Goal: Task Accomplishment & Management: Manage account settings

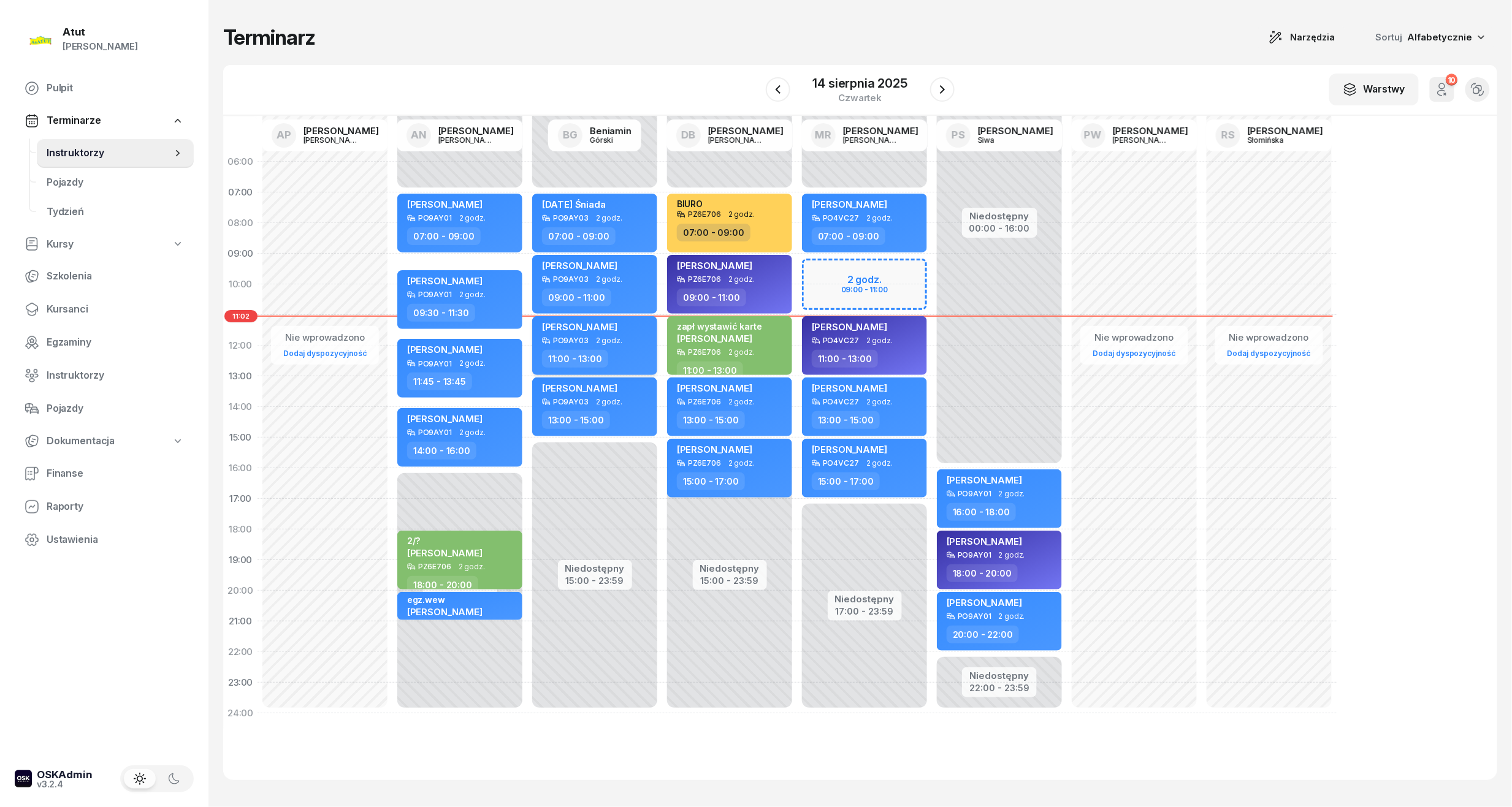
click at [617, 326] on span "[PERSON_NAME]" at bounding box center [580, 326] width 75 height 11
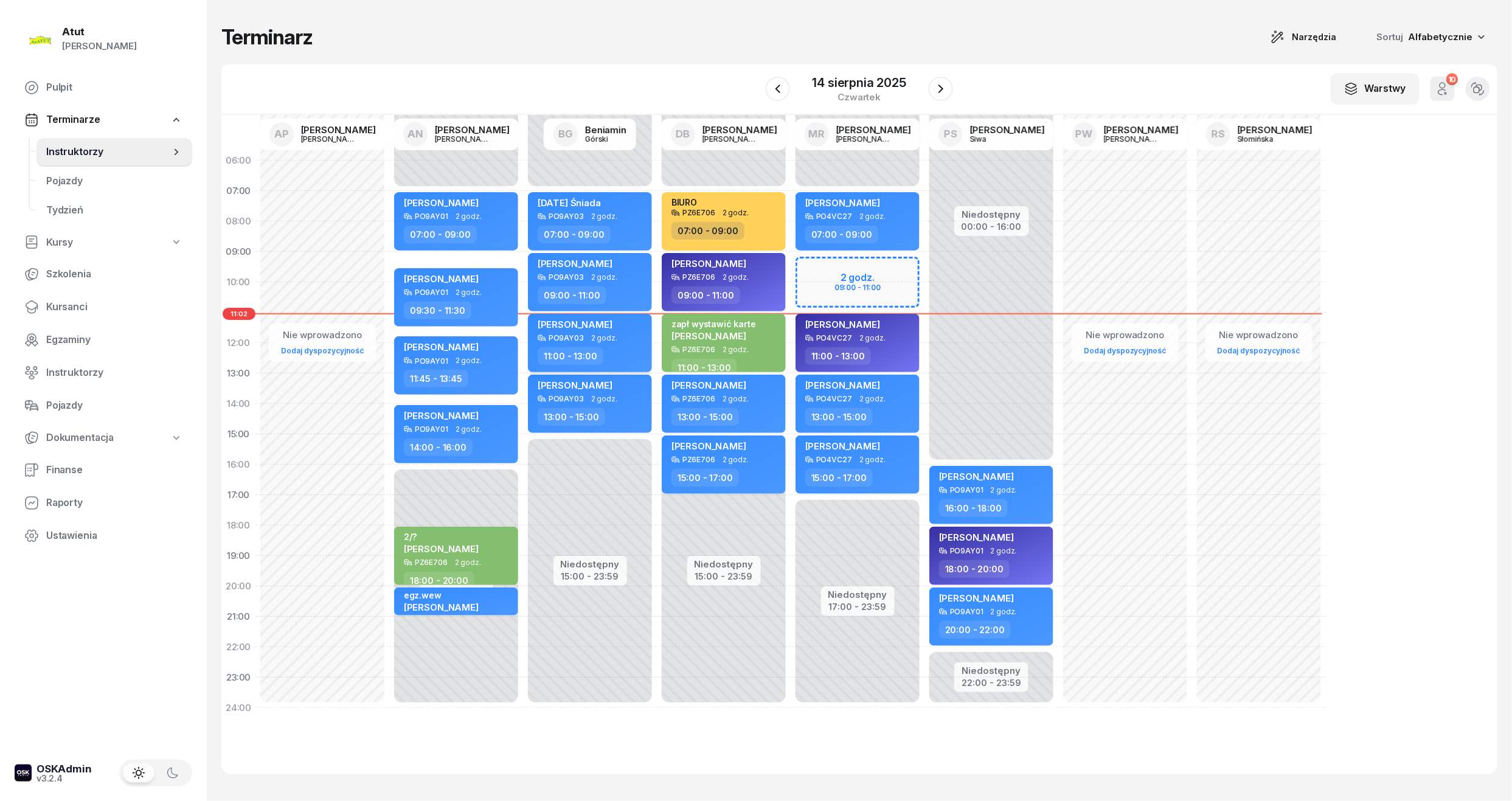
select select "11"
select select "13"
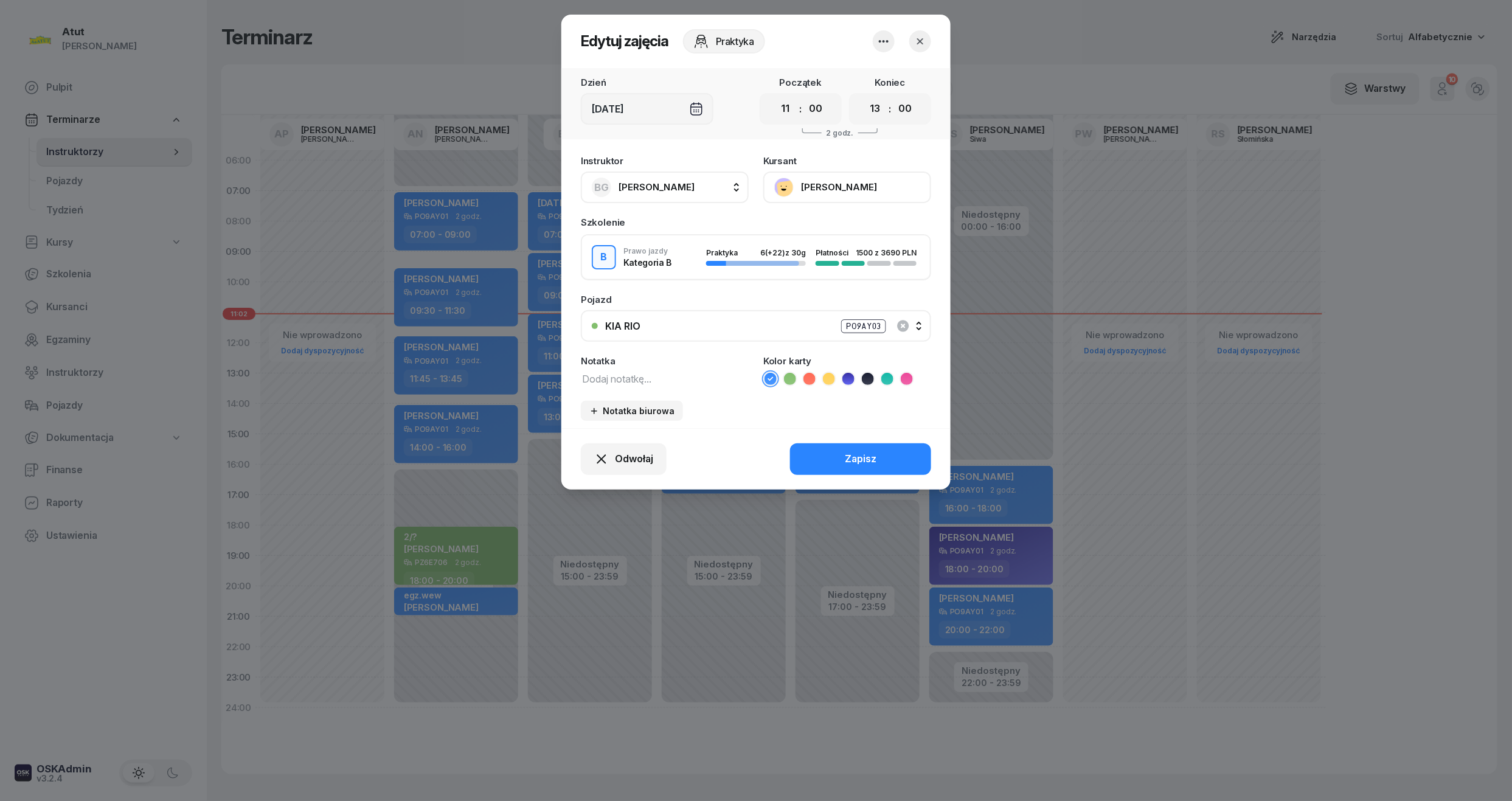
click at [868, 195] on button "[PERSON_NAME]" at bounding box center [848, 187] width 168 height 31
click at [865, 225] on link "Otwórz profil" at bounding box center [846, 229] width 161 height 31
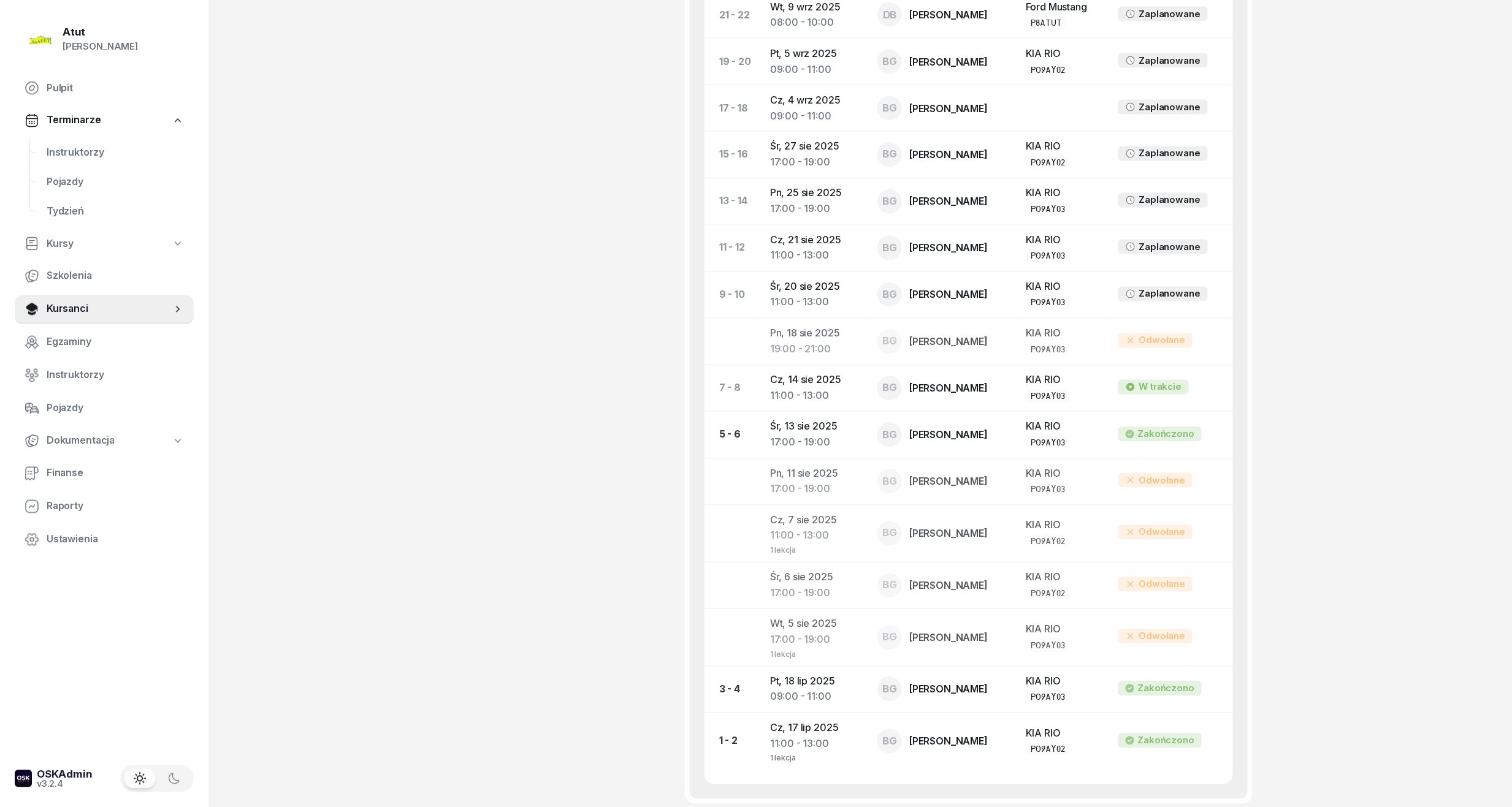
scroll to position [1137, 0]
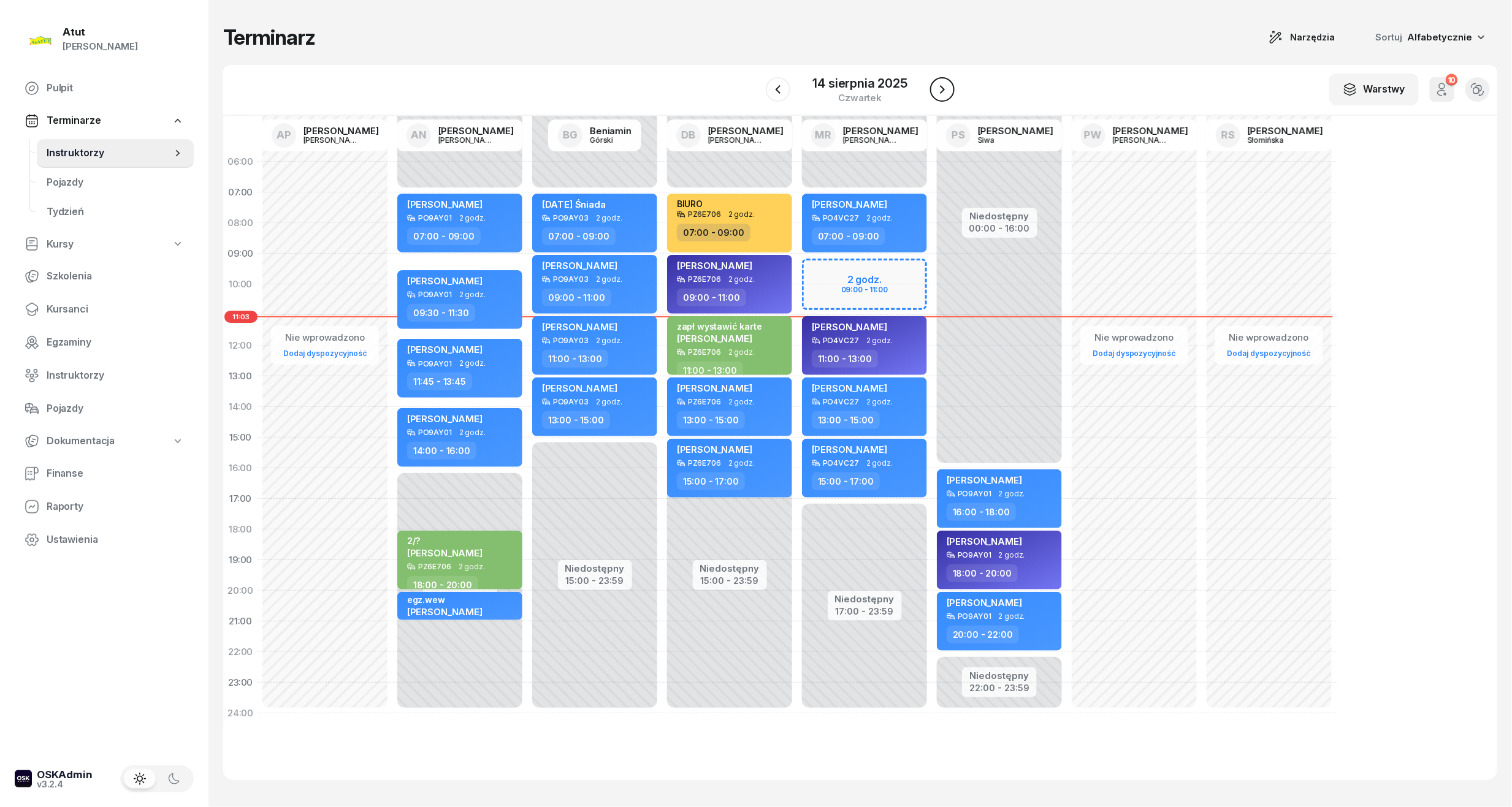
click at [940, 84] on icon "button" at bounding box center [942, 89] width 15 height 15
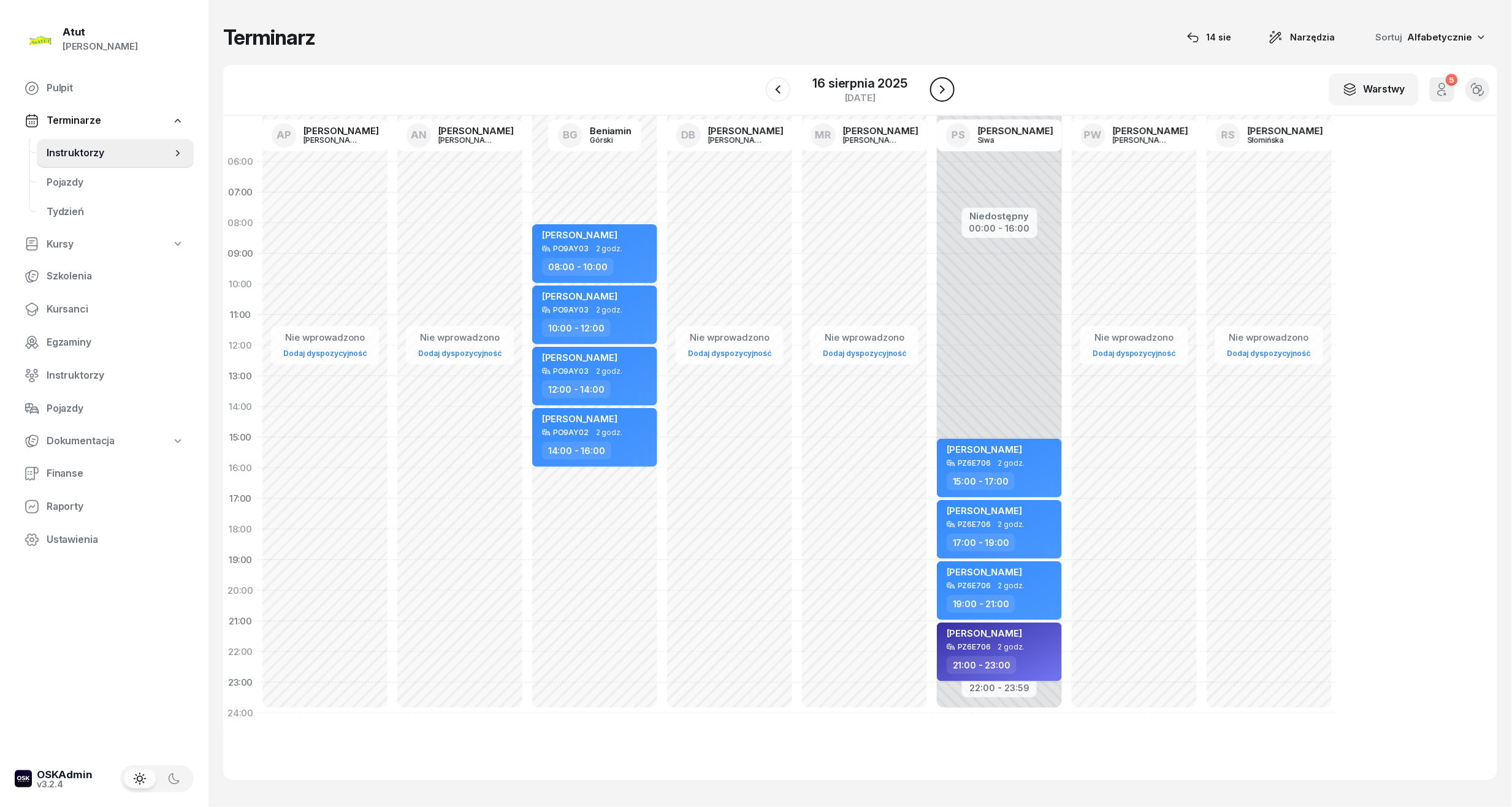
click at [940, 84] on icon "button" at bounding box center [942, 89] width 15 height 15
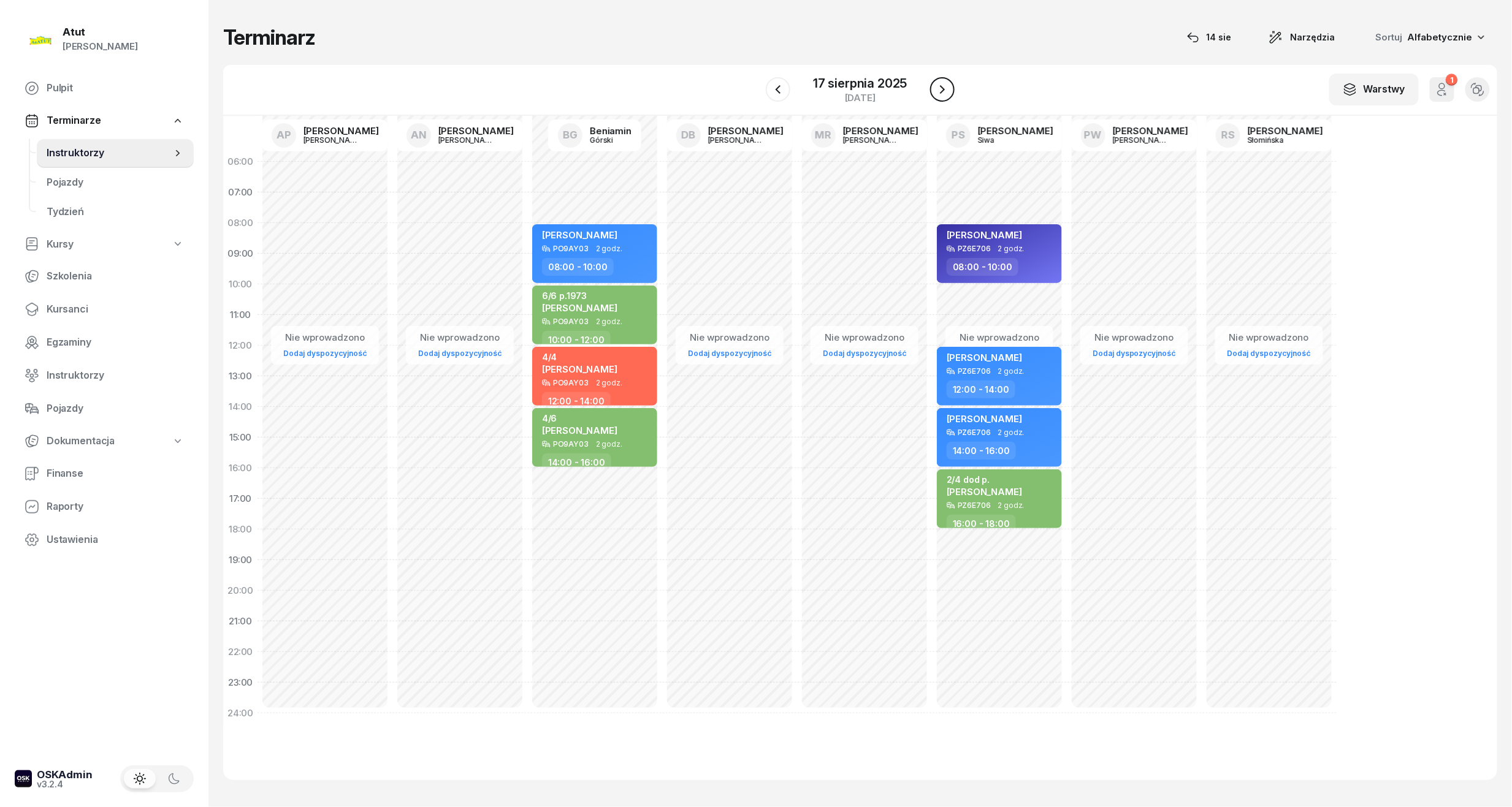
click at [940, 84] on icon "button" at bounding box center [942, 89] width 15 height 15
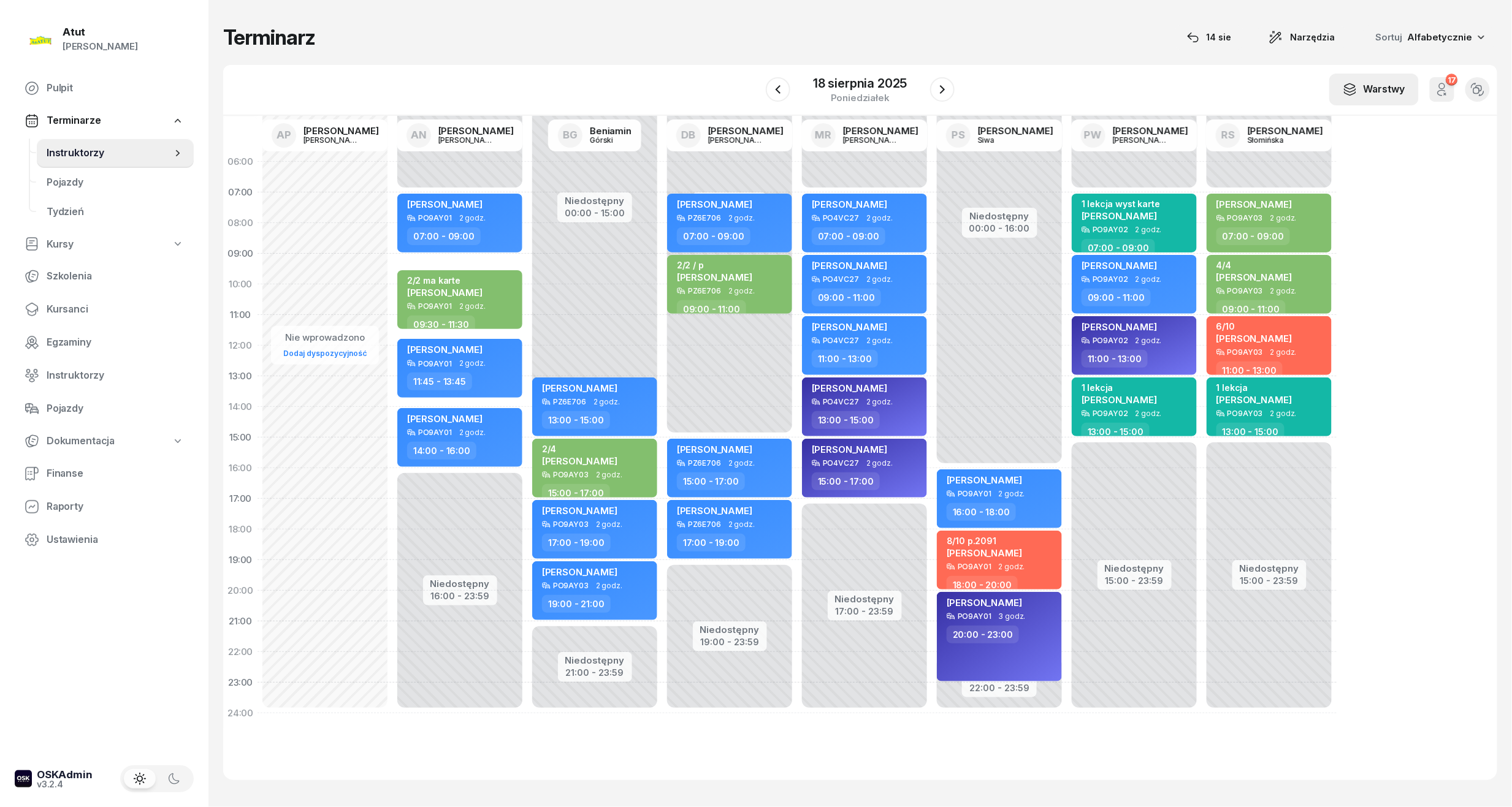
click at [1404, 89] on div "Warstwy" at bounding box center [1374, 89] width 62 height 16
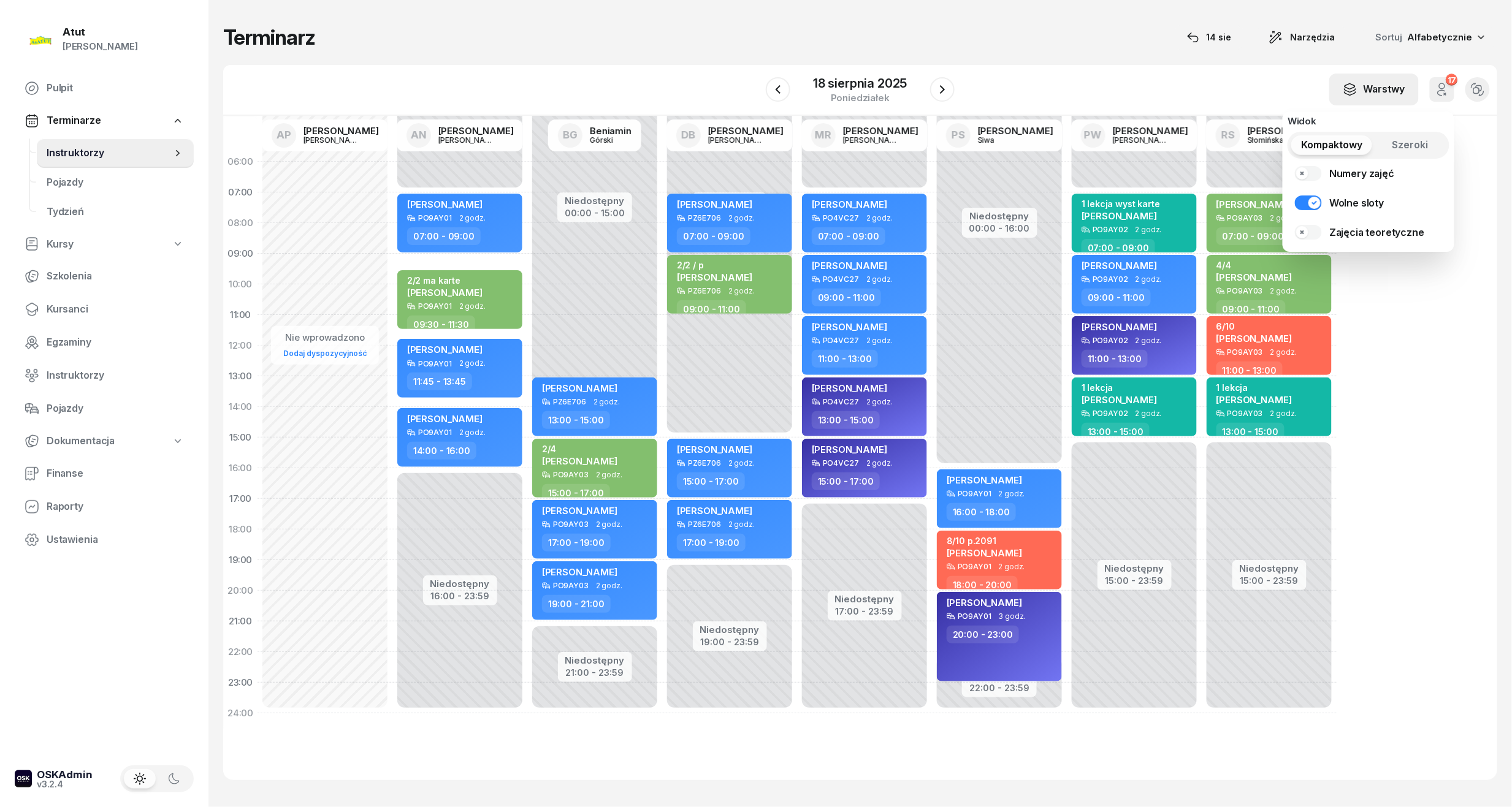
click at [1404, 89] on div "Warstwy" at bounding box center [1374, 89] width 62 height 16
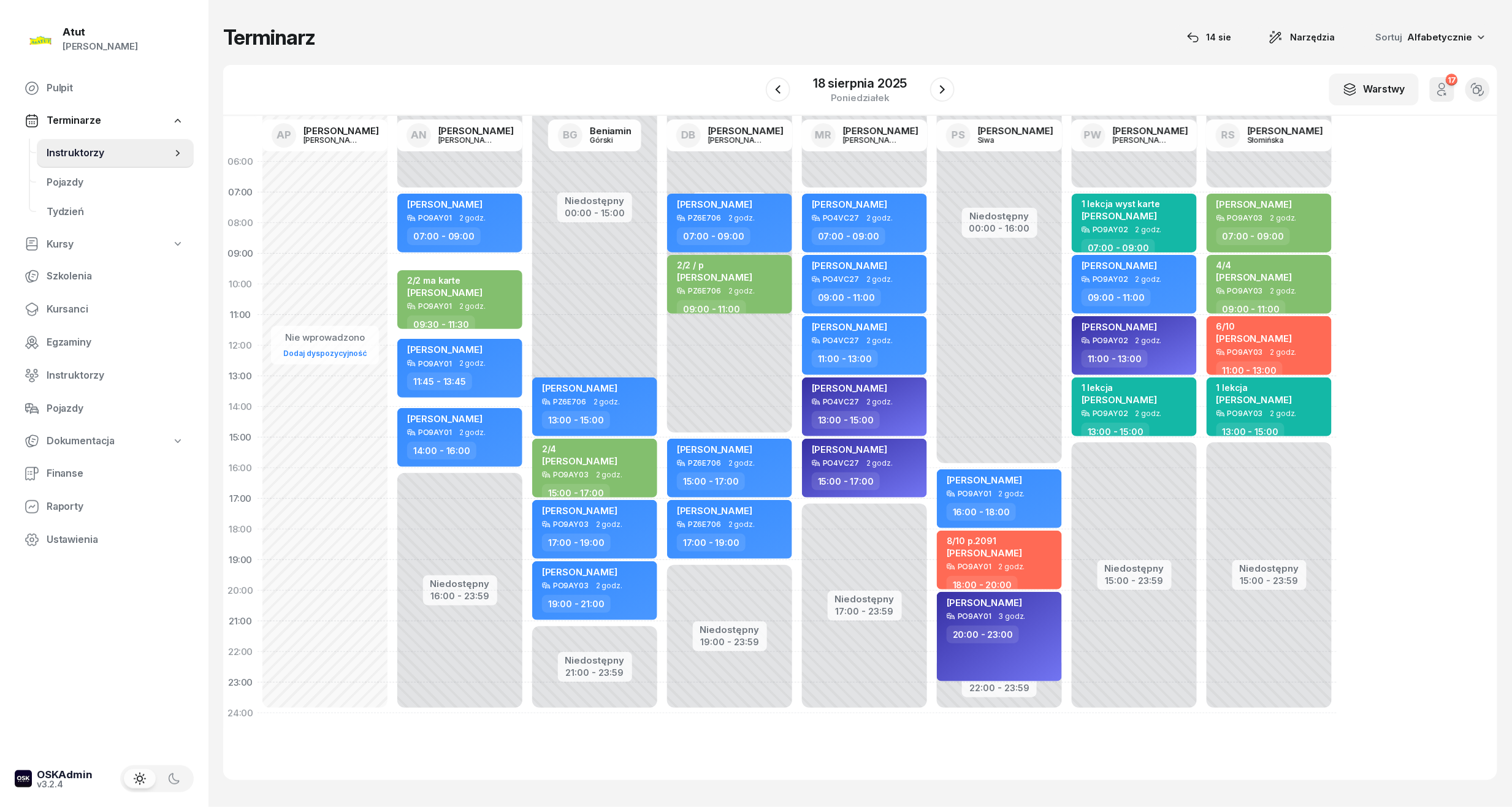
click at [1446, 89] on icon "button" at bounding box center [1442, 89] width 15 height 15
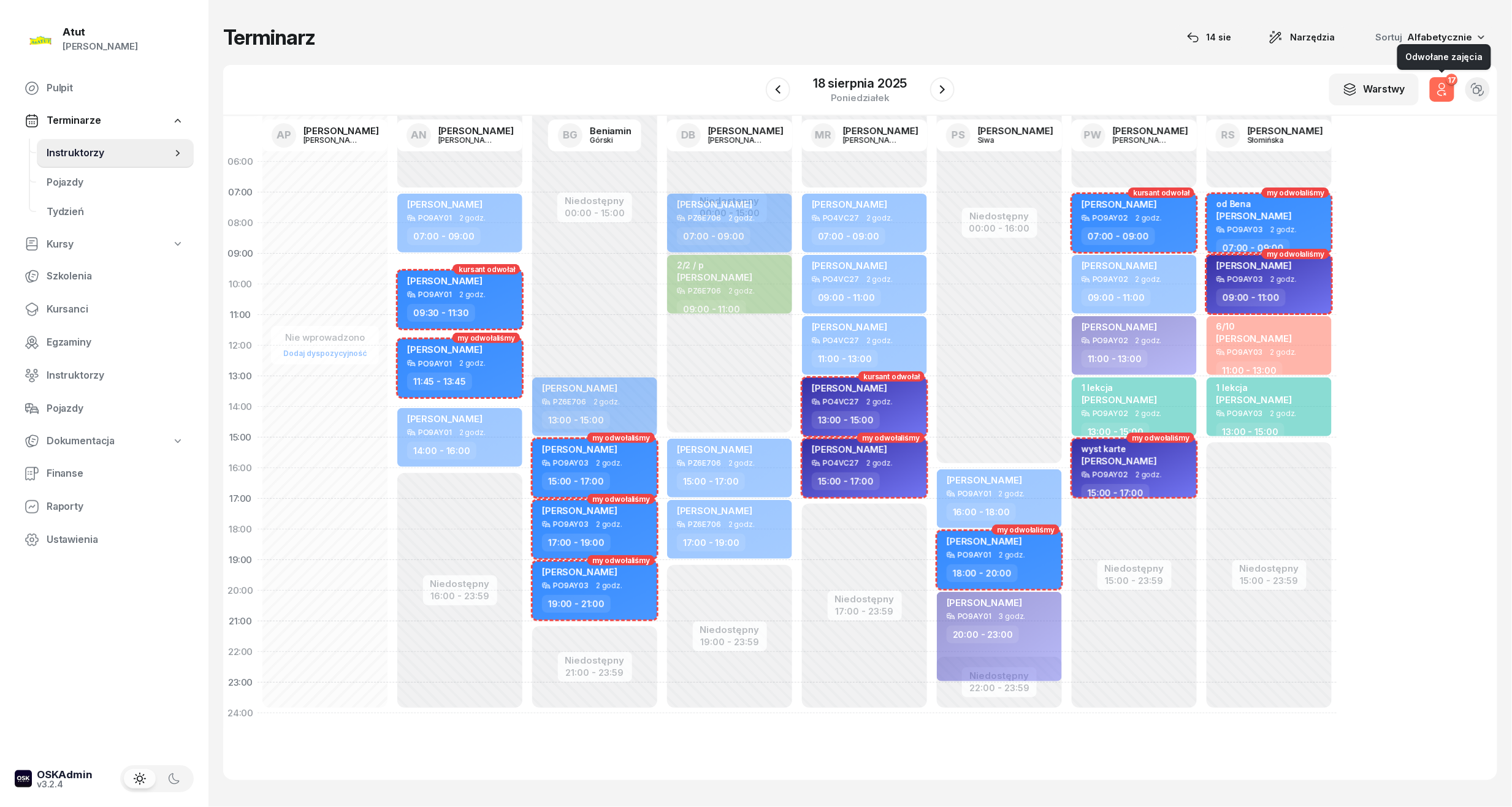
click at [1439, 91] on icon "button" at bounding box center [1442, 89] width 15 height 15
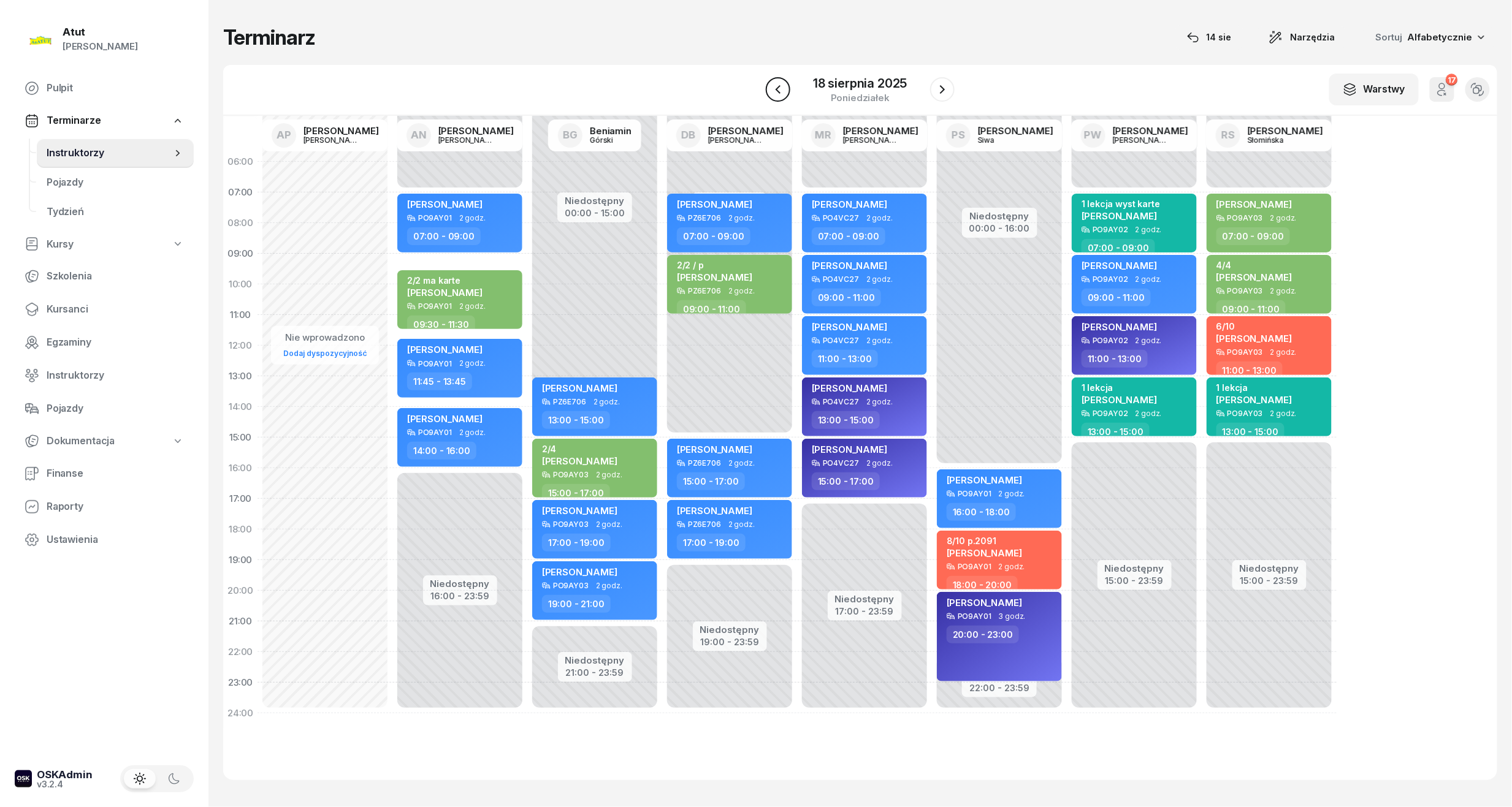
click at [781, 93] on icon "button" at bounding box center [778, 89] width 5 height 9
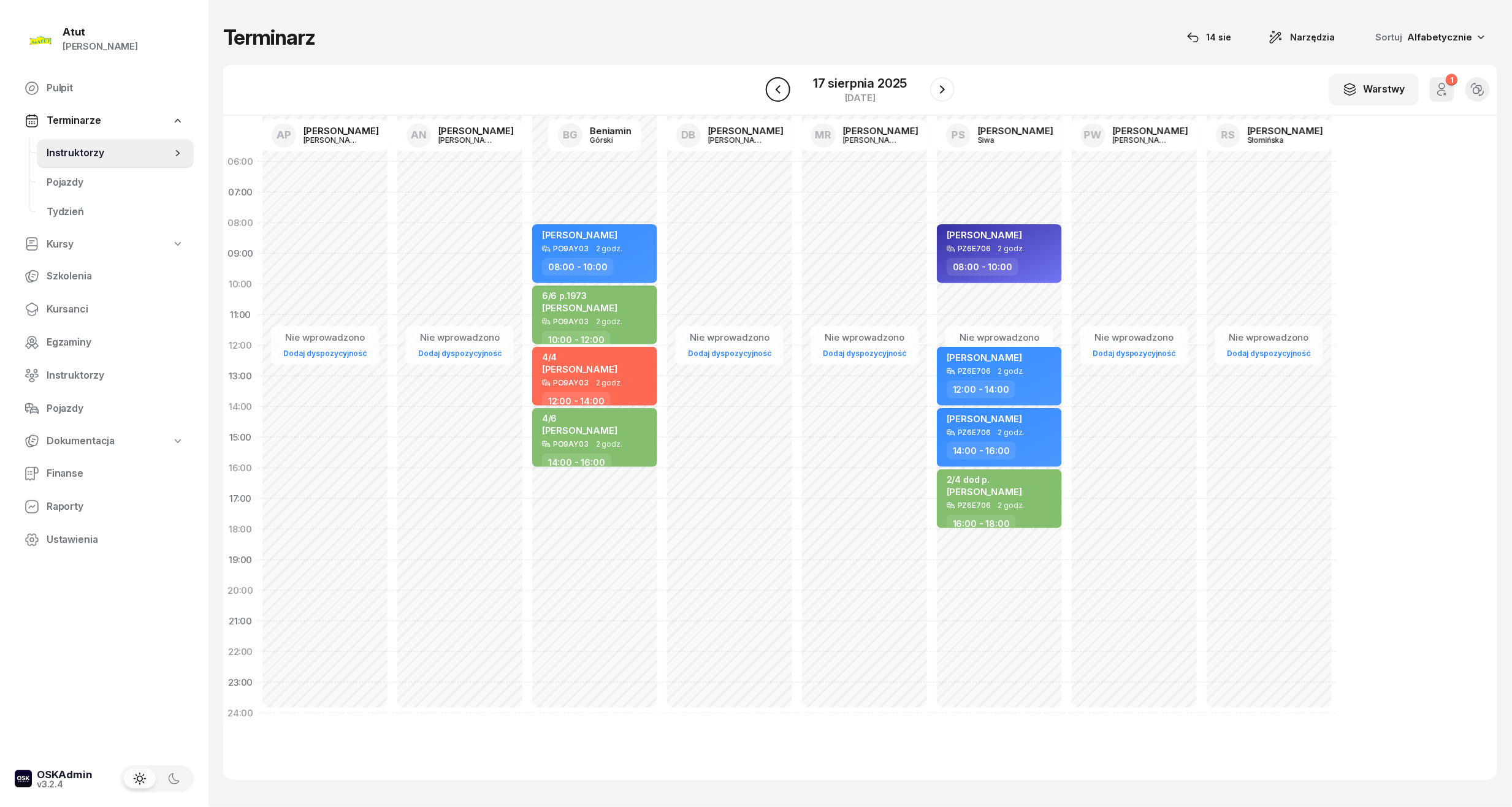
click at [781, 93] on icon "button" at bounding box center [778, 89] width 5 height 9
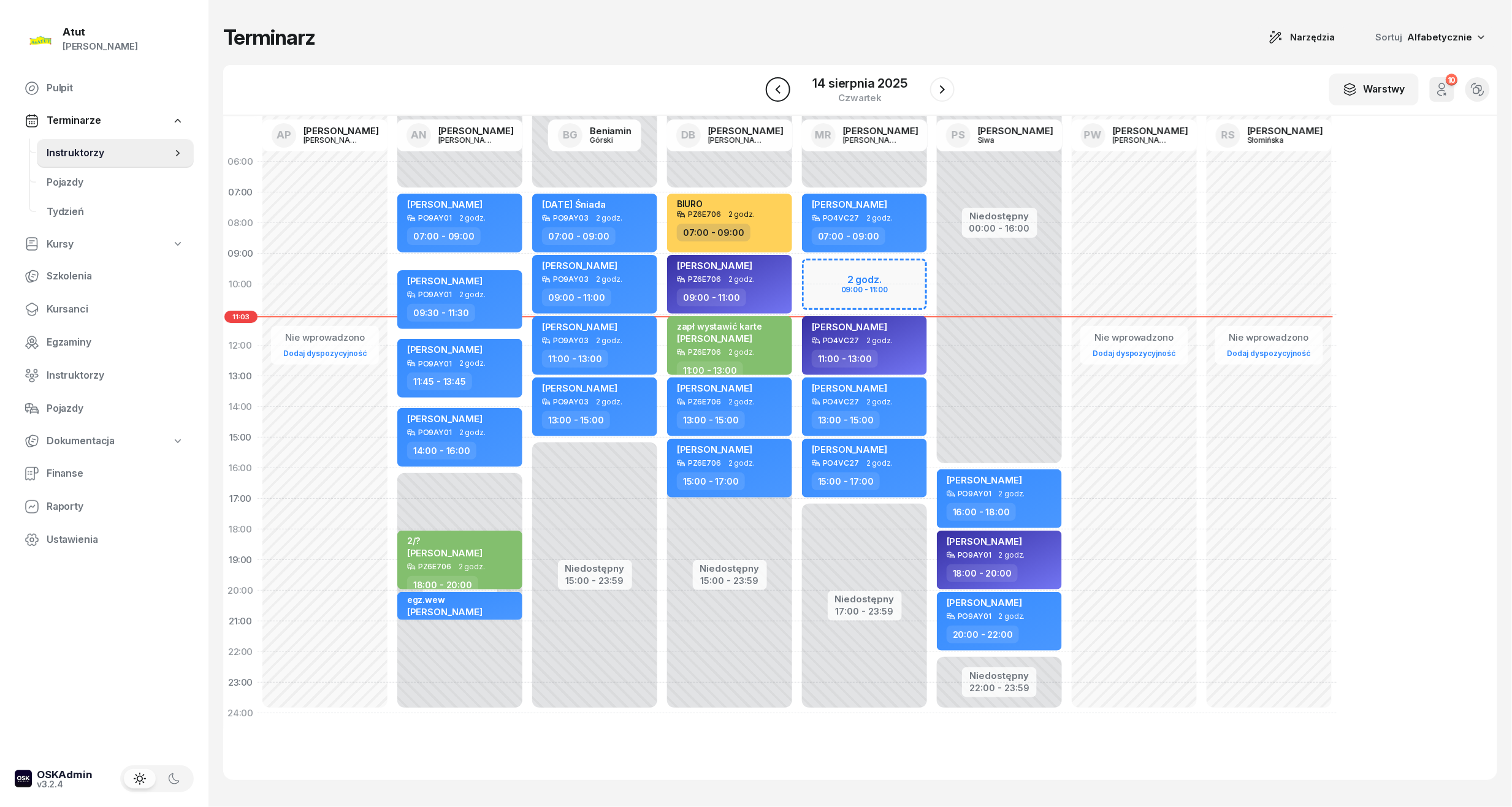
click at [781, 93] on icon "button" at bounding box center [778, 89] width 5 height 9
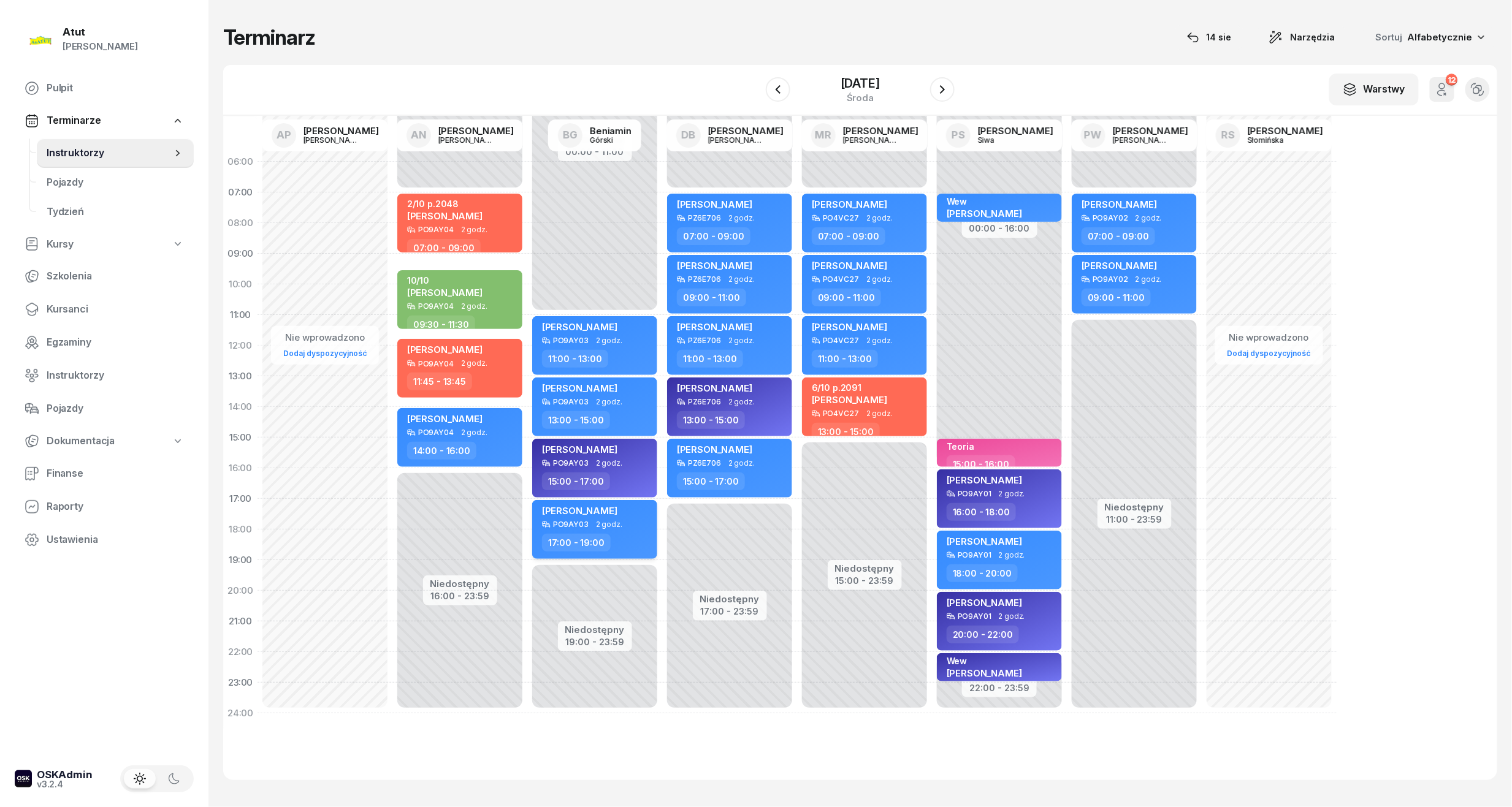
click at [617, 514] on span "[PERSON_NAME]" at bounding box center [580, 510] width 75 height 11
select select "17"
select select "19"
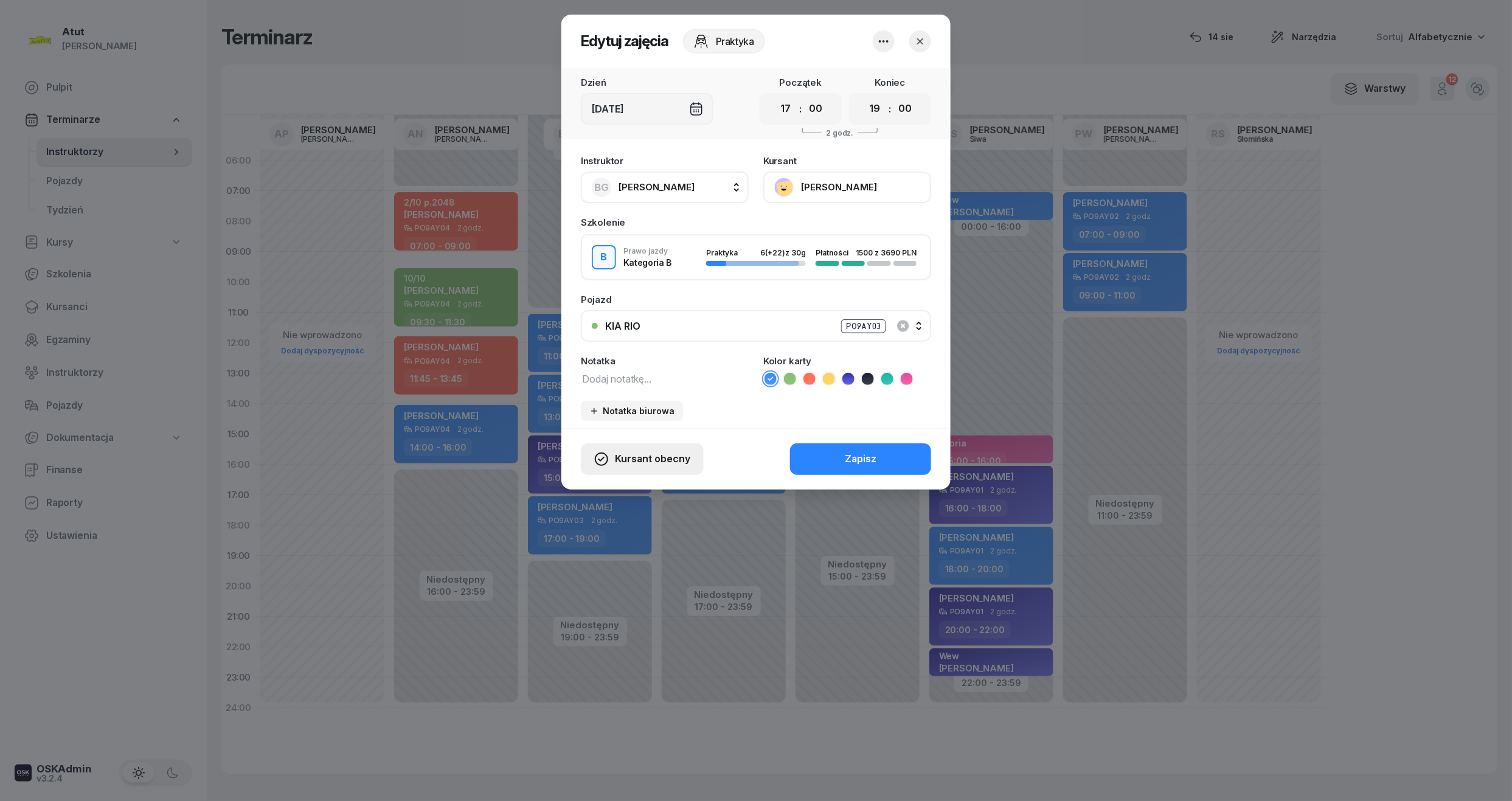
click at [655, 460] on span "Kursant obecny" at bounding box center [652, 459] width 75 height 16
click at [652, 414] on div "Kursant nie przyszedł" at bounding box center [632, 416] width 97 height 16
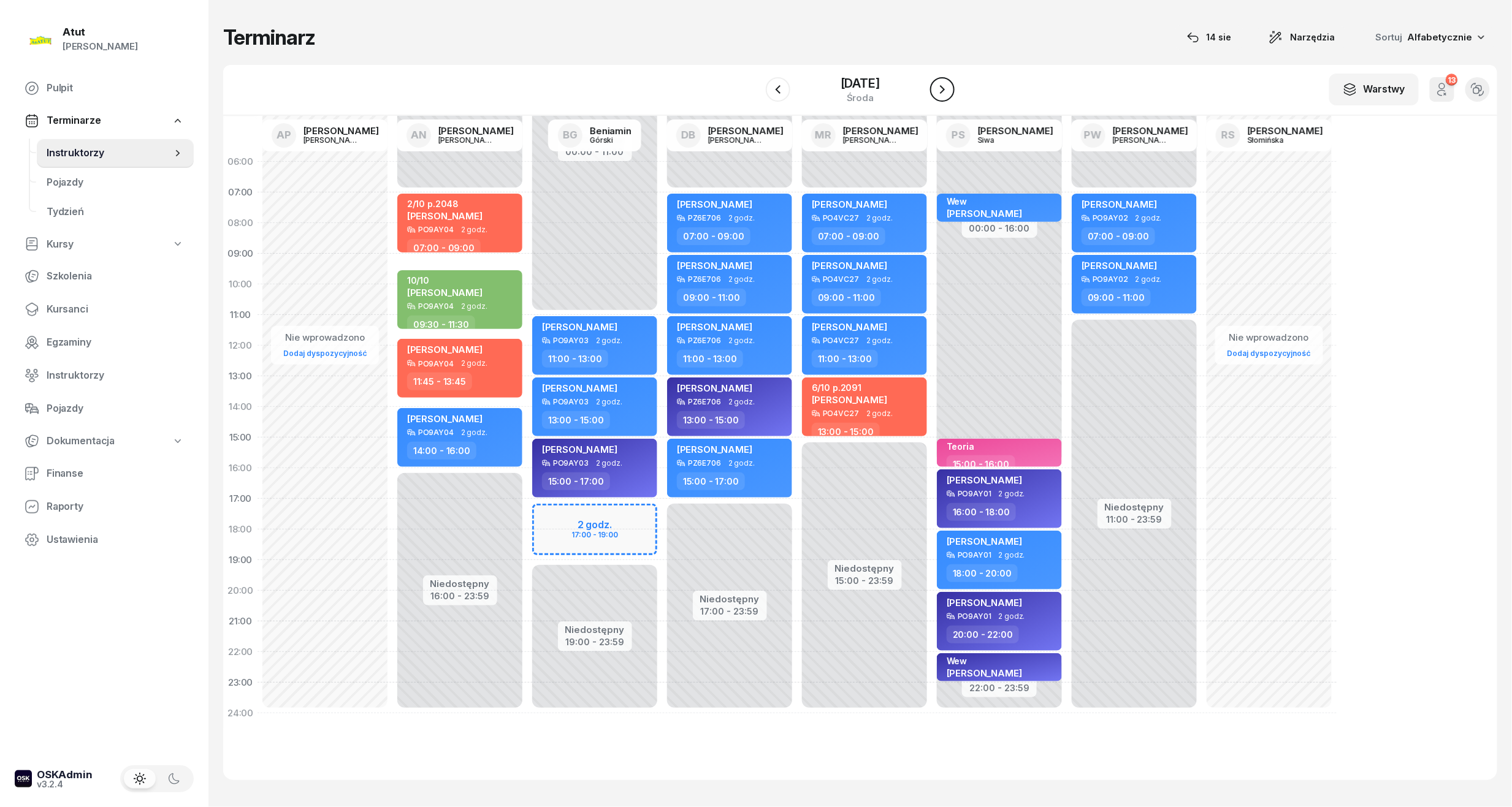
click at [948, 97] on button "button" at bounding box center [942, 89] width 25 height 25
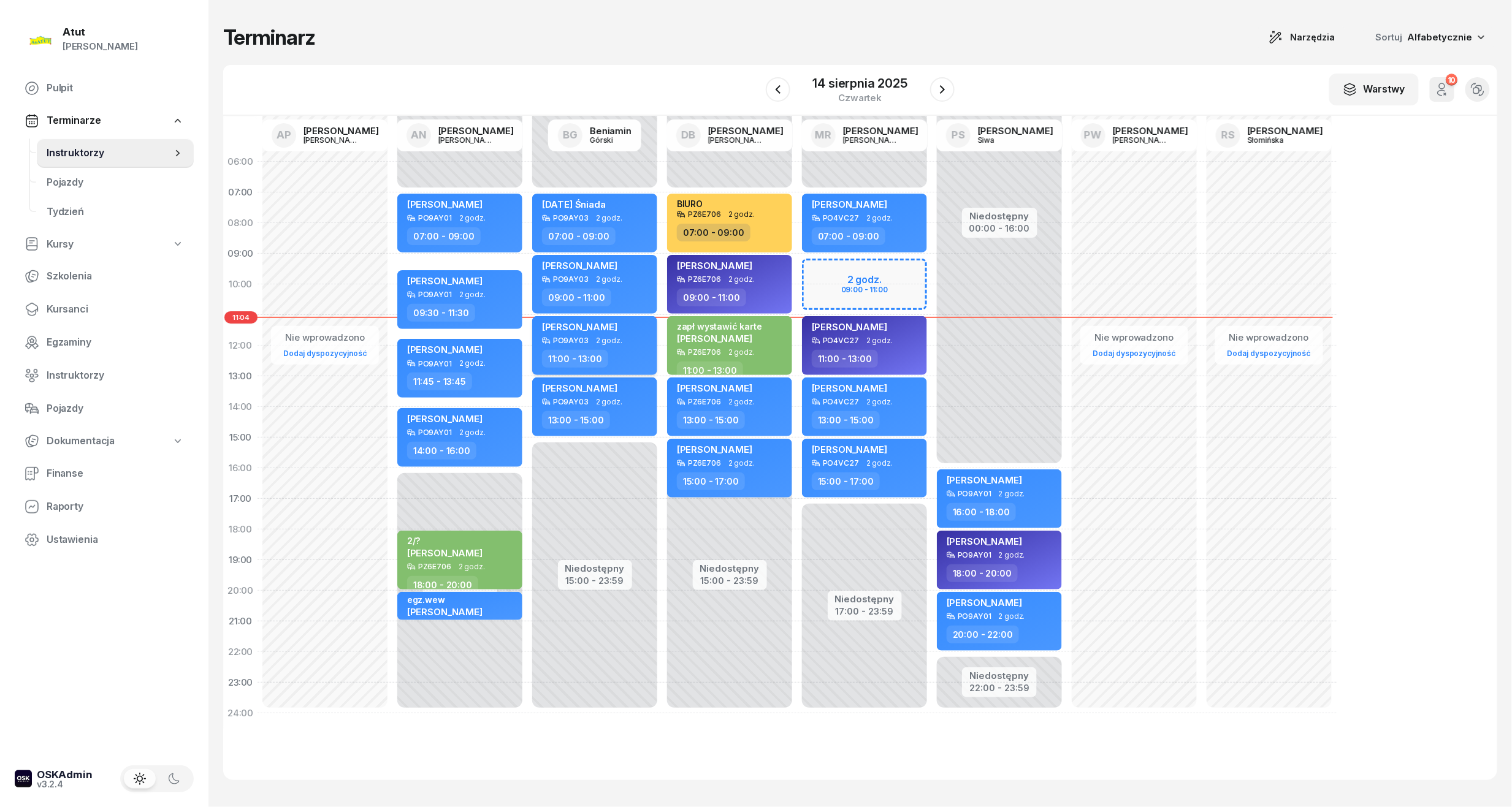
click at [617, 331] on span "[PERSON_NAME]" at bounding box center [580, 326] width 75 height 11
select select "11"
select select "13"
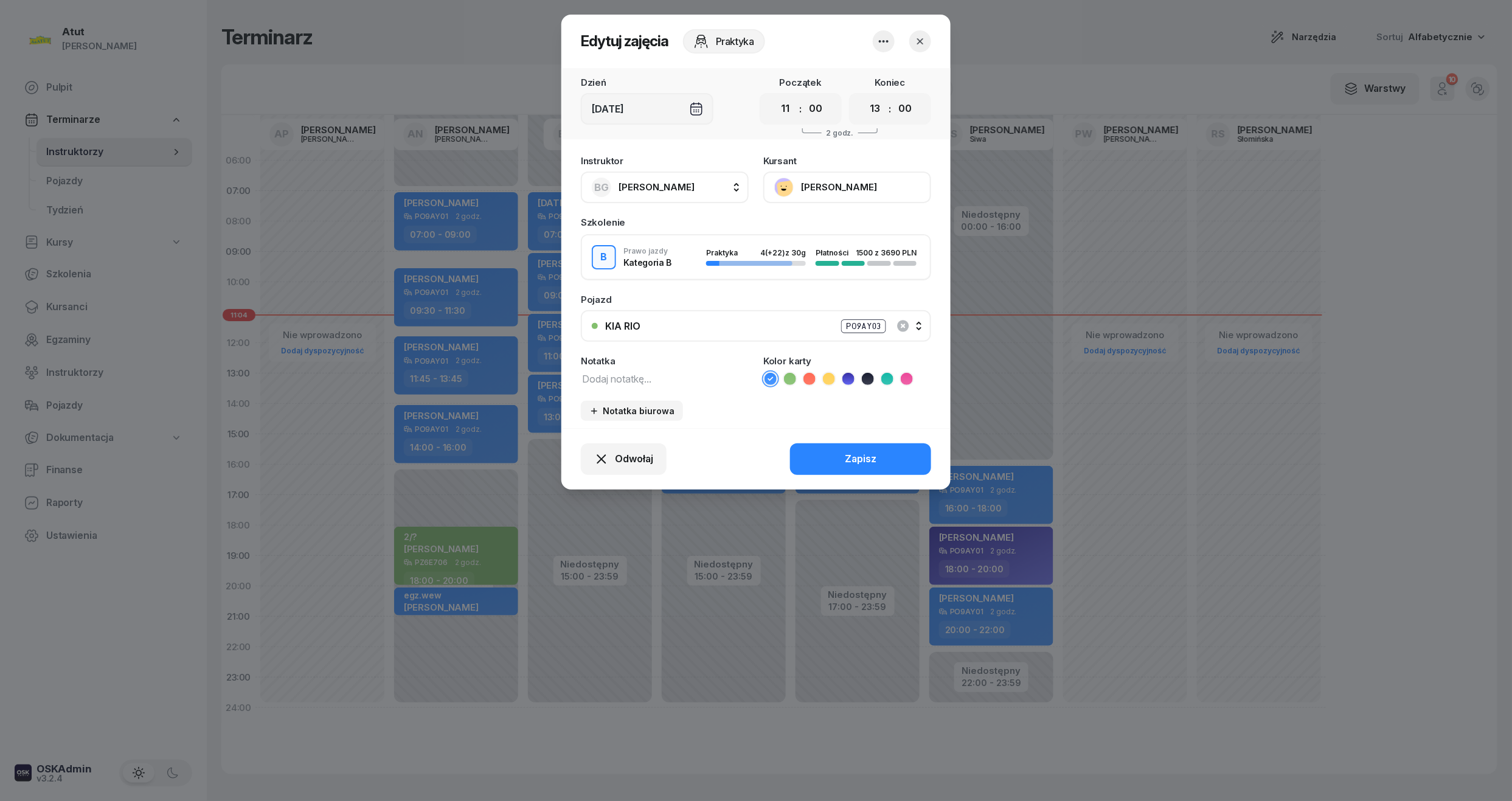
click at [422, 83] on div at bounding box center [756, 400] width 1512 height 801
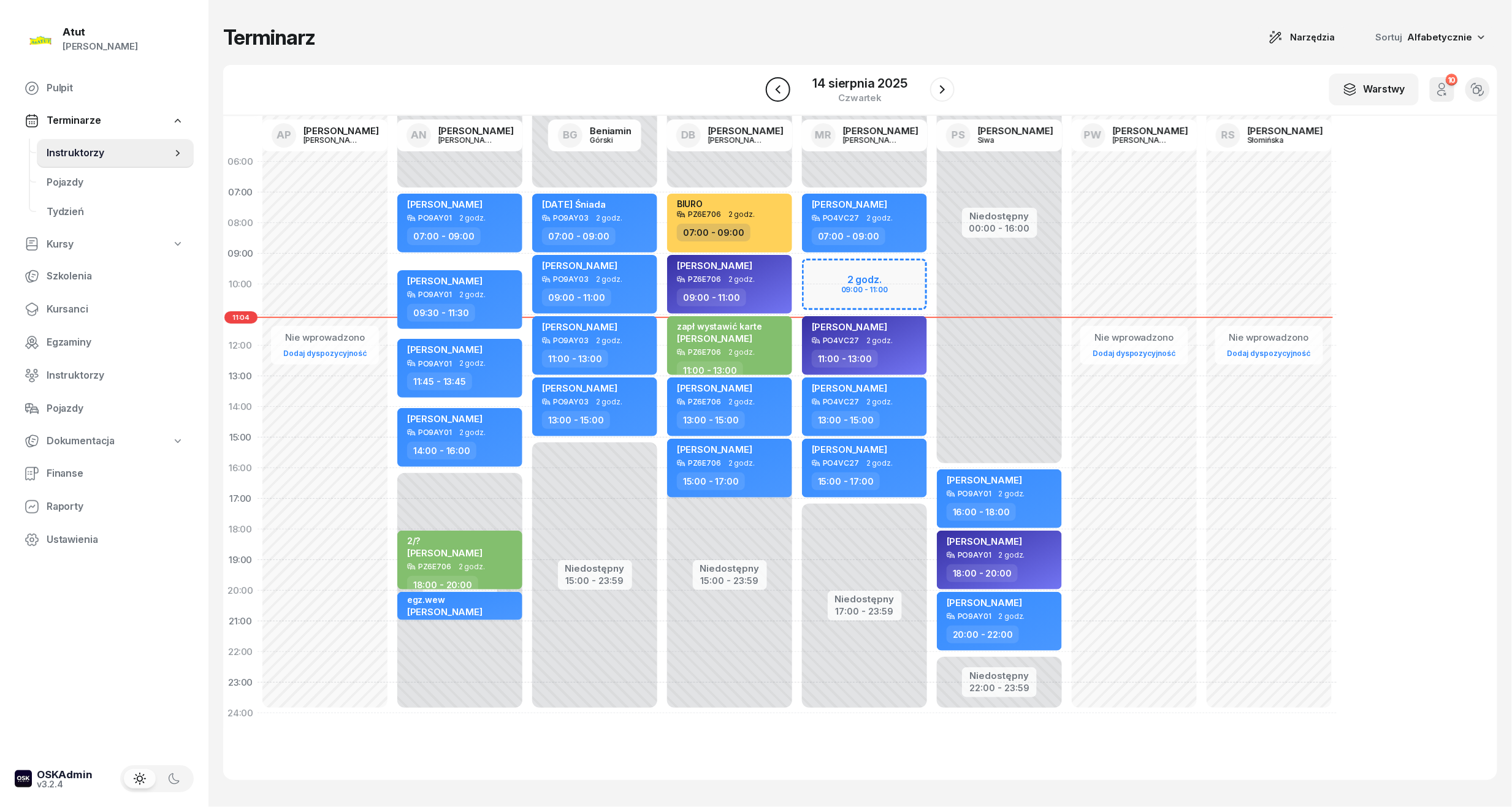
click at [774, 97] on button "button" at bounding box center [778, 89] width 25 height 25
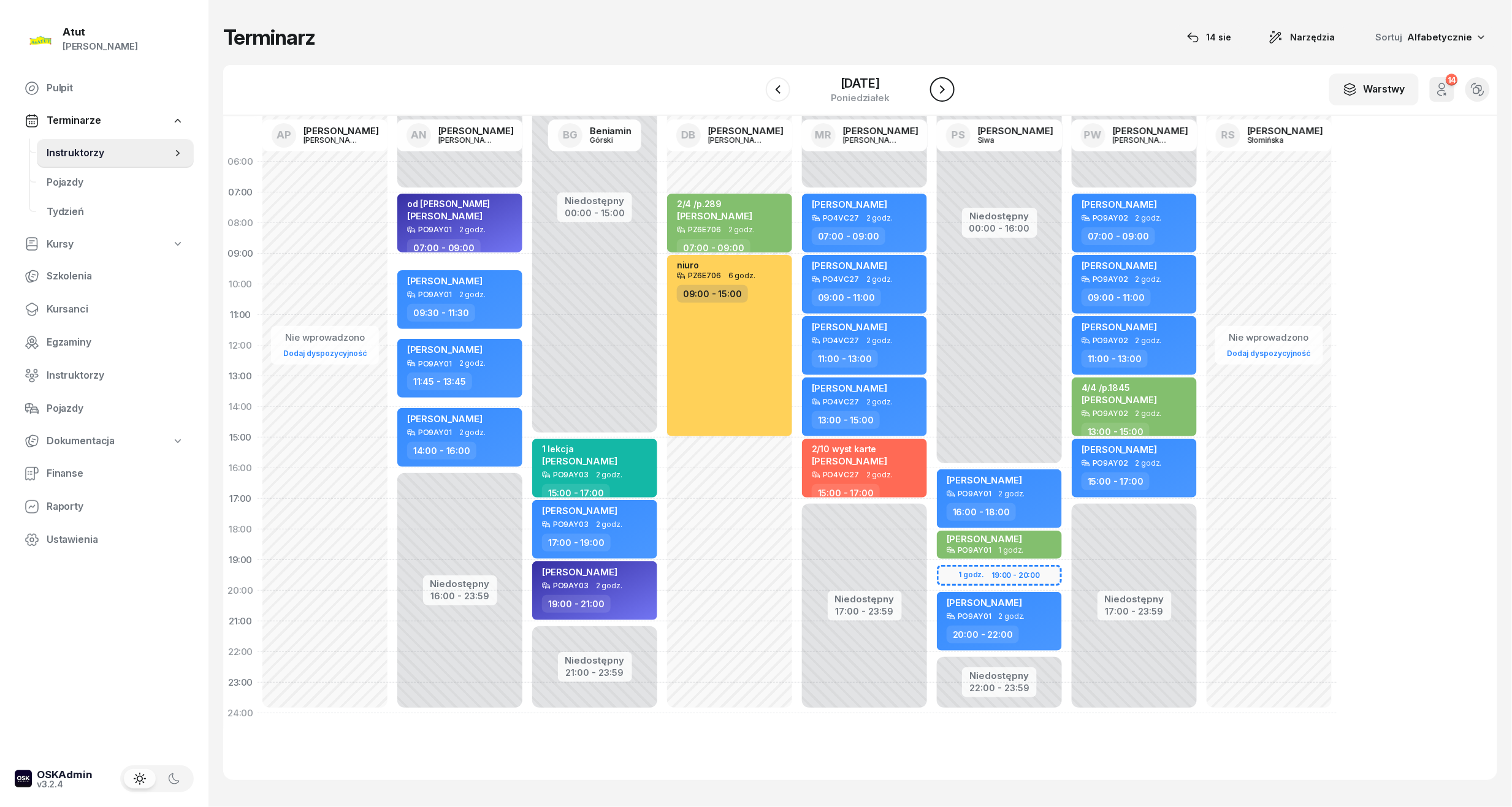
click at [944, 84] on icon "button" at bounding box center [942, 89] width 15 height 15
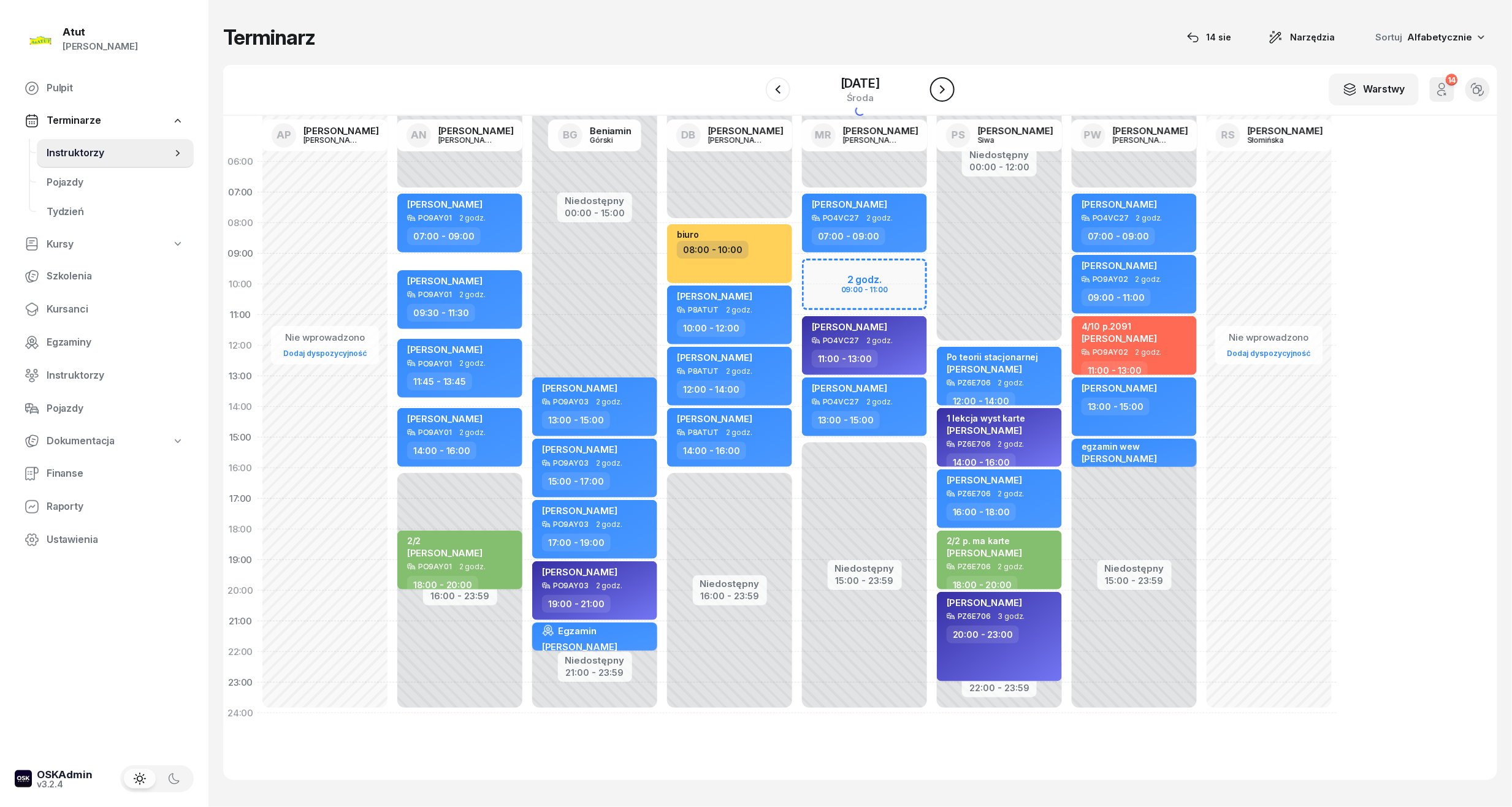
click at [944, 84] on icon "button" at bounding box center [942, 89] width 15 height 15
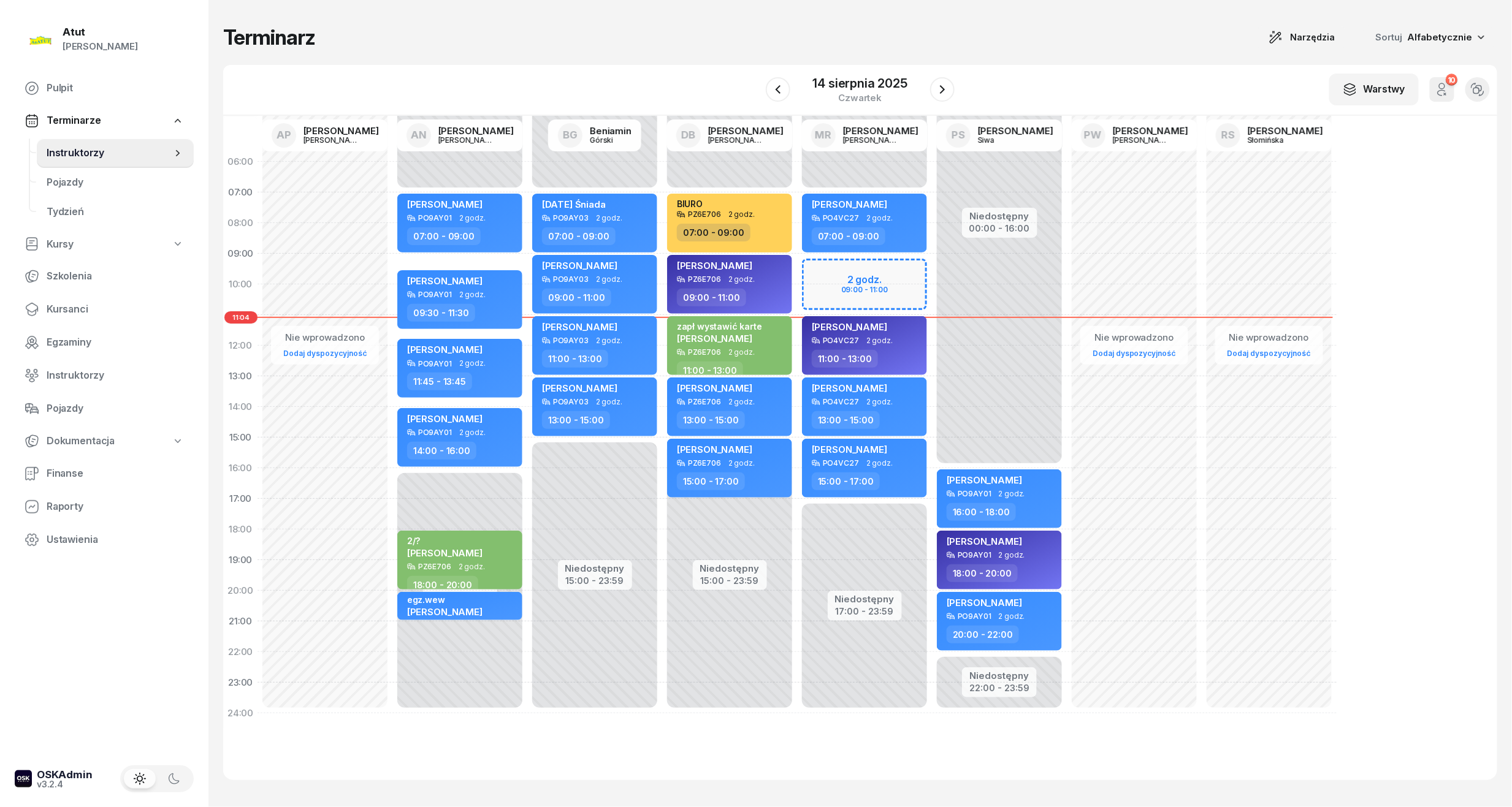
click at [791, 85] on div "14 sierpnia 2025 czwartek" at bounding box center [860, 90] width 189 height 35
click at [785, 85] on icon "button" at bounding box center [779, 89] width 15 height 15
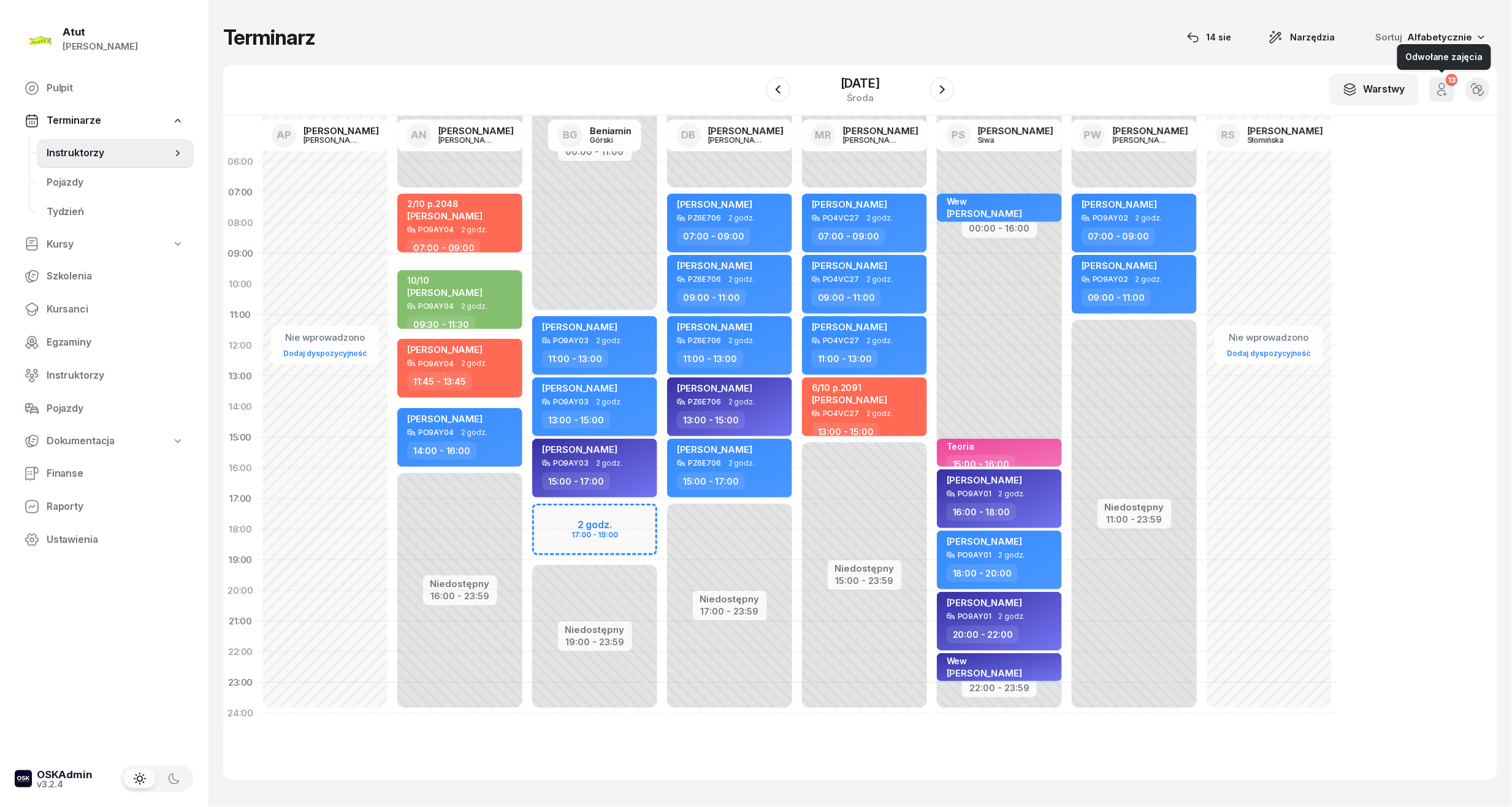
click at [1440, 85] on icon "button" at bounding box center [1443, 86] width 5 height 5
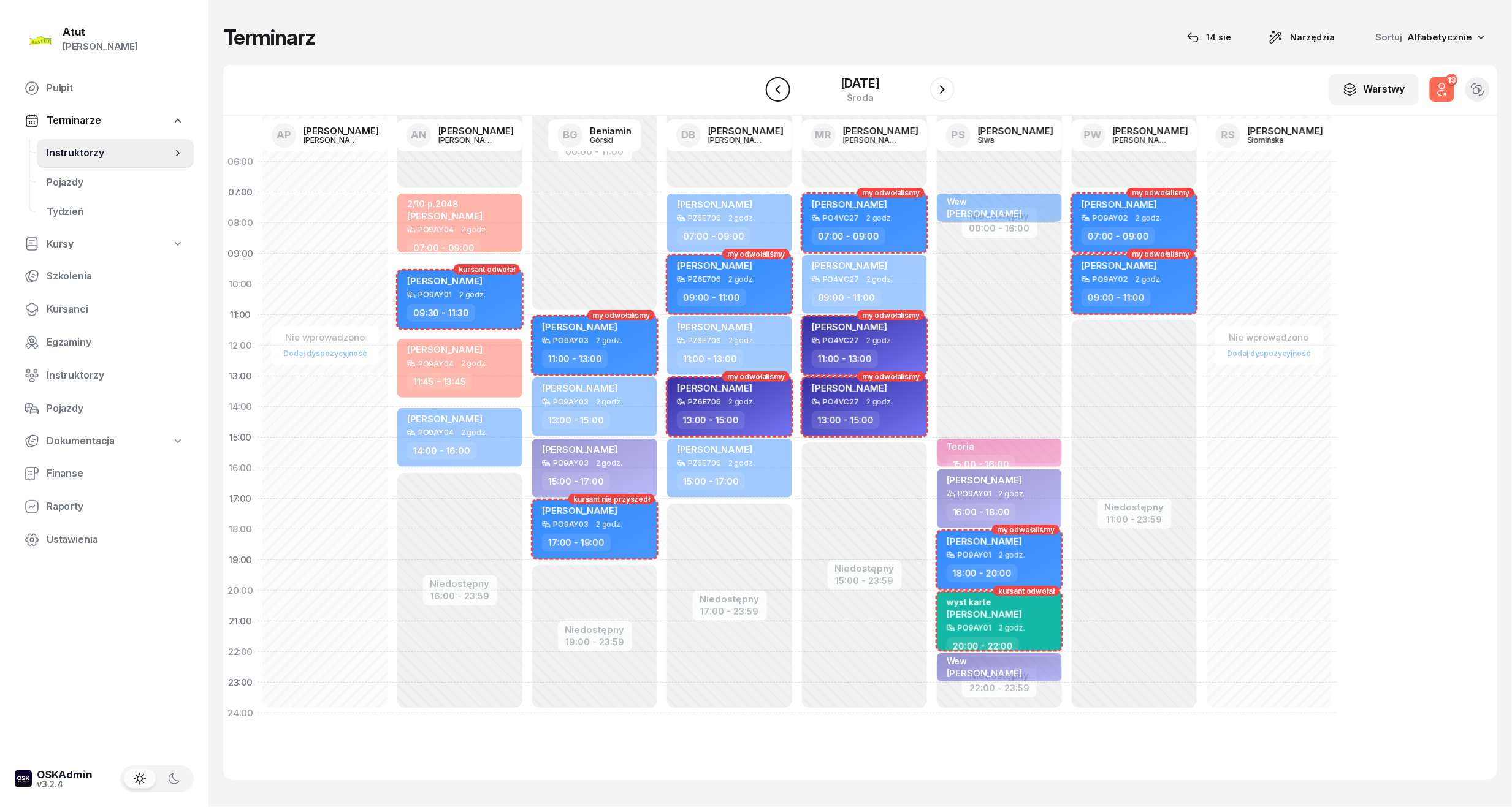
click at [775, 95] on icon "button" at bounding box center [779, 89] width 15 height 15
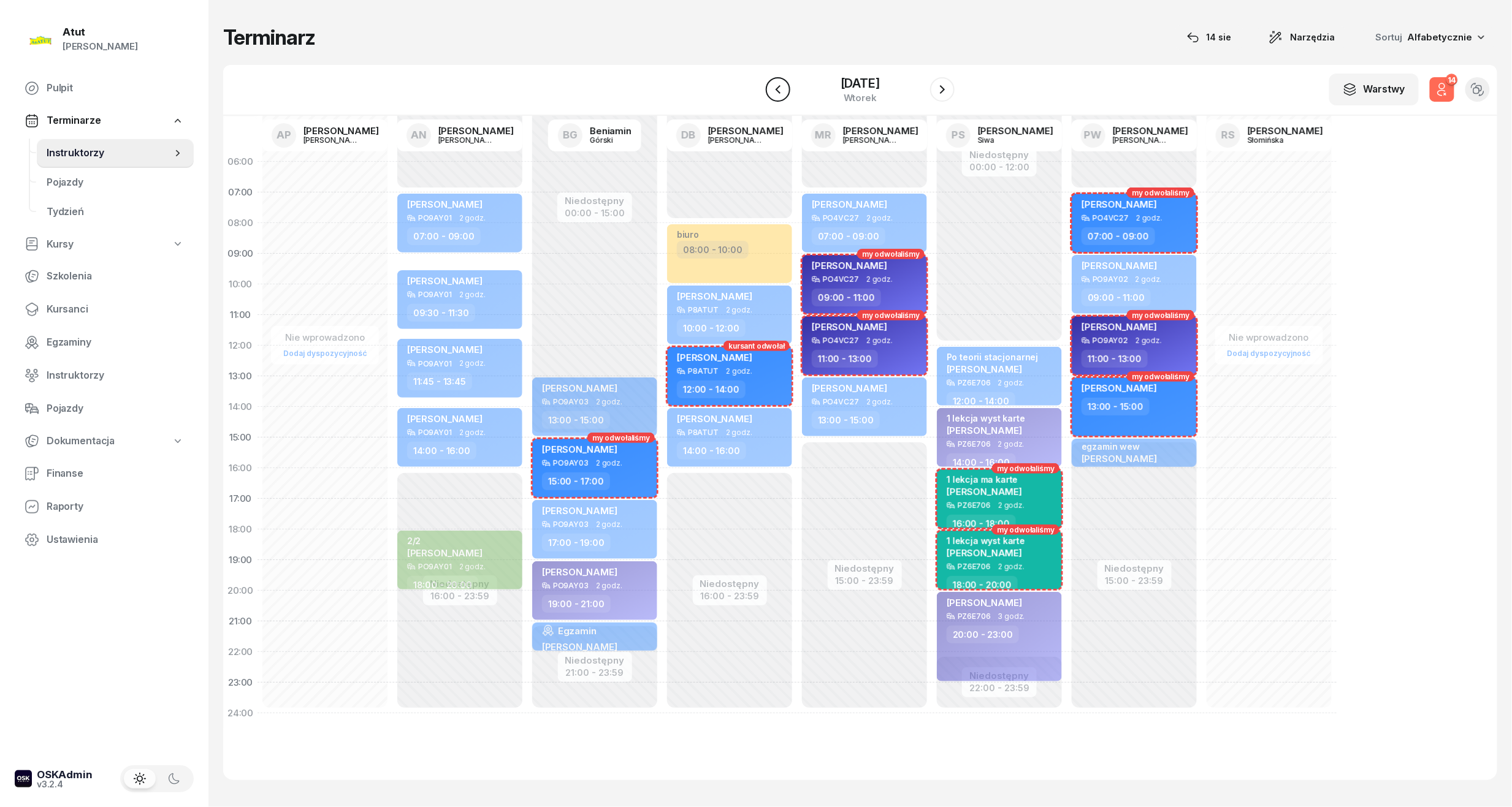
click at [775, 95] on icon "button" at bounding box center [779, 89] width 15 height 15
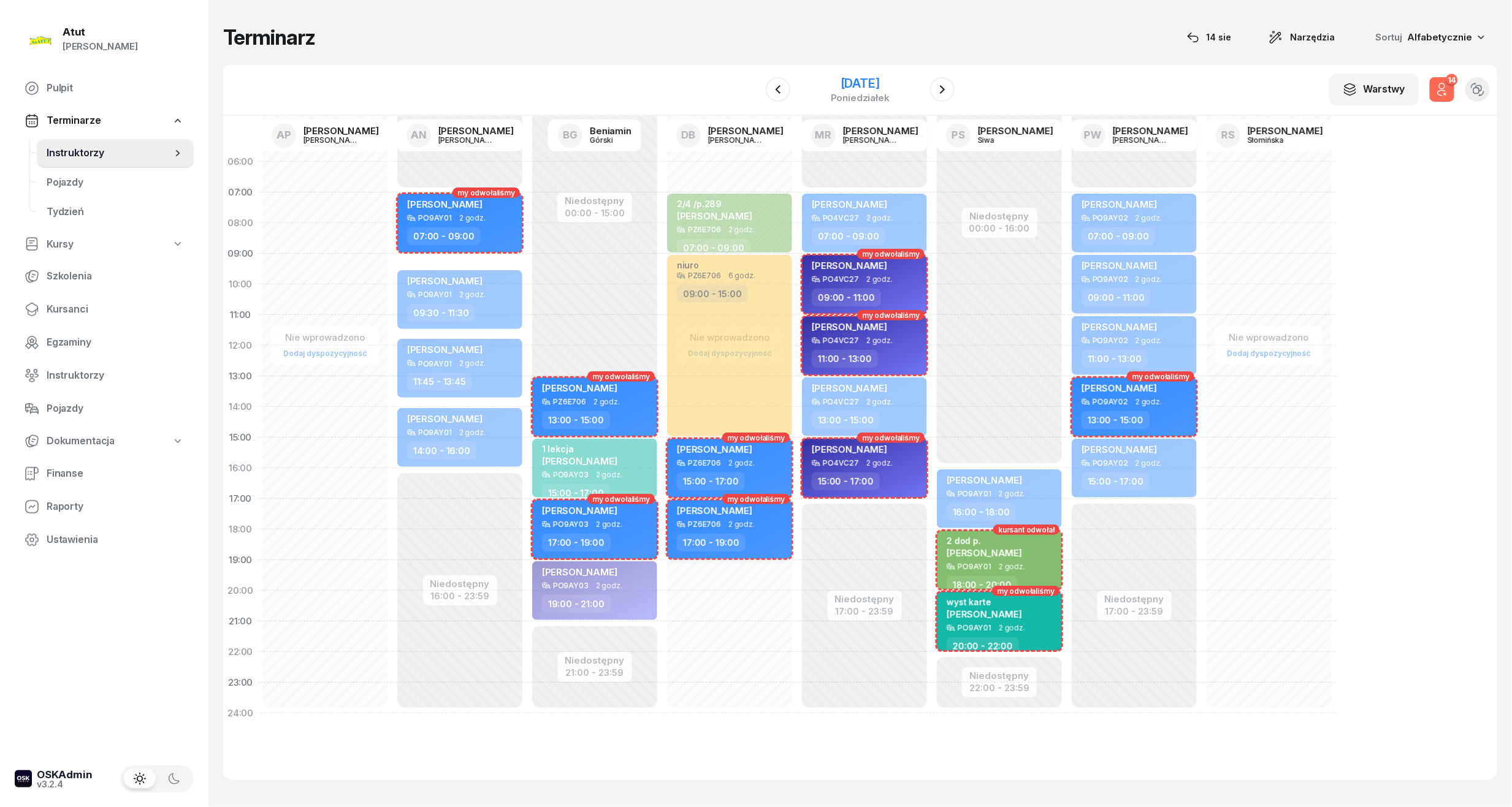
click at [840, 81] on div "11 sierpnia 2025" at bounding box center [860, 83] width 59 height 12
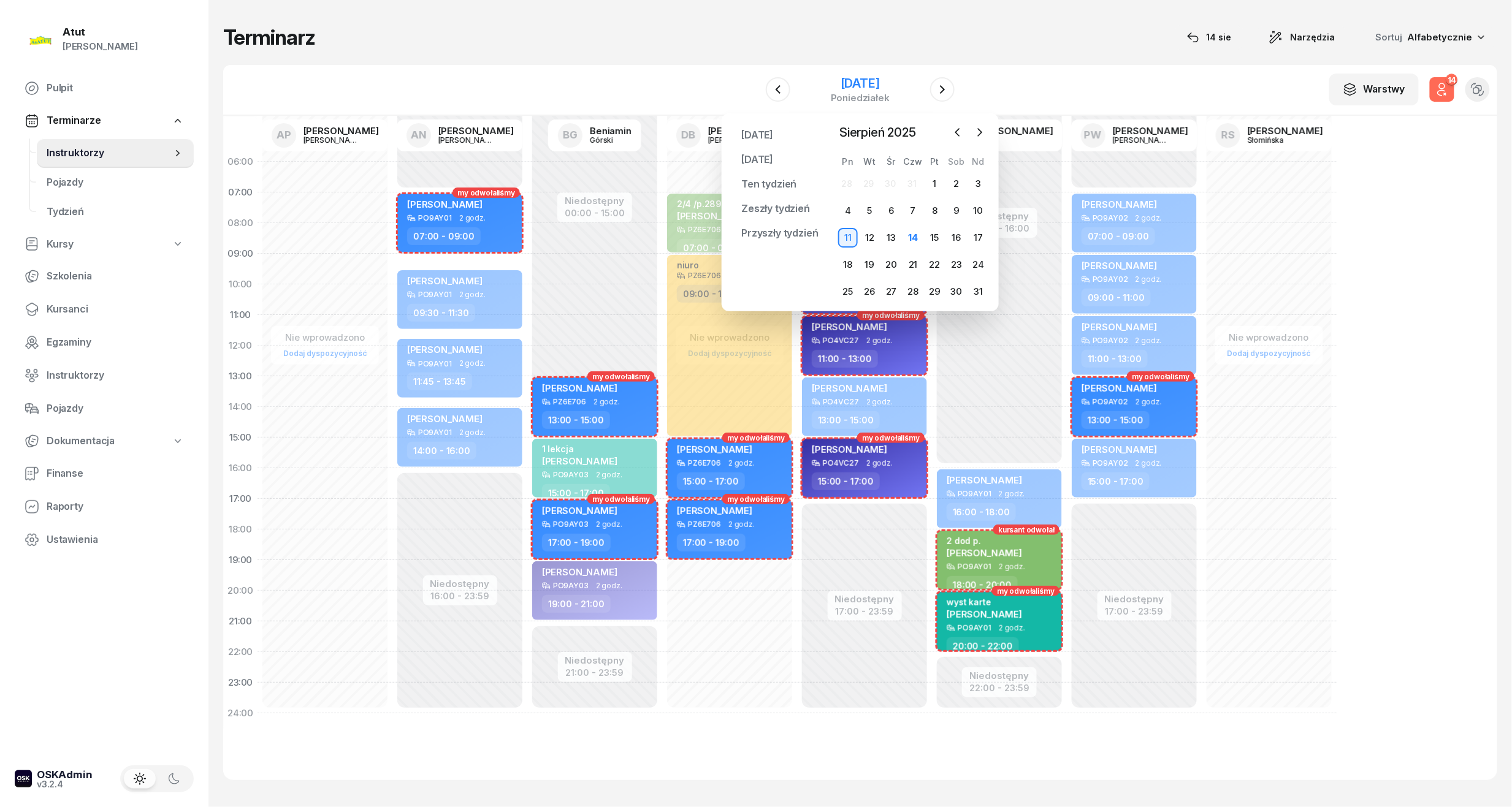
click at [858, 93] on div "poniedziałek" at bounding box center [860, 98] width 59 height 9
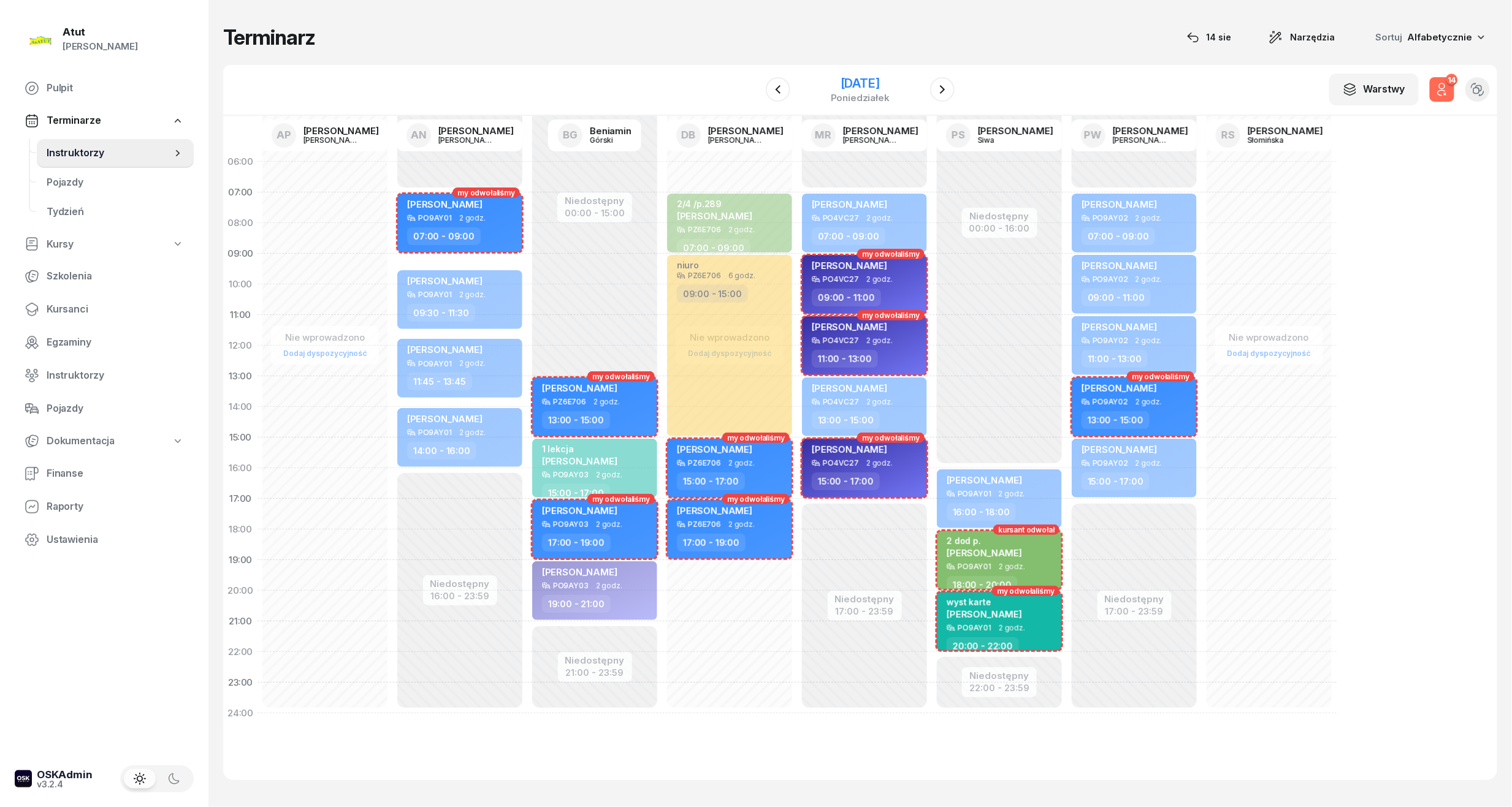
click at [869, 88] on div "11 sierpnia 2025" at bounding box center [860, 83] width 59 height 12
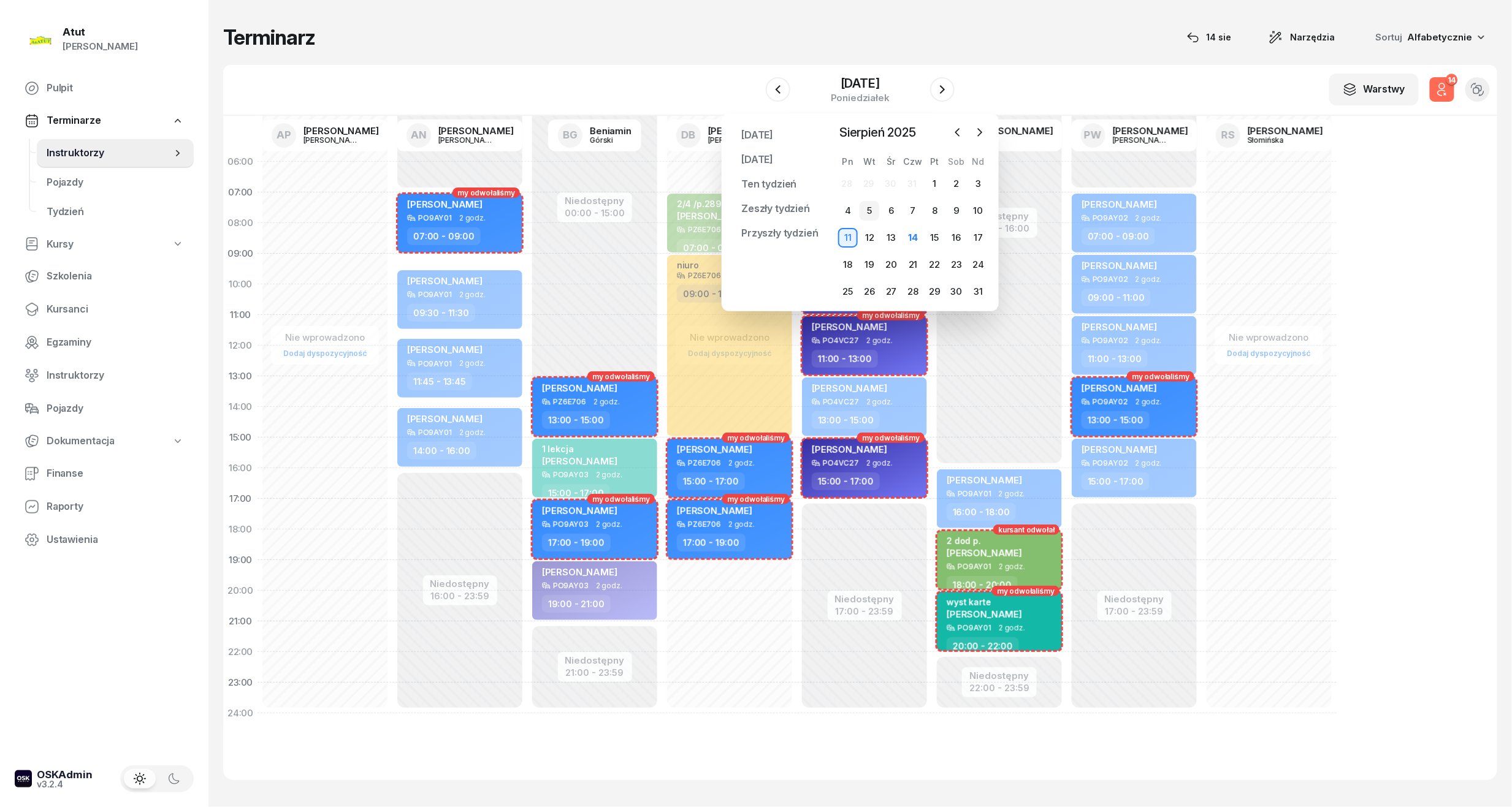
click at [862, 213] on div "5" at bounding box center [869, 210] width 19 height 19
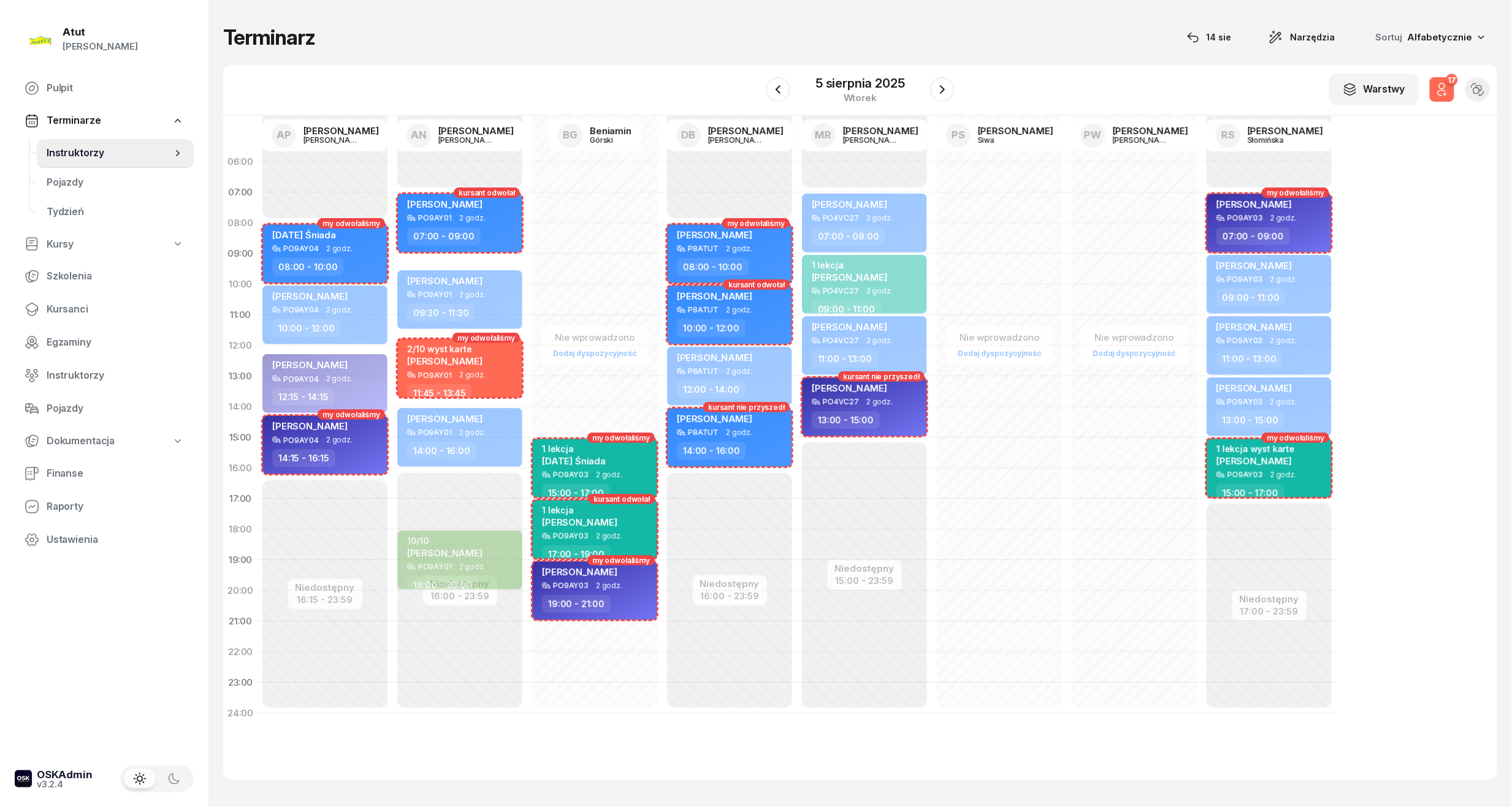
click at [1382, 469] on div "06:00 07:00 08:00 09:00 10:00 11:00 12:00 13:00 14:00 15:00 16:00 17:00 18:00 1…" at bounding box center [860, 448] width 1274 height 665
click at [662, 518] on div "Nie wprowadzono Dodaj dyspozycyjność my odwołaliśmy 1 lekcja Pola Śniada PO9AY0…" at bounding box center [729, 437] width 135 height 582
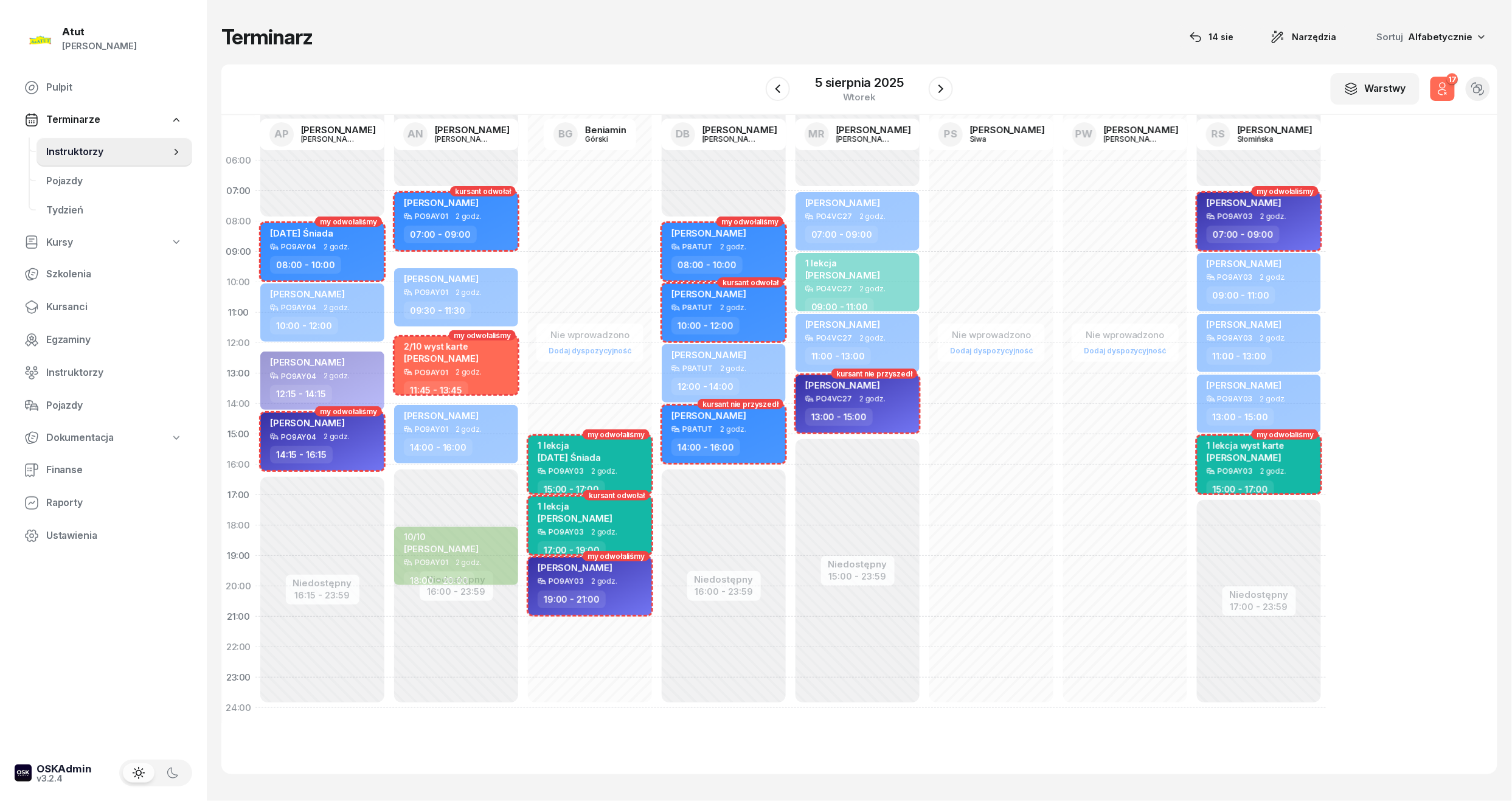
select select "17"
select select "19"
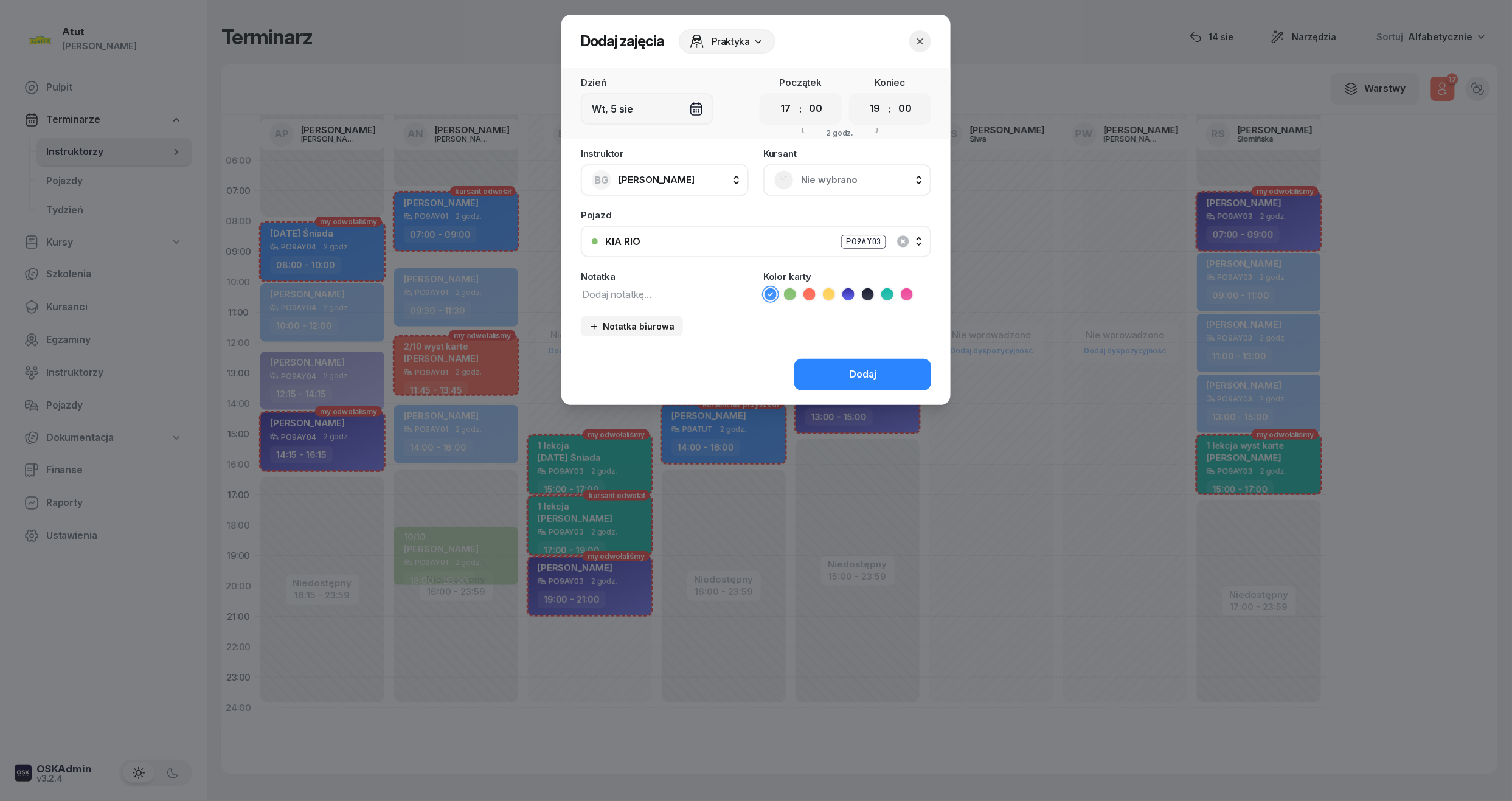
click at [1417, 319] on div at bounding box center [756, 400] width 1512 height 801
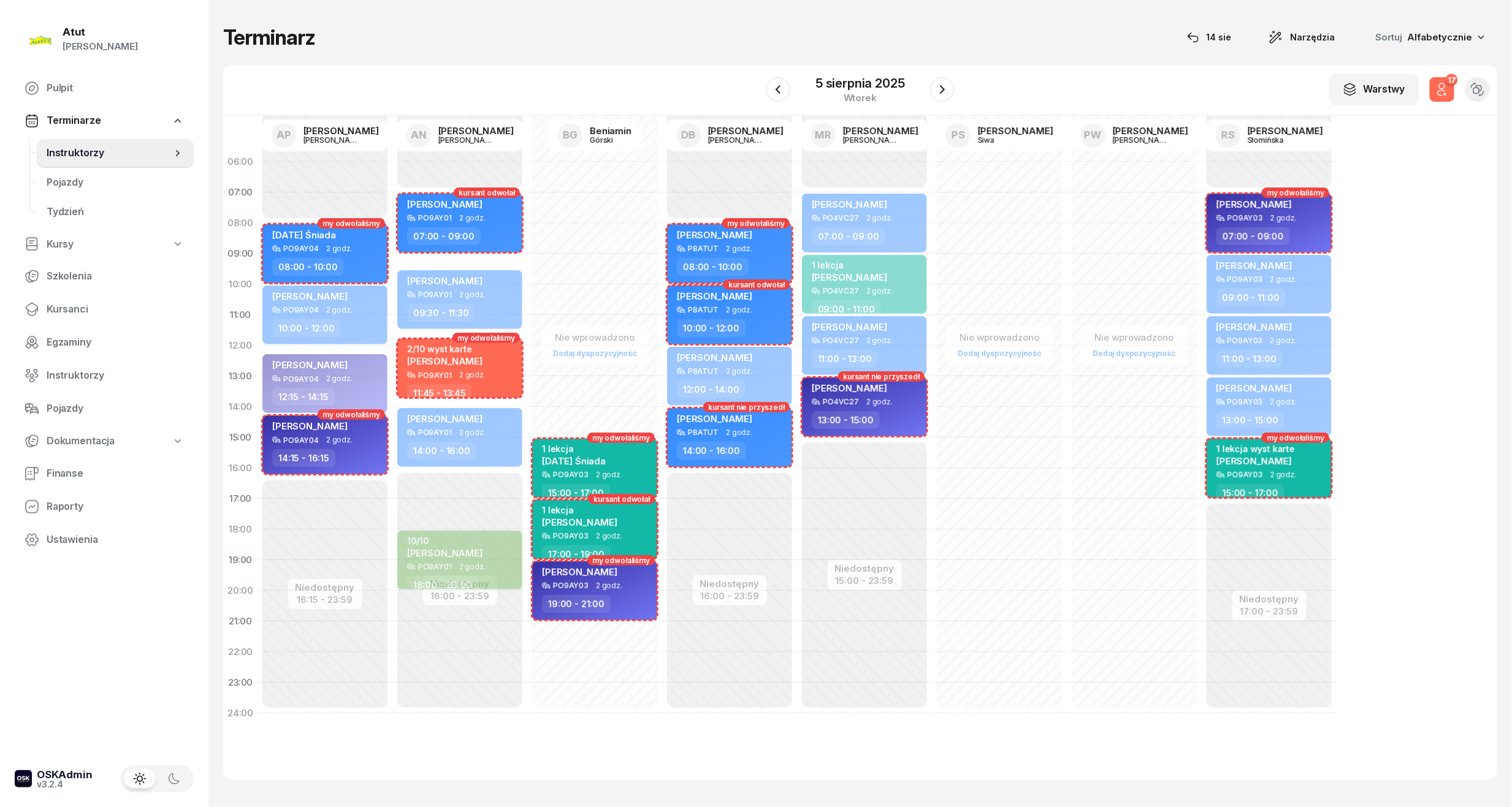
click at [662, 524] on div "Nie wprowadzono Dodaj dyspozycyjność my odwołaliśmy 1 lekcja Pola Śniada PO9AY0…" at bounding box center [729, 437] width 135 height 582
select select "17"
select select "19"
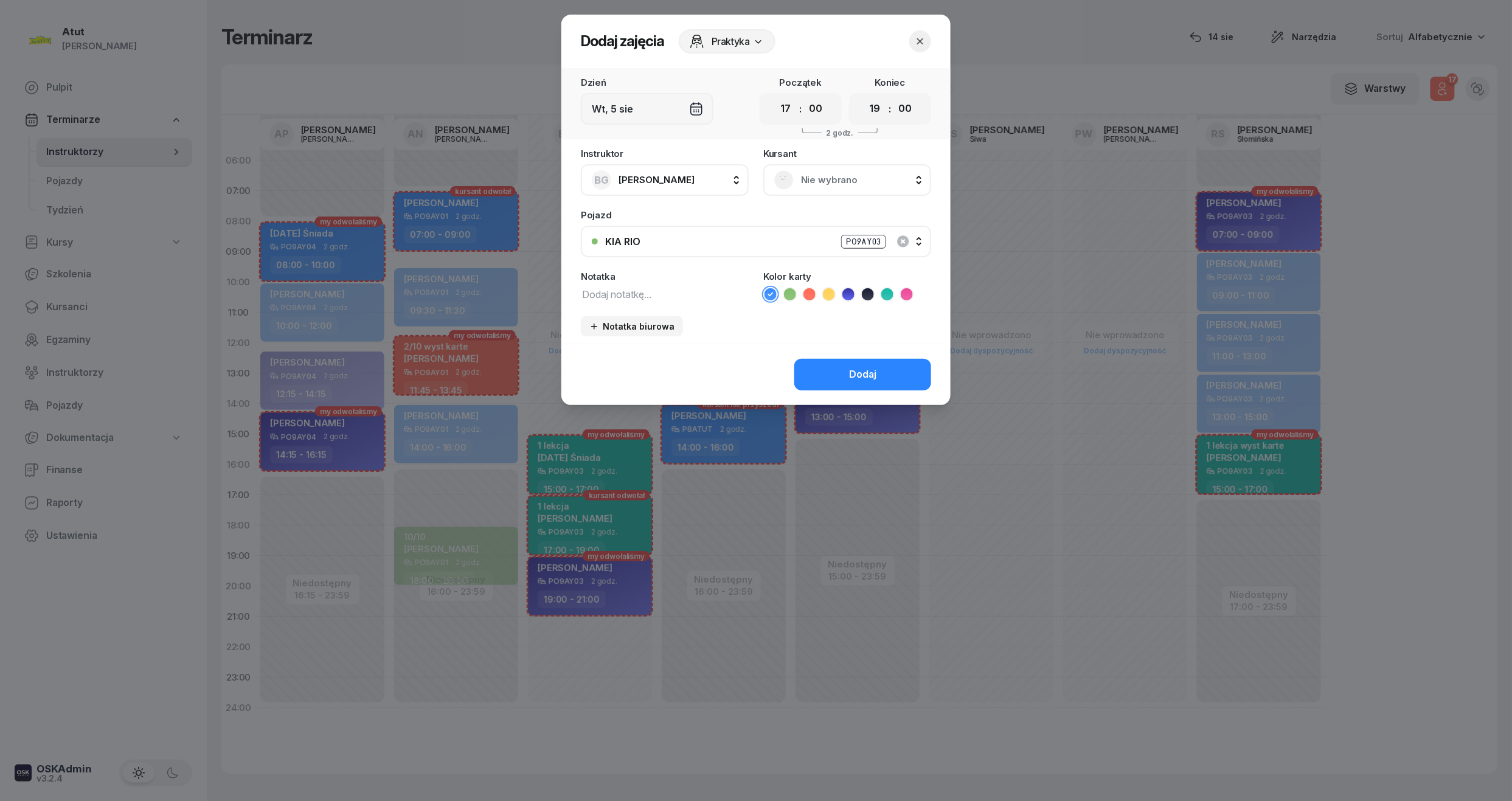
click at [928, 37] on button "button" at bounding box center [920, 41] width 22 height 22
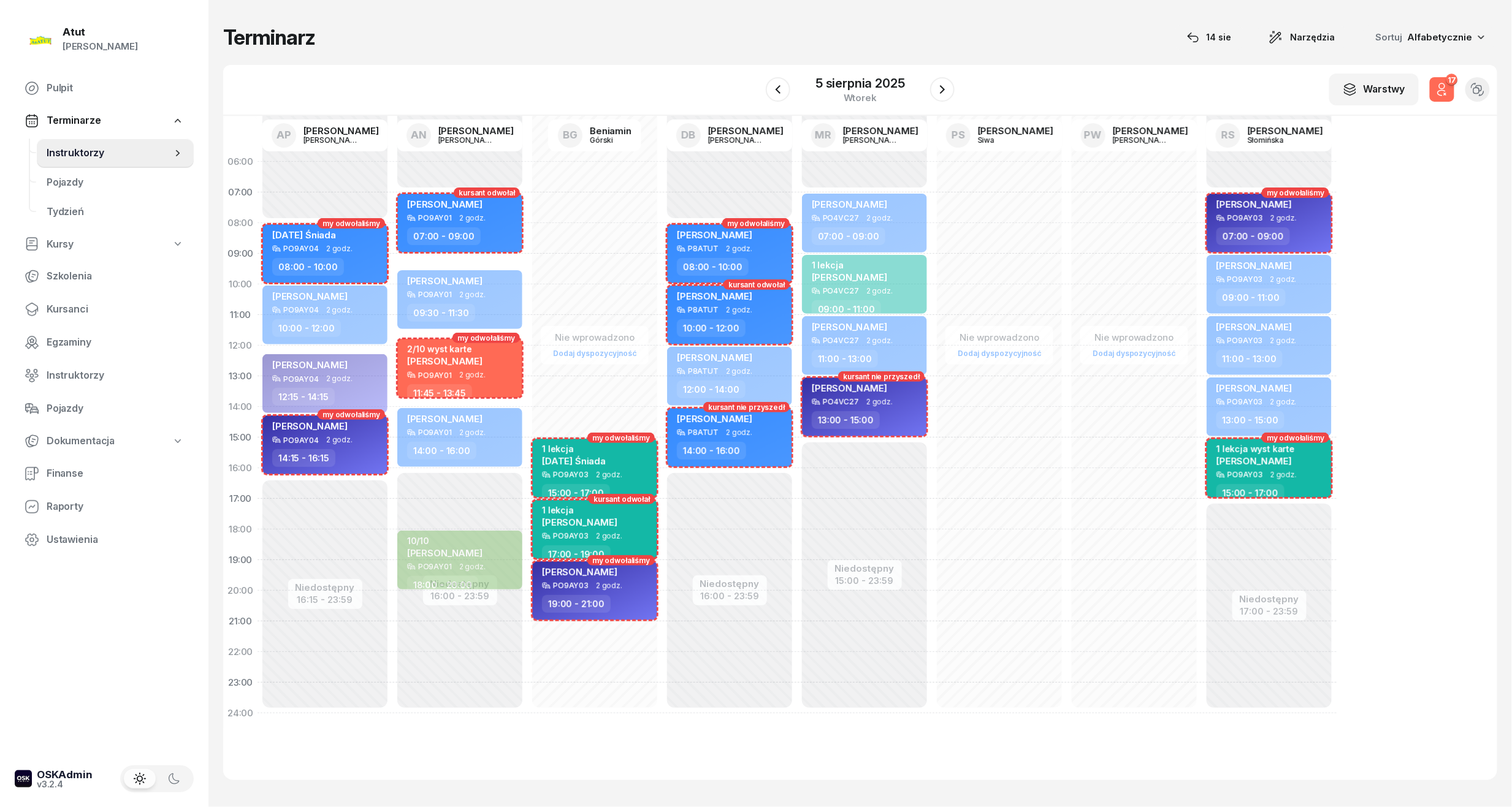
click at [1428, 294] on div "06:00 07:00 08:00 09:00 10:00 11:00 12:00 13:00 14:00 15:00 16:00 17:00 18:00 1…" at bounding box center [860, 448] width 1274 height 665
click at [1440, 95] on icon "button" at bounding box center [1441, 93] width 7 height 5
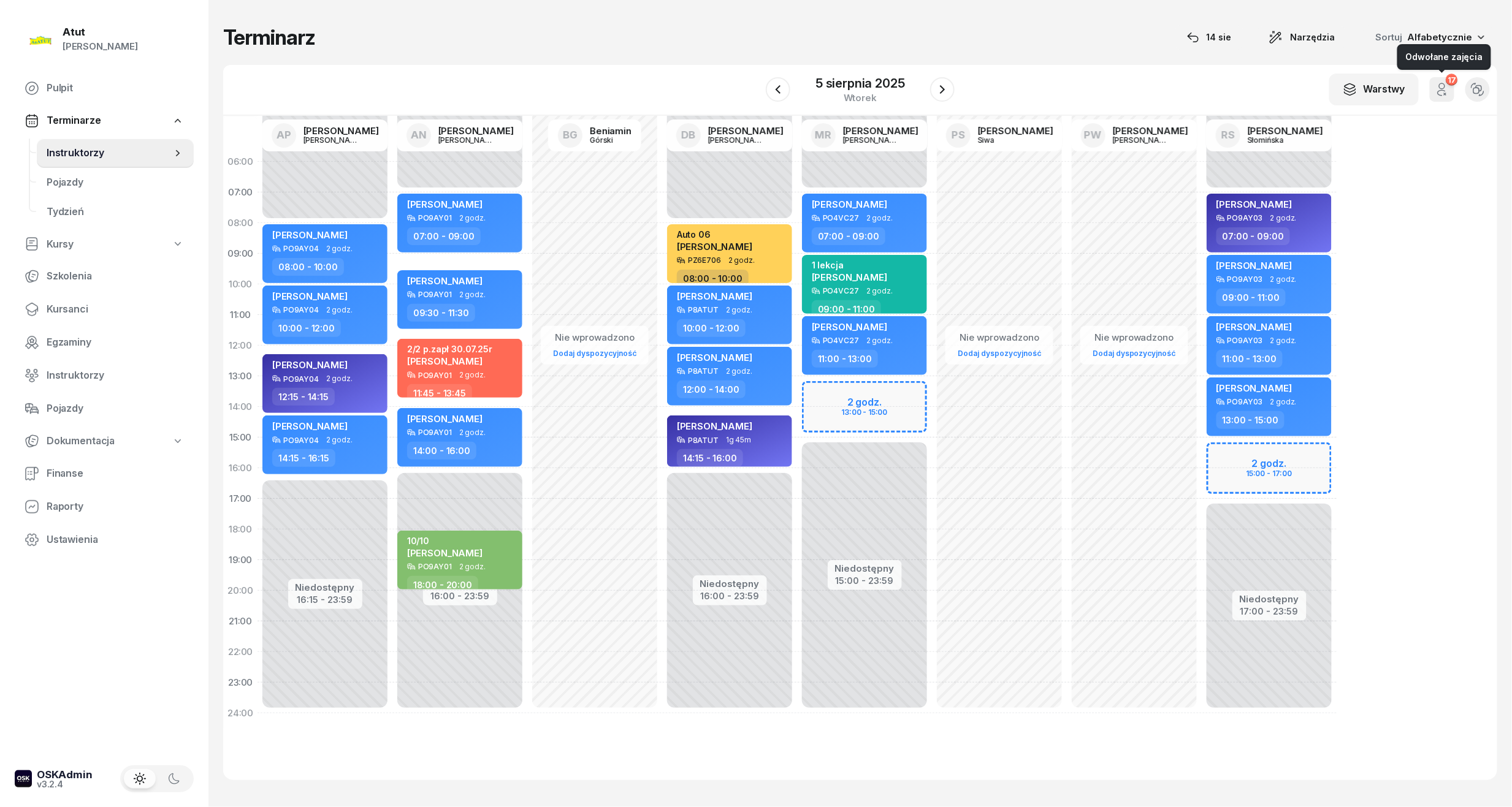
click at [1442, 94] on icon "button" at bounding box center [1442, 89] width 15 height 15
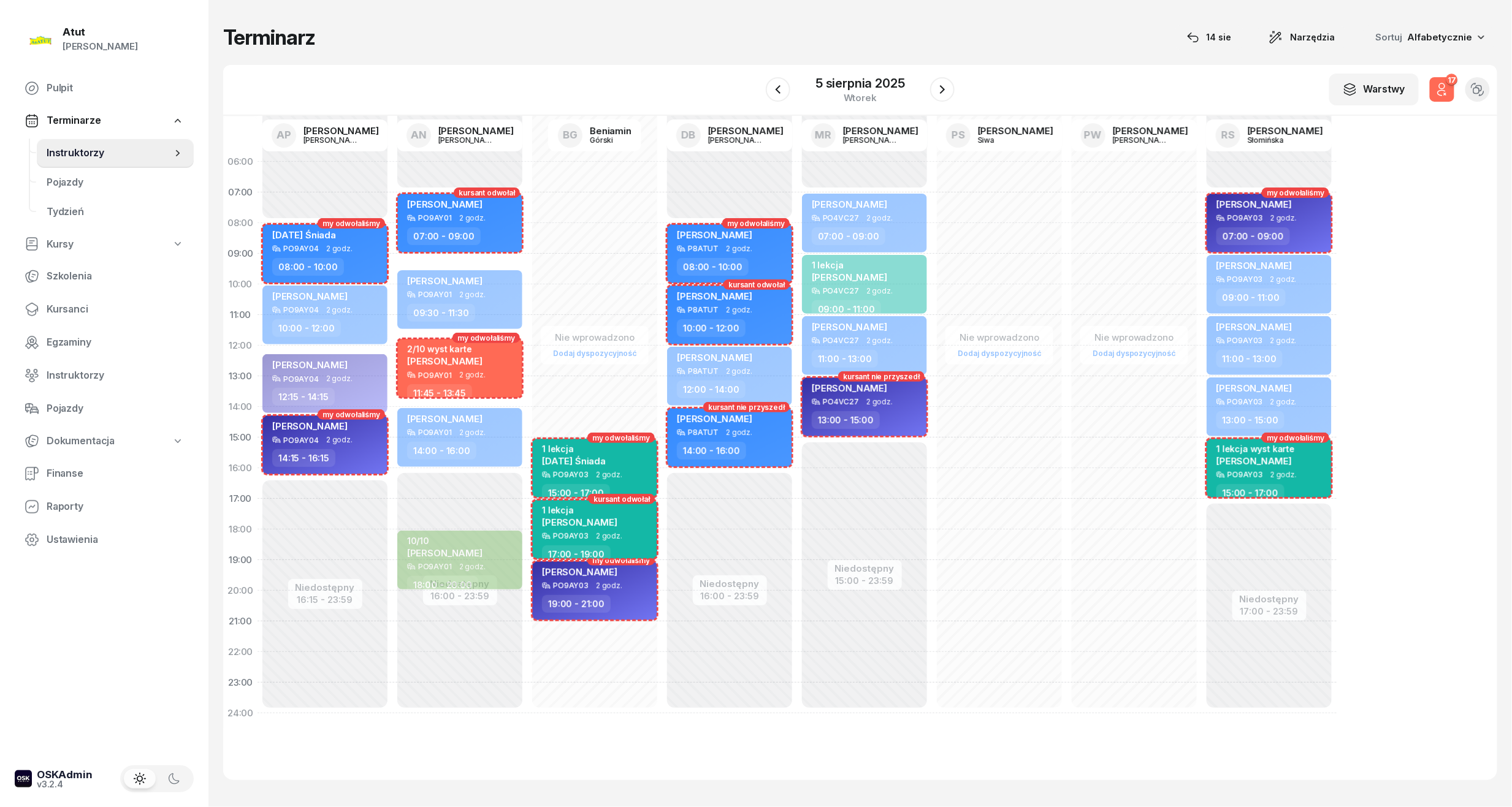
click at [615, 496] on span "kursant odwołał" at bounding box center [622, 500] width 56 height 9
select select "17"
select select "19"
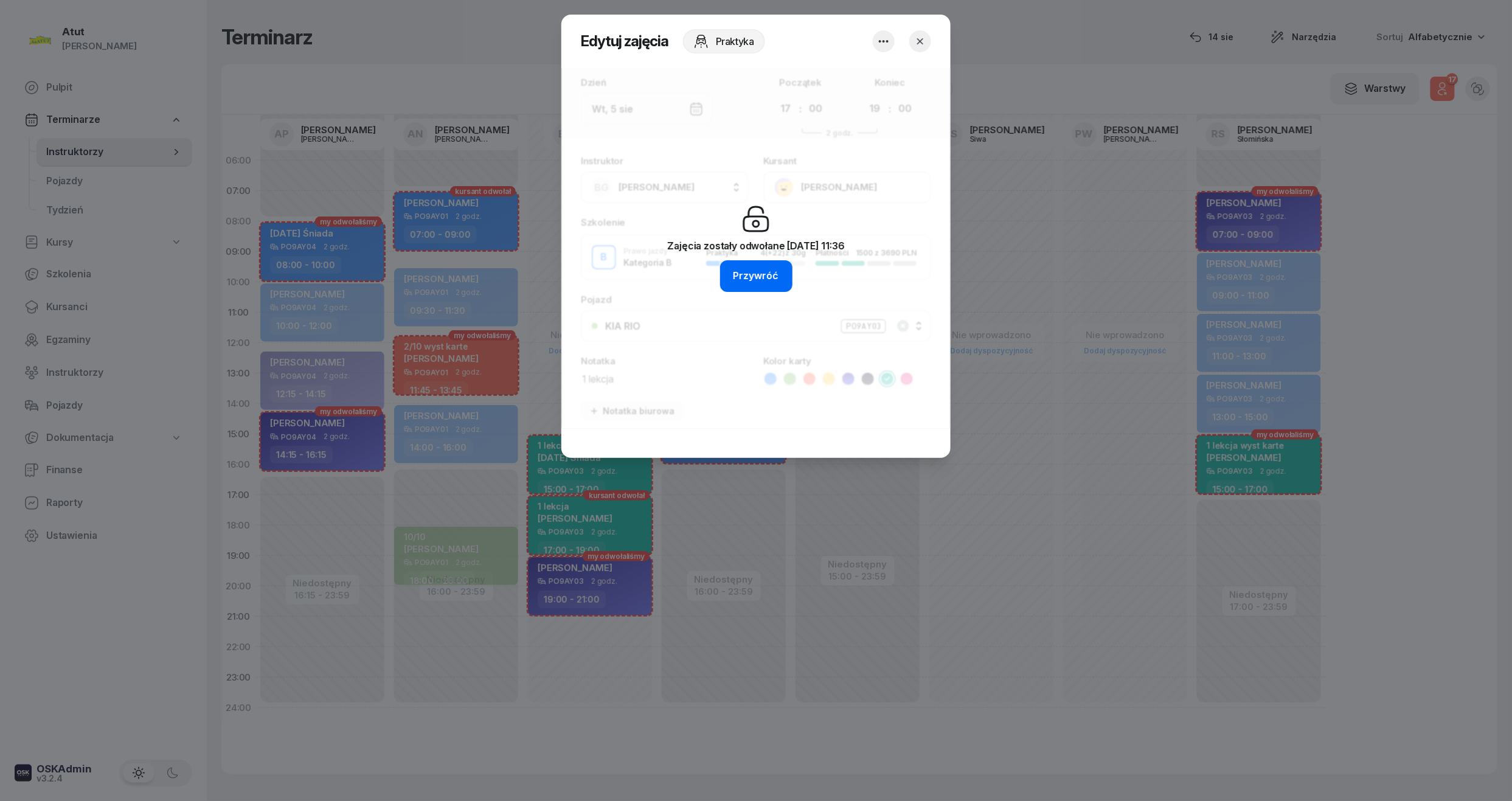
click at [772, 287] on button "Przywróć" at bounding box center [756, 276] width 73 height 31
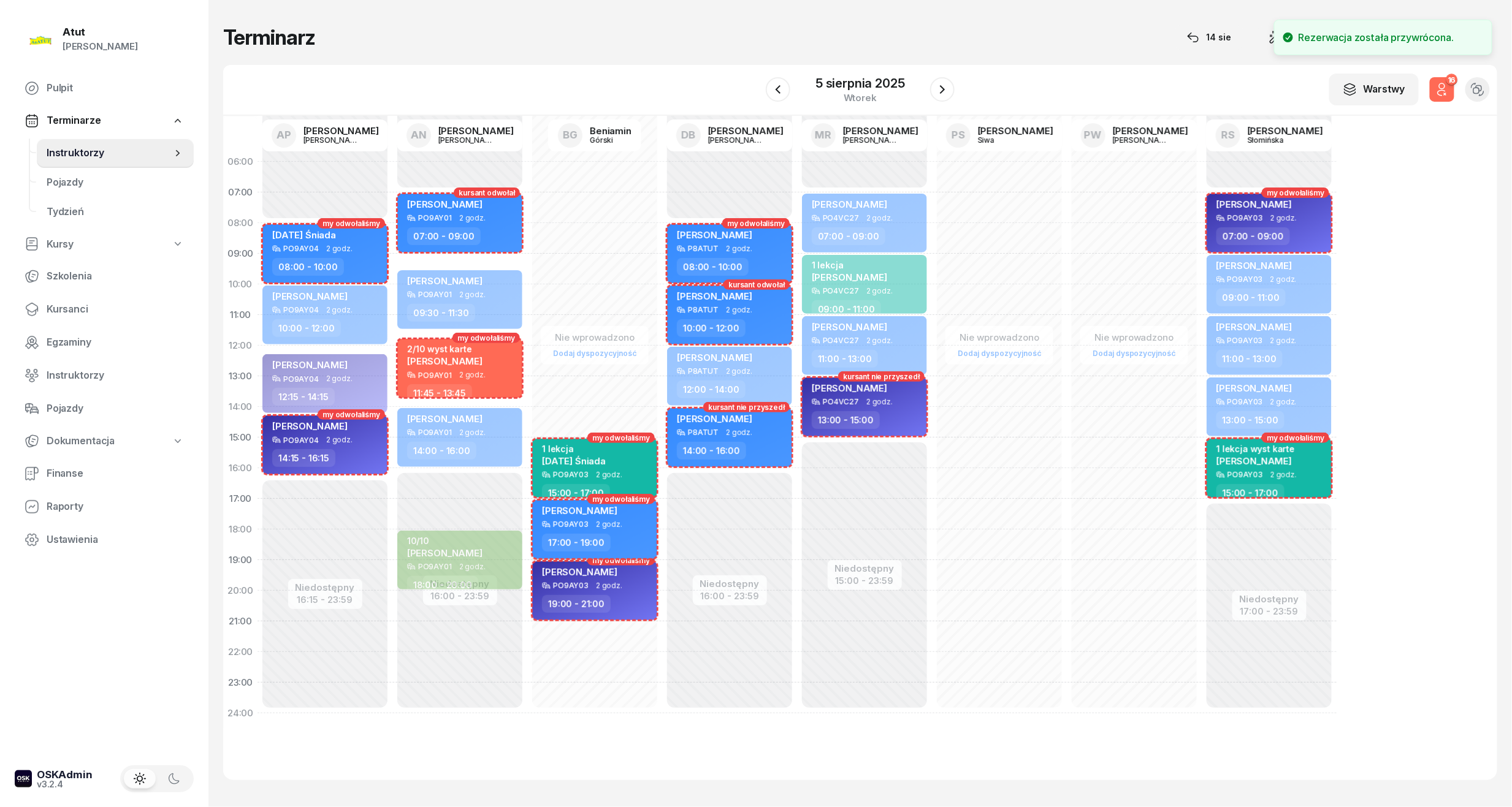
click at [605, 516] on div "[PERSON_NAME]" at bounding box center [580, 512] width 75 height 15
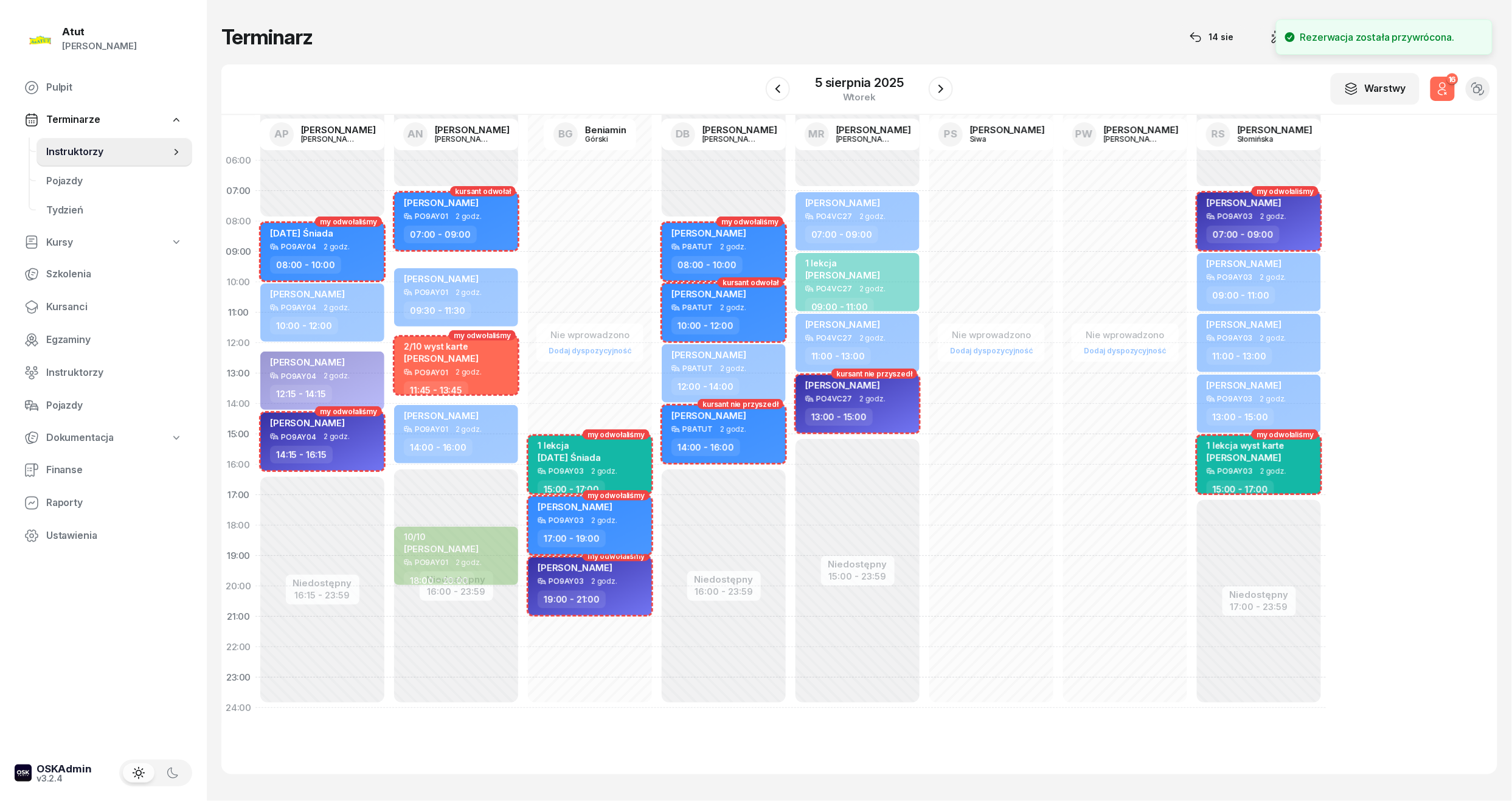
select select "17"
select select "19"
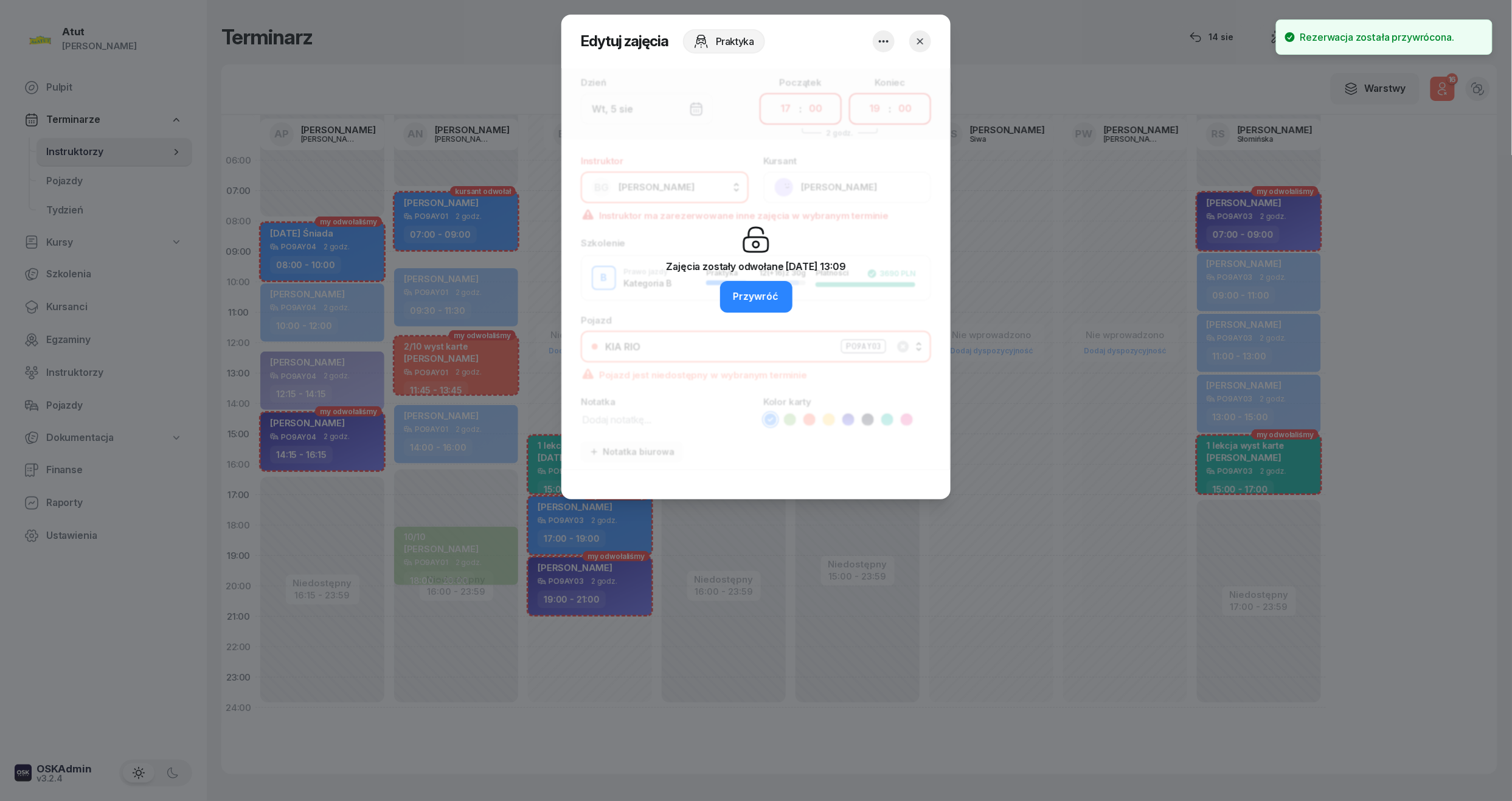
click at [1373, 416] on div at bounding box center [756, 400] width 1512 height 801
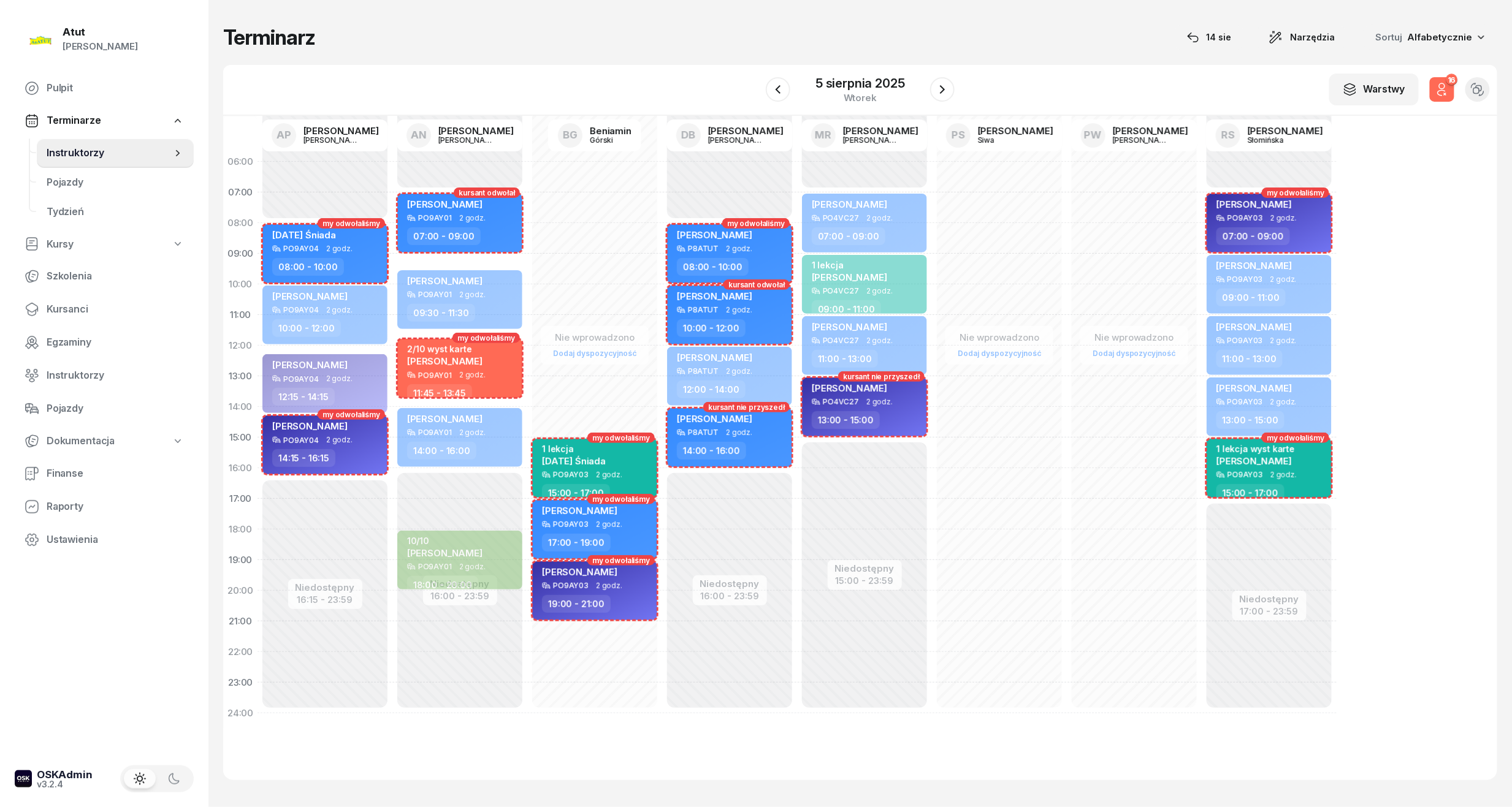
click at [1448, 95] on icon "button" at bounding box center [1442, 89] width 15 height 15
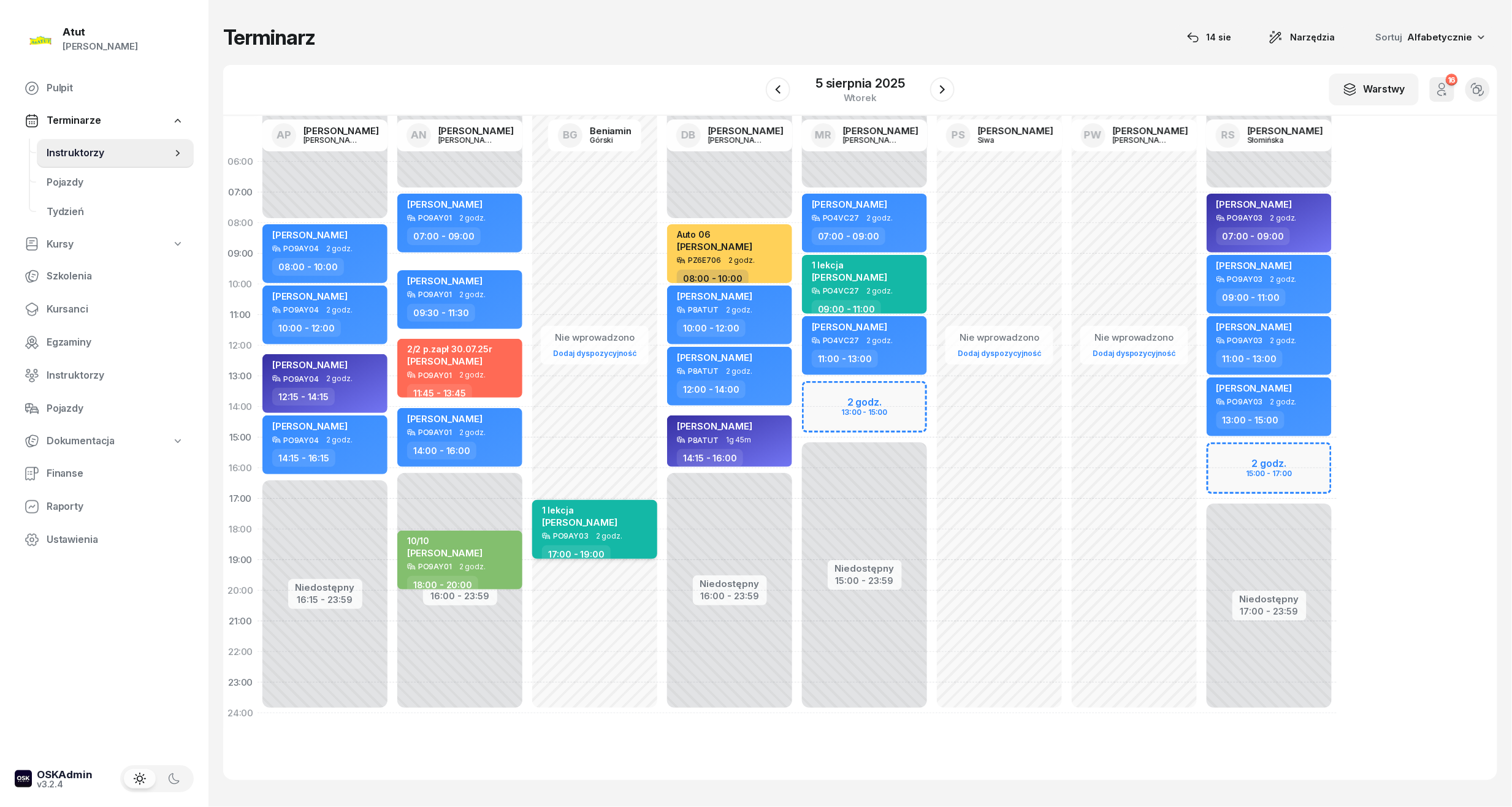
click at [609, 508] on div "1 lekcja" at bounding box center [580, 510] width 75 height 11
select select "17"
select select "19"
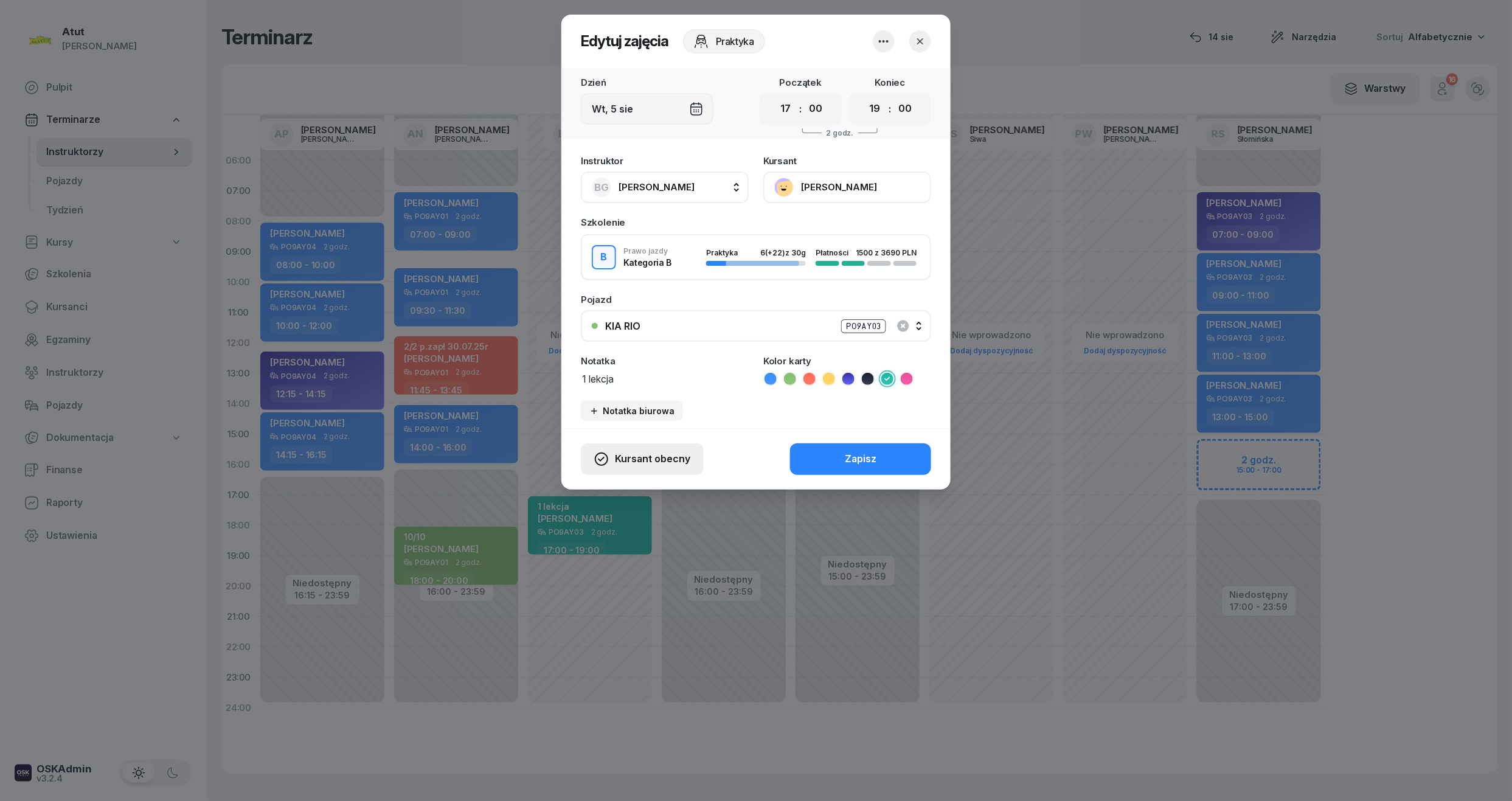
click at [648, 456] on span "Kursant obecny" at bounding box center [652, 459] width 75 height 16
click at [664, 409] on div "Kursant nie przyszedł" at bounding box center [632, 416] width 97 height 16
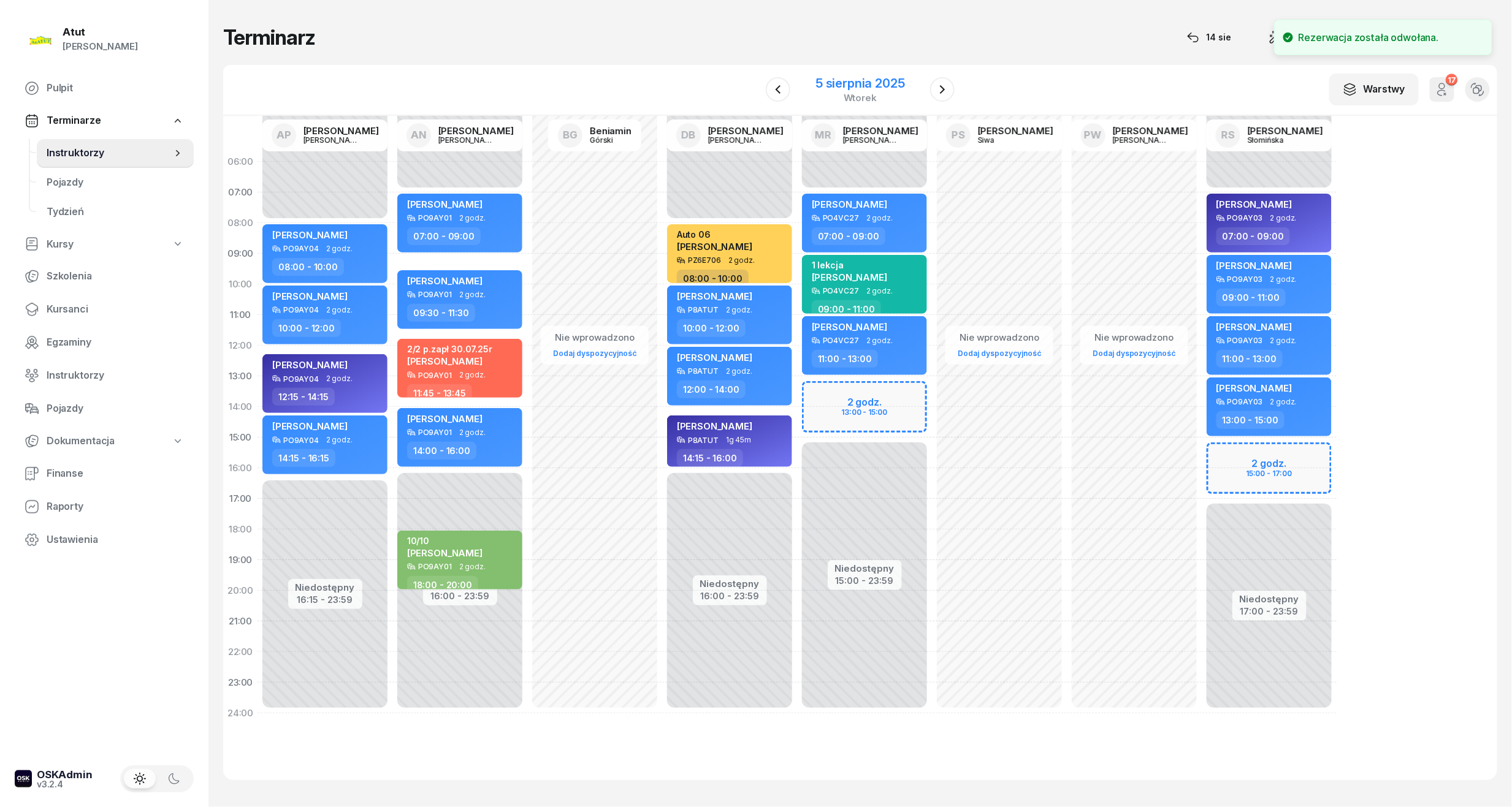
click at [829, 94] on div "wtorek" at bounding box center [860, 98] width 89 height 9
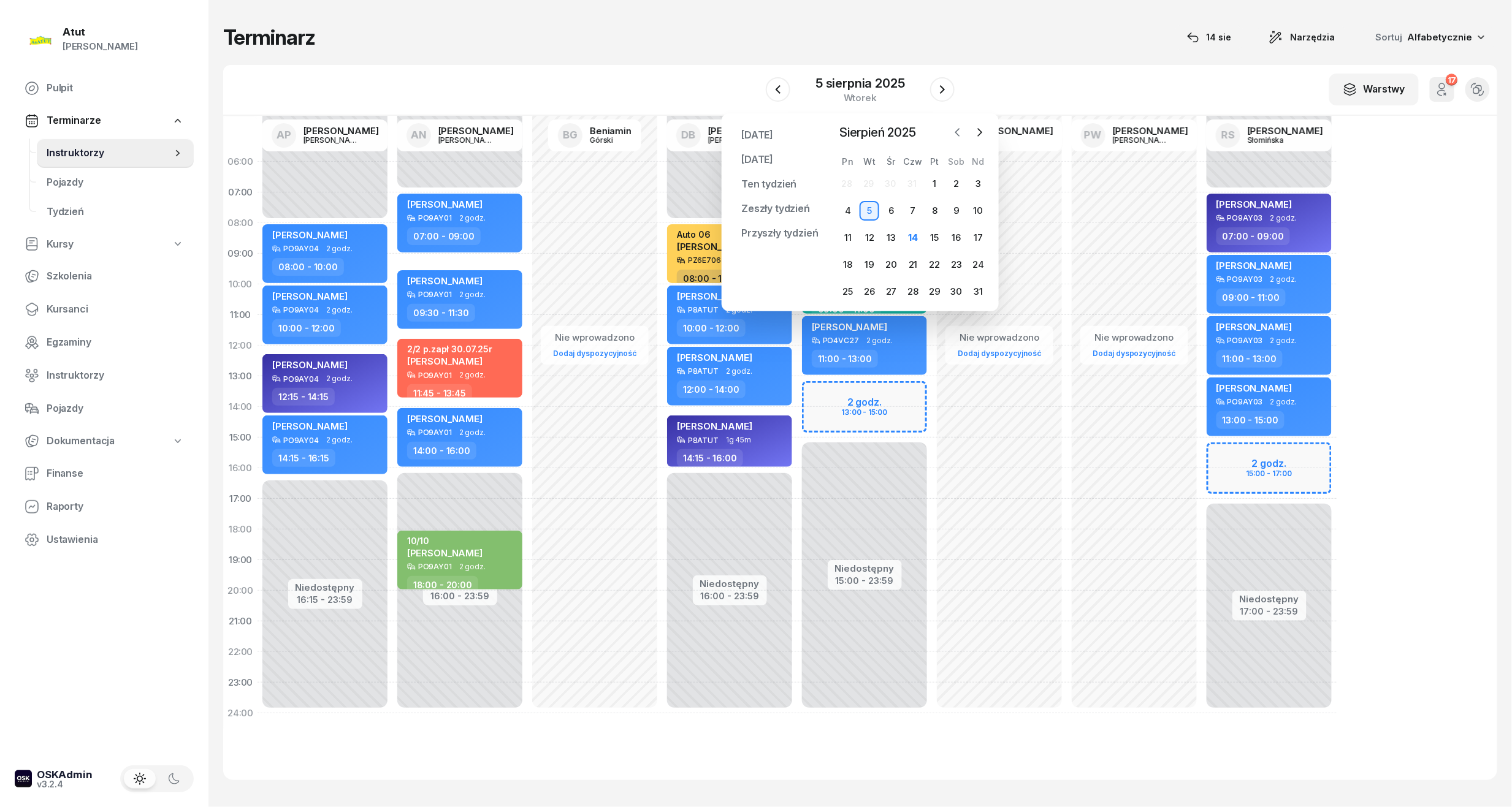
click at [953, 135] on icon "button" at bounding box center [958, 132] width 12 height 12
click at [915, 242] on div "17" at bounding box center [913, 238] width 19 height 19
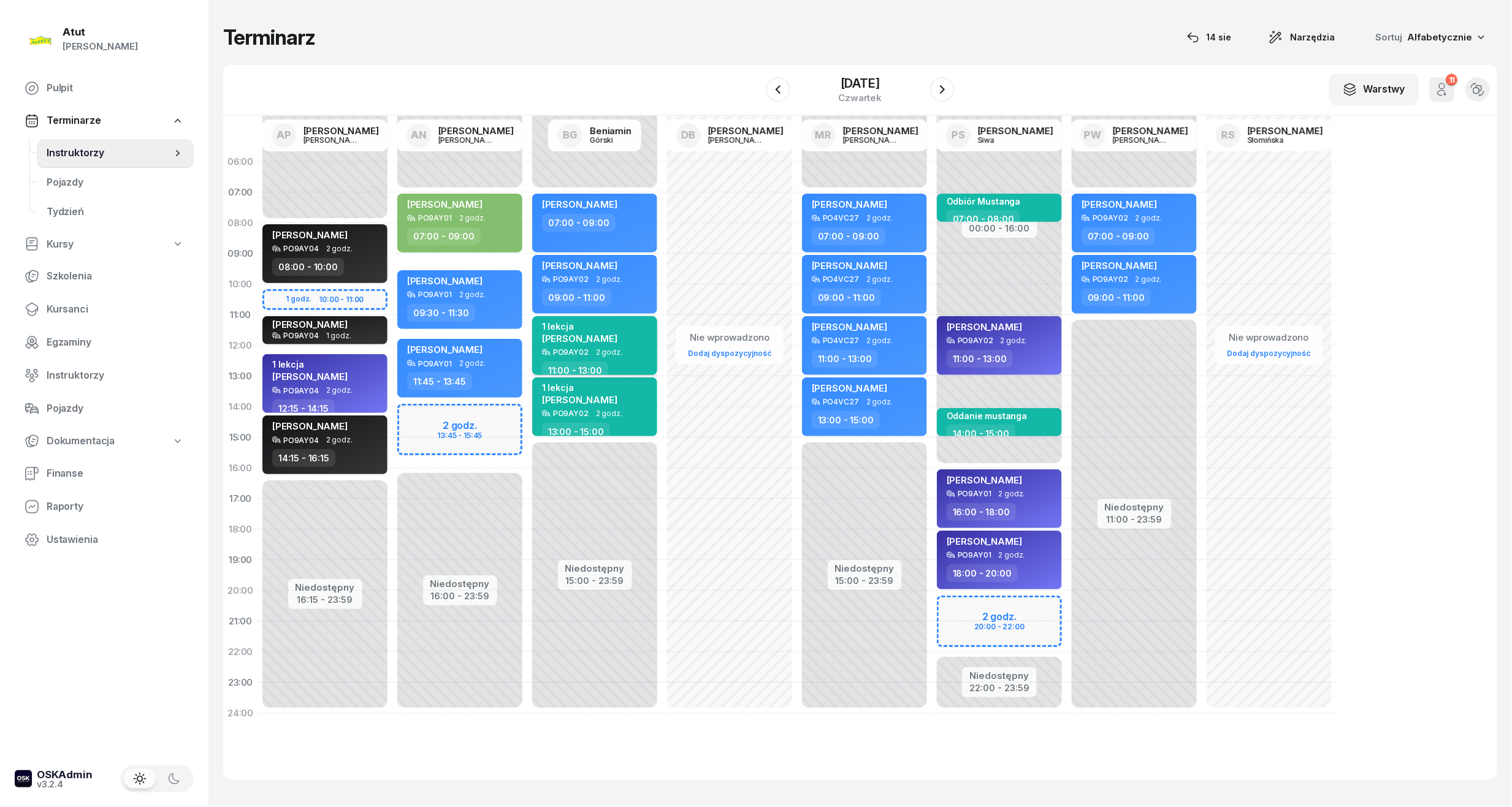
click at [609, 331] on div "1 lekcja" at bounding box center [580, 326] width 75 height 11
select select "11"
select select "13"
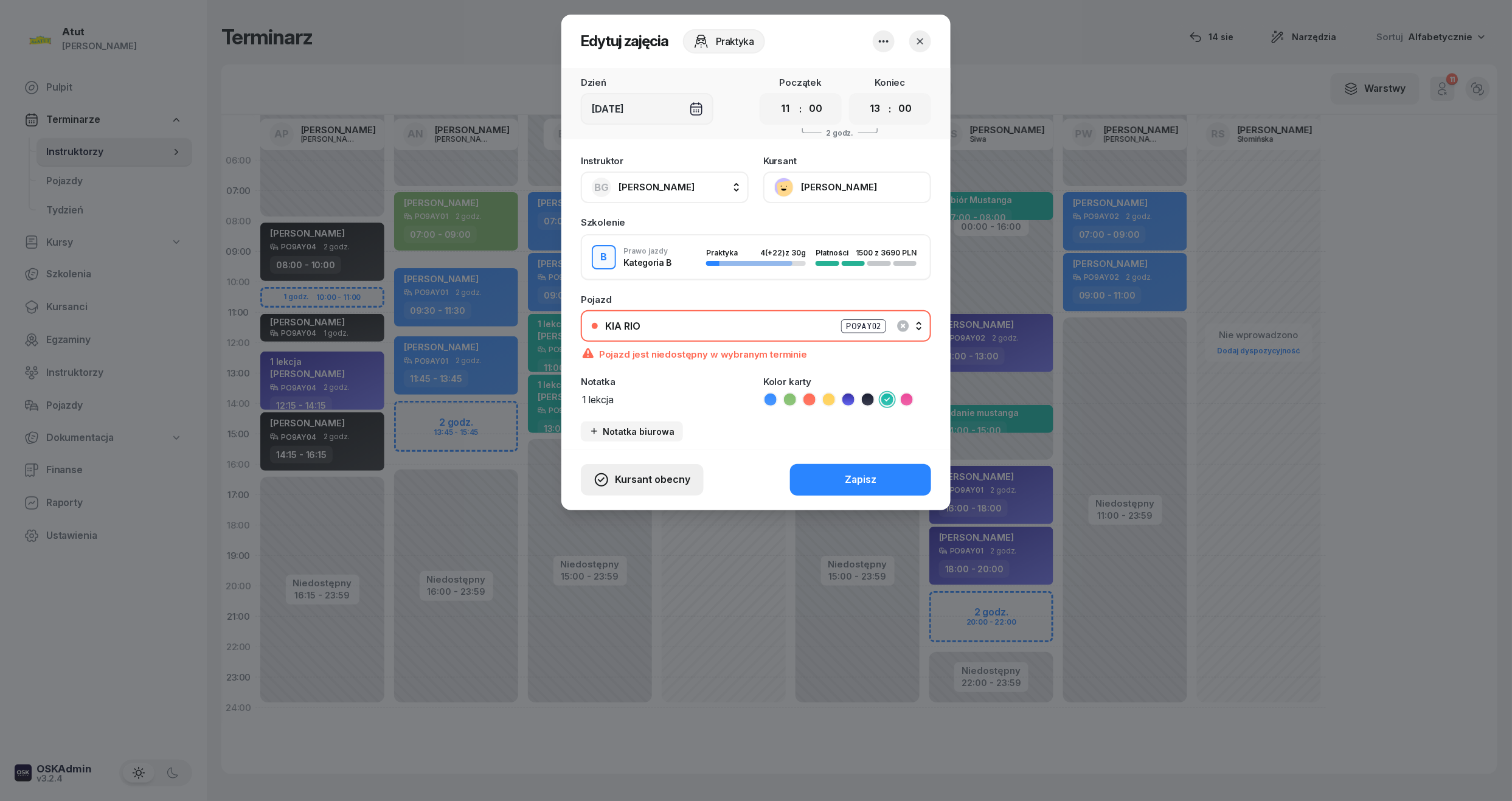
click at [657, 478] on span "Kursant obecny" at bounding box center [652, 480] width 75 height 16
click at [628, 436] on div "Kursant nie przyszedł" at bounding box center [632, 436] width 97 height 16
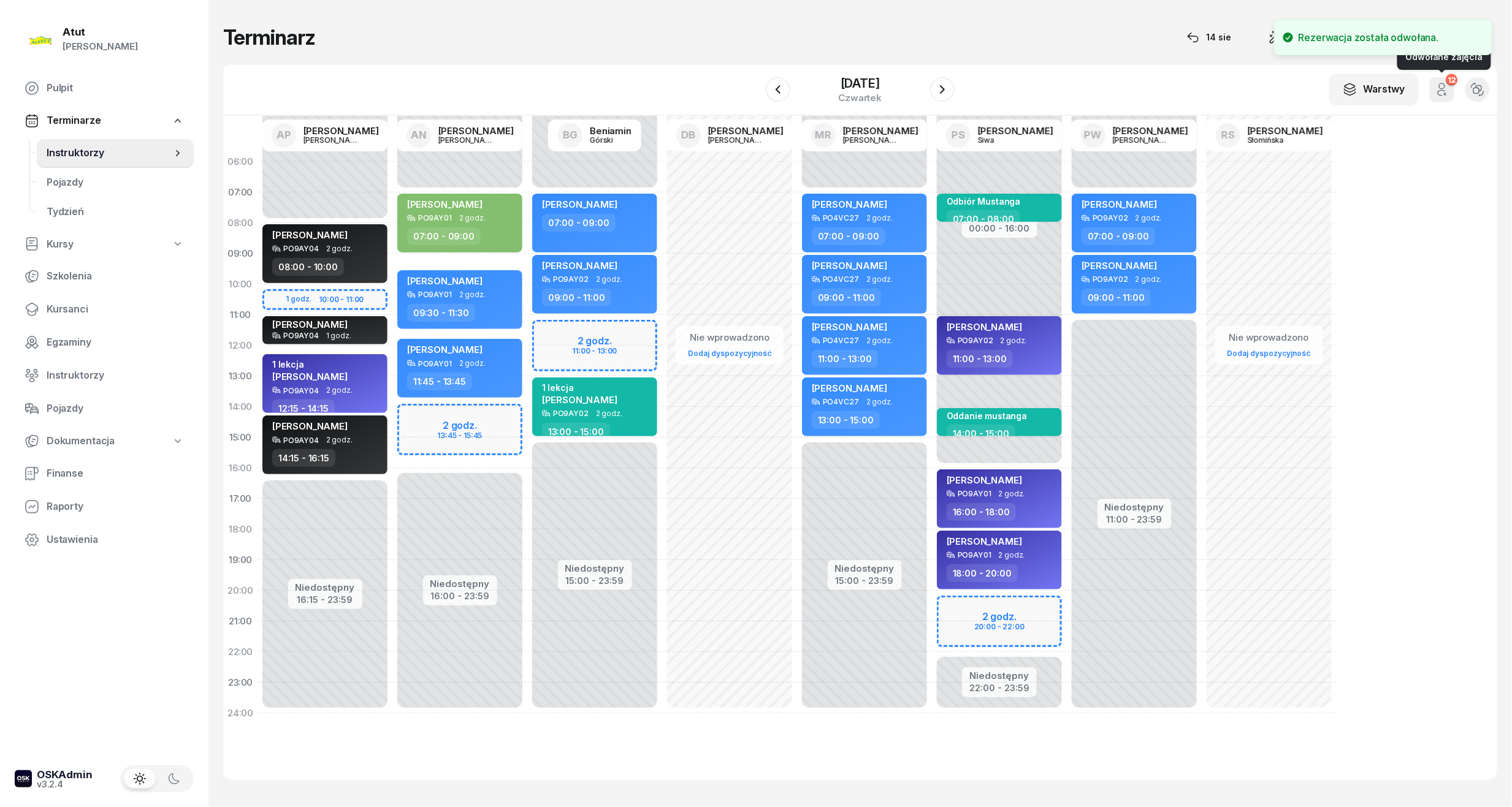
click at [1448, 84] on div "12" at bounding box center [1452, 79] width 11 height 11
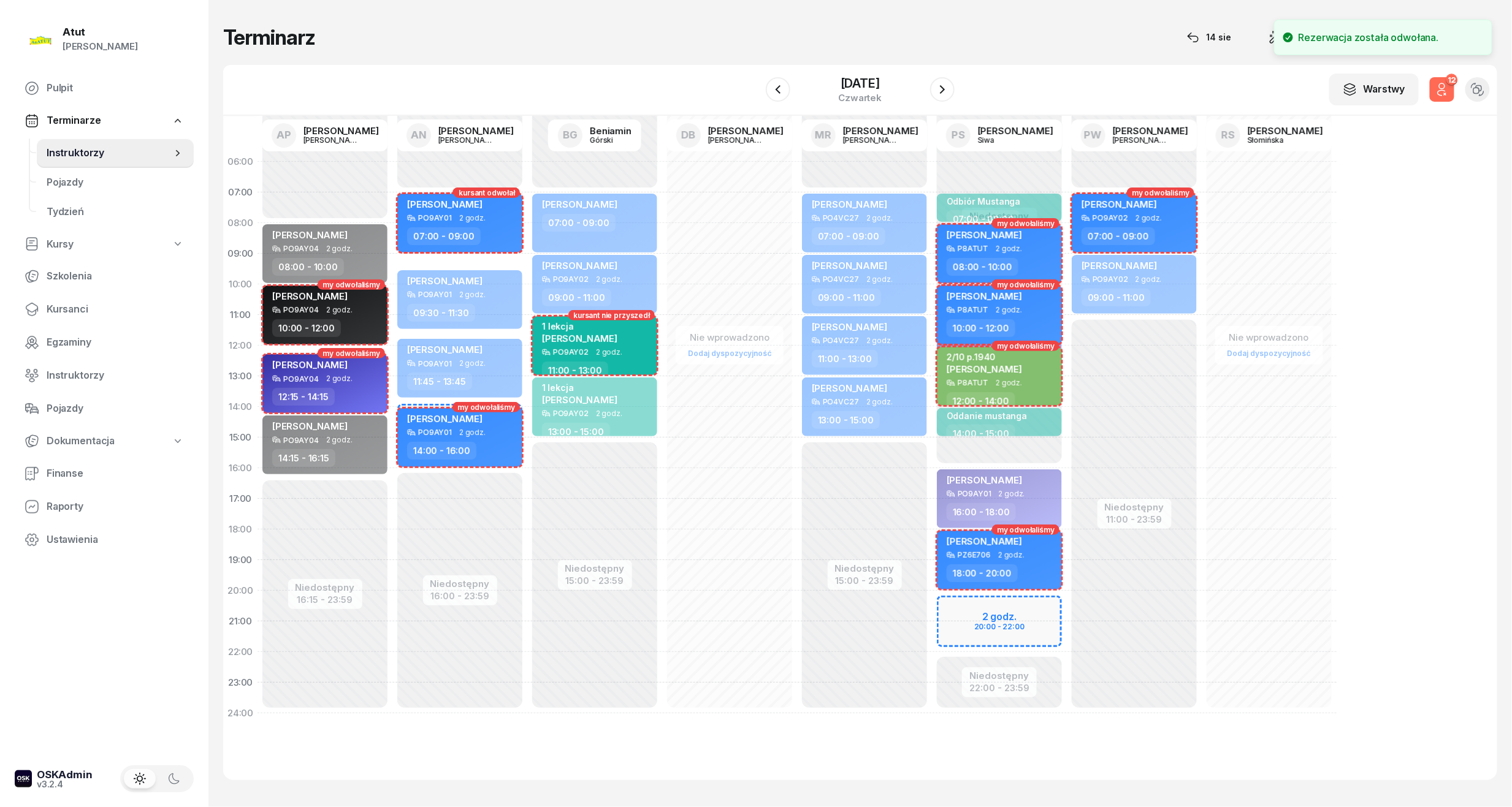
click at [1448, 84] on div "12" at bounding box center [1452, 79] width 11 height 11
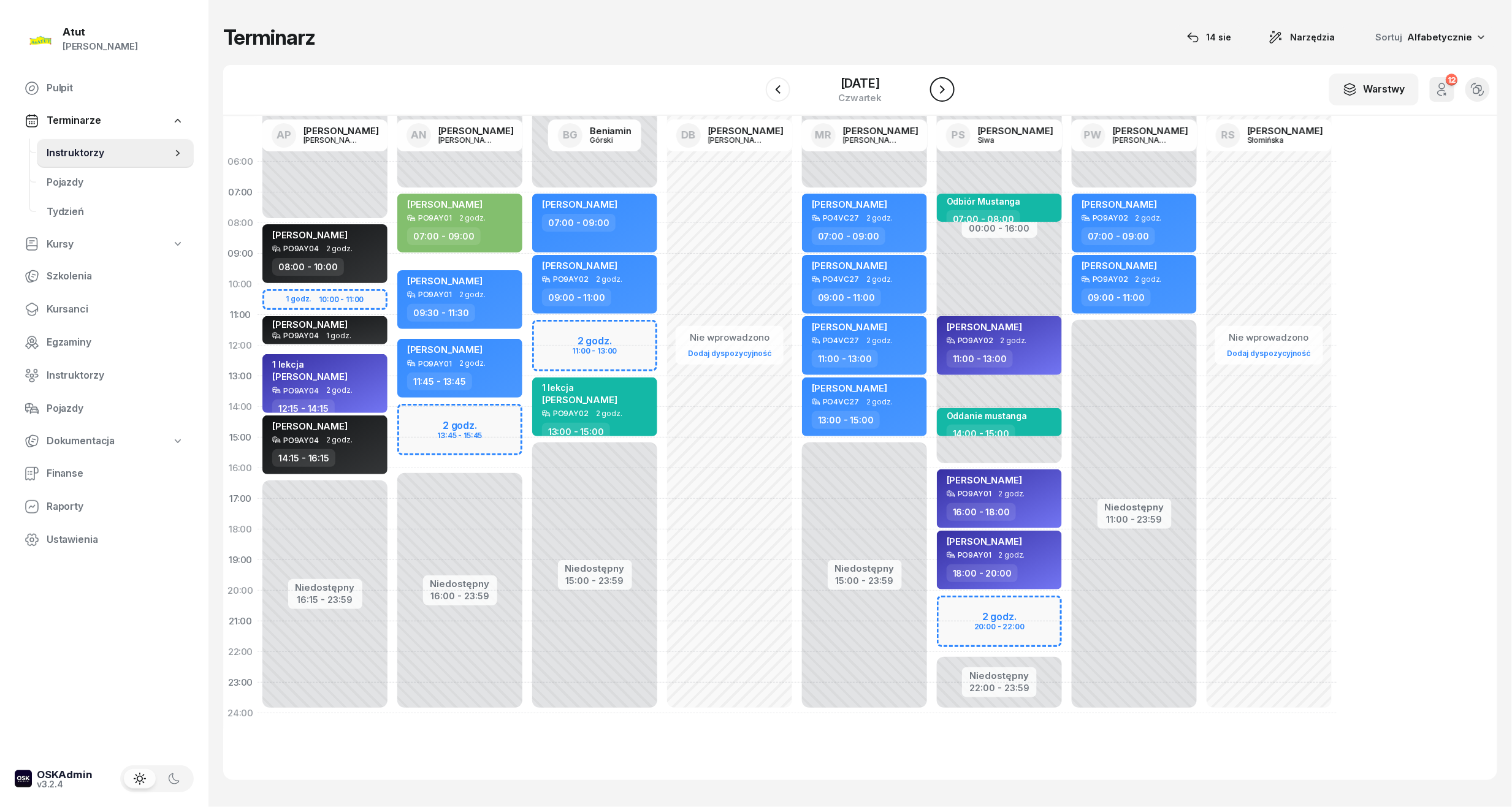
click at [945, 93] on icon "button" at bounding box center [942, 89] width 15 height 15
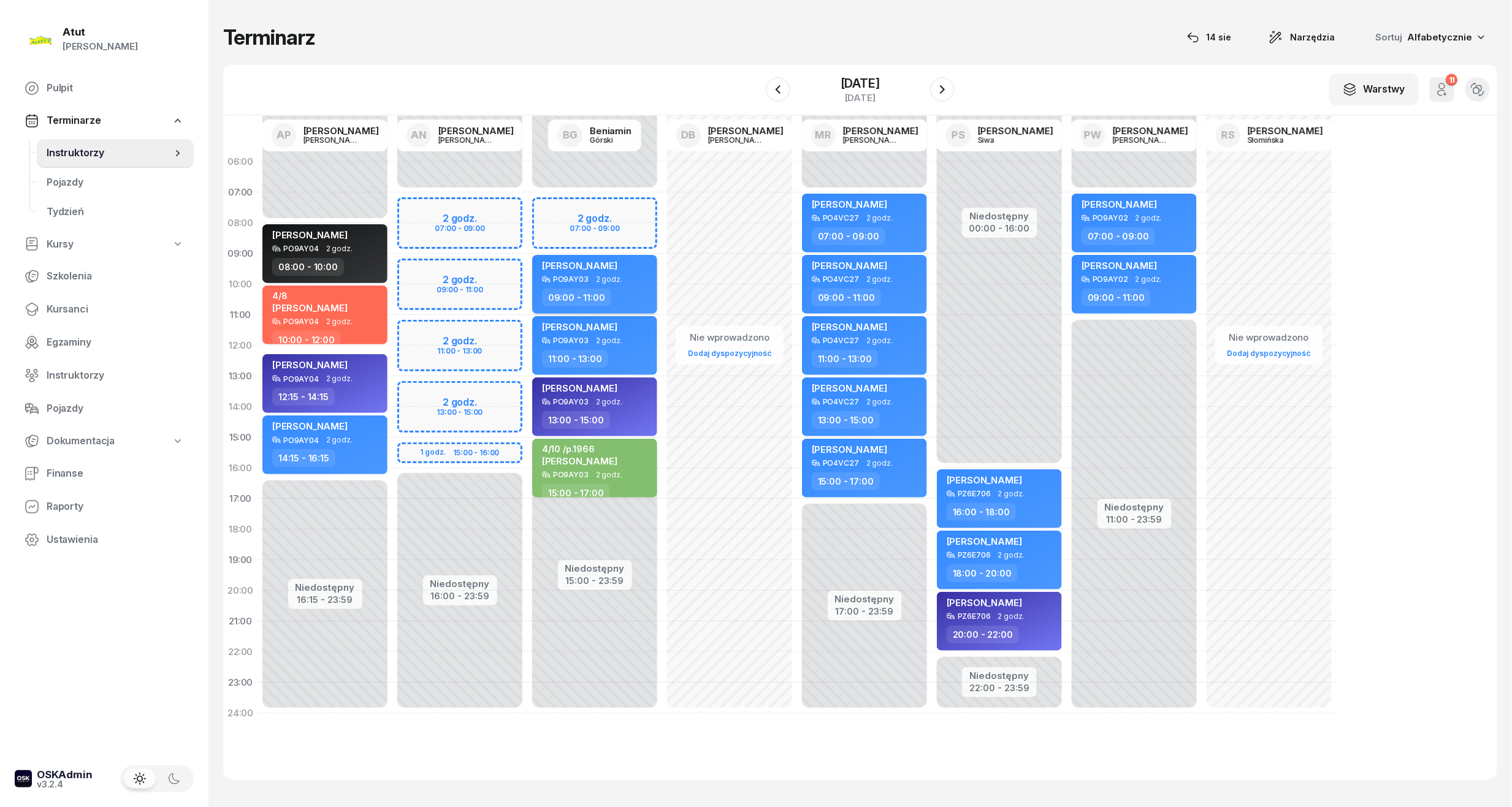
click at [617, 263] on span "[PERSON_NAME]" at bounding box center [580, 265] width 75 height 11
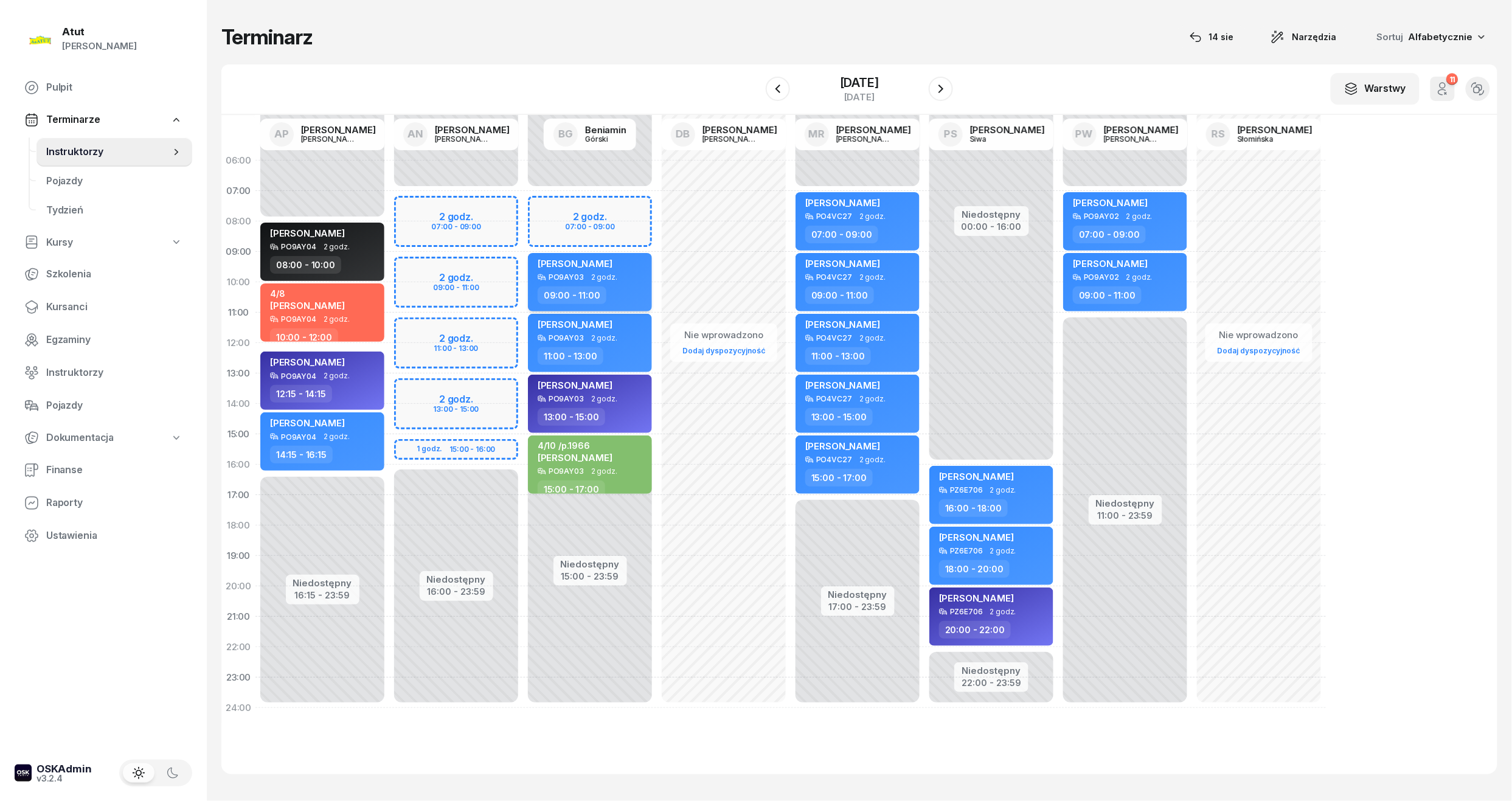
select select "09"
select select "11"
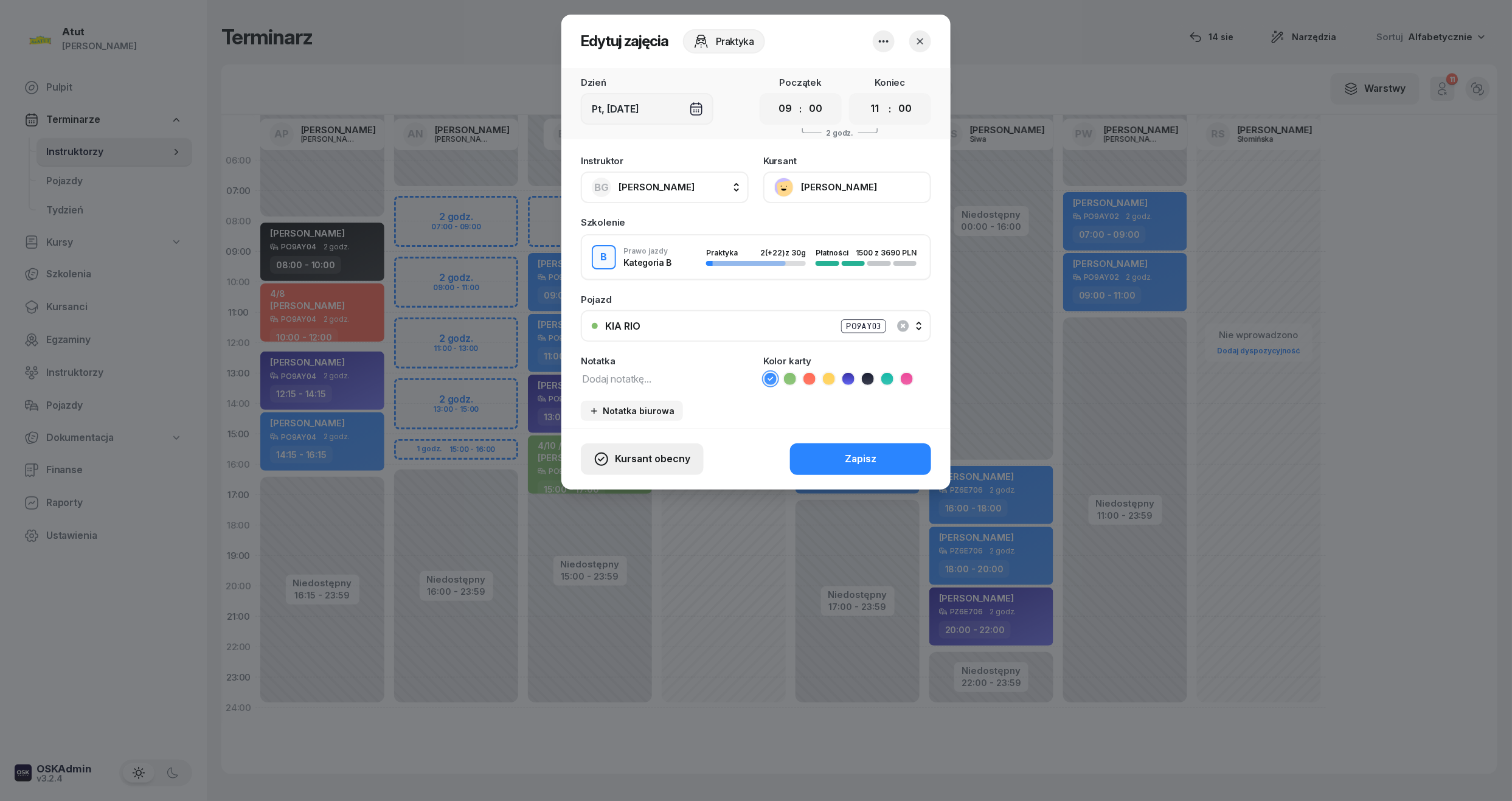
click at [672, 456] on span "Kursant obecny" at bounding box center [652, 459] width 75 height 16
click at [629, 416] on div "Kursant nie przyszedł" at bounding box center [632, 416] width 97 height 16
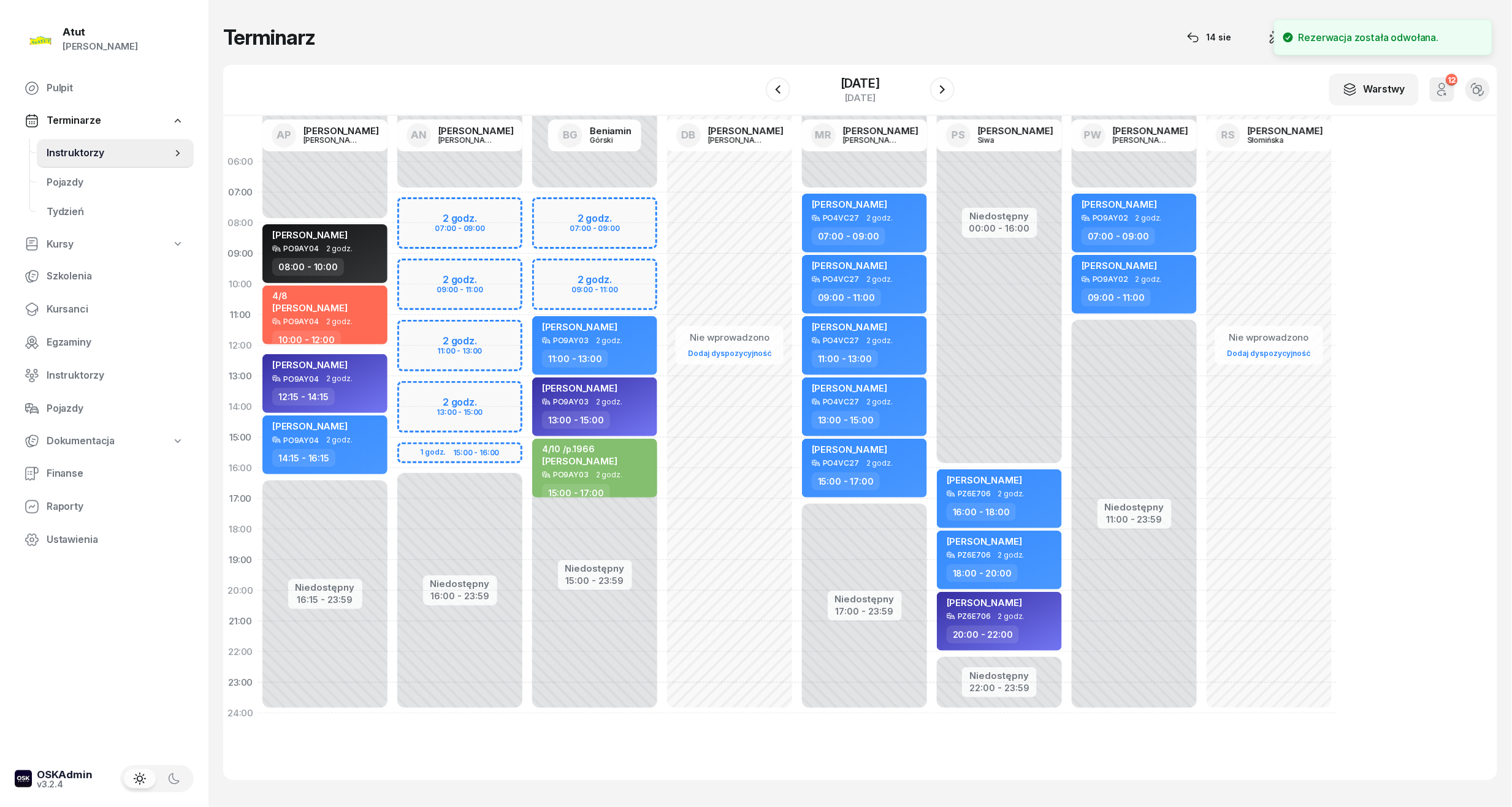
click at [924, 89] on div "18 lipca 2025 piątek" at bounding box center [860, 90] width 189 height 35
click at [880, 87] on div "18 lipca 2025" at bounding box center [860, 83] width 39 height 12
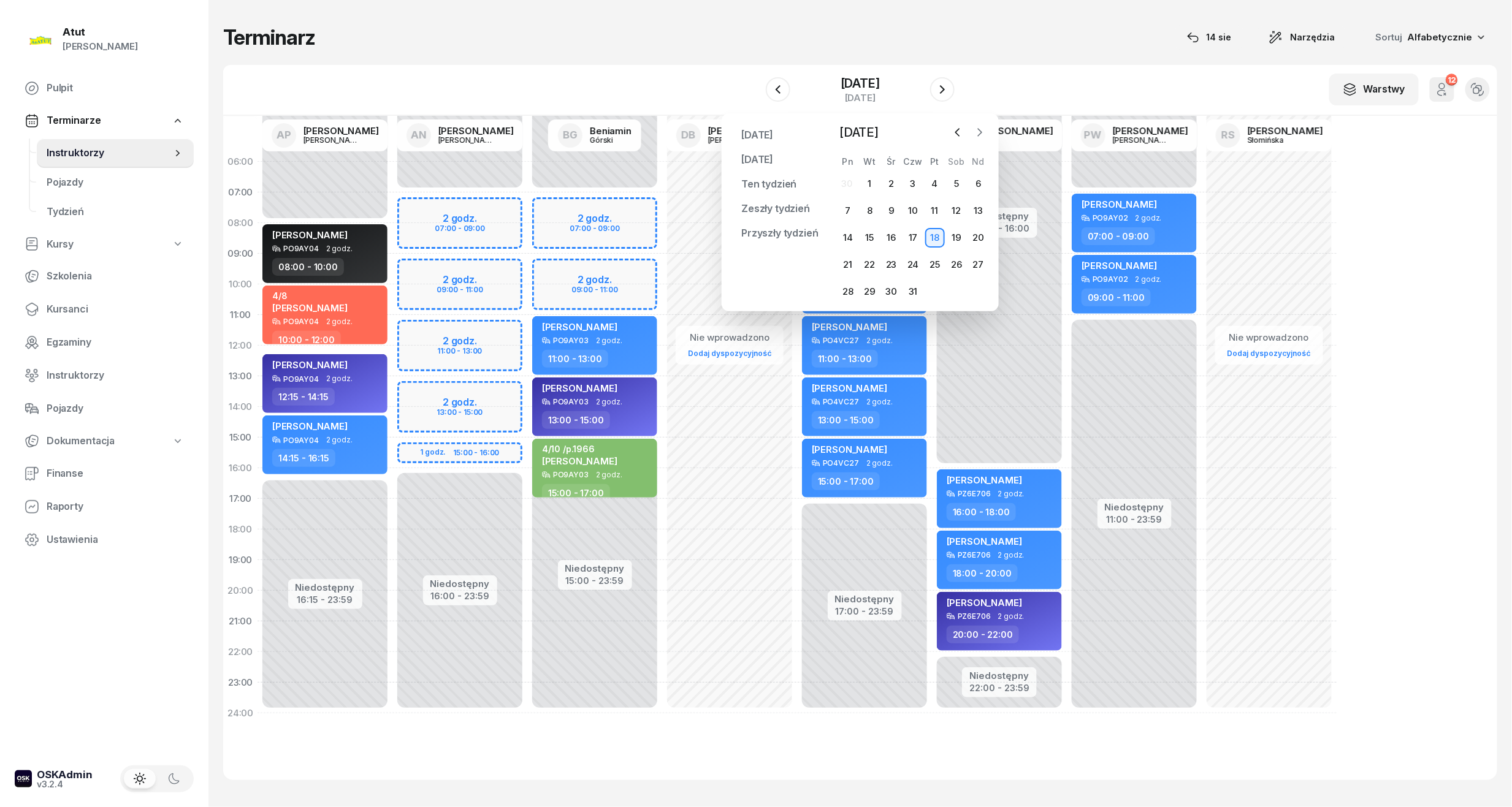
click at [985, 129] on icon "button" at bounding box center [980, 132] width 12 height 12
click at [866, 216] on div "5" at bounding box center [869, 210] width 19 height 19
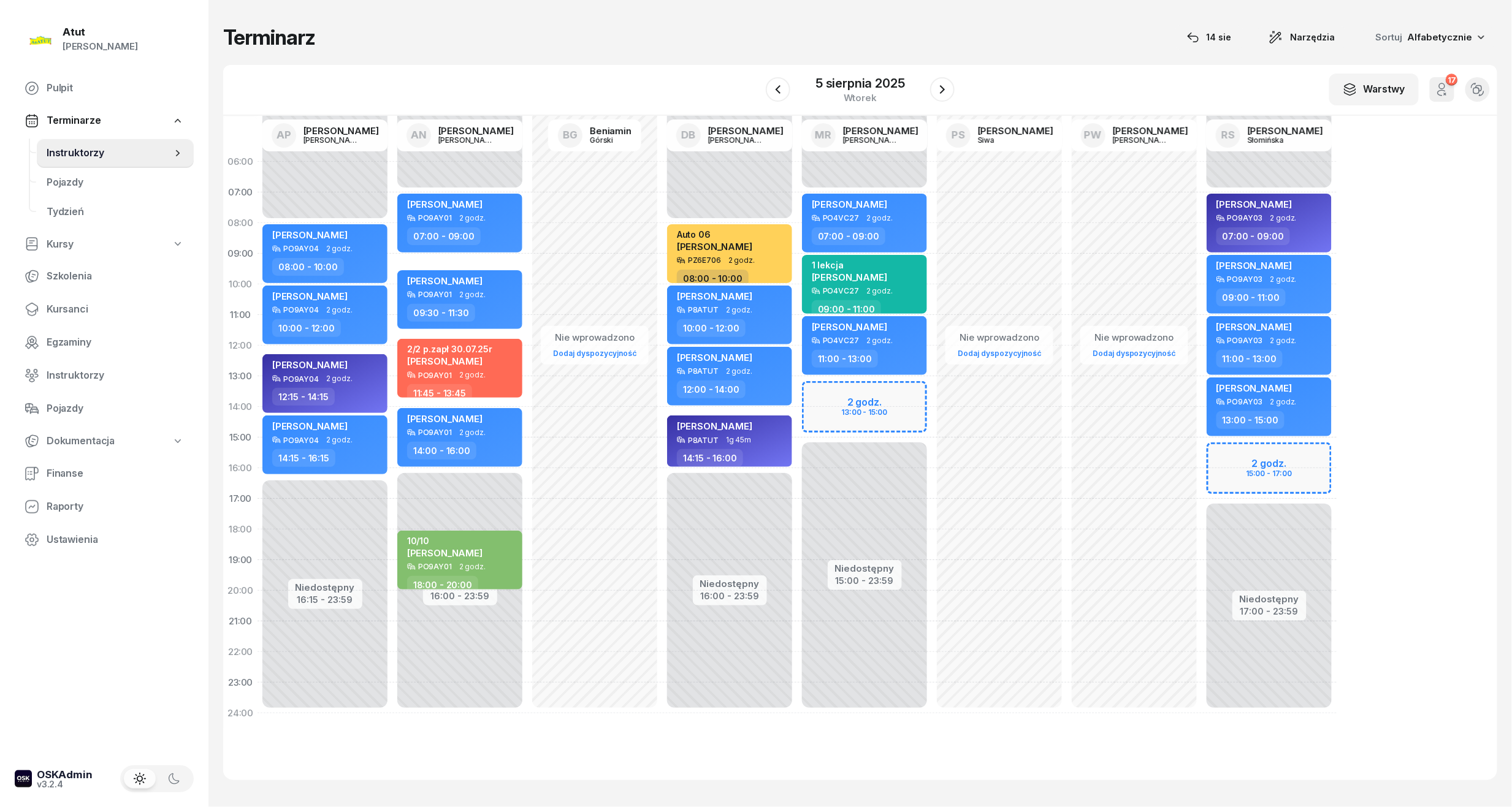
click at [1433, 93] on button "17" at bounding box center [1442, 89] width 25 height 25
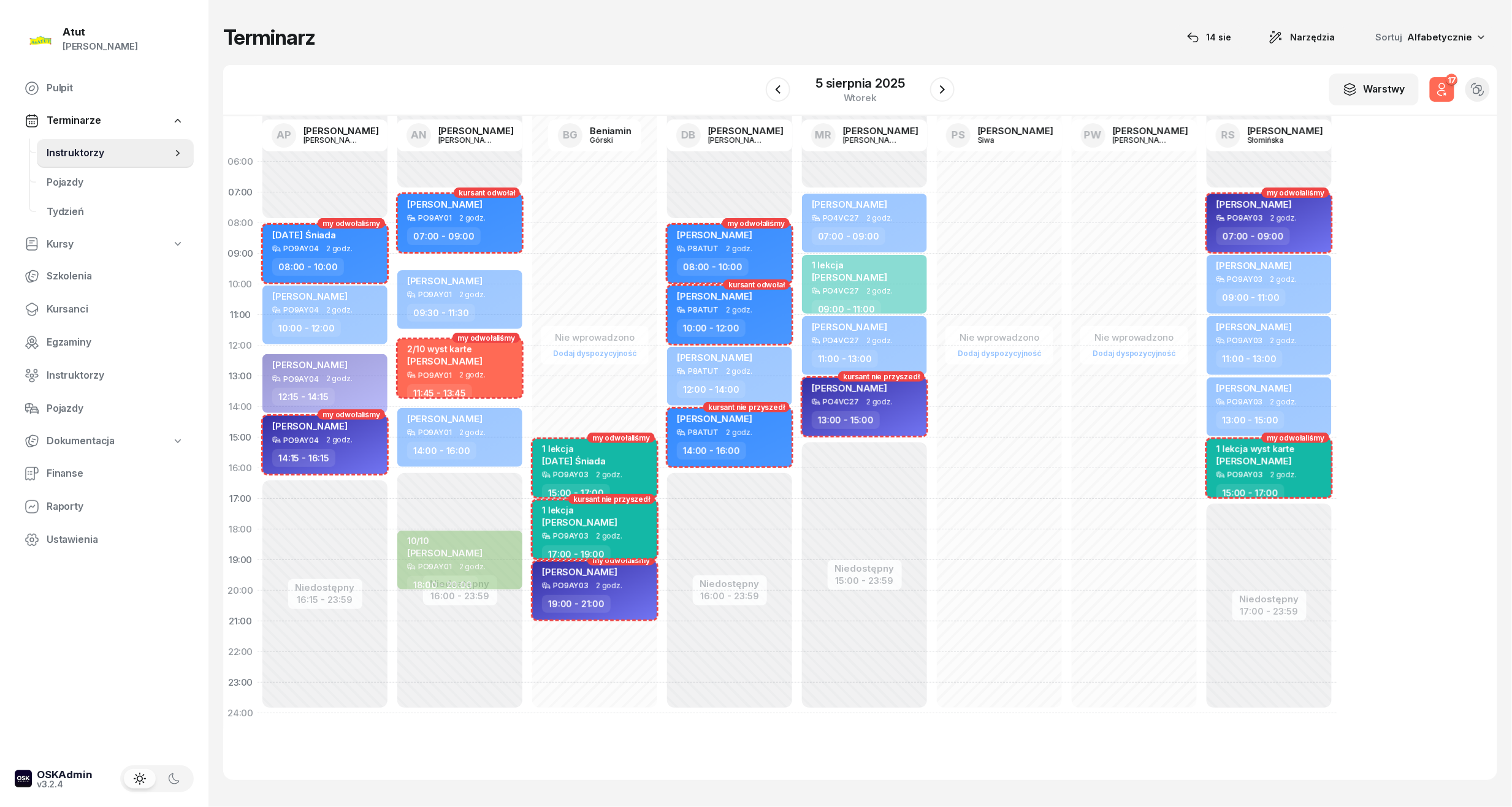
click at [617, 512] on div "1 lekcja" at bounding box center [580, 510] width 75 height 11
select select "17"
select select "19"
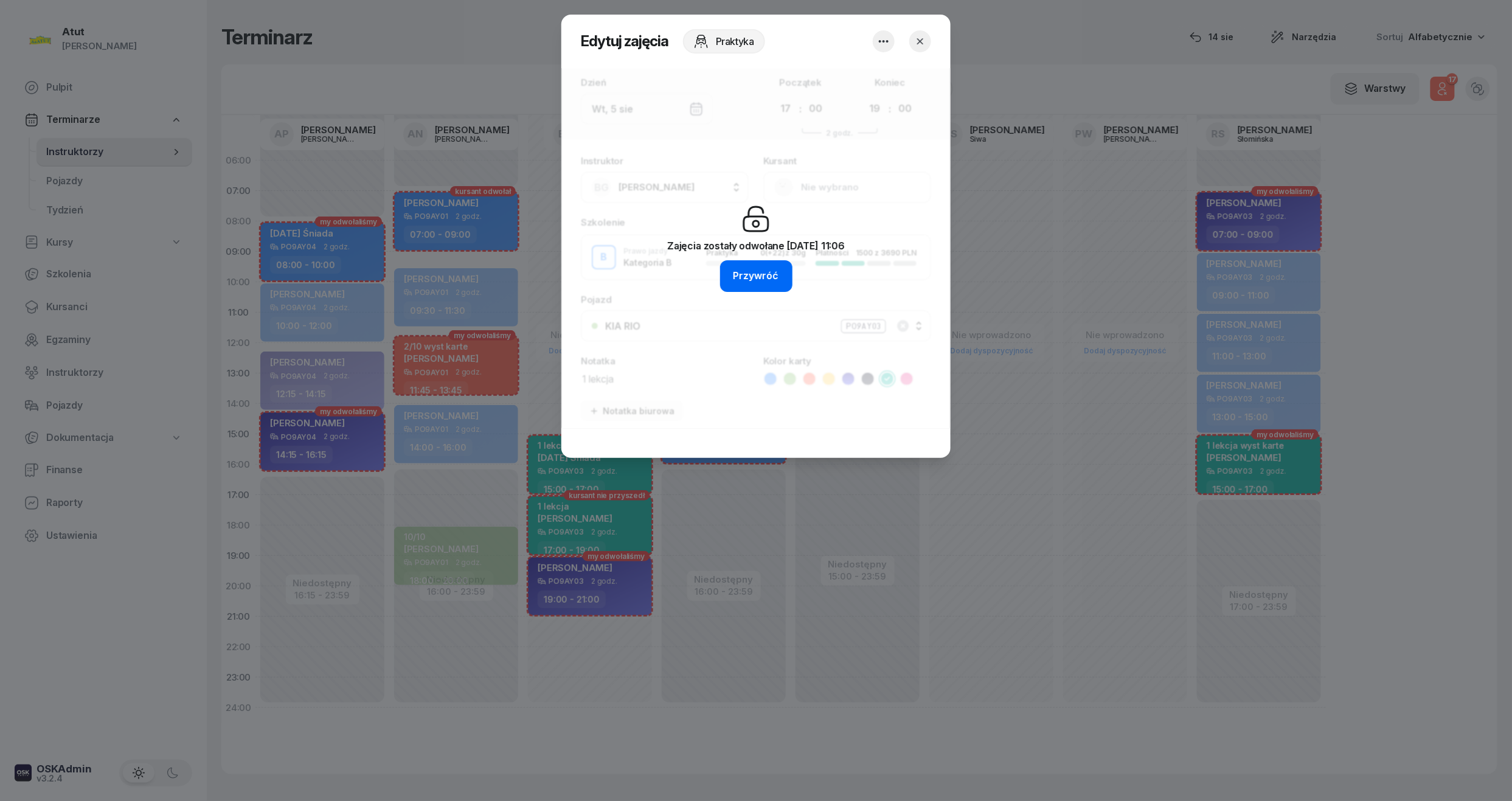
click at [765, 277] on div "Przywróć" at bounding box center [756, 277] width 45 height 16
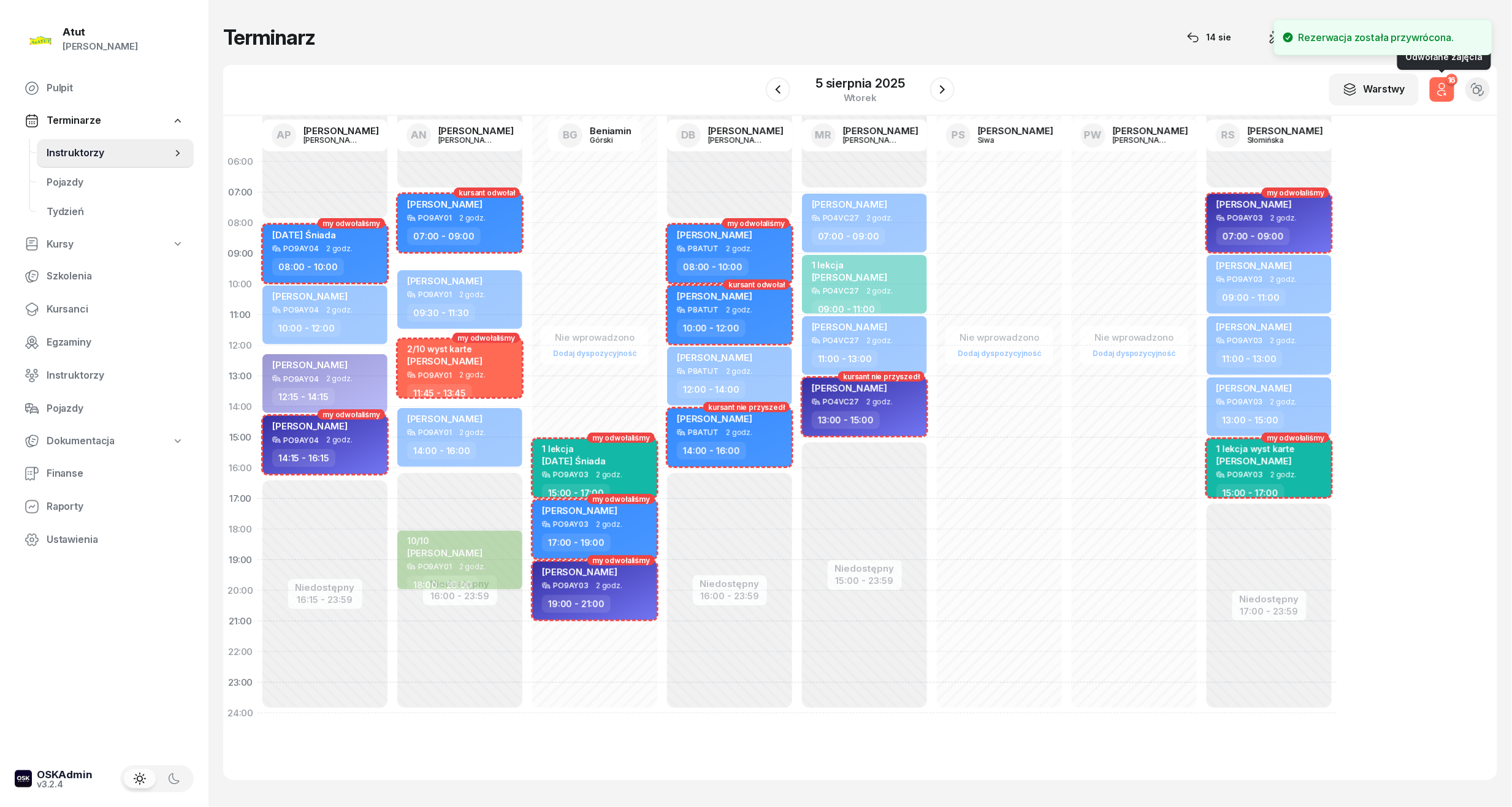
click at [1435, 84] on icon "button" at bounding box center [1442, 89] width 15 height 15
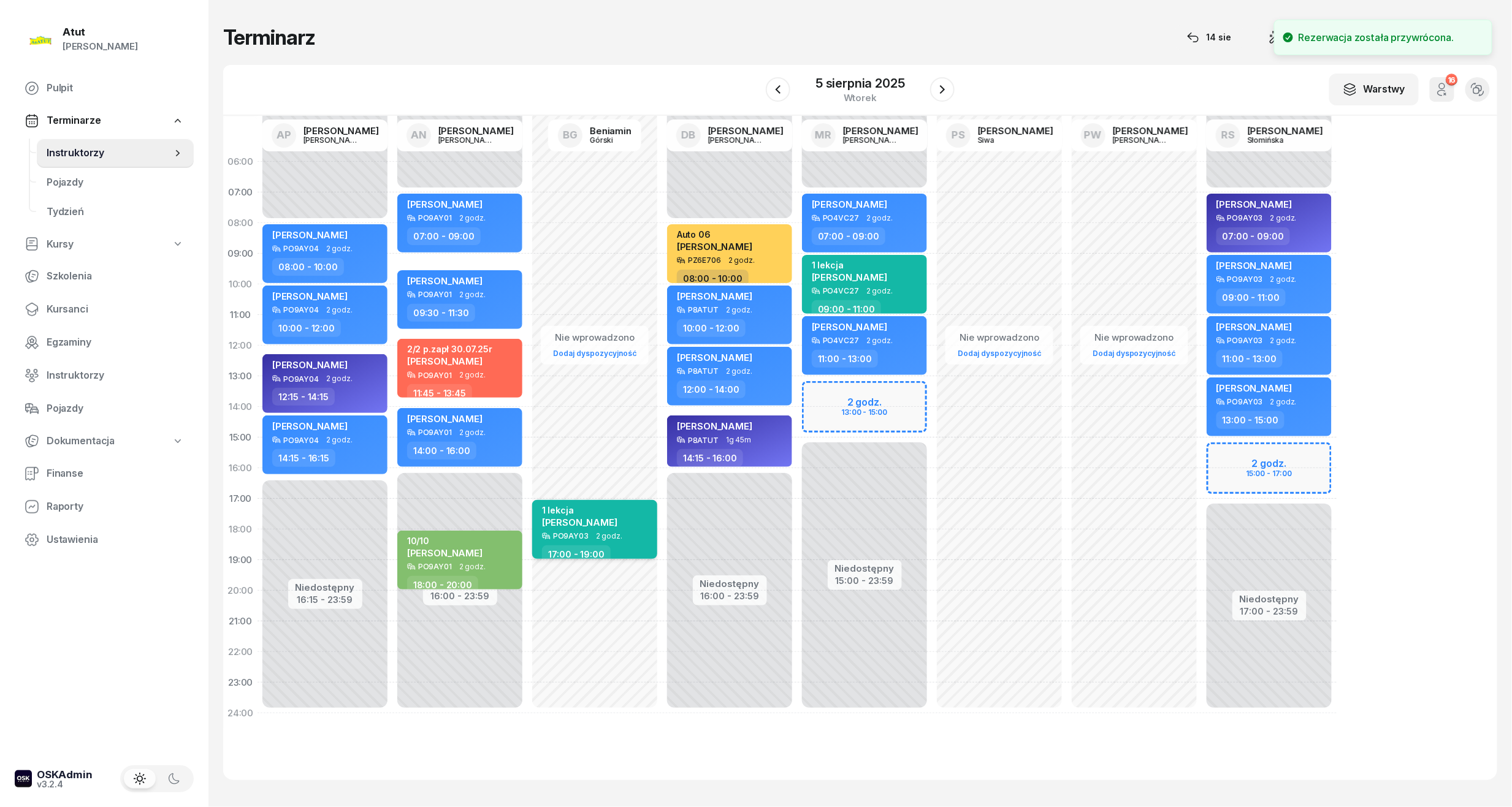
click at [617, 511] on div "1 lekcja" at bounding box center [580, 510] width 75 height 11
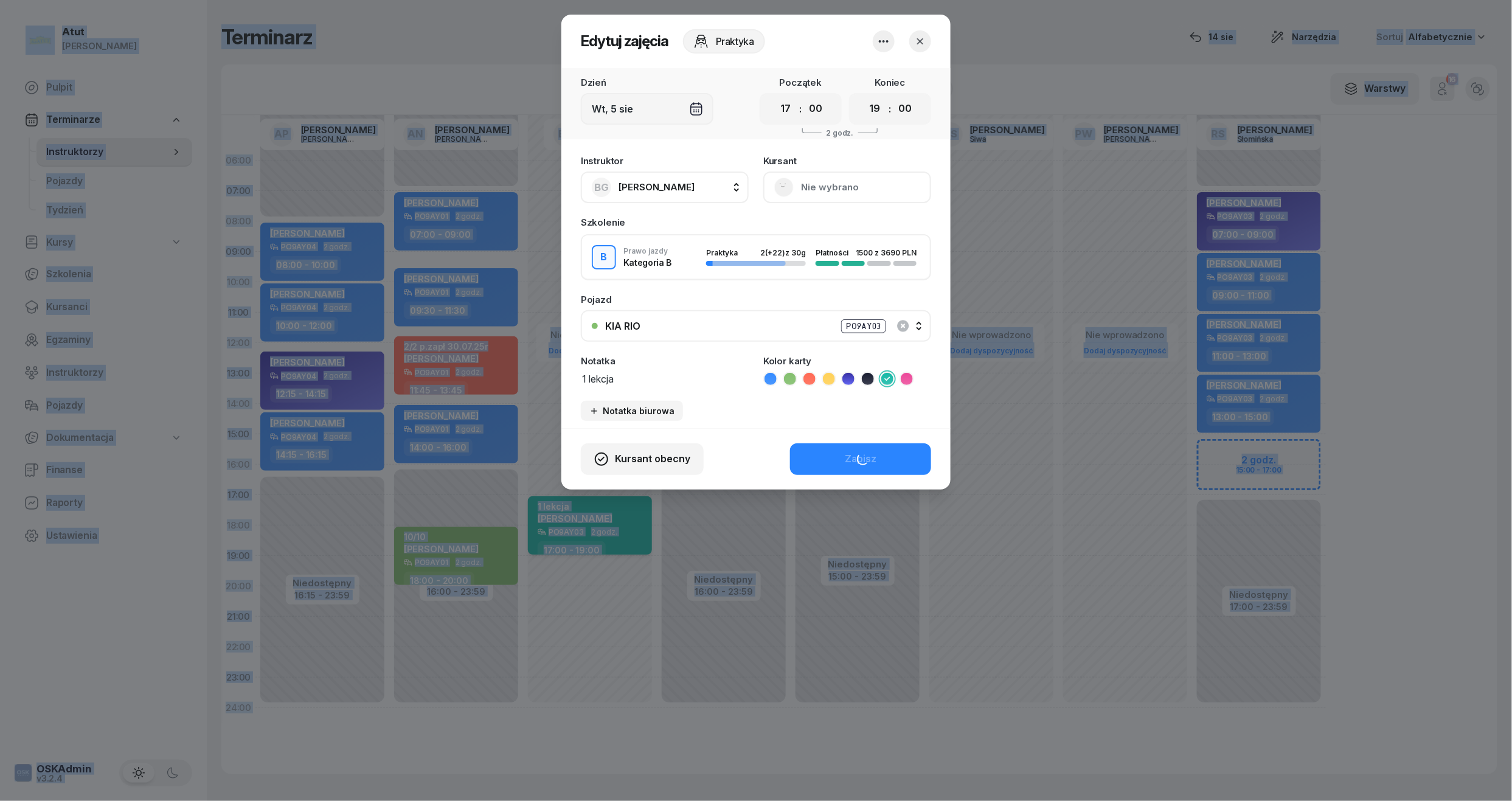
click at [617, 507] on div at bounding box center [756, 400] width 1512 height 801
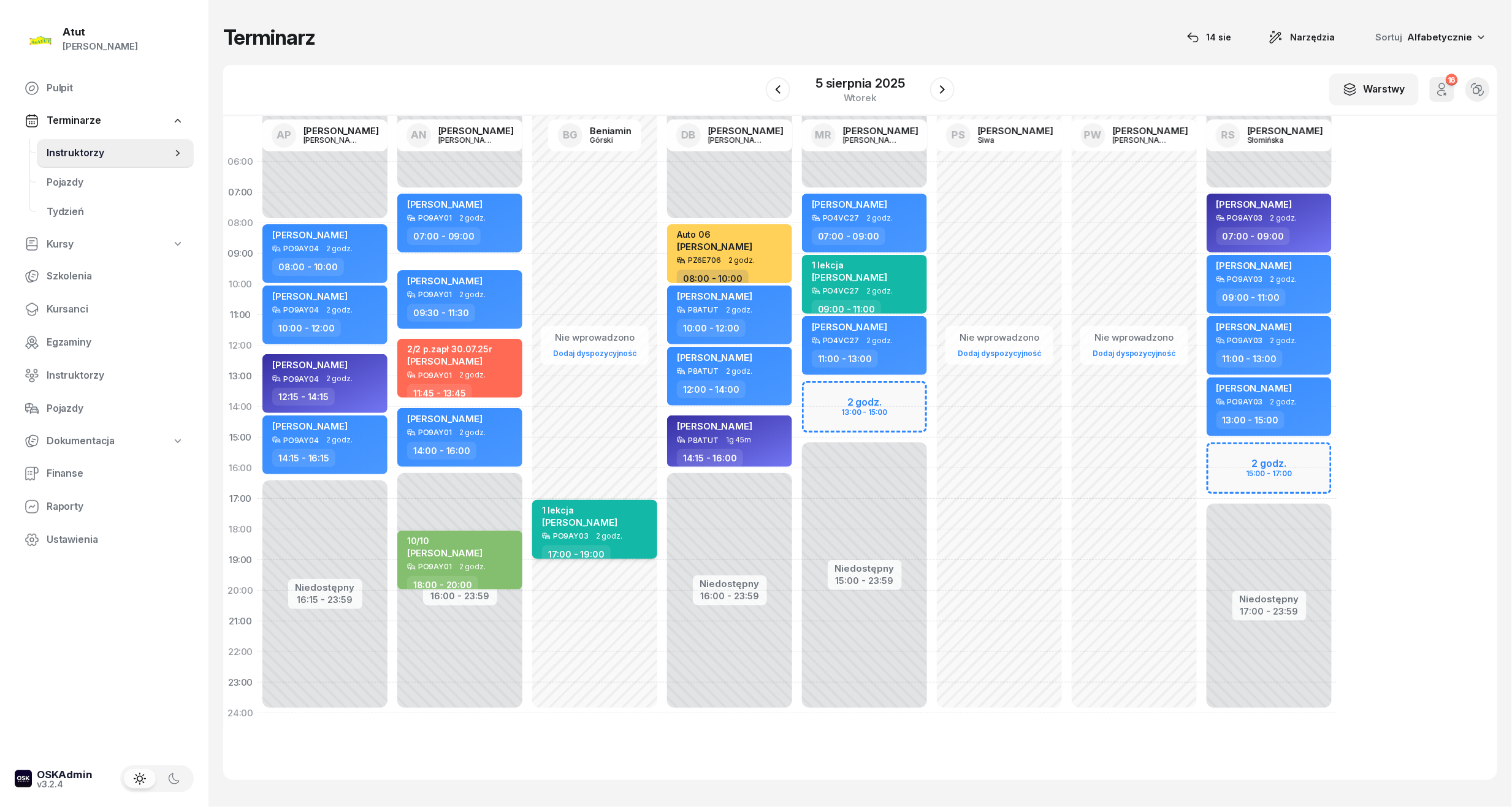
click at [617, 511] on div "1 lekcja" at bounding box center [580, 510] width 75 height 11
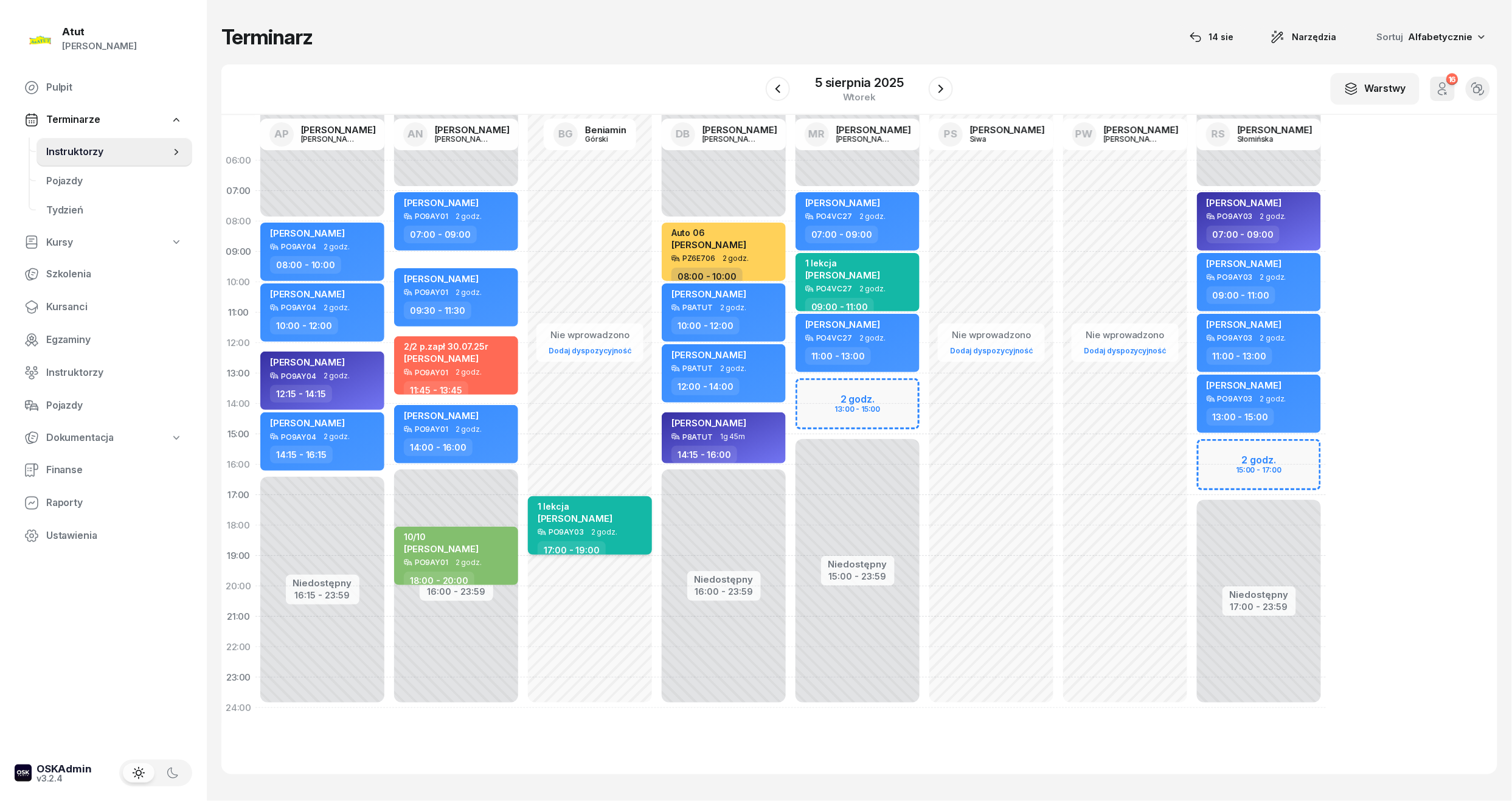
select select "17"
select select "19"
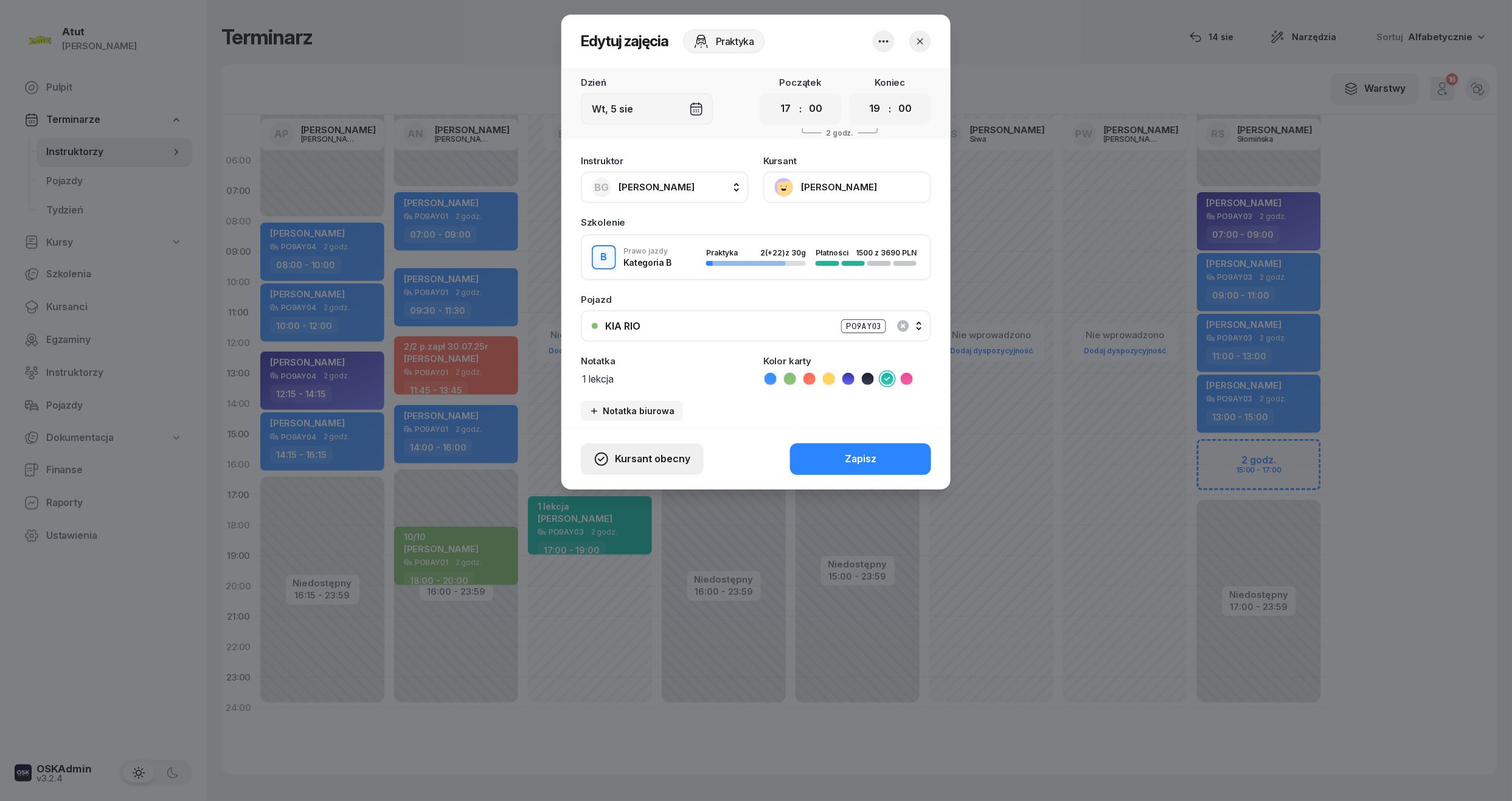
click at [611, 451] on div "Kursant obecny" at bounding box center [642, 459] width 96 height 16
click at [674, 393] on link "Kursant odwołał" at bounding box center [635, 385] width 161 height 31
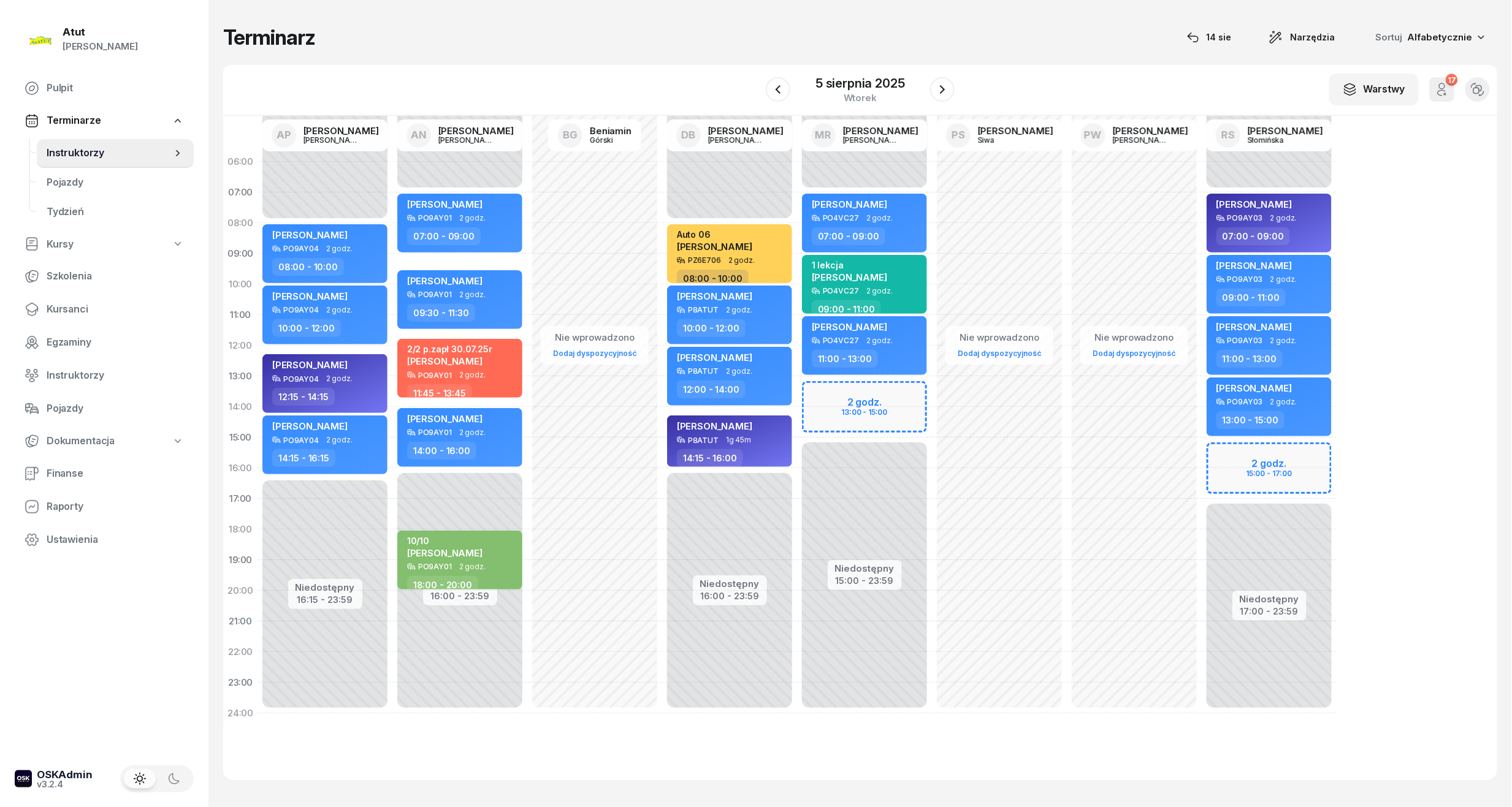
click at [1448, 89] on icon "button" at bounding box center [1442, 89] width 15 height 15
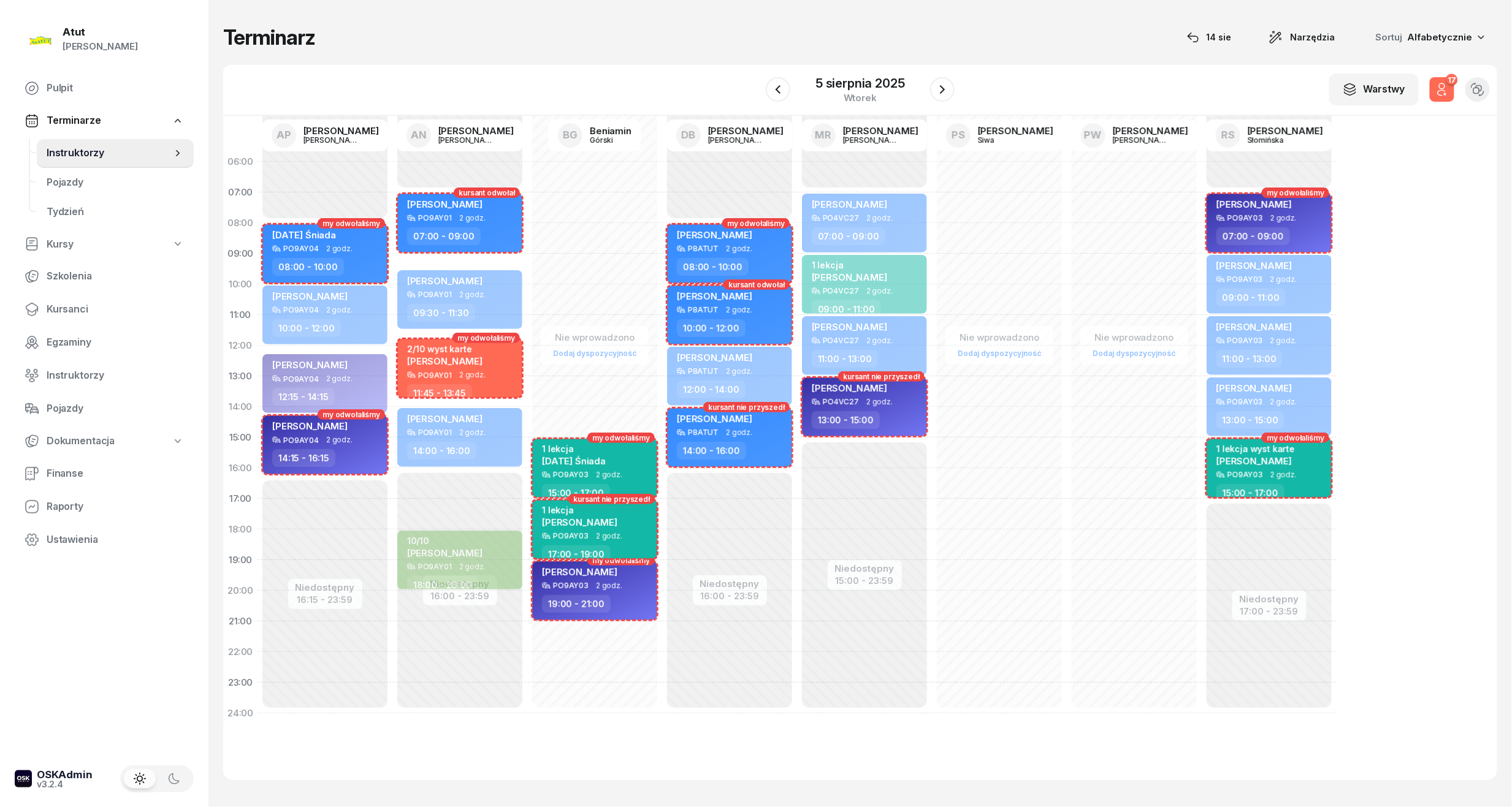
click at [591, 505] on div "1 lekcja" at bounding box center [580, 510] width 75 height 11
select select "17"
select select "19"
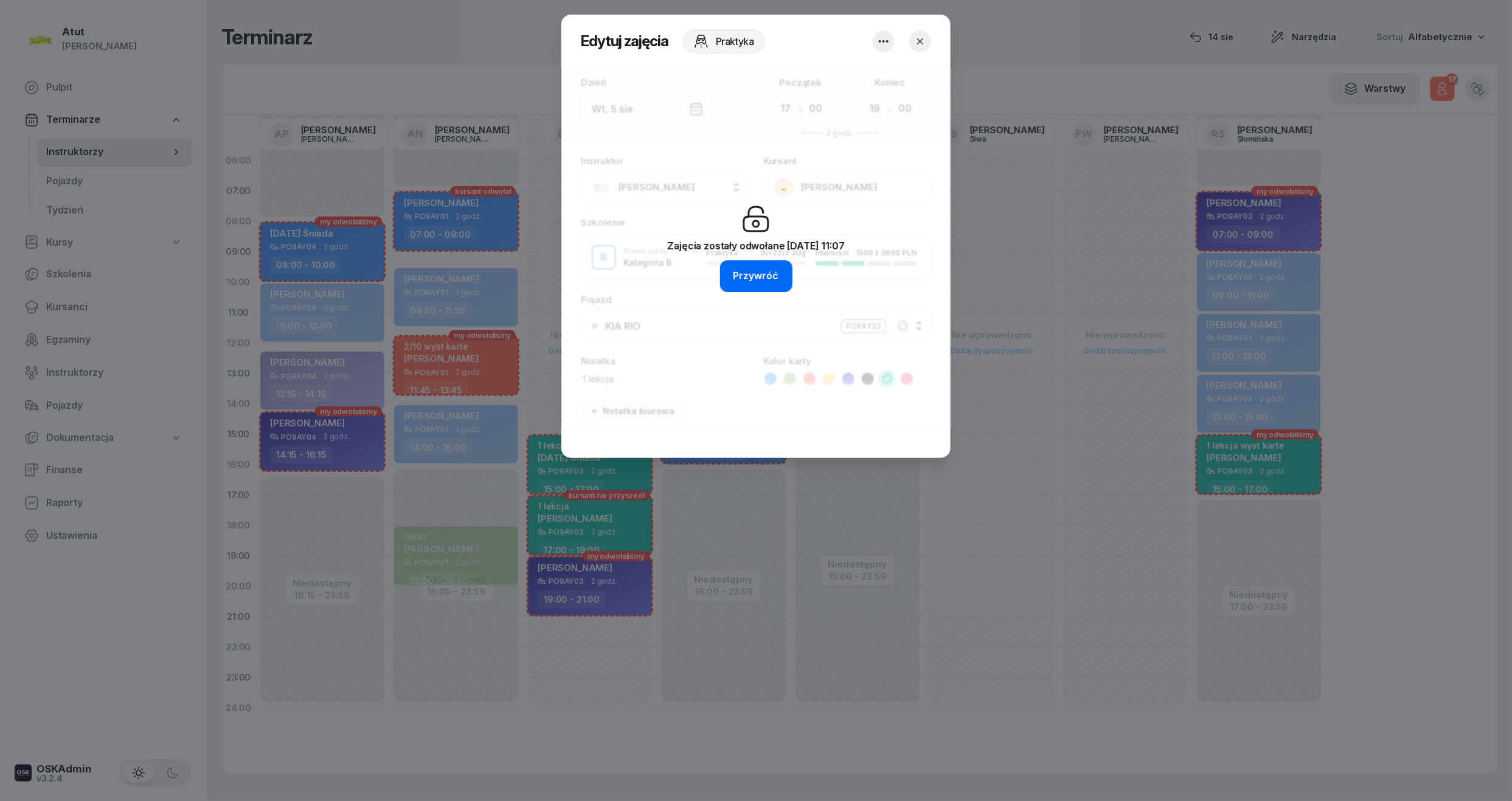
click at [757, 269] on div "Przywróć" at bounding box center [756, 277] width 45 height 16
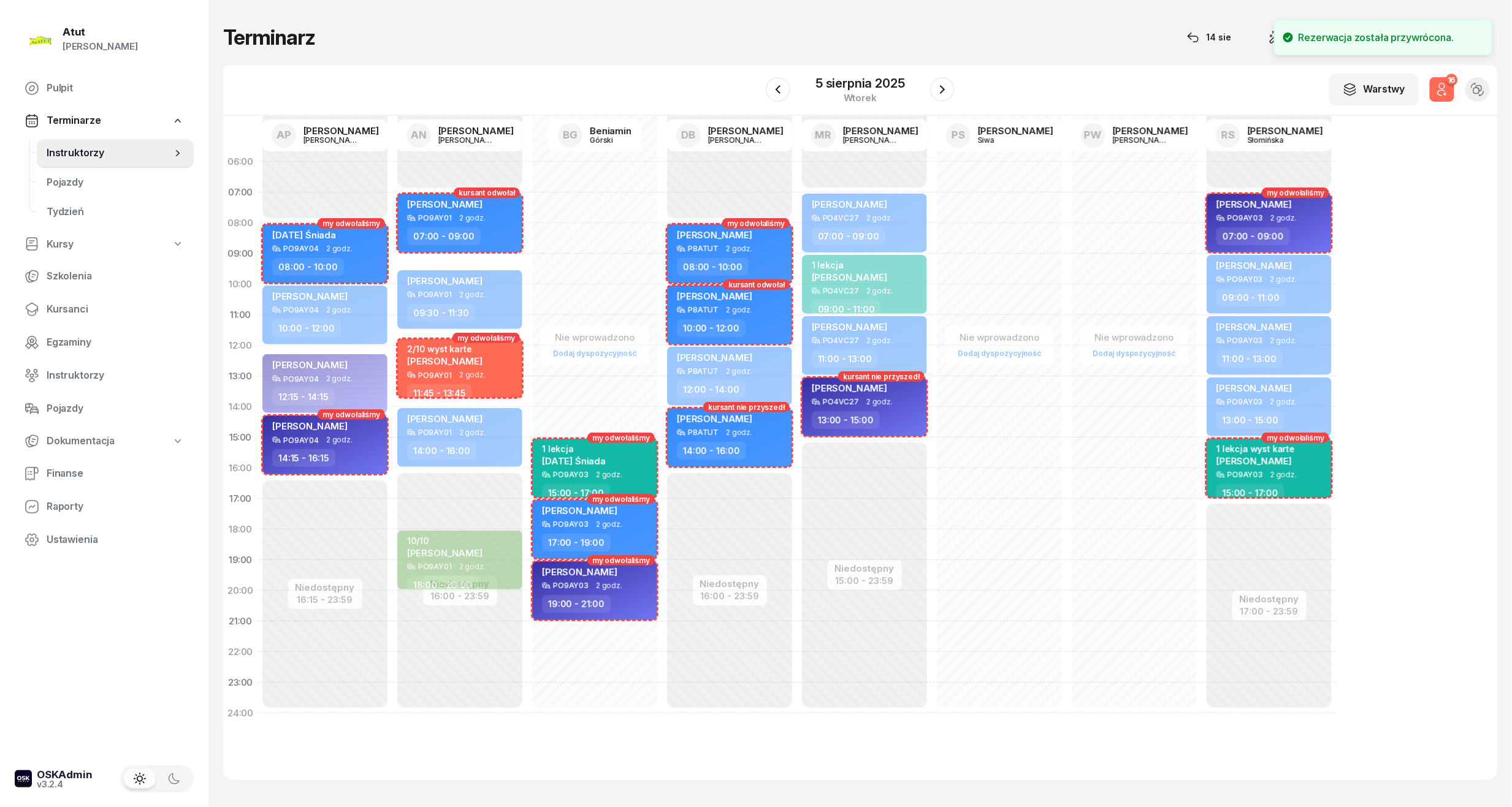
click at [1446, 97] on button "16" at bounding box center [1442, 89] width 25 height 25
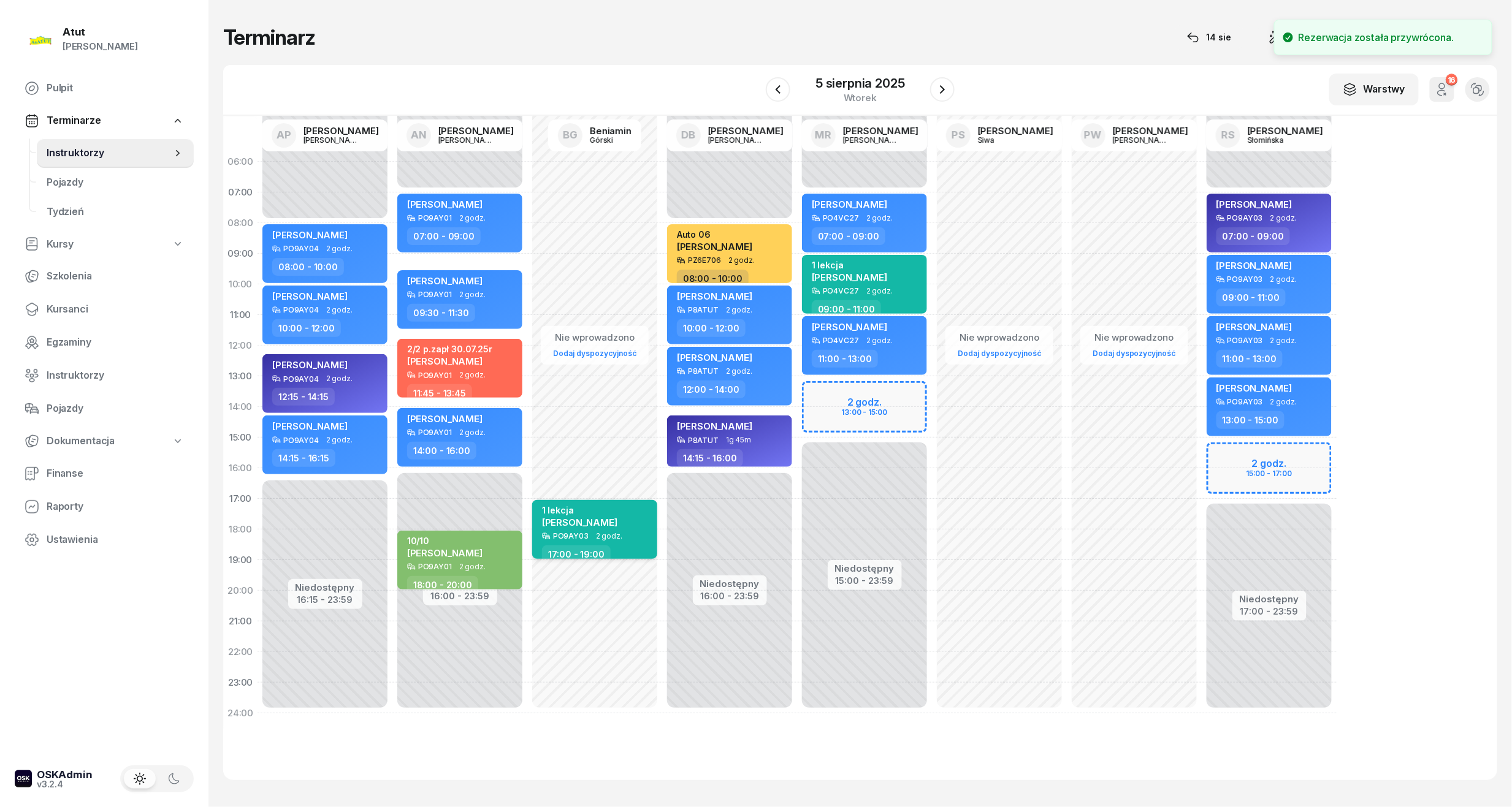
click at [611, 508] on div "1 lekcja" at bounding box center [580, 510] width 75 height 11
select select "17"
select select "19"
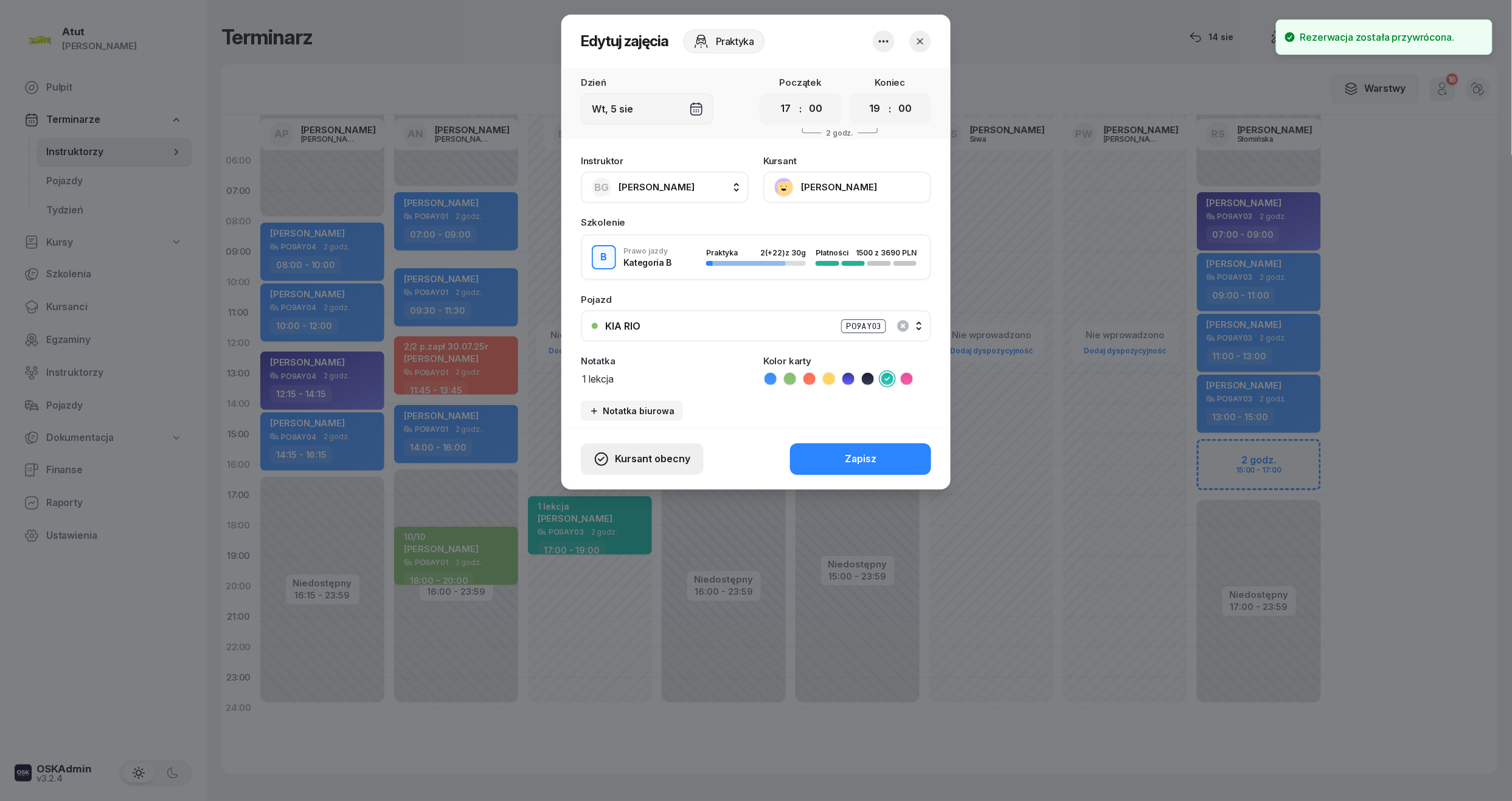
click at [658, 463] on span "Kursant obecny" at bounding box center [652, 459] width 75 height 16
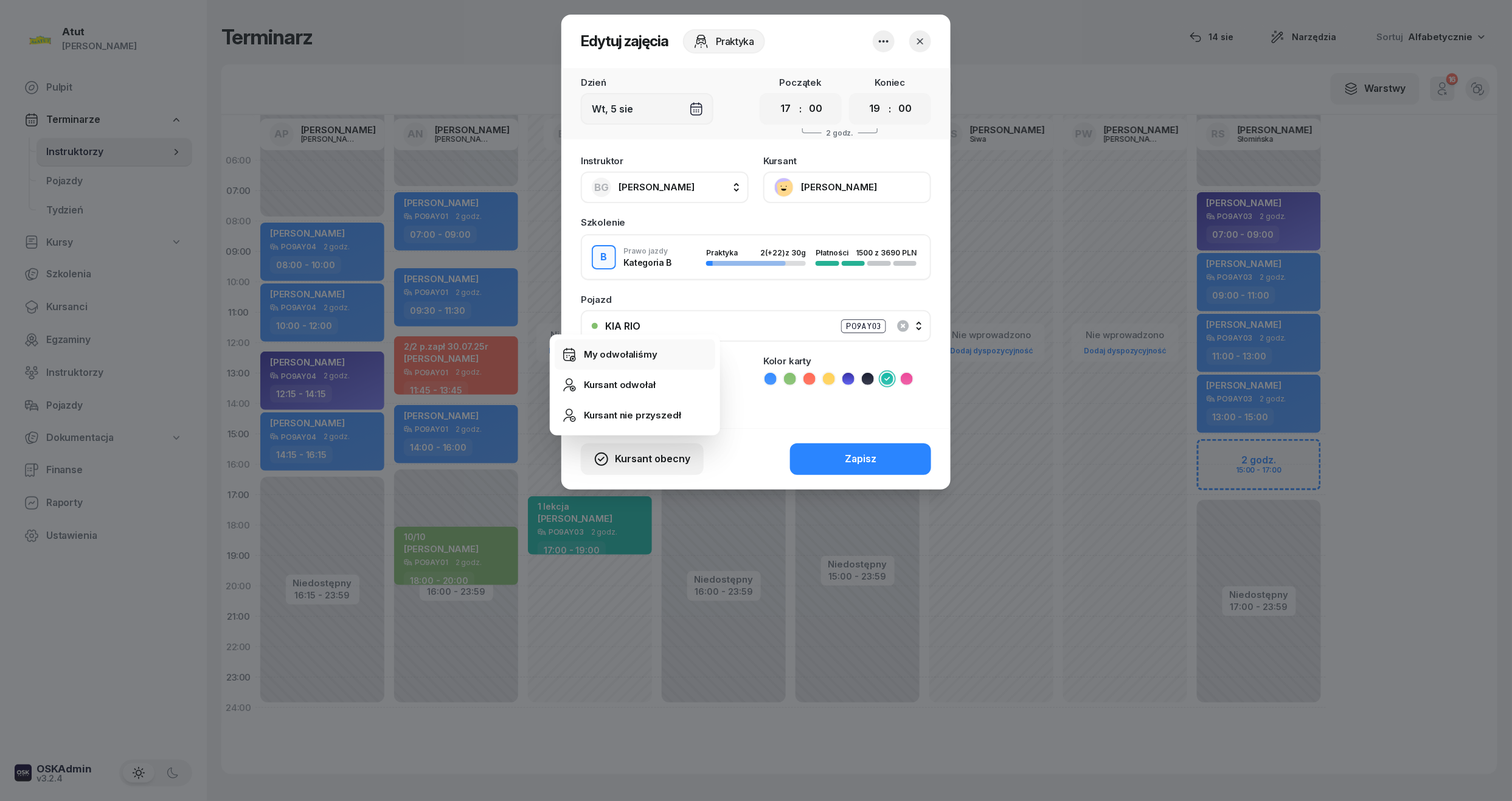
click at [636, 344] on link "My odwołaliśmy" at bounding box center [635, 355] width 161 height 31
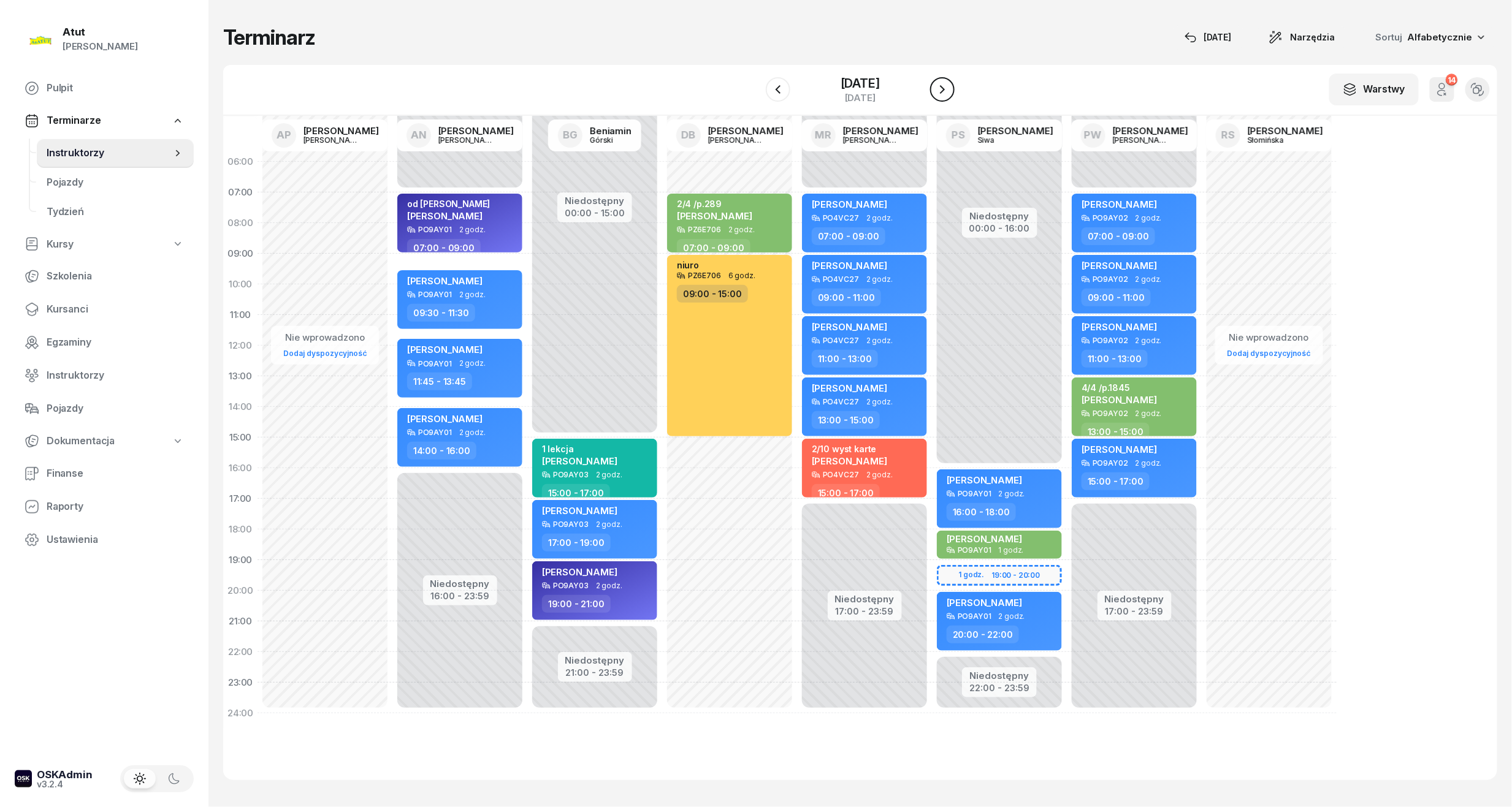
click at [945, 93] on icon "button" at bounding box center [942, 89] width 15 height 15
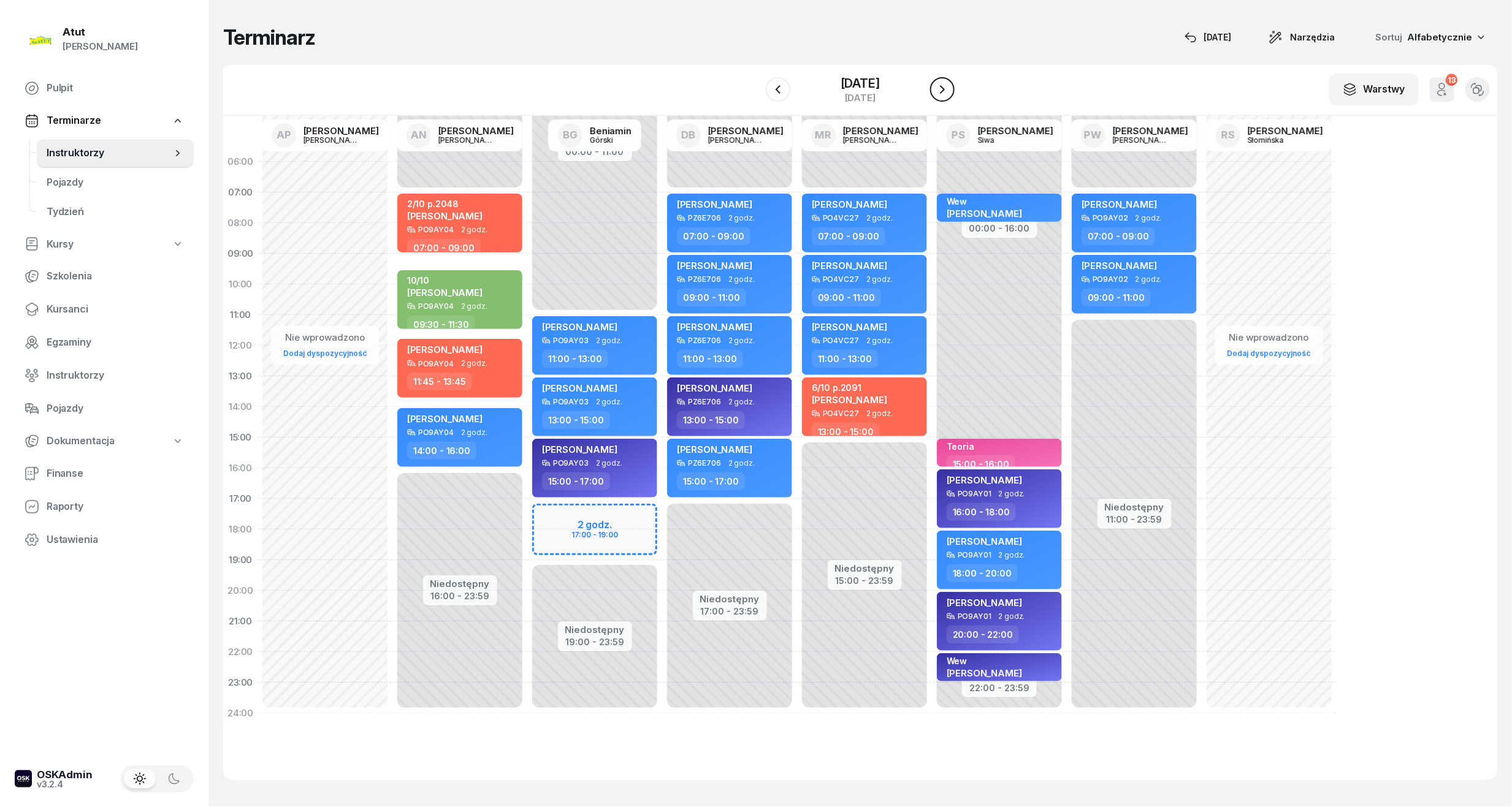
click at [945, 93] on icon "button" at bounding box center [942, 89] width 15 height 15
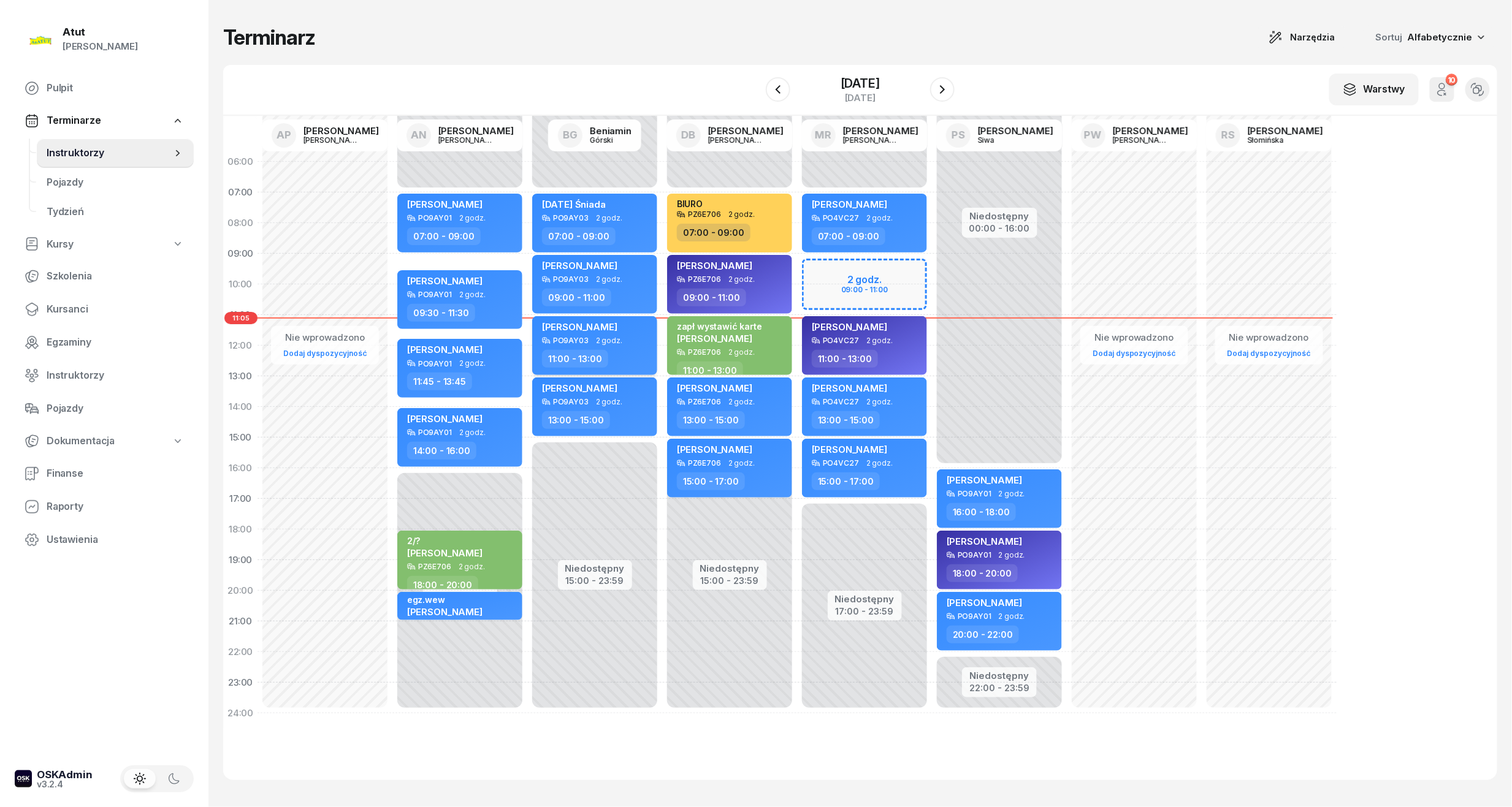
click at [615, 327] on span "[PERSON_NAME]" at bounding box center [580, 326] width 75 height 11
select select "11"
select select "13"
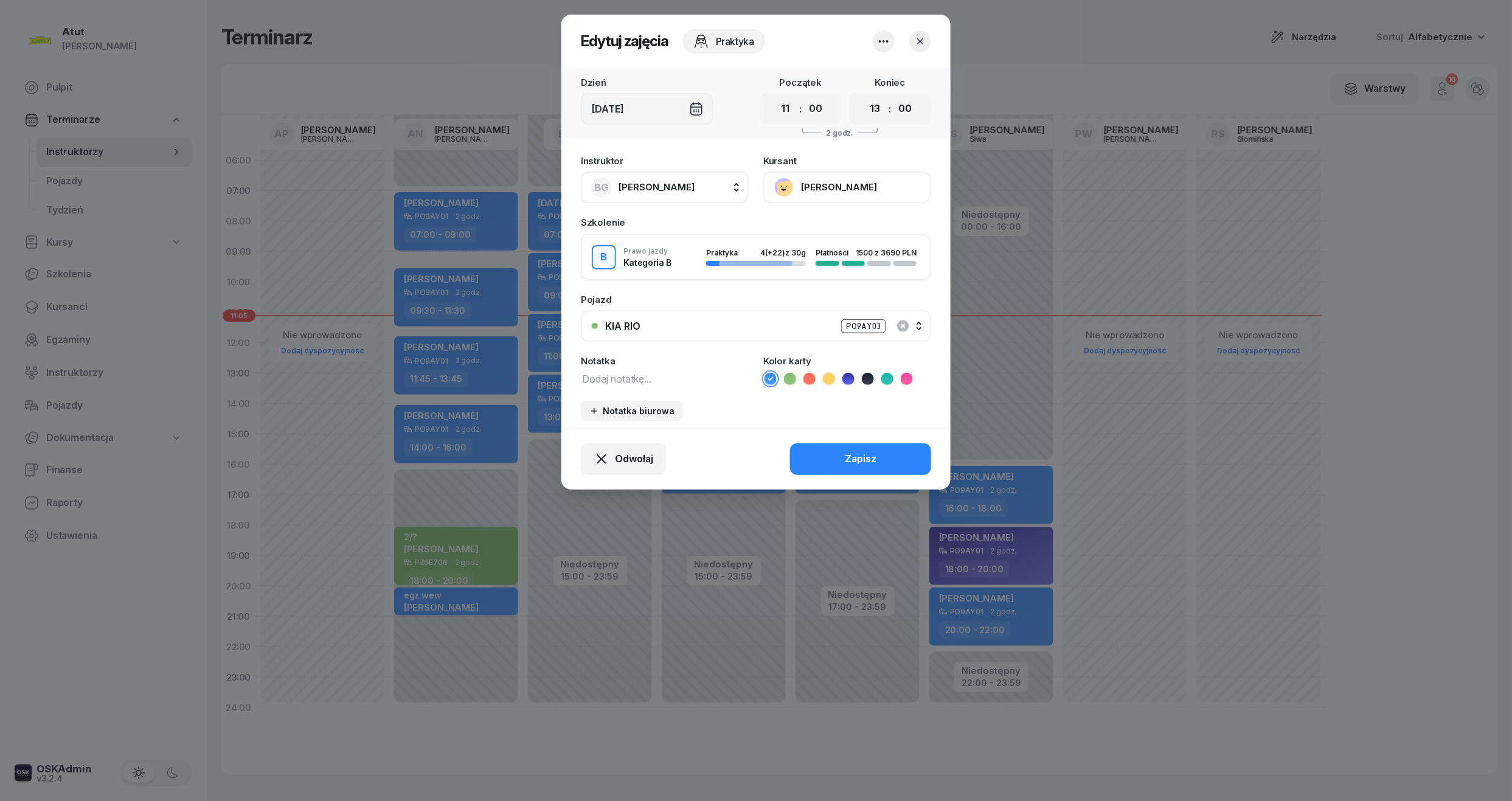
click at [822, 192] on button "[PERSON_NAME]" at bounding box center [848, 187] width 168 height 31
click at [823, 229] on div "Otwórz profil" at bounding box center [802, 229] width 59 height 16
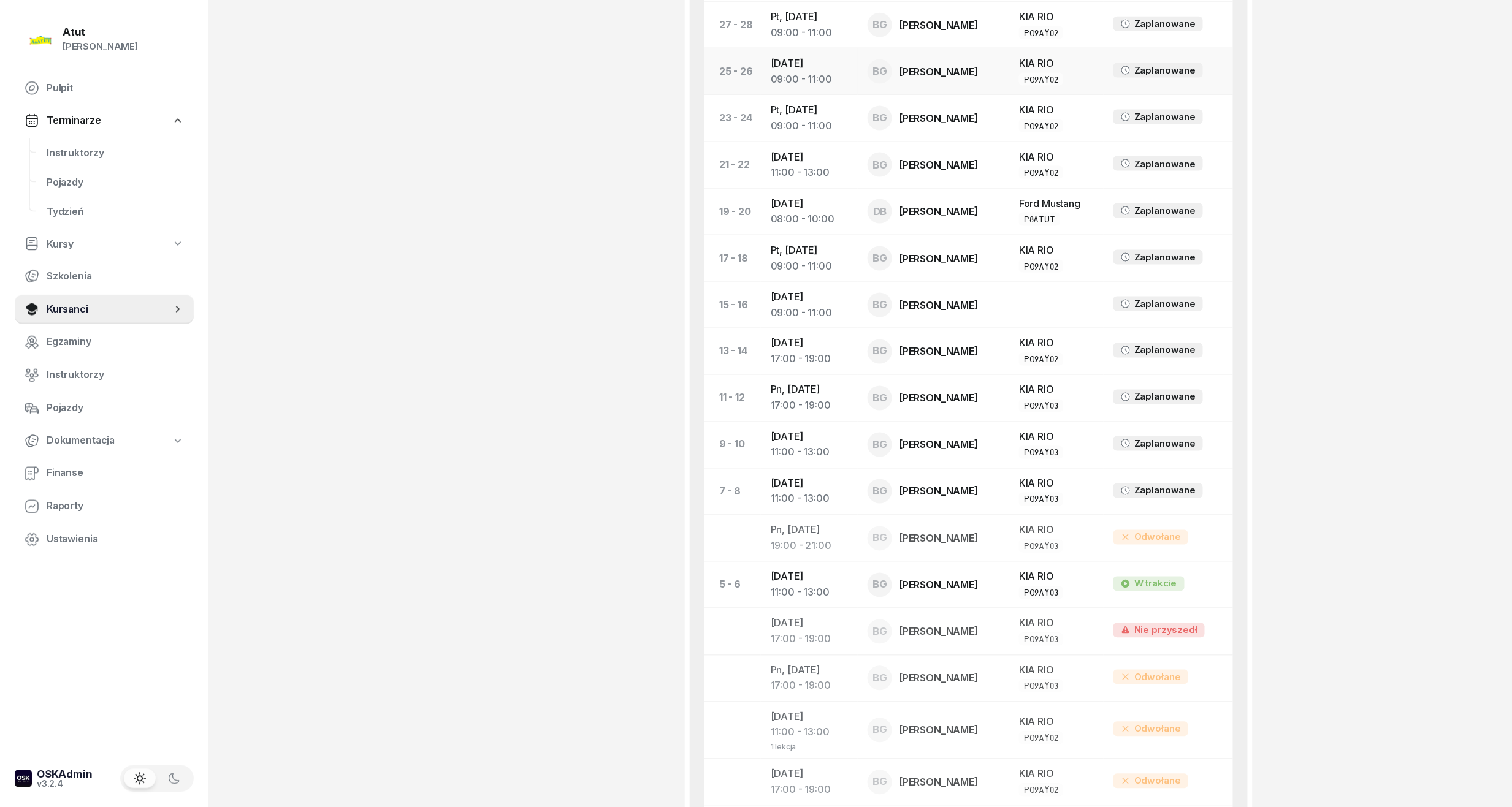
scroll to position [1133, 0]
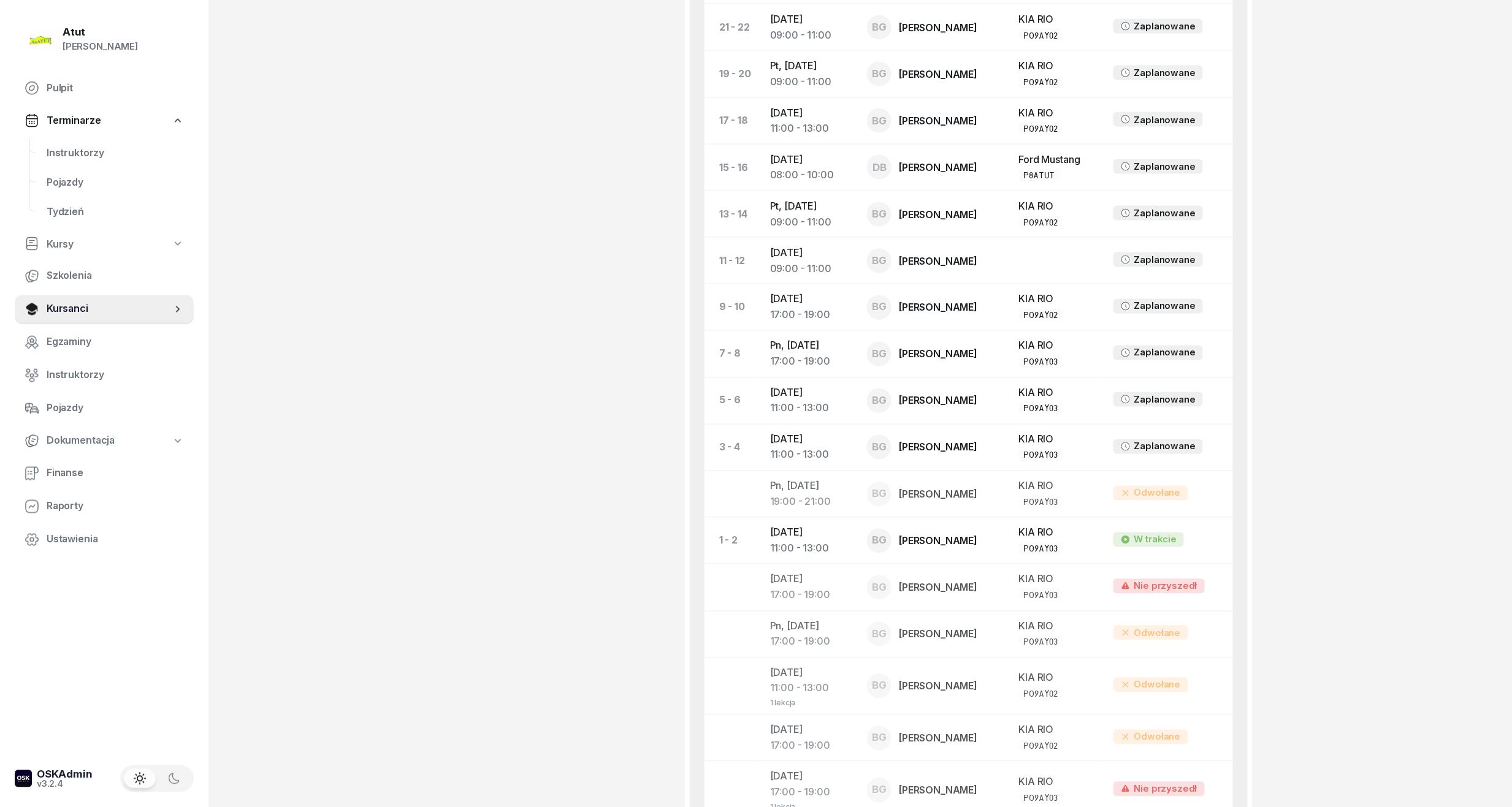
scroll to position [1062, 0]
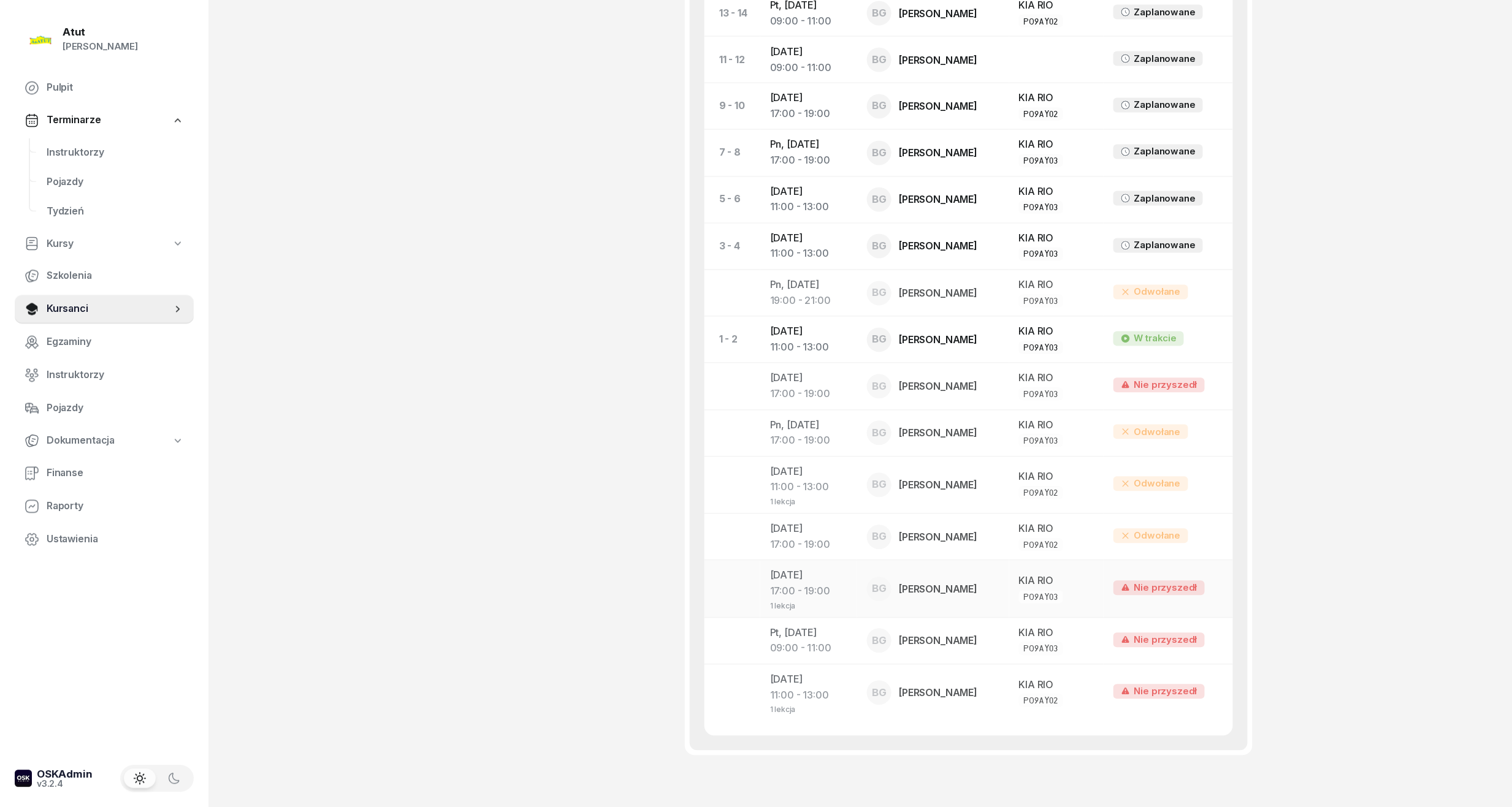
click at [1114, 595] on td "Nie przyszedł" at bounding box center [1168, 589] width 130 height 57
click at [1165, 585] on div "Nie przyszedł" at bounding box center [1159, 588] width 91 height 15
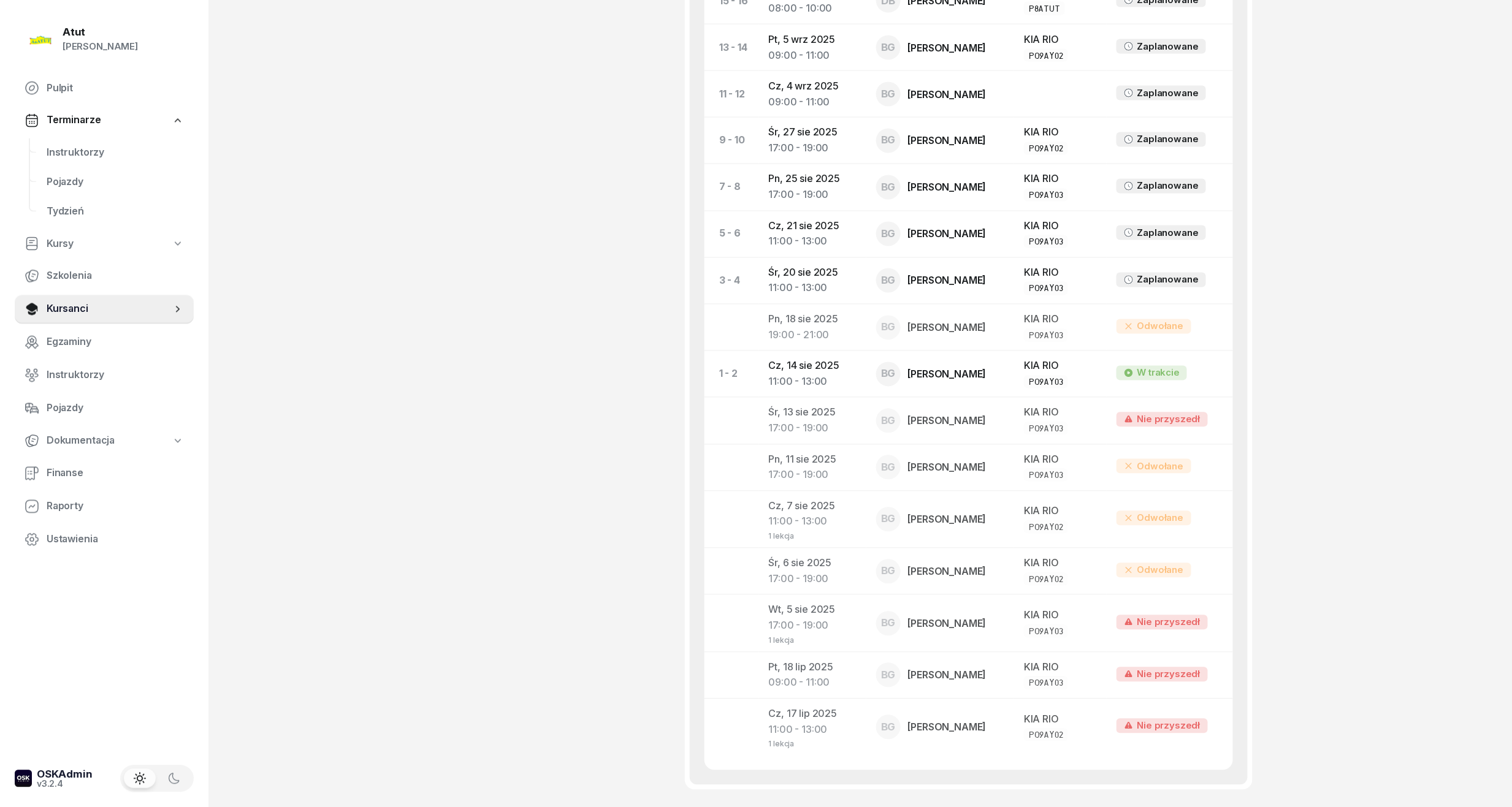
scroll to position [1062, 0]
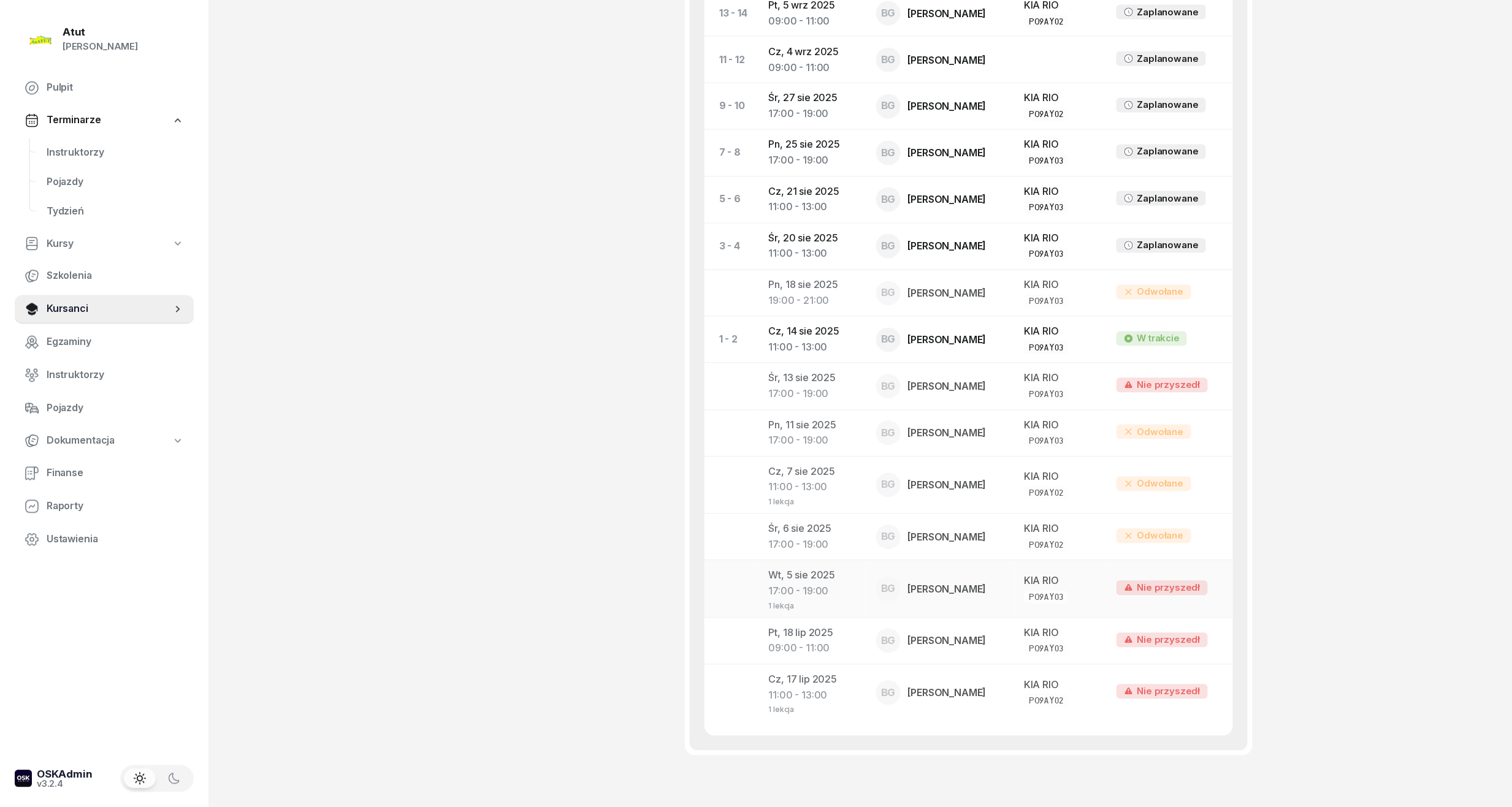
click at [1159, 594] on div "Nie przyszedł" at bounding box center [1162, 588] width 91 height 15
click at [769, 606] on div "1 lekcja" at bounding box center [813, 606] width 88 height 11
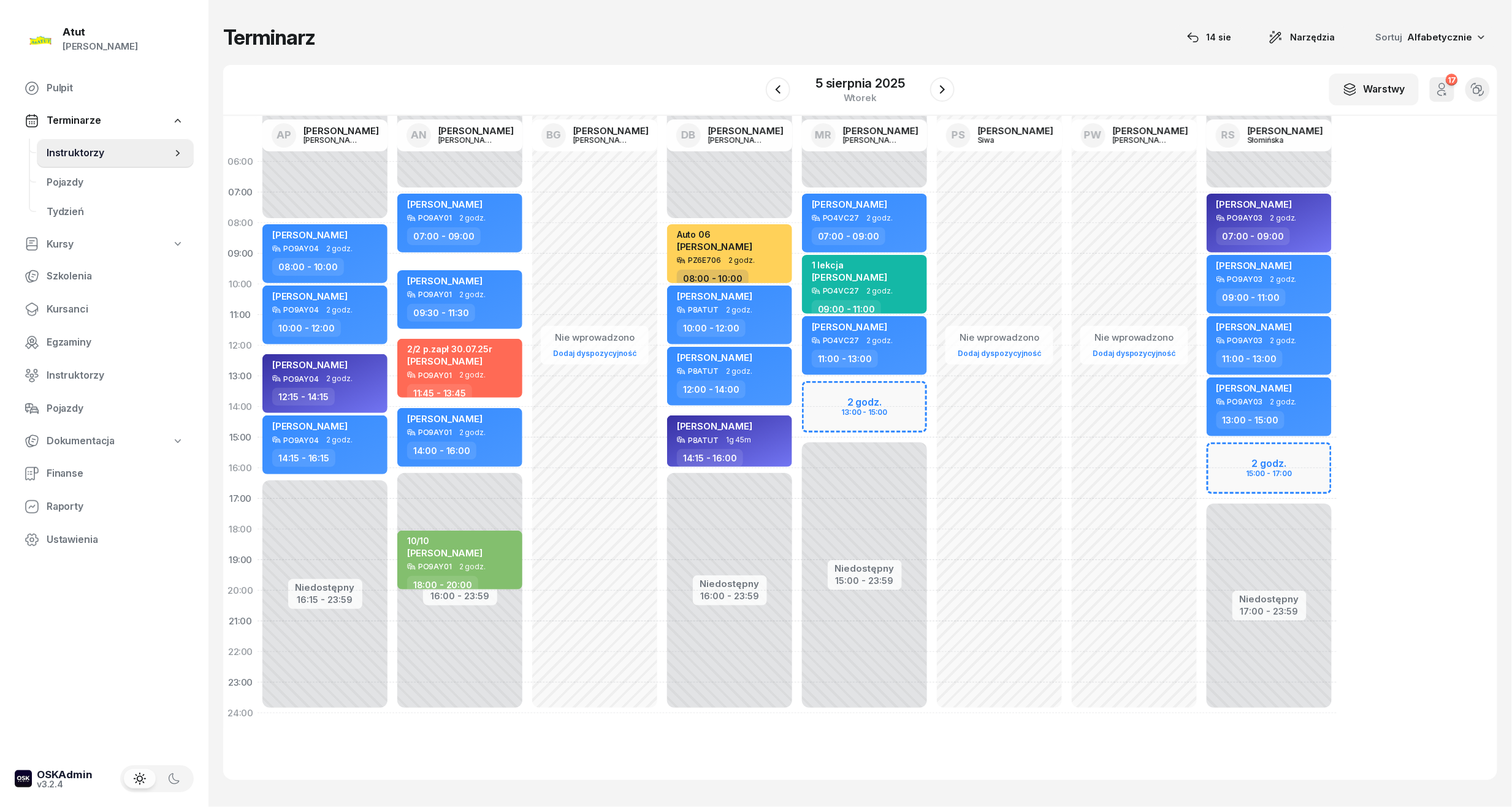
click at [1440, 93] on icon "button" at bounding box center [1442, 89] width 15 height 15
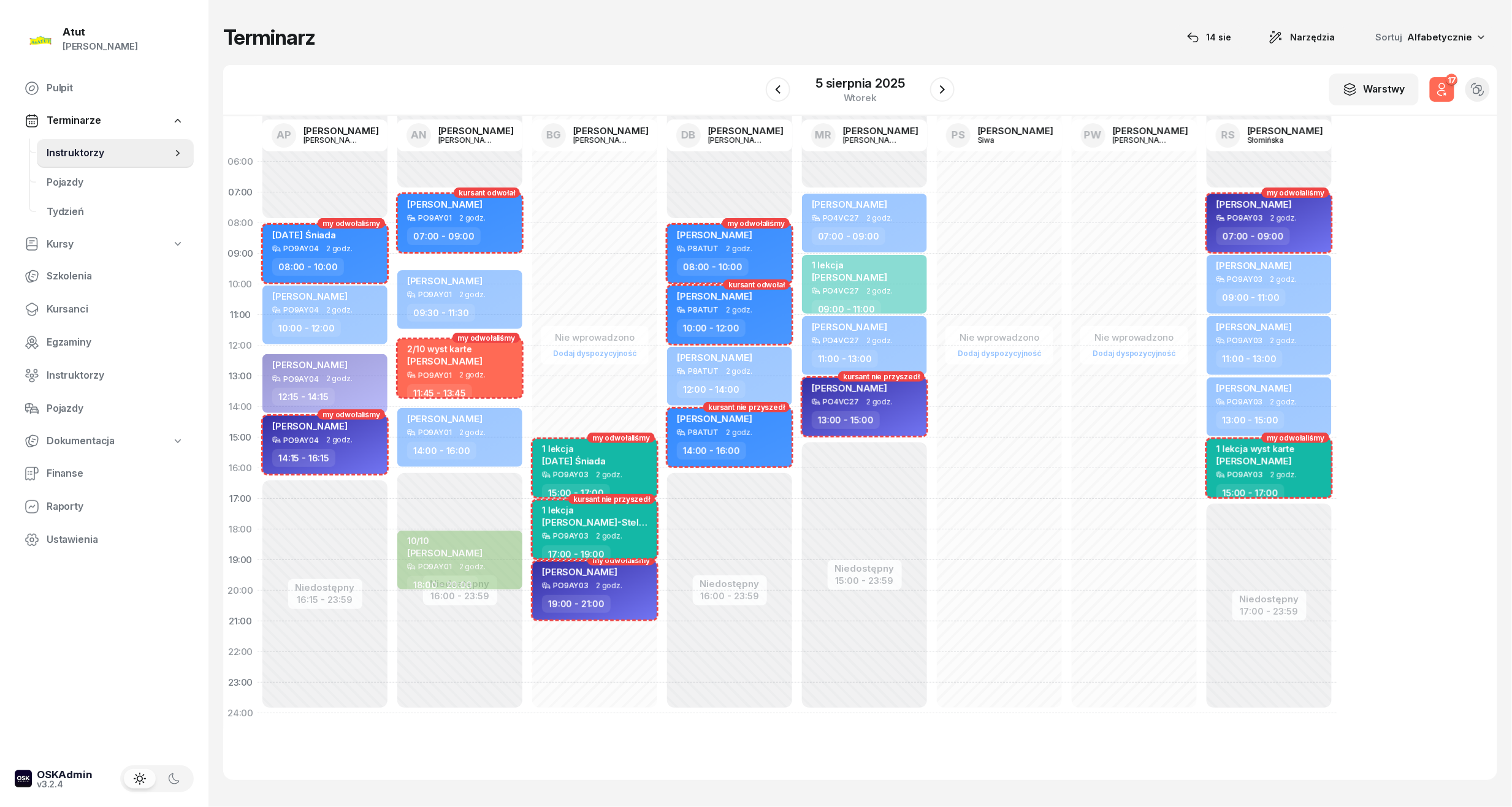
click at [564, 509] on div "1 lekcja" at bounding box center [596, 510] width 108 height 11
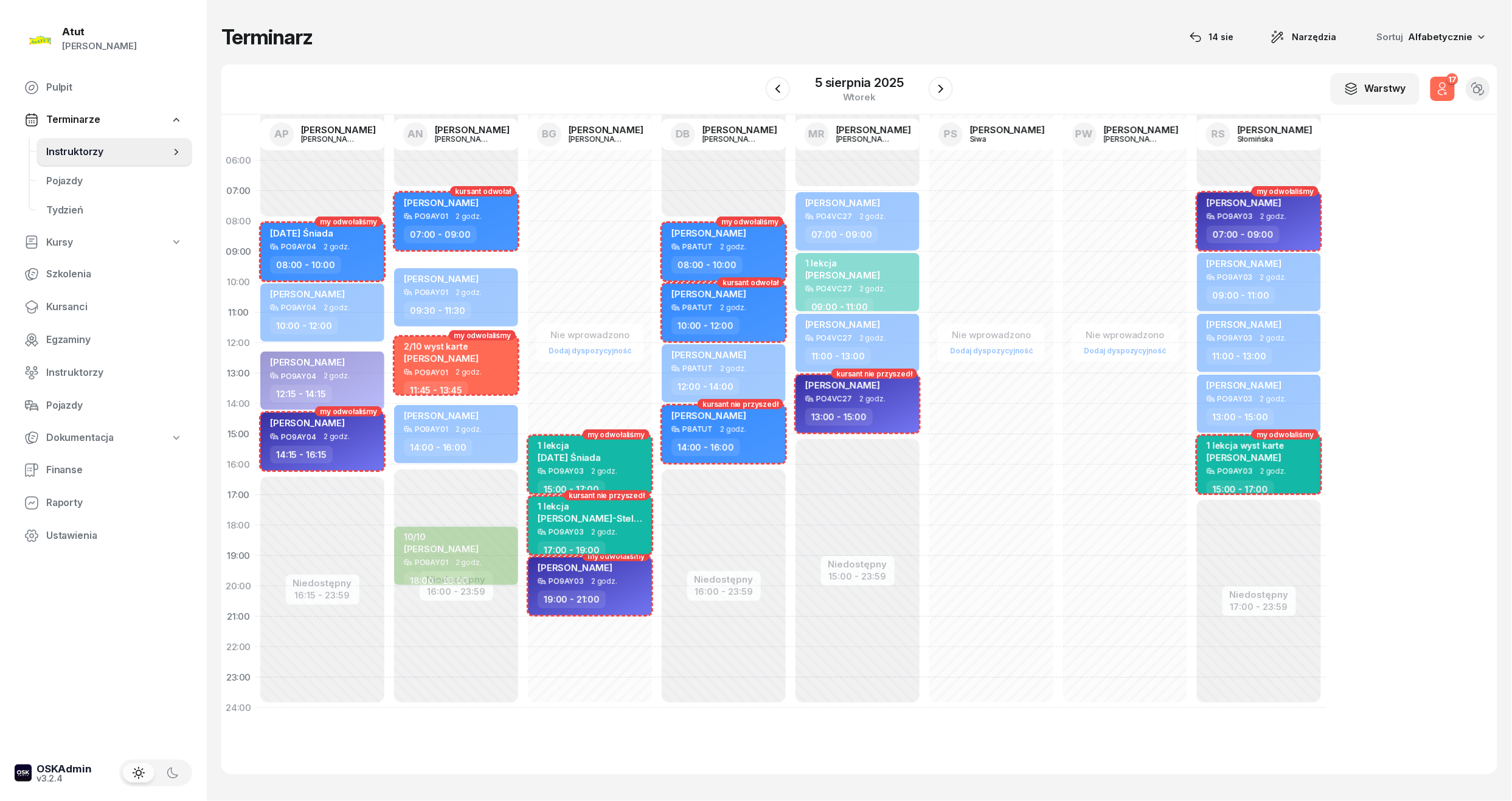
select select "17"
select select "19"
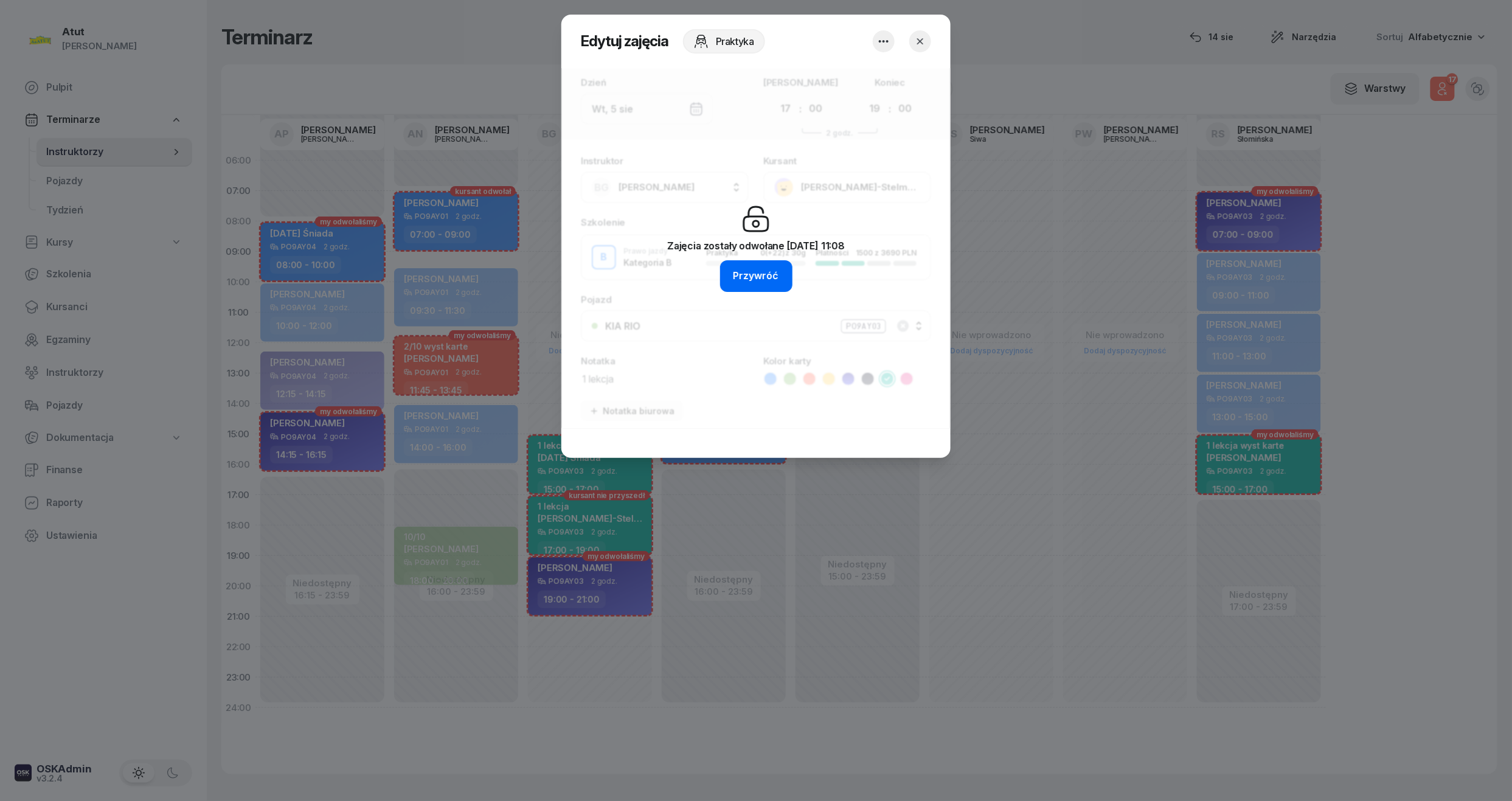
click at [763, 263] on button "Przywróć" at bounding box center [756, 276] width 73 height 31
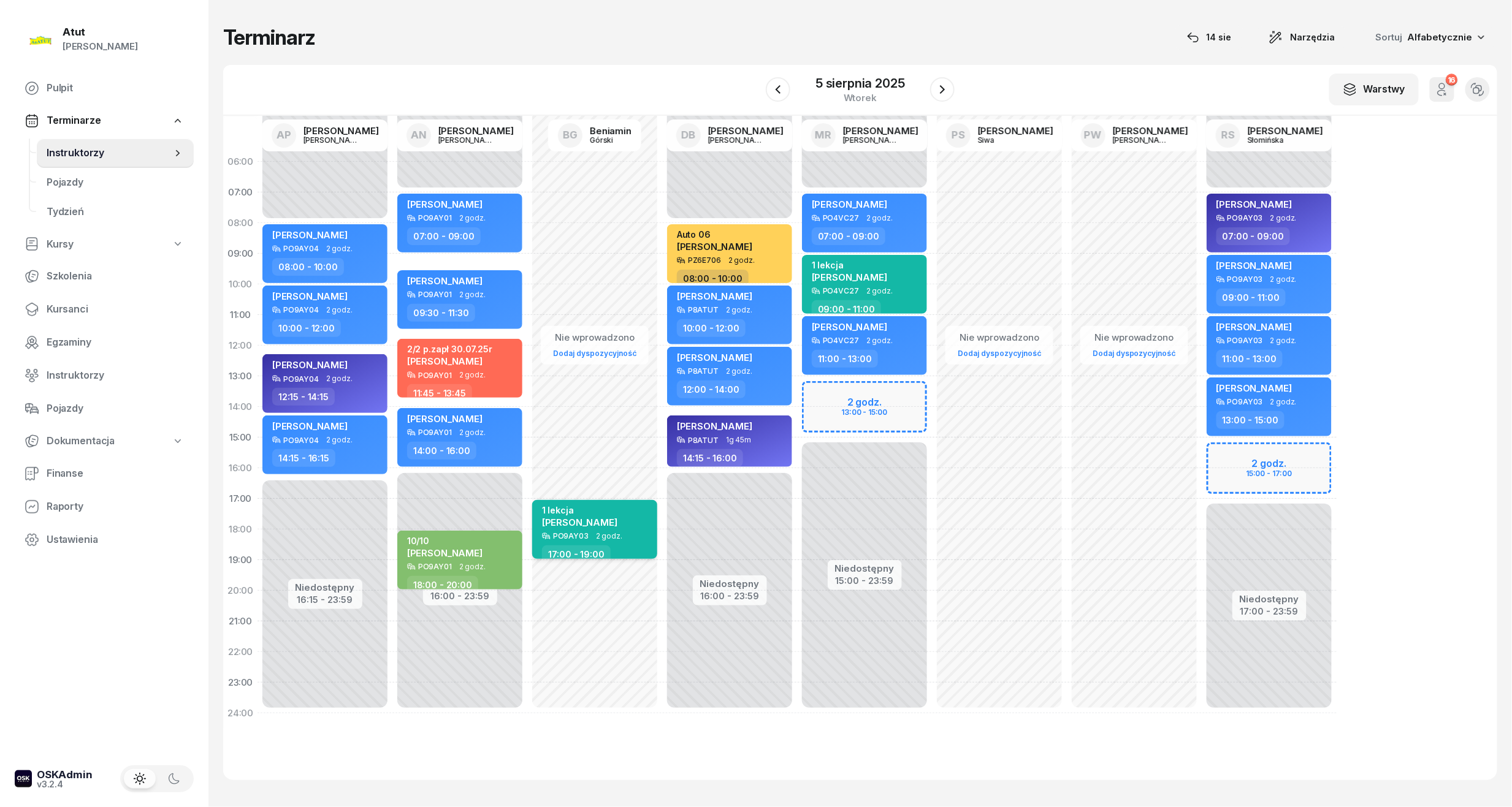
click at [560, 513] on div "1 lekcja" at bounding box center [580, 510] width 75 height 11
select select "17"
select select "19"
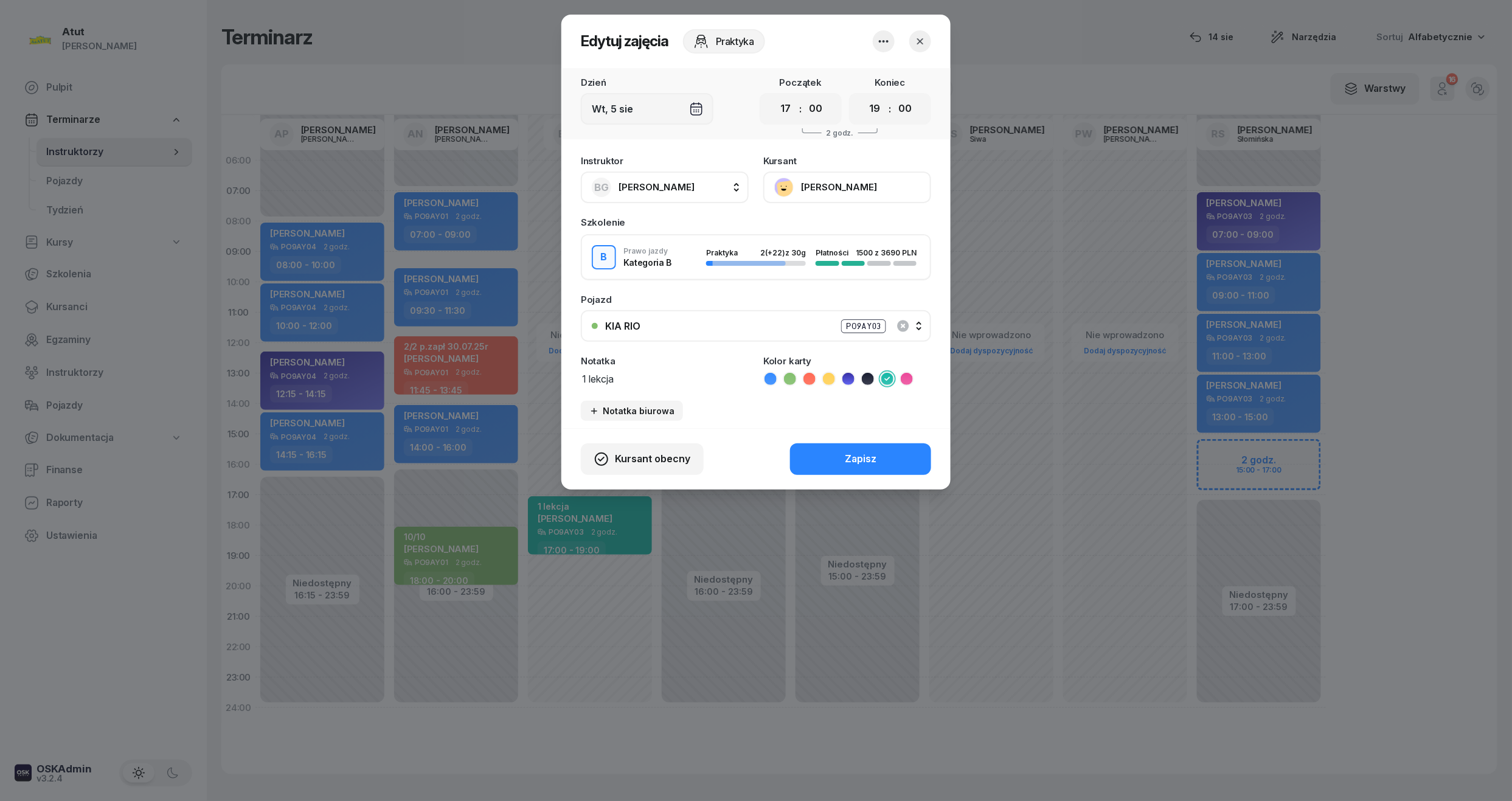
click at [881, 42] on icon "button" at bounding box center [884, 41] width 15 height 15
click at [803, 87] on link "Usuń" at bounding box center [878, 79] width 161 height 31
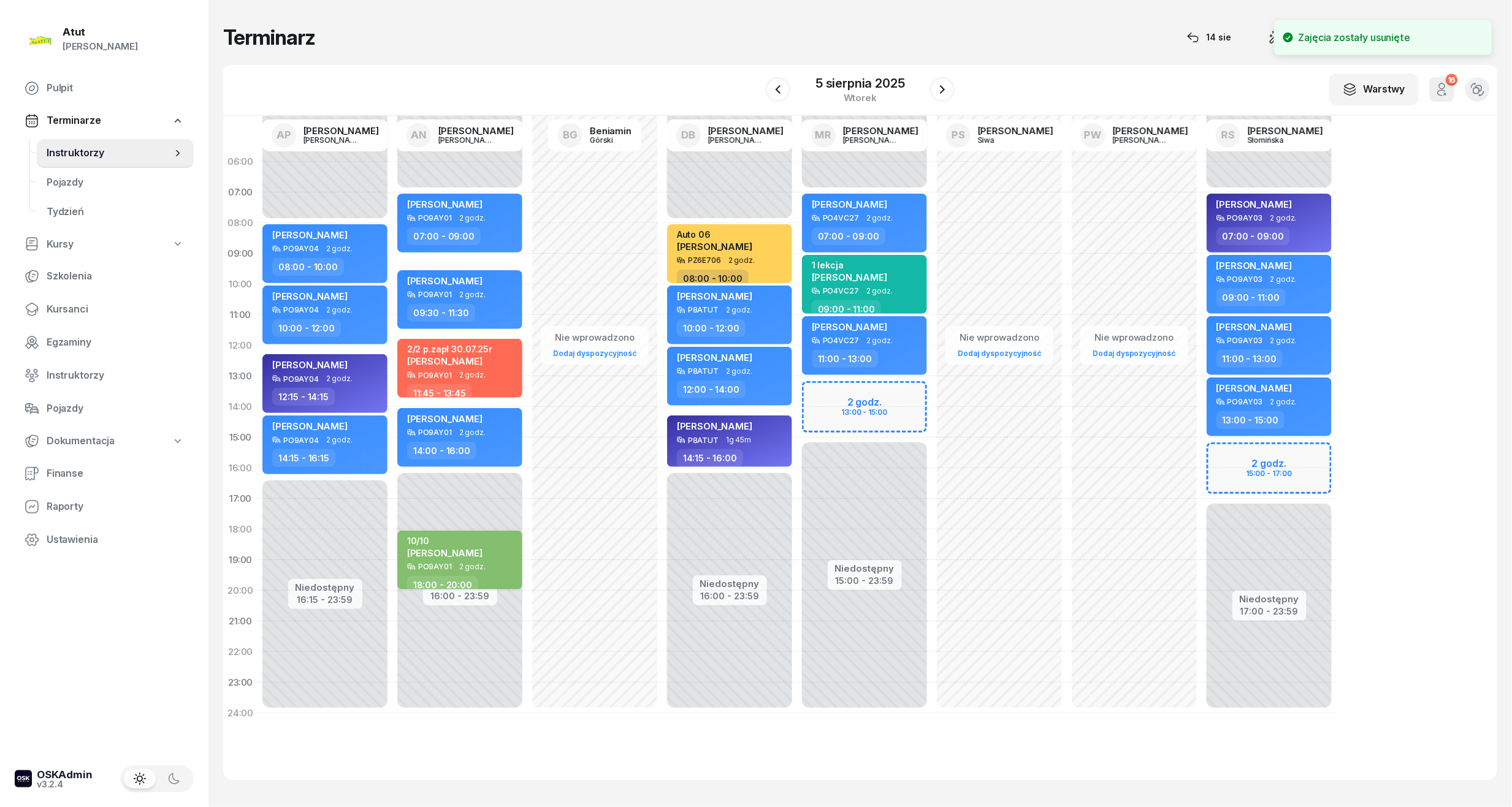
click at [662, 511] on div "Nie wprowadzono Dodaj dyspozycyjność my odwołaliśmy 1 lekcja Pola Śniada PO9AY0…" at bounding box center [729, 437] width 135 height 582
select select "17"
select select "19"
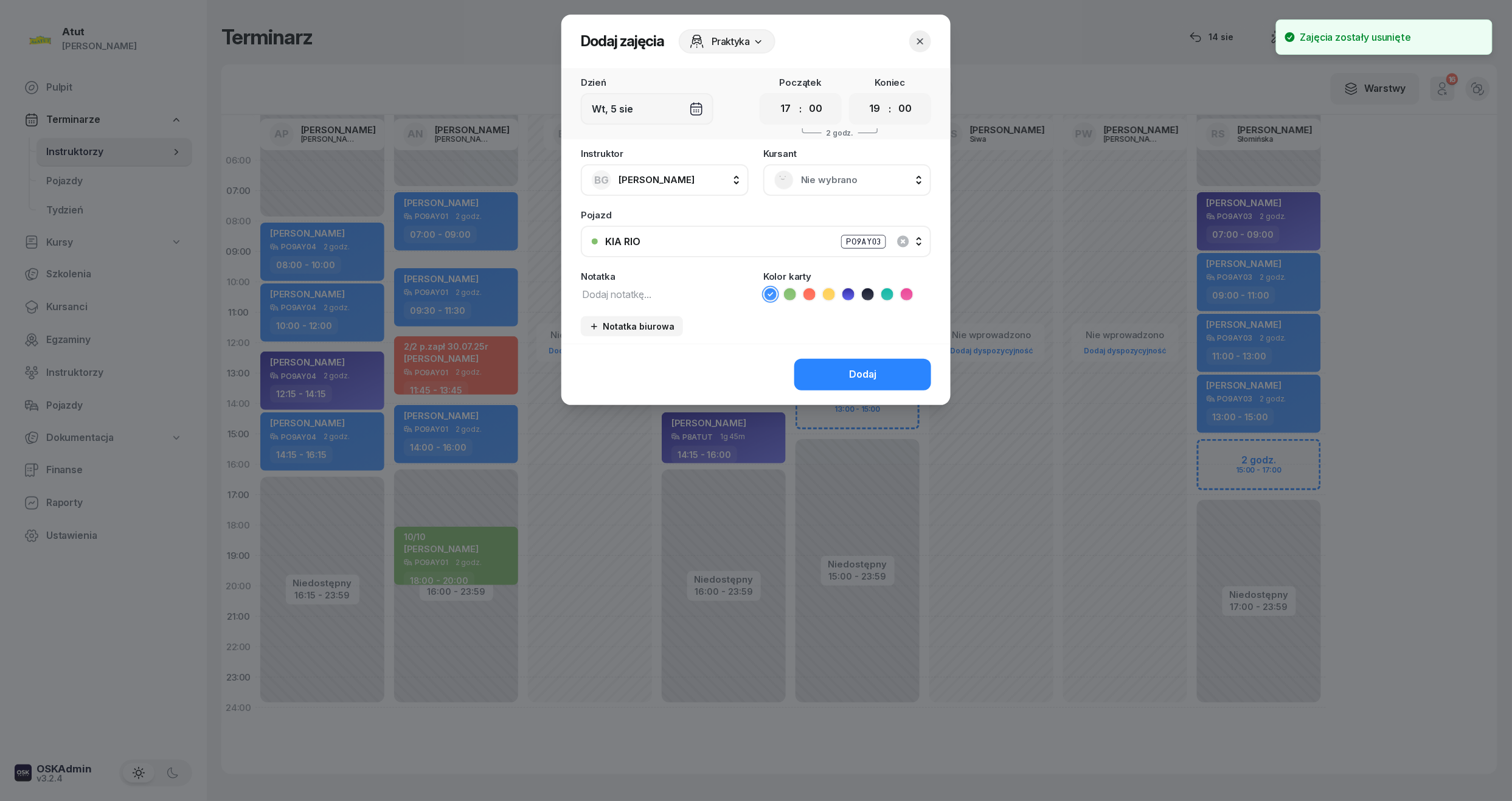
click at [862, 164] on div "Nie wybrano" at bounding box center [848, 179] width 168 height 31
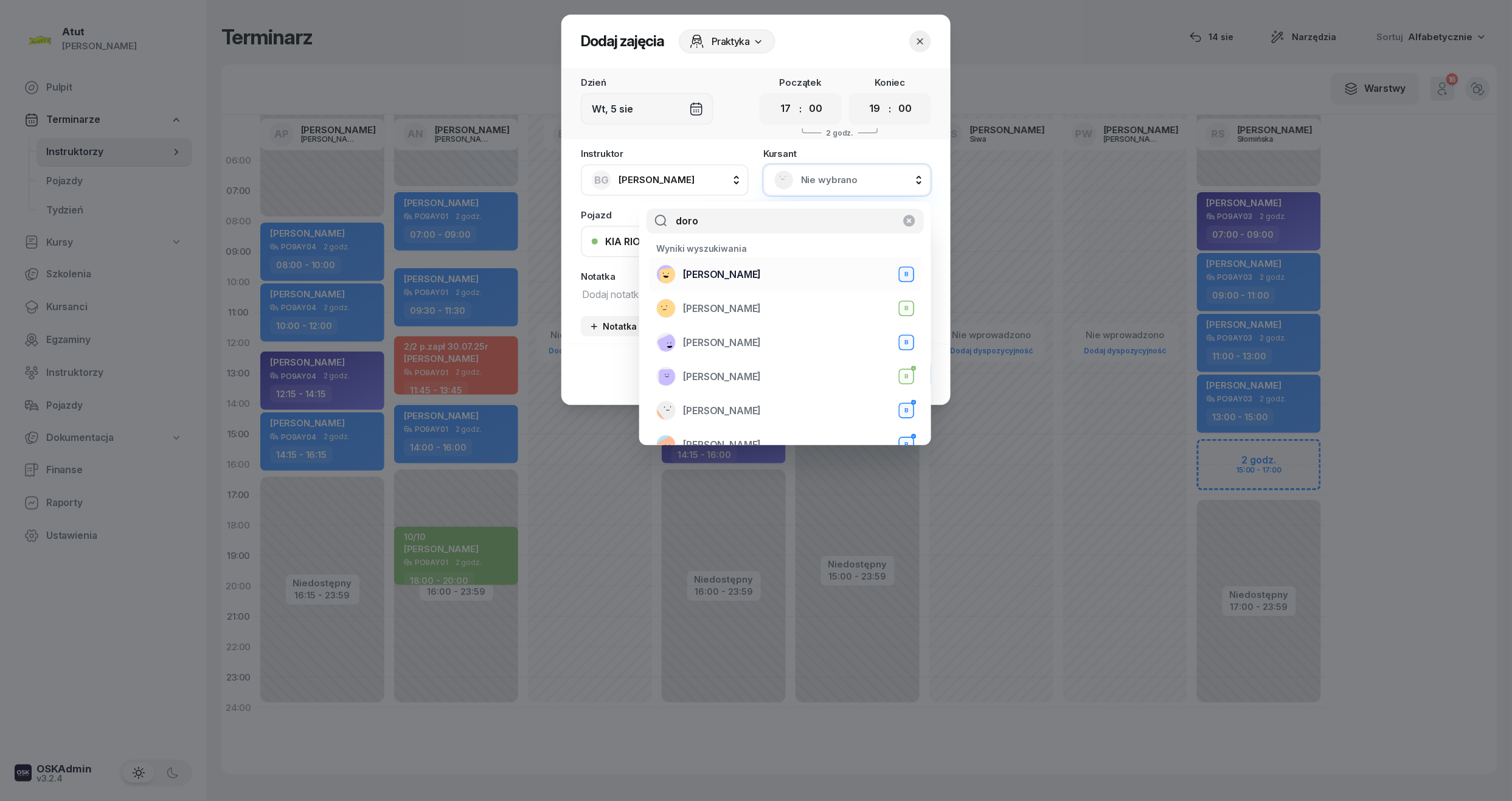
type input "doro"
click at [770, 266] on div "Dorotea Moni-Stelmachowska B" at bounding box center [785, 274] width 258 height 19
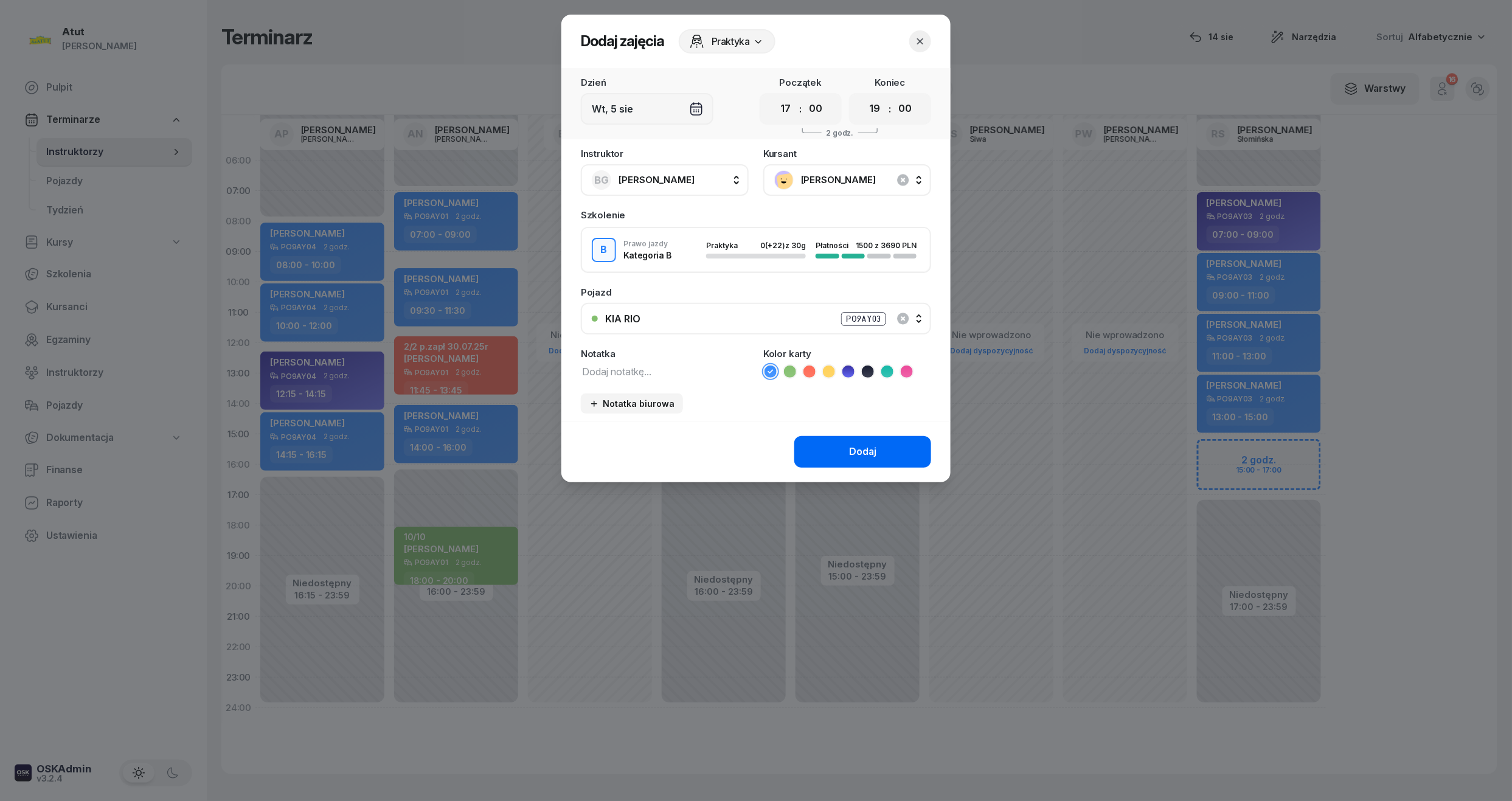
click at [854, 456] on div "Dodaj" at bounding box center [862, 452] width 27 height 16
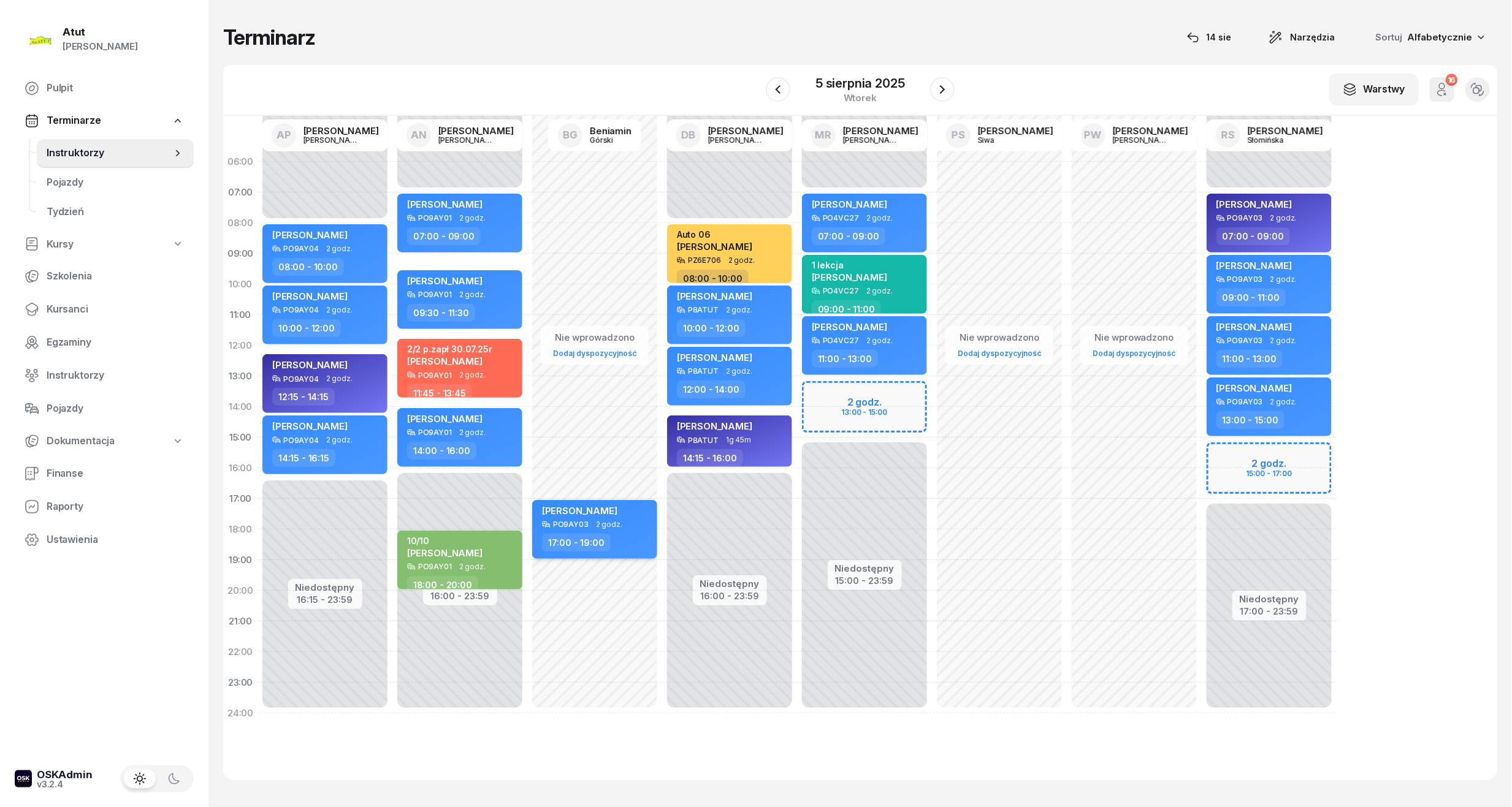
click at [617, 516] on div "[PERSON_NAME]" at bounding box center [580, 512] width 75 height 15
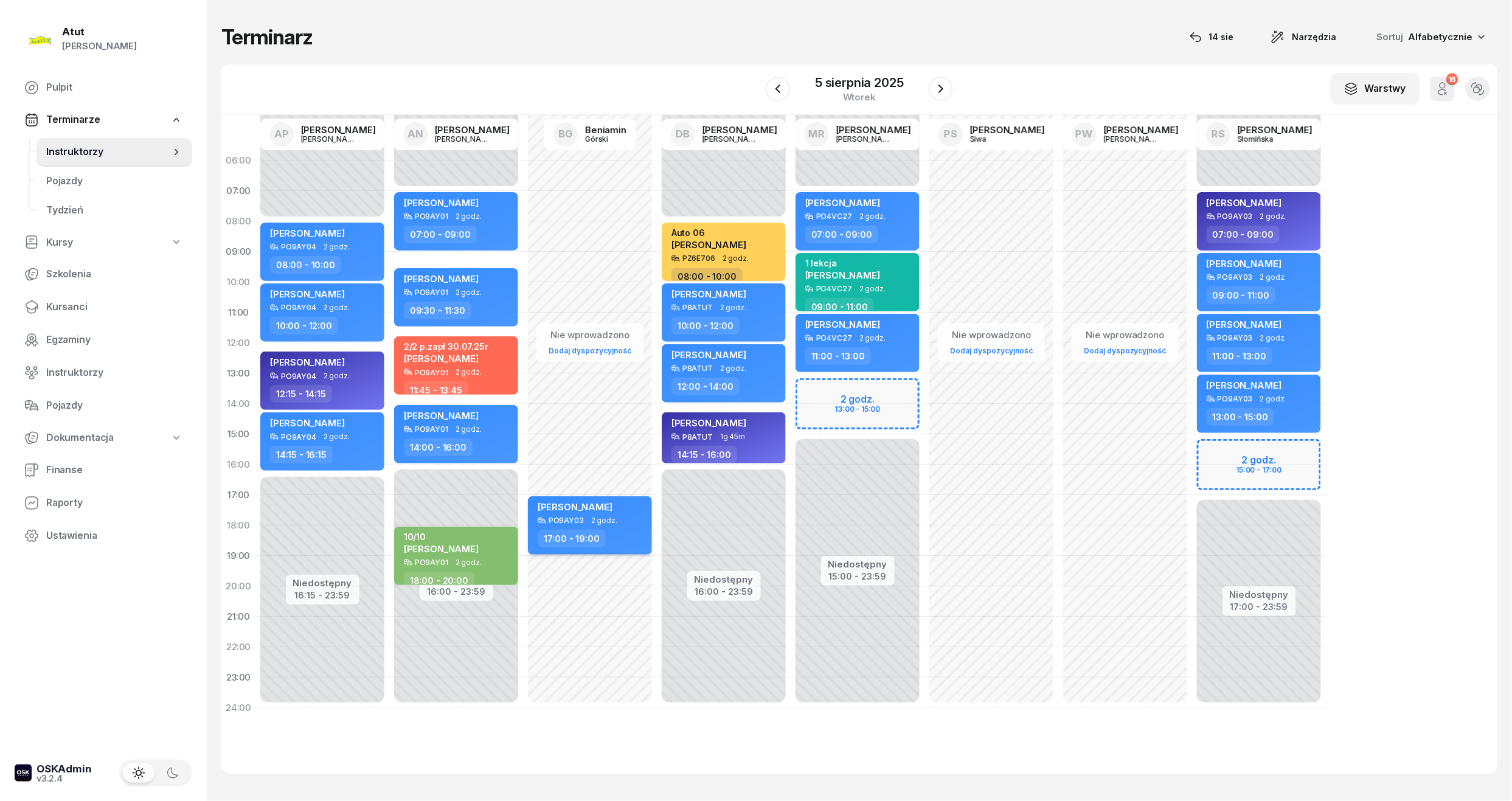
select select "17"
select select "19"
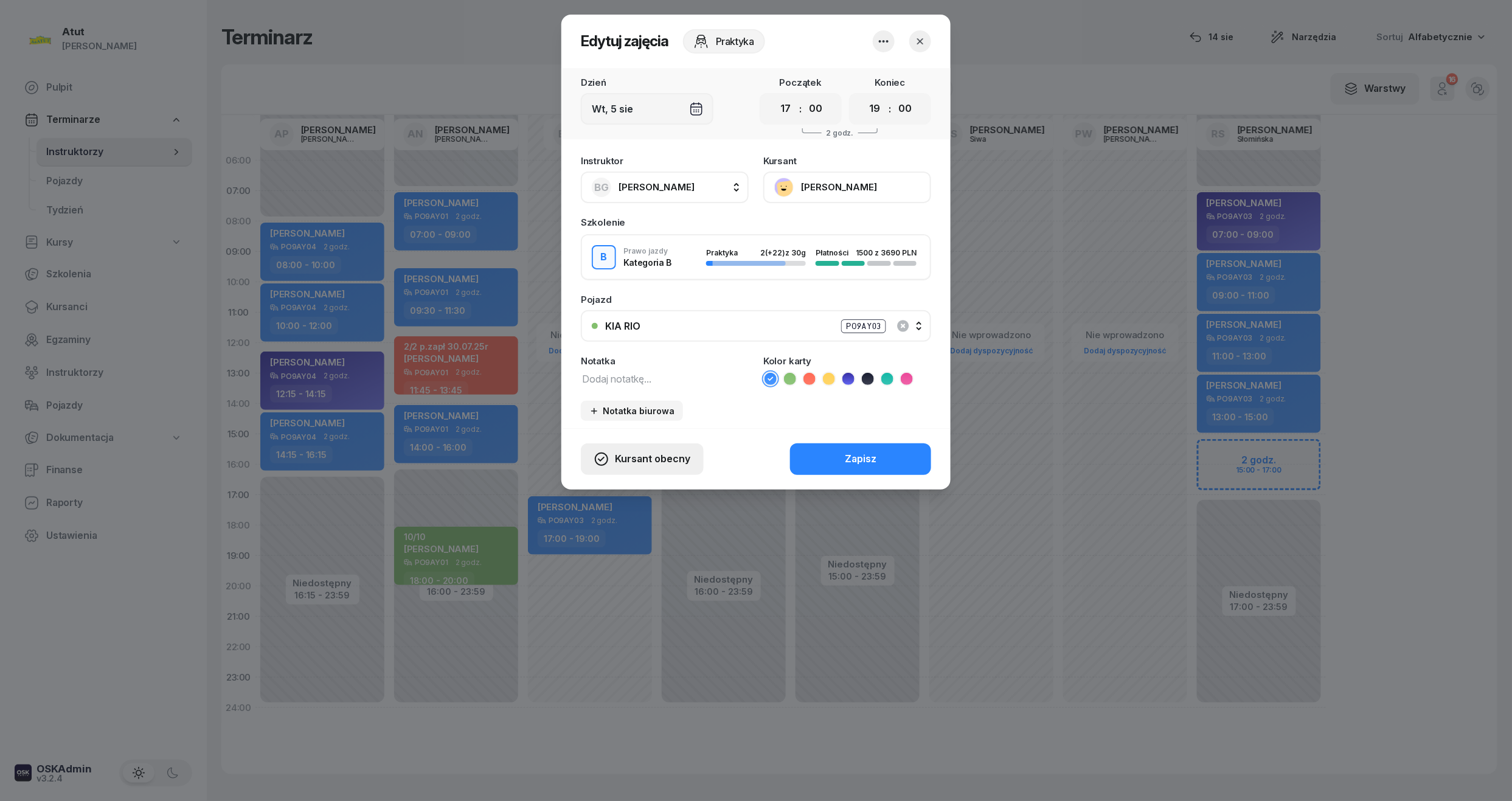
click at [642, 448] on button "Kursant obecny" at bounding box center [642, 459] width 123 height 31
click at [646, 359] on div "My odwołaliśmy" at bounding box center [620, 355] width 73 height 16
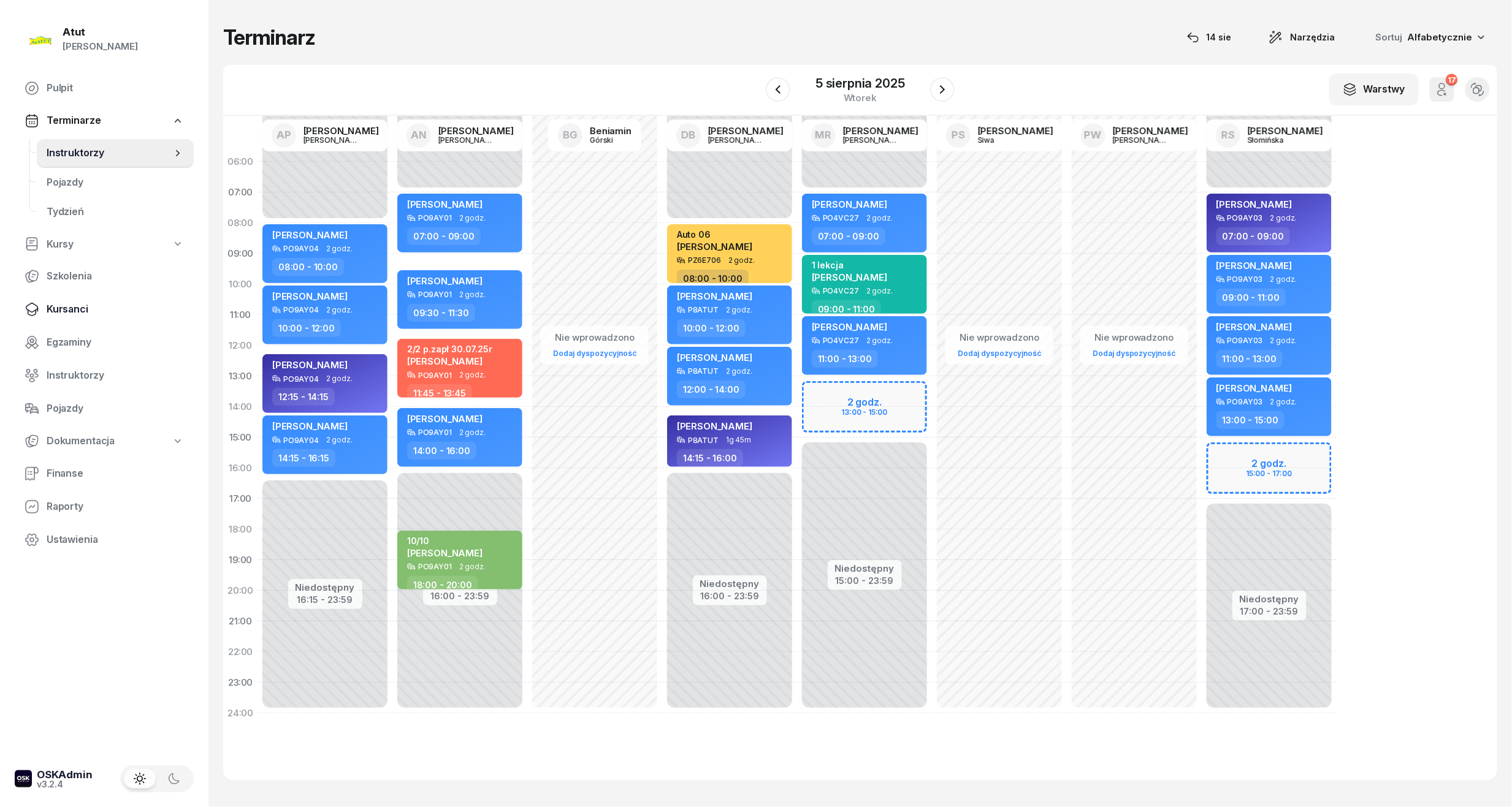
click at [75, 302] on span "Kursanci" at bounding box center [115, 310] width 137 height 16
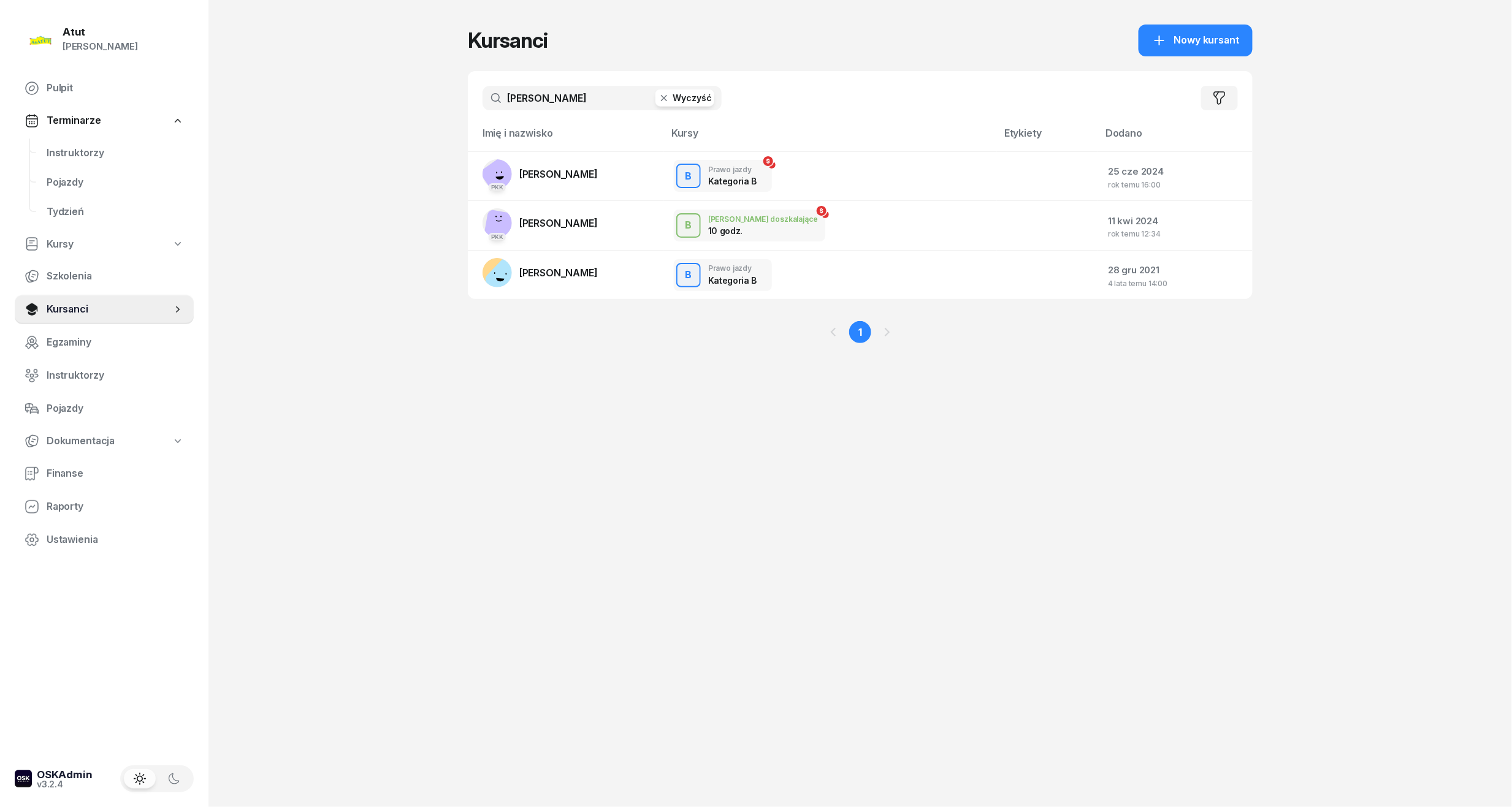
click at [668, 92] on icon "button" at bounding box center [664, 98] width 12 height 12
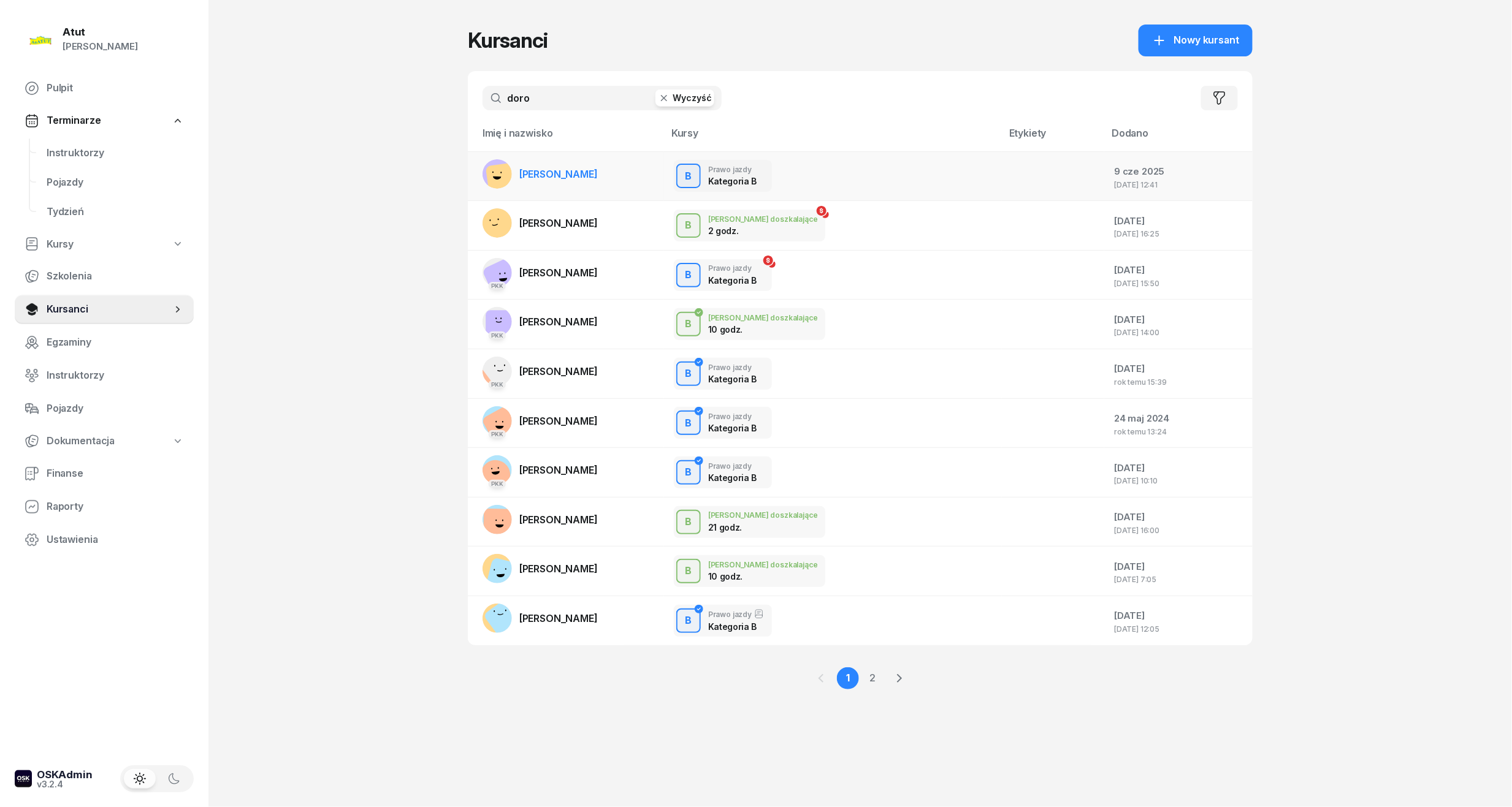
type input "doro"
click at [598, 178] on span "[PERSON_NAME]" at bounding box center [558, 174] width 79 height 12
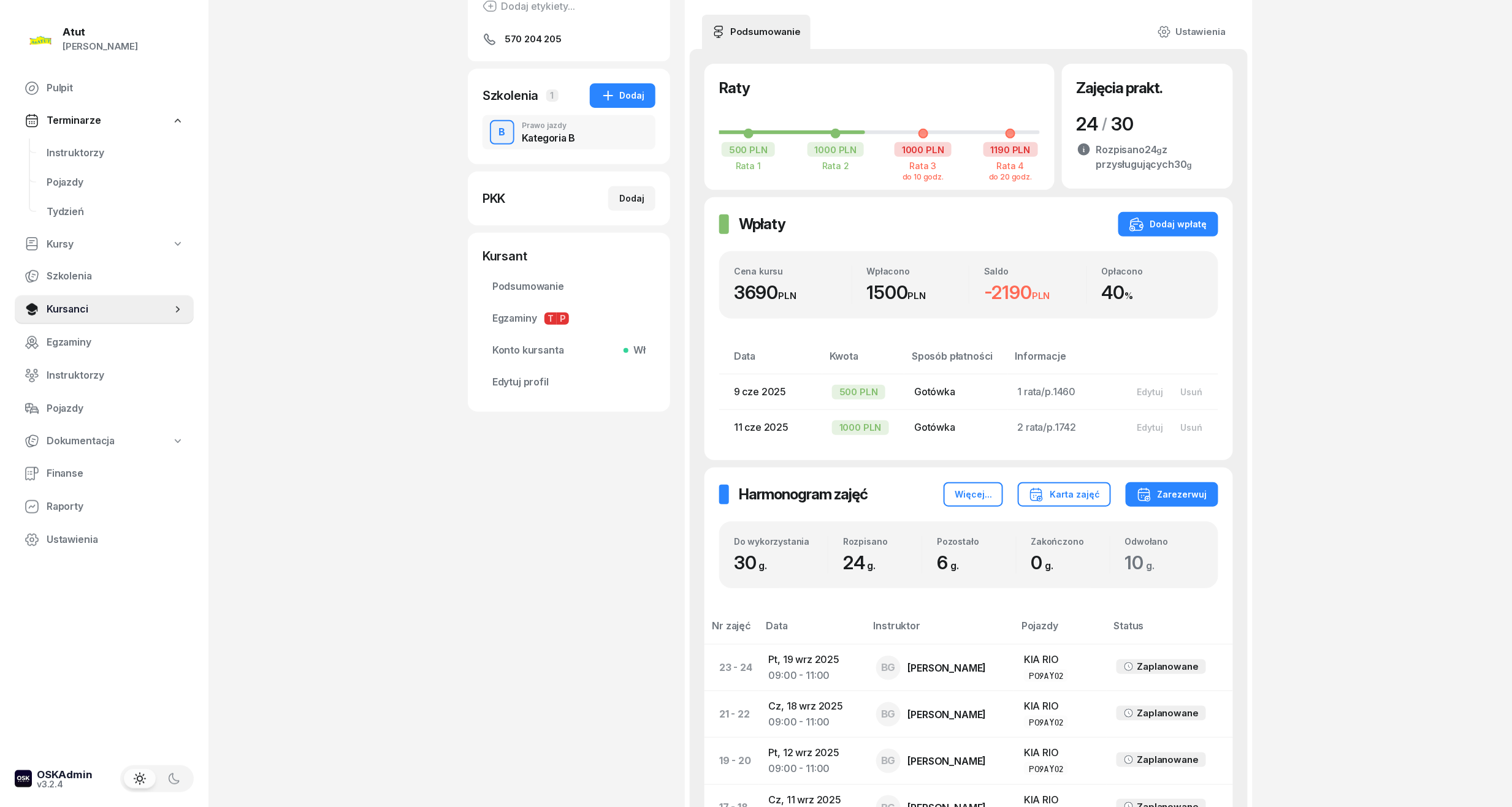
scroll to position [81, 0]
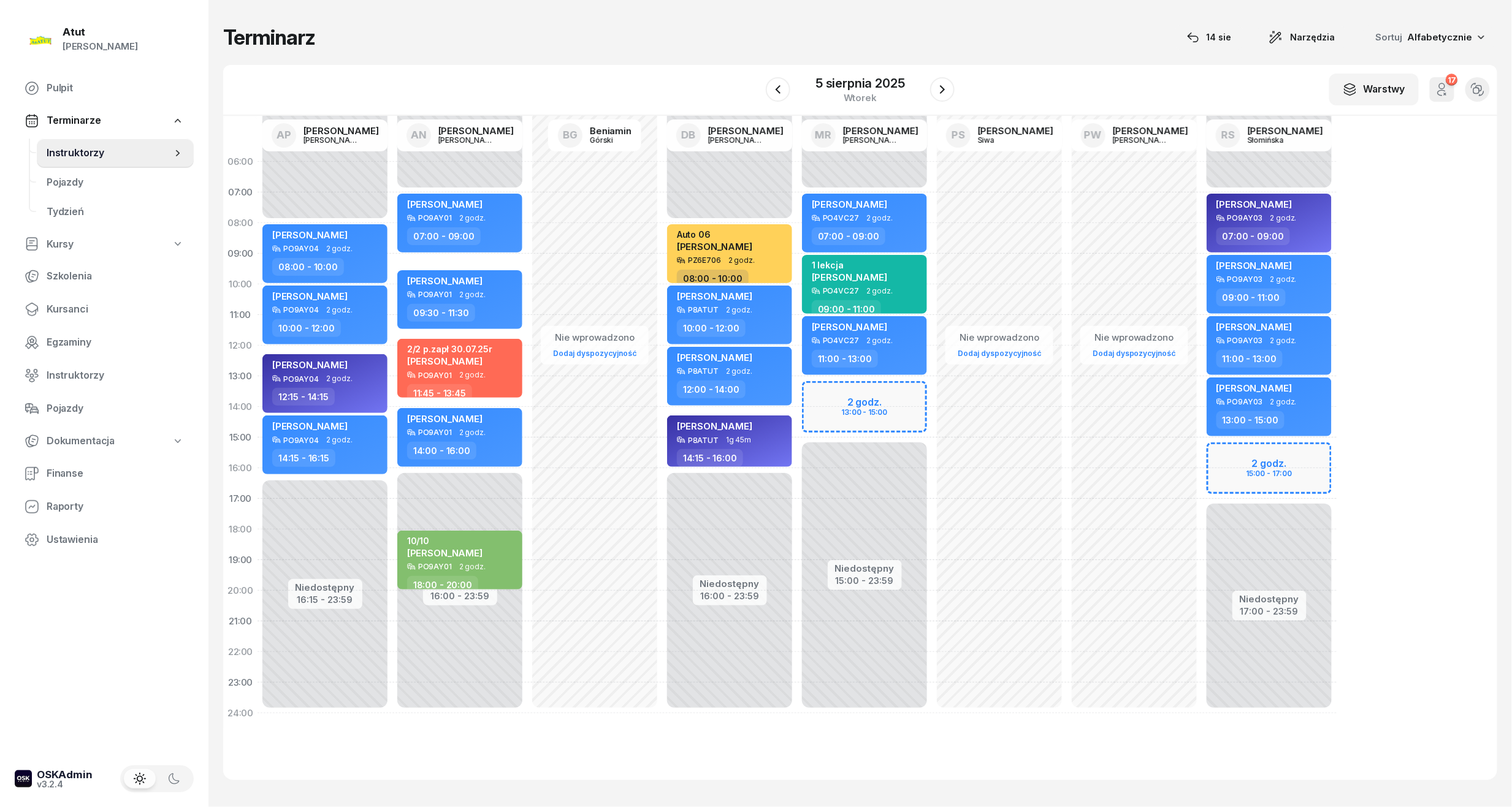
click at [1437, 92] on icon "button" at bounding box center [1442, 89] width 15 height 15
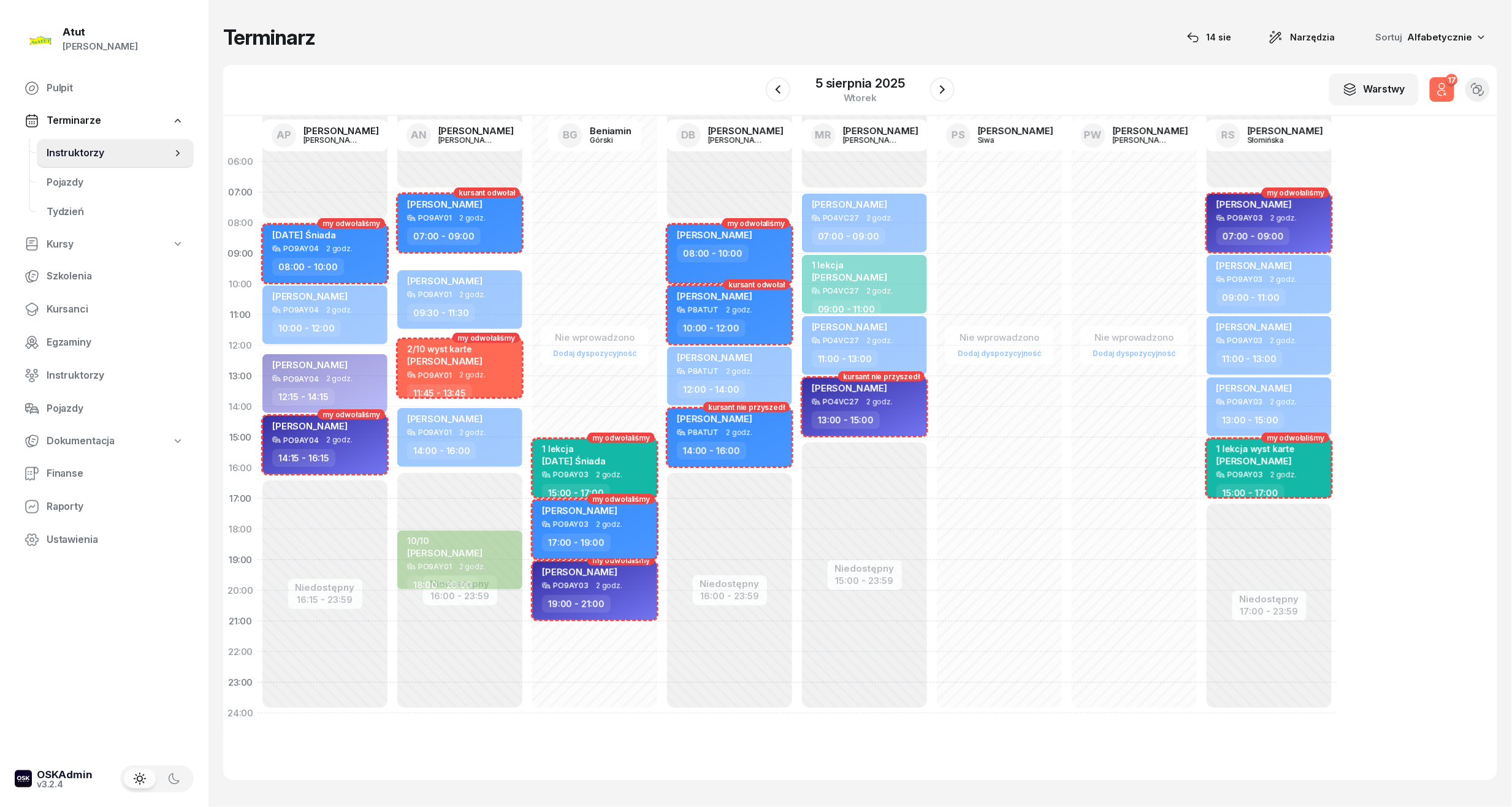
click at [609, 510] on span "[PERSON_NAME]" at bounding box center [580, 510] width 75 height 11
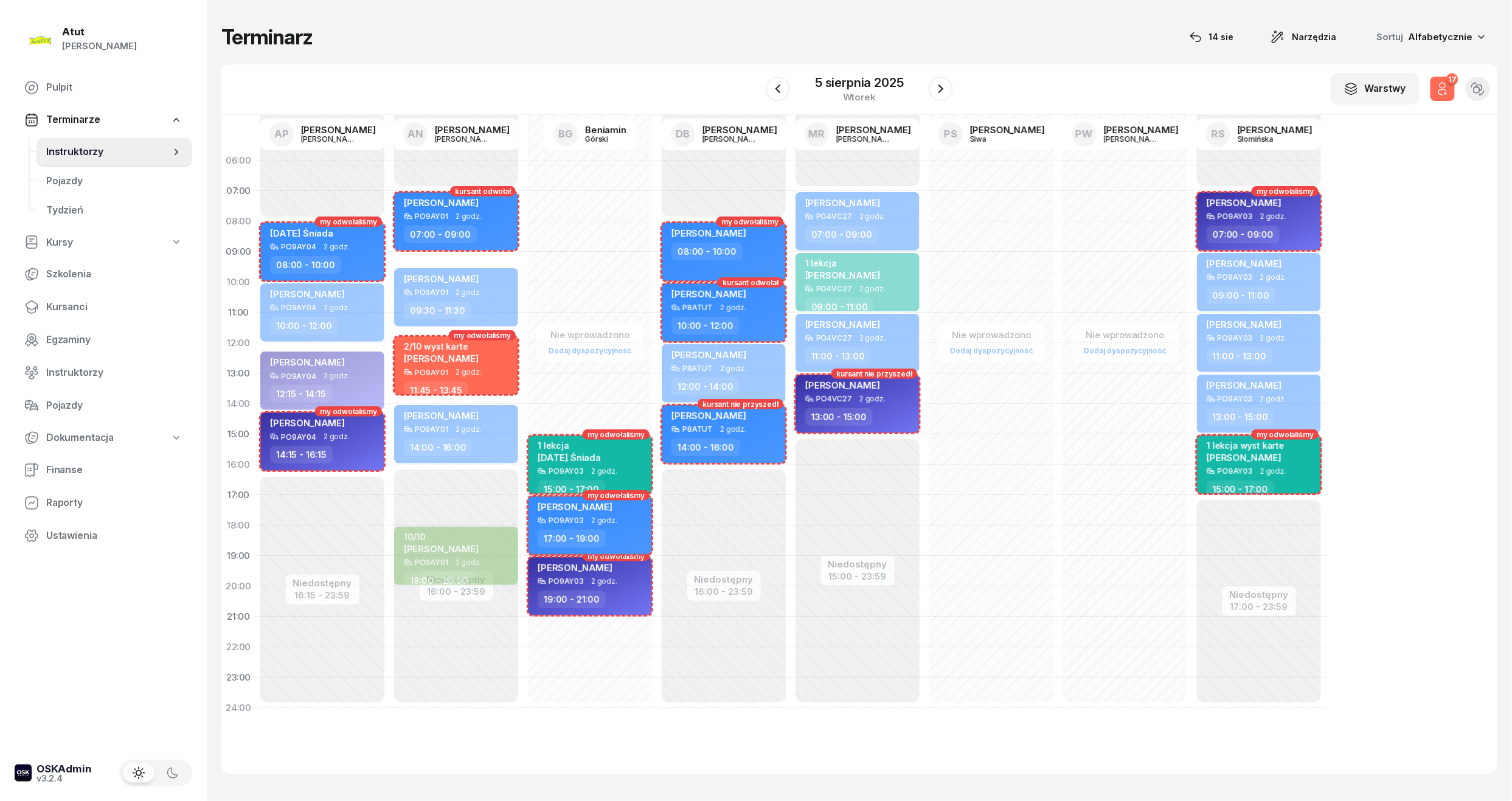
select select "17"
select select "19"
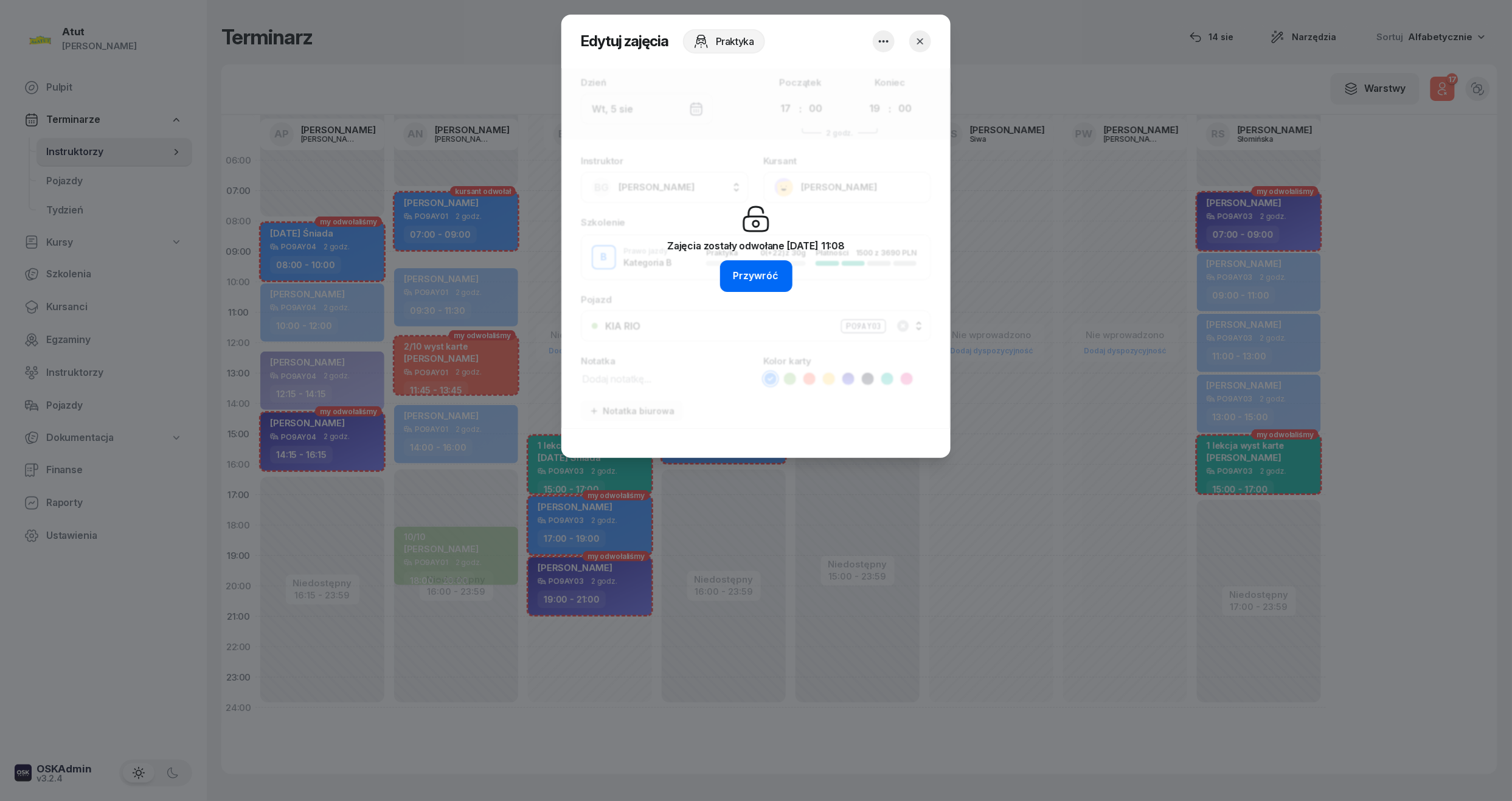
click at [748, 283] on div "Przywróć" at bounding box center [756, 277] width 45 height 16
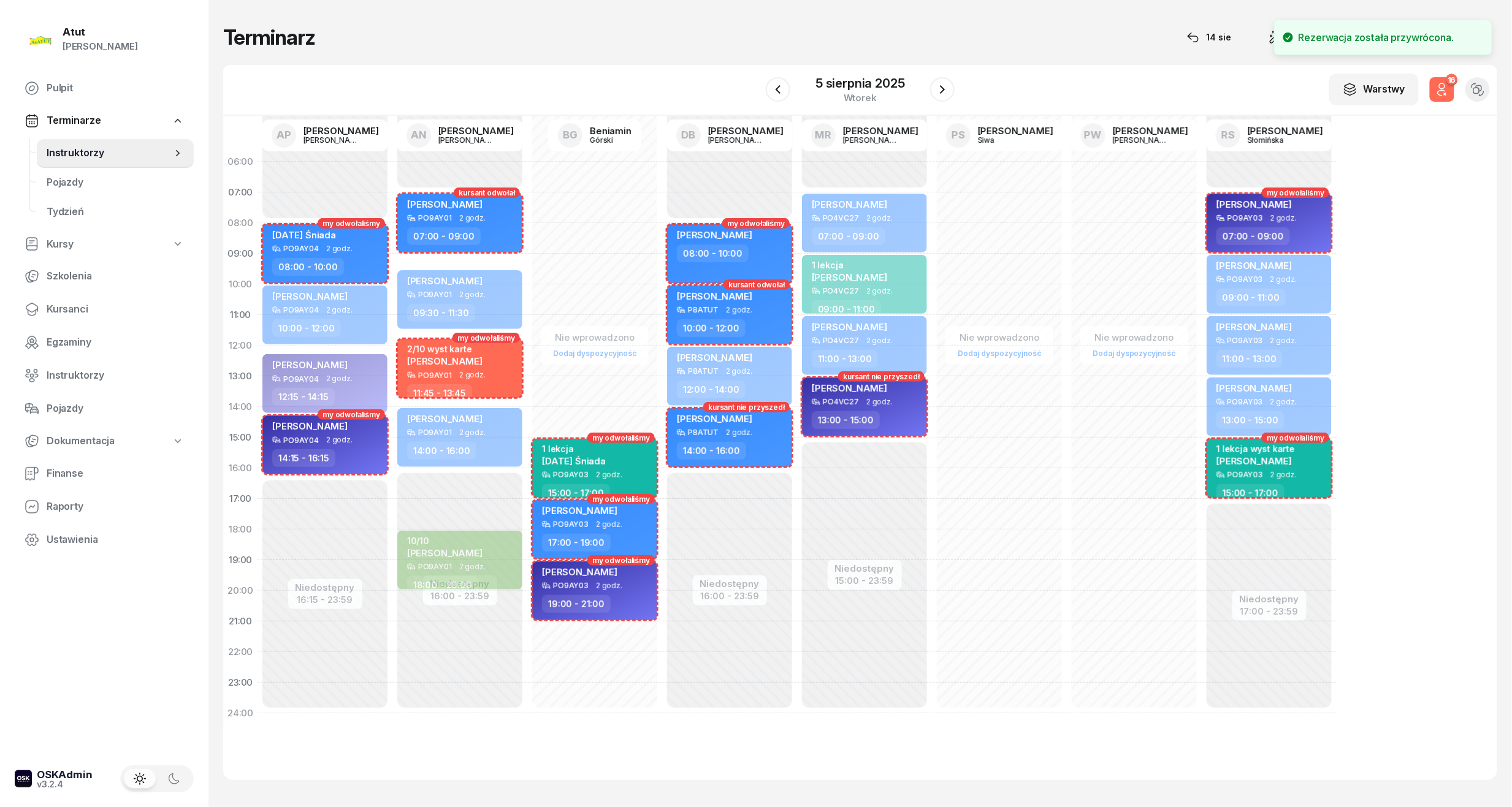
click at [1448, 94] on icon "button" at bounding box center [1442, 89] width 15 height 15
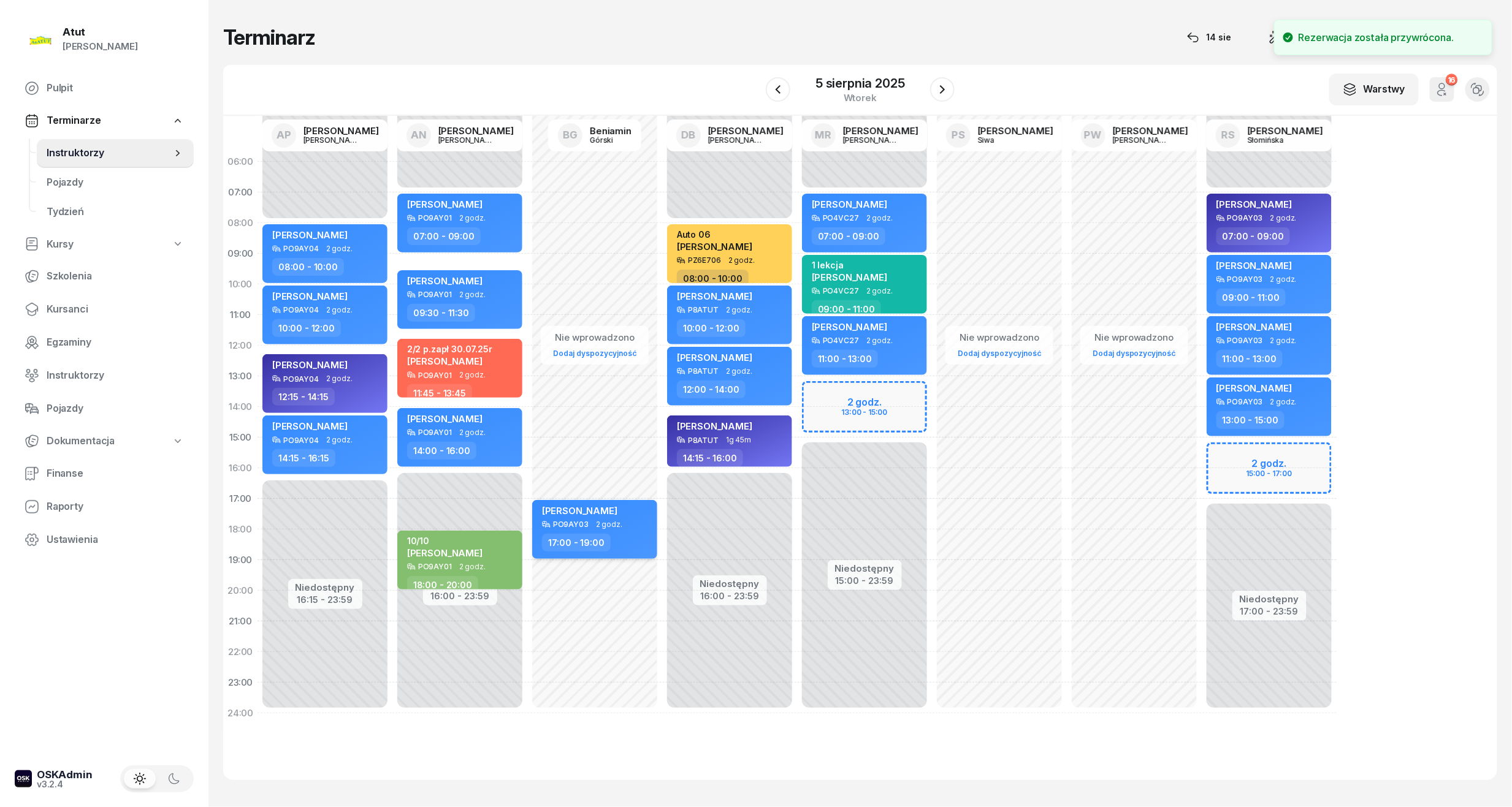
click at [617, 516] on div "[PERSON_NAME]" at bounding box center [580, 512] width 75 height 15
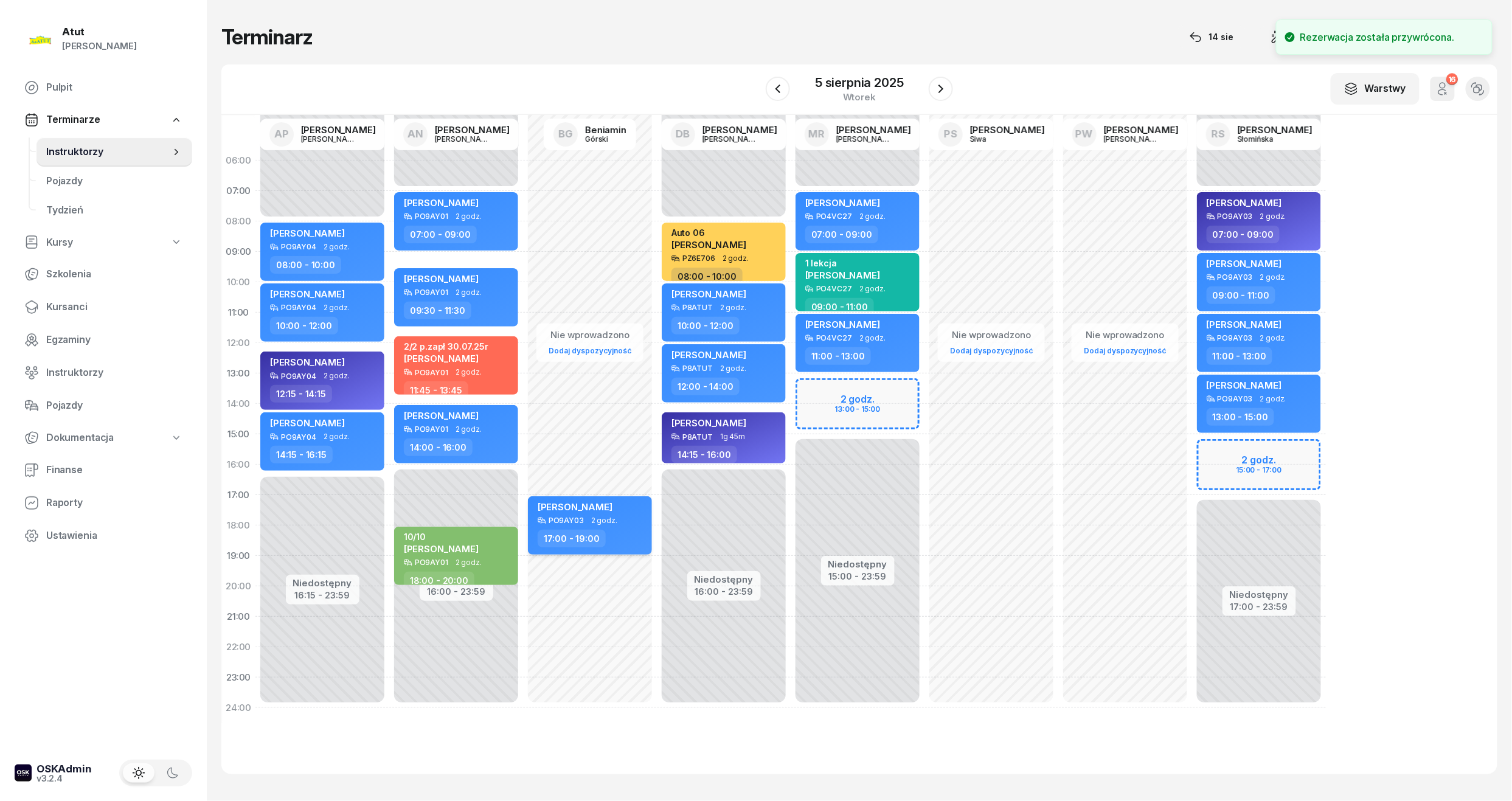
select select "17"
select select "19"
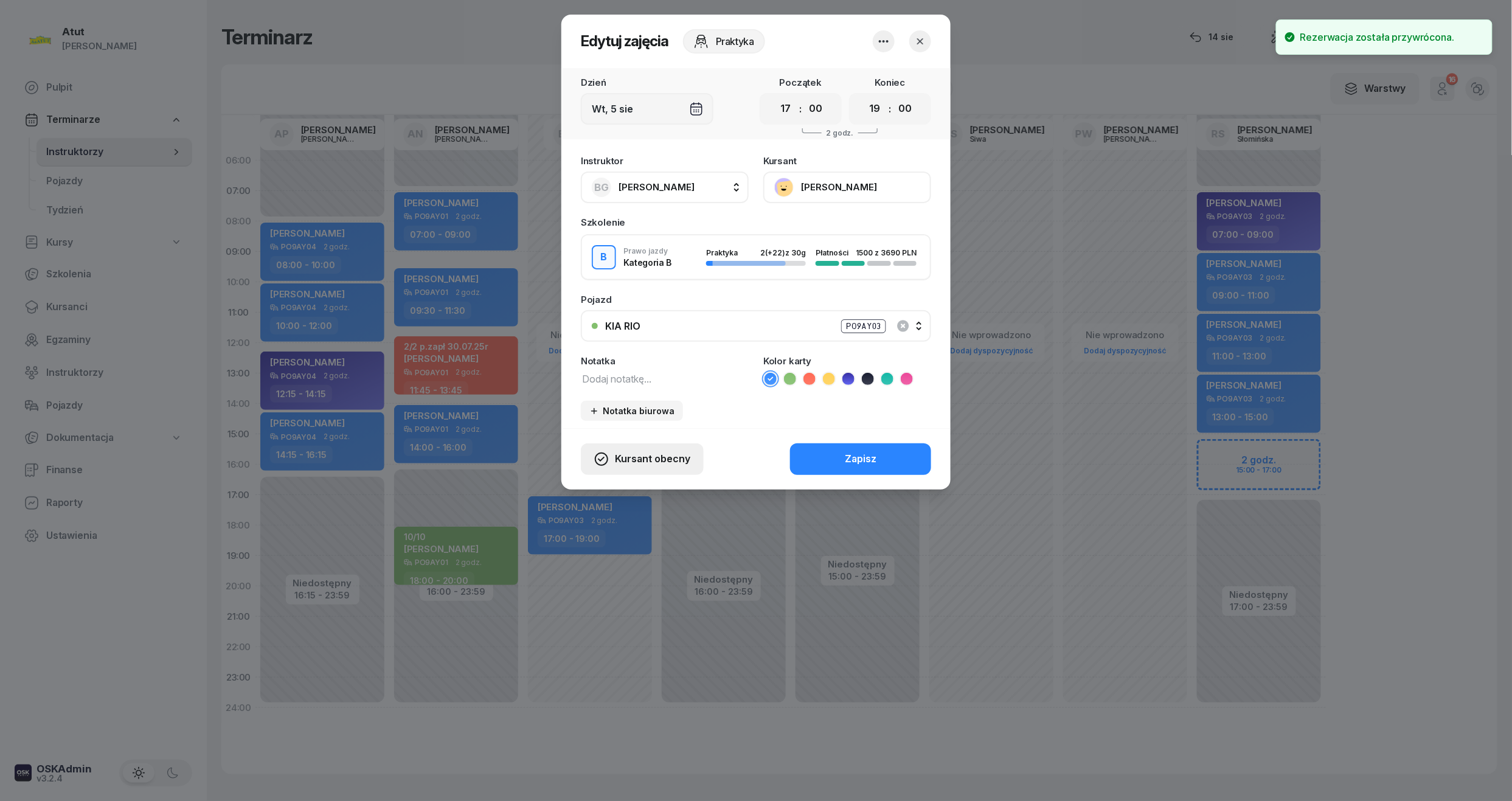
click at [638, 448] on button "Kursant obecny" at bounding box center [642, 459] width 123 height 31
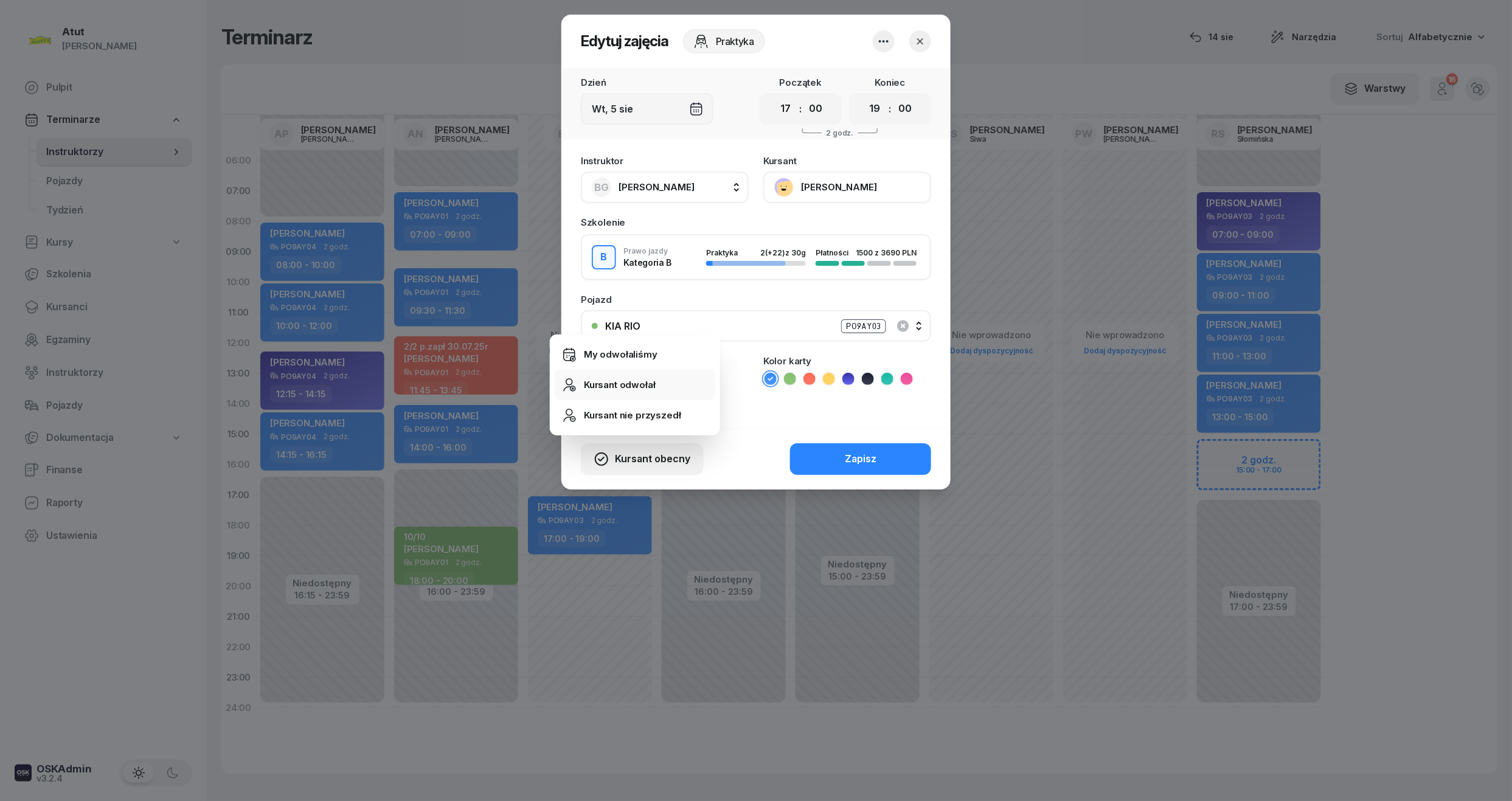
click at [648, 375] on link "Kursant odwołał" at bounding box center [635, 385] width 161 height 31
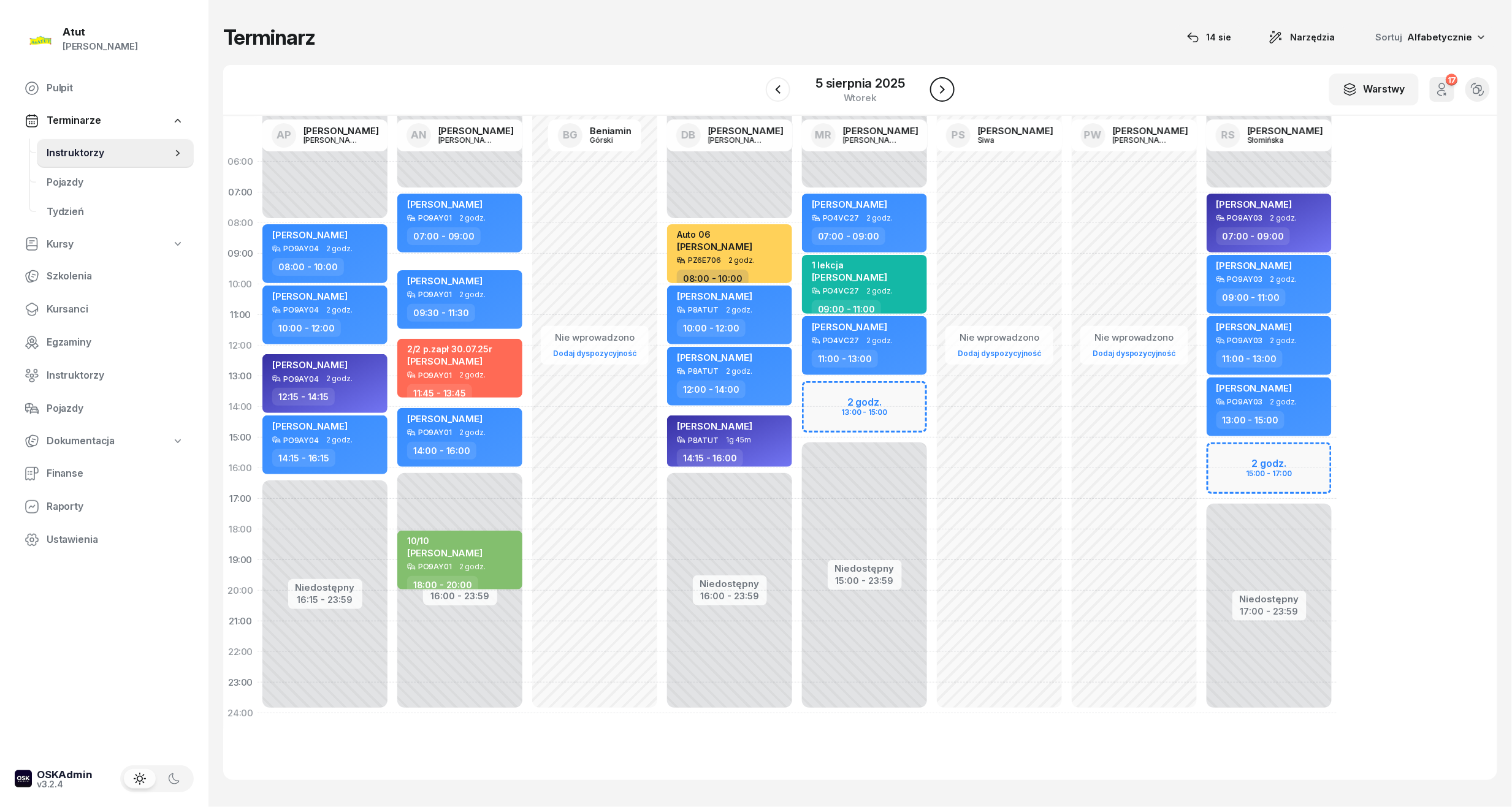
click at [940, 92] on icon "button" at bounding box center [942, 89] width 5 height 9
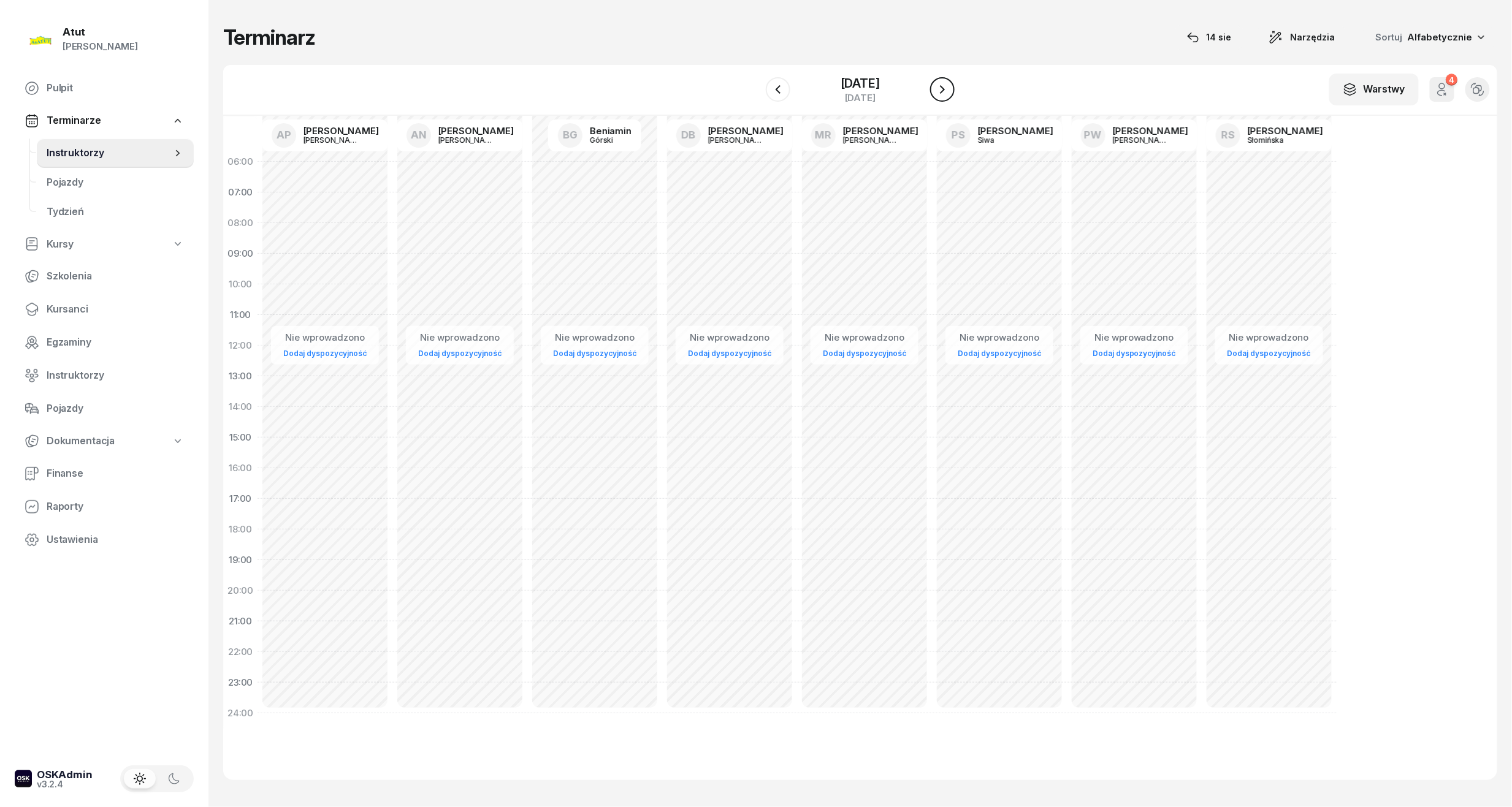
click at [940, 92] on icon "button" at bounding box center [942, 89] width 5 height 9
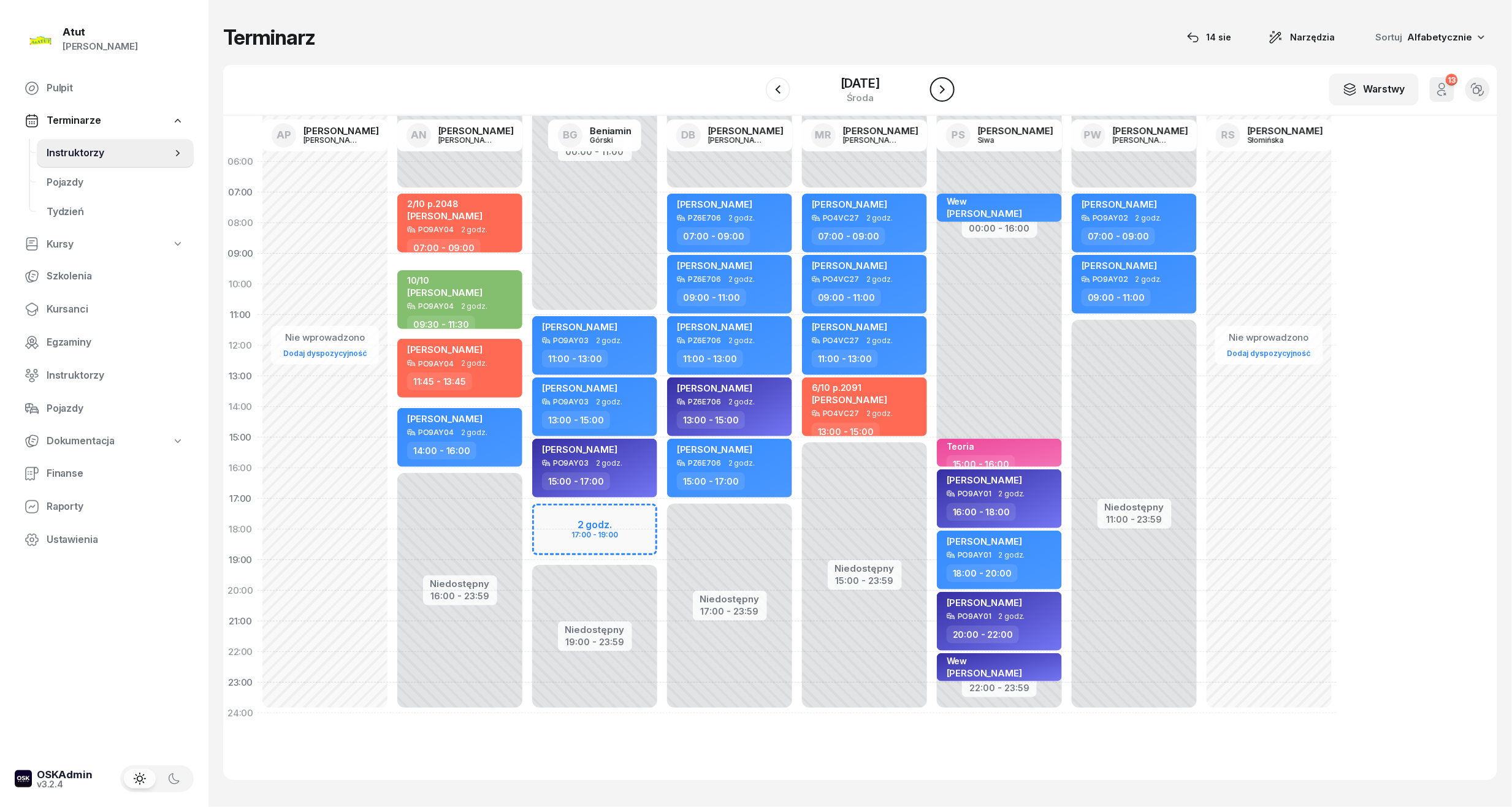
click at [940, 92] on icon "button" at bounding box center [942, 89] width 5 height 9
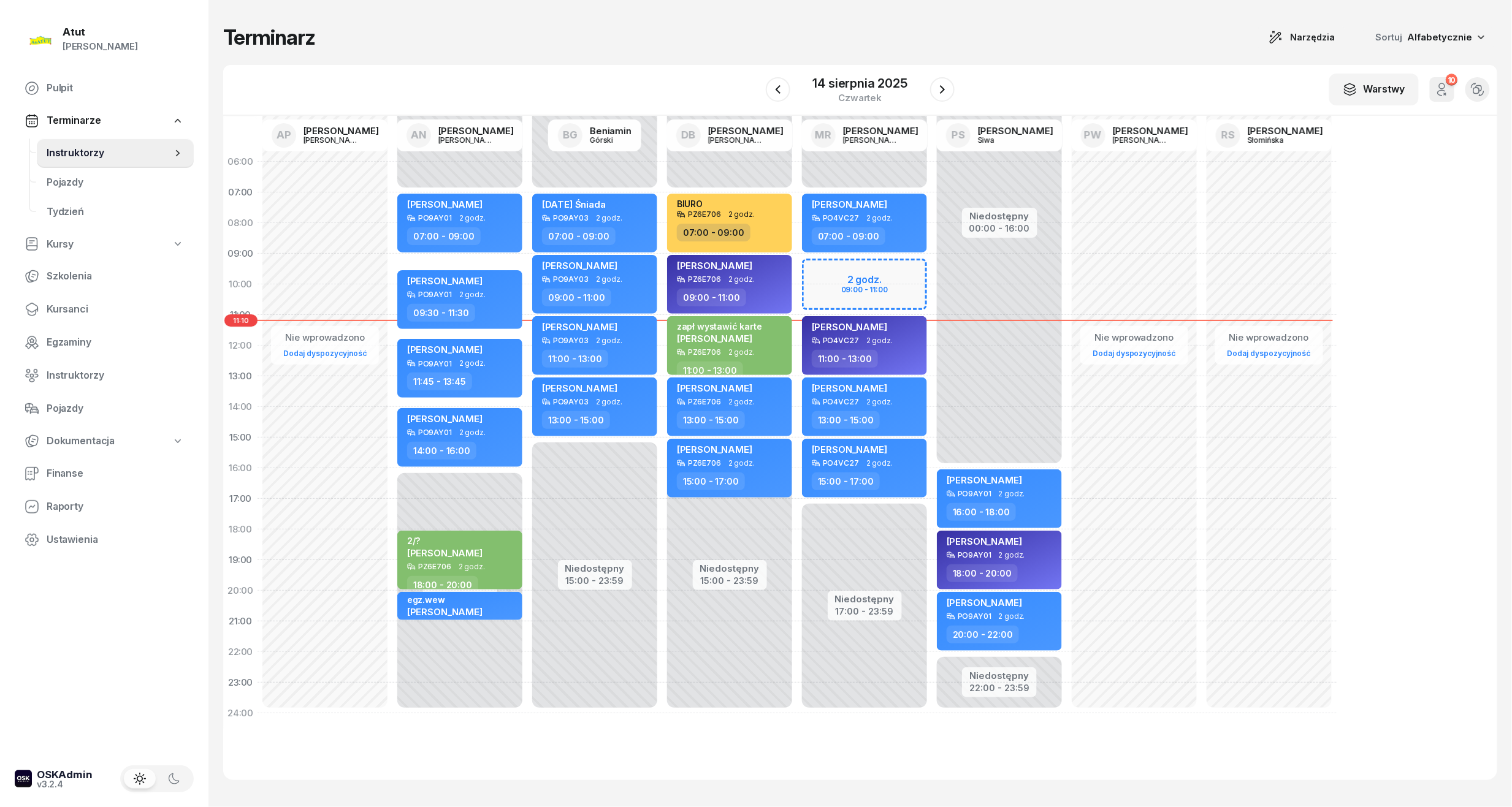
click at [1441, 91] on icon "button" at bounding box center [1441, 93] width 7 height 5
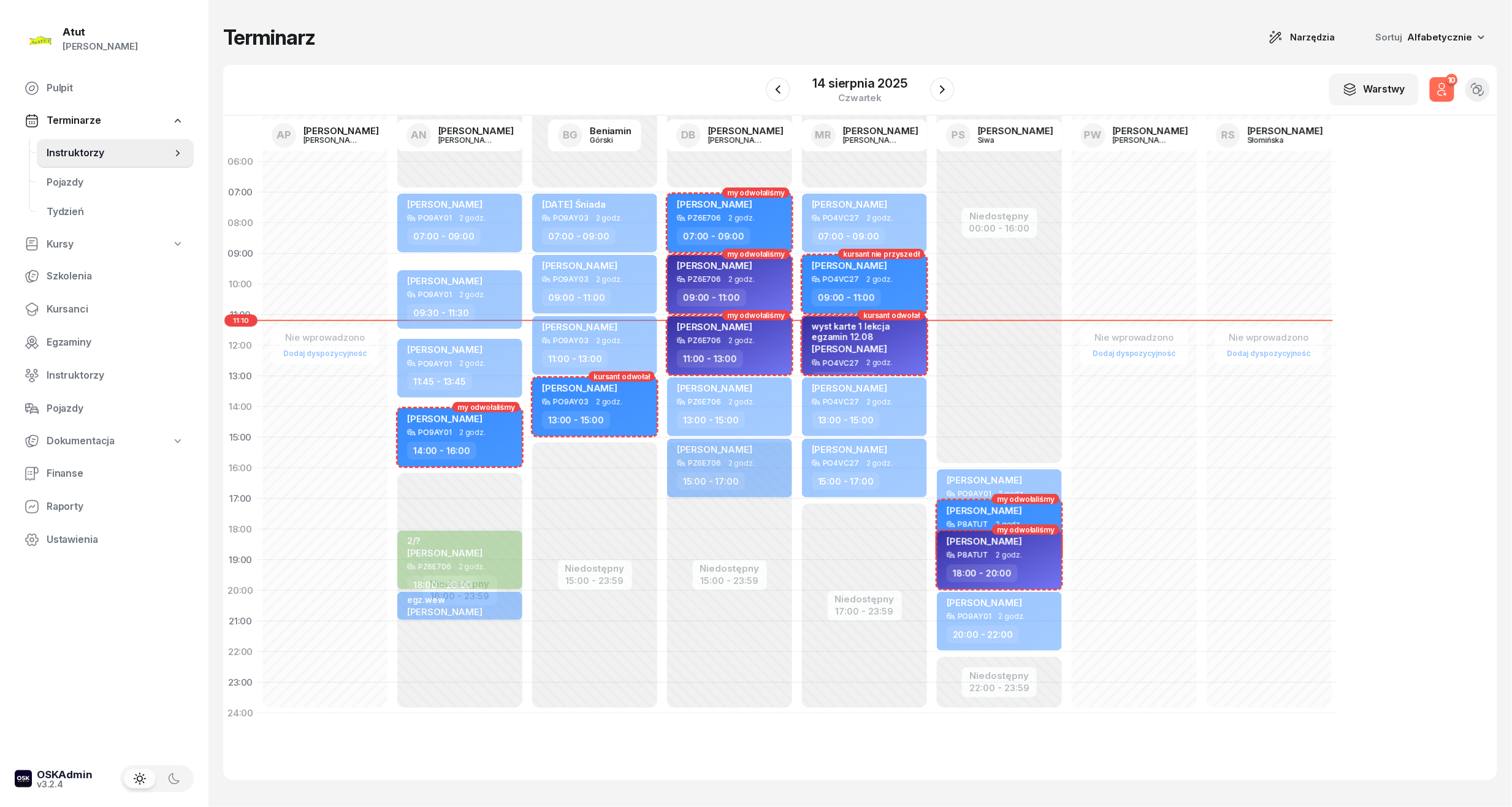
click at [1441, 91] on icon "button" at bounding box center [1441, 93] width 7 height 5
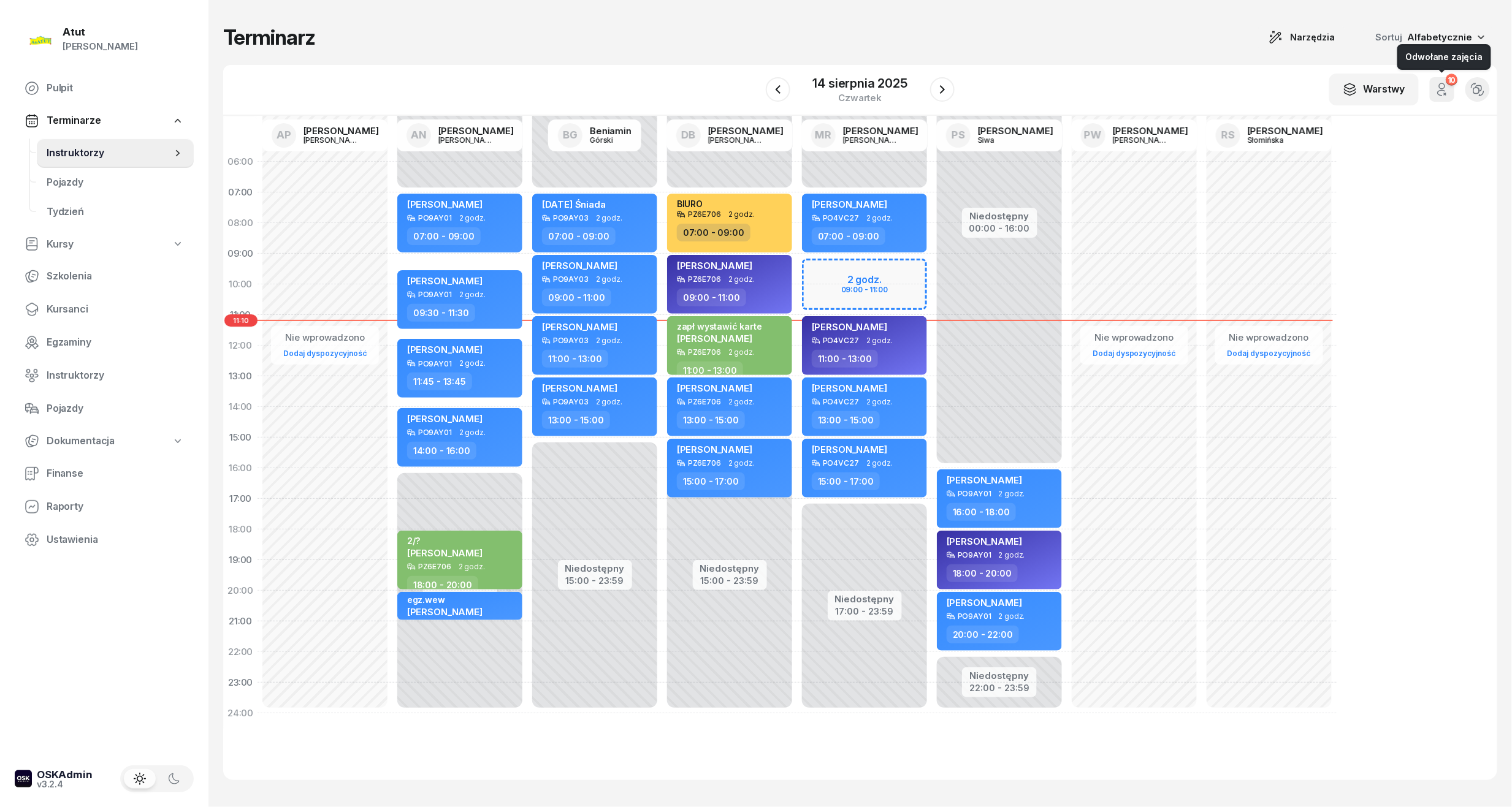
click at [1441, 91] on icon "button" at bounding box center [1441, 93] width 7 height 5
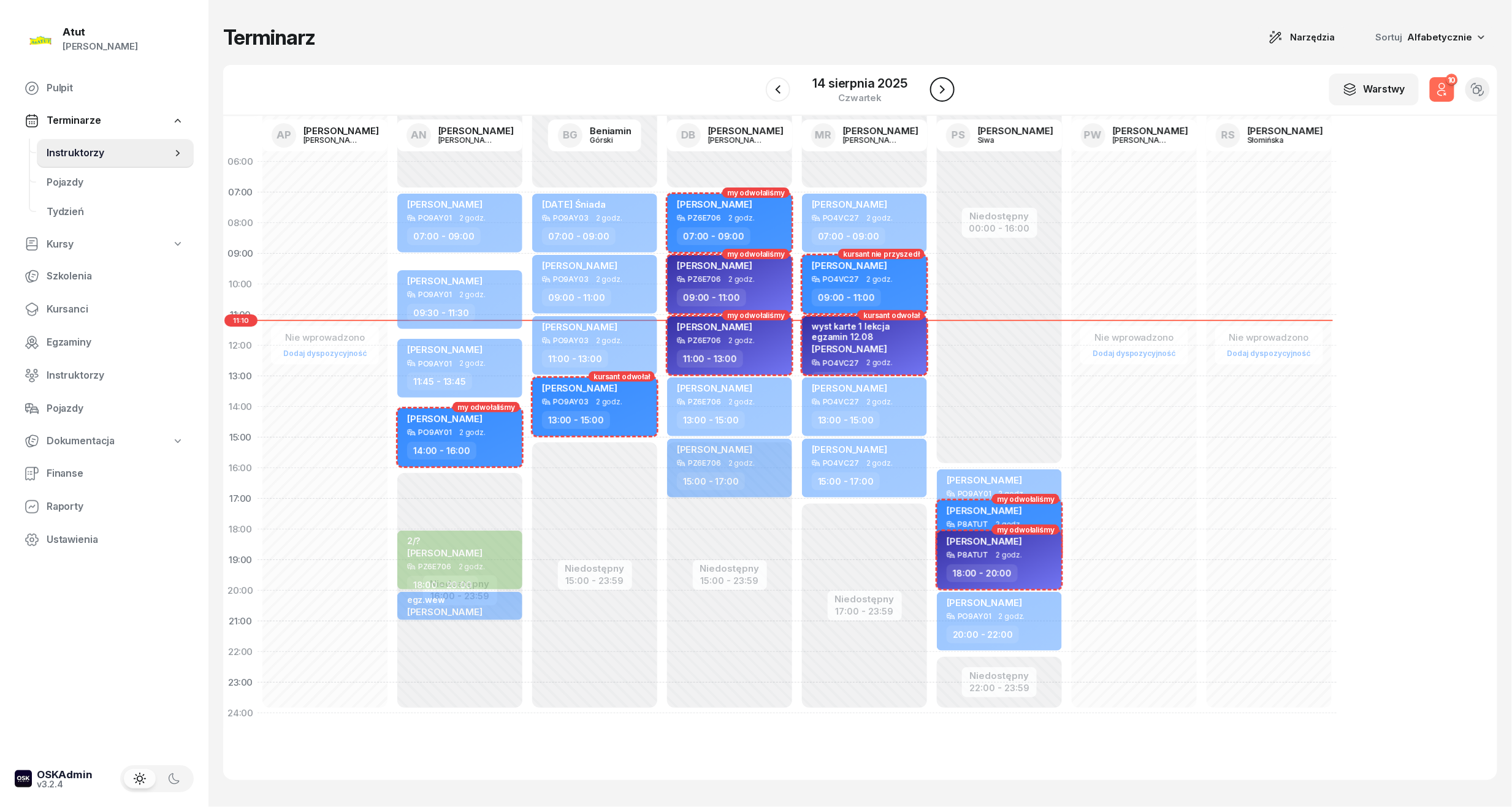
click at [934, 88] on button "button" at bounding box center [942, 89] width 25 height 25
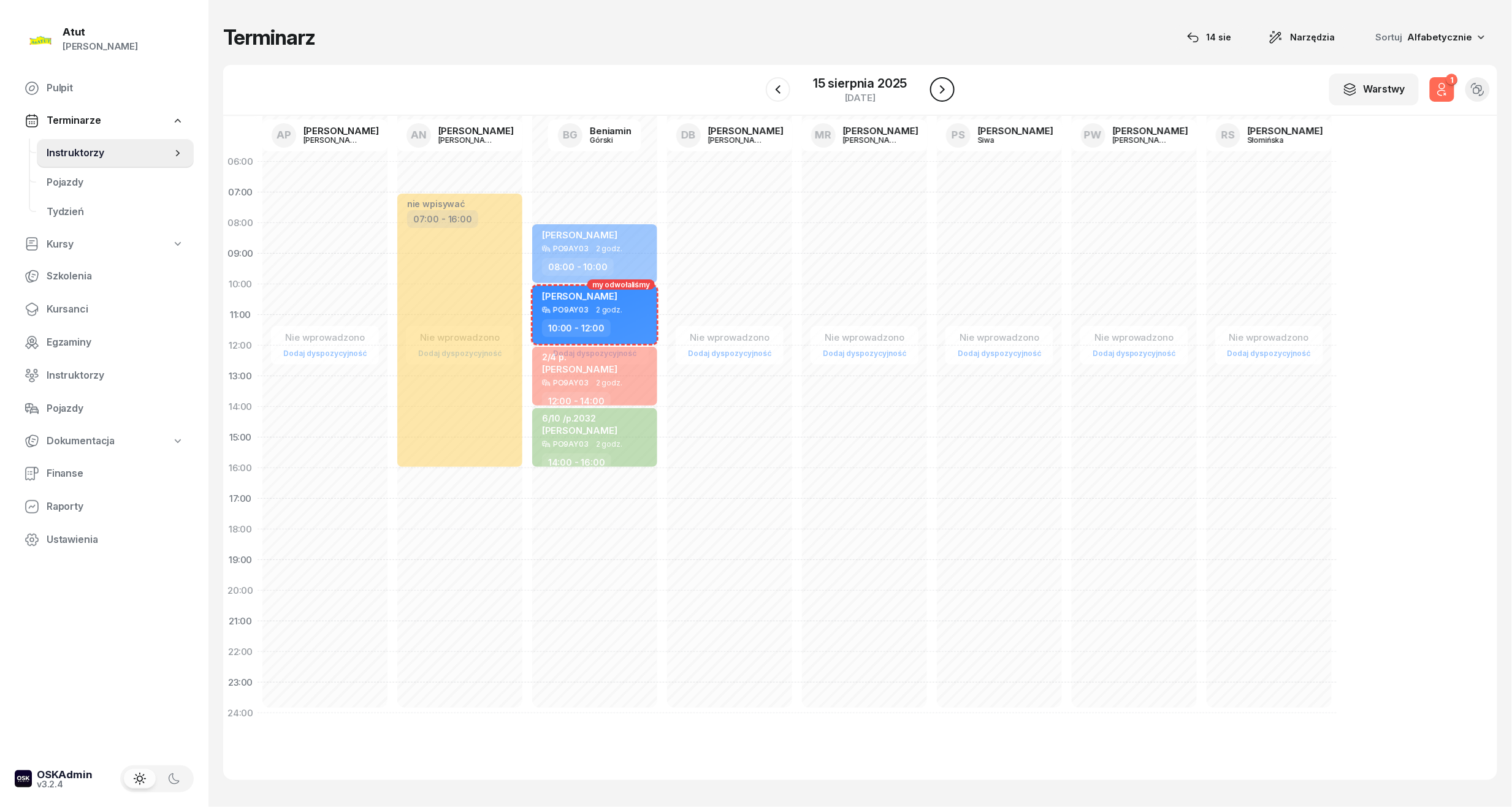
click at [934, 88] on button "button" at bounding box center [942, 89] width 25 height 25
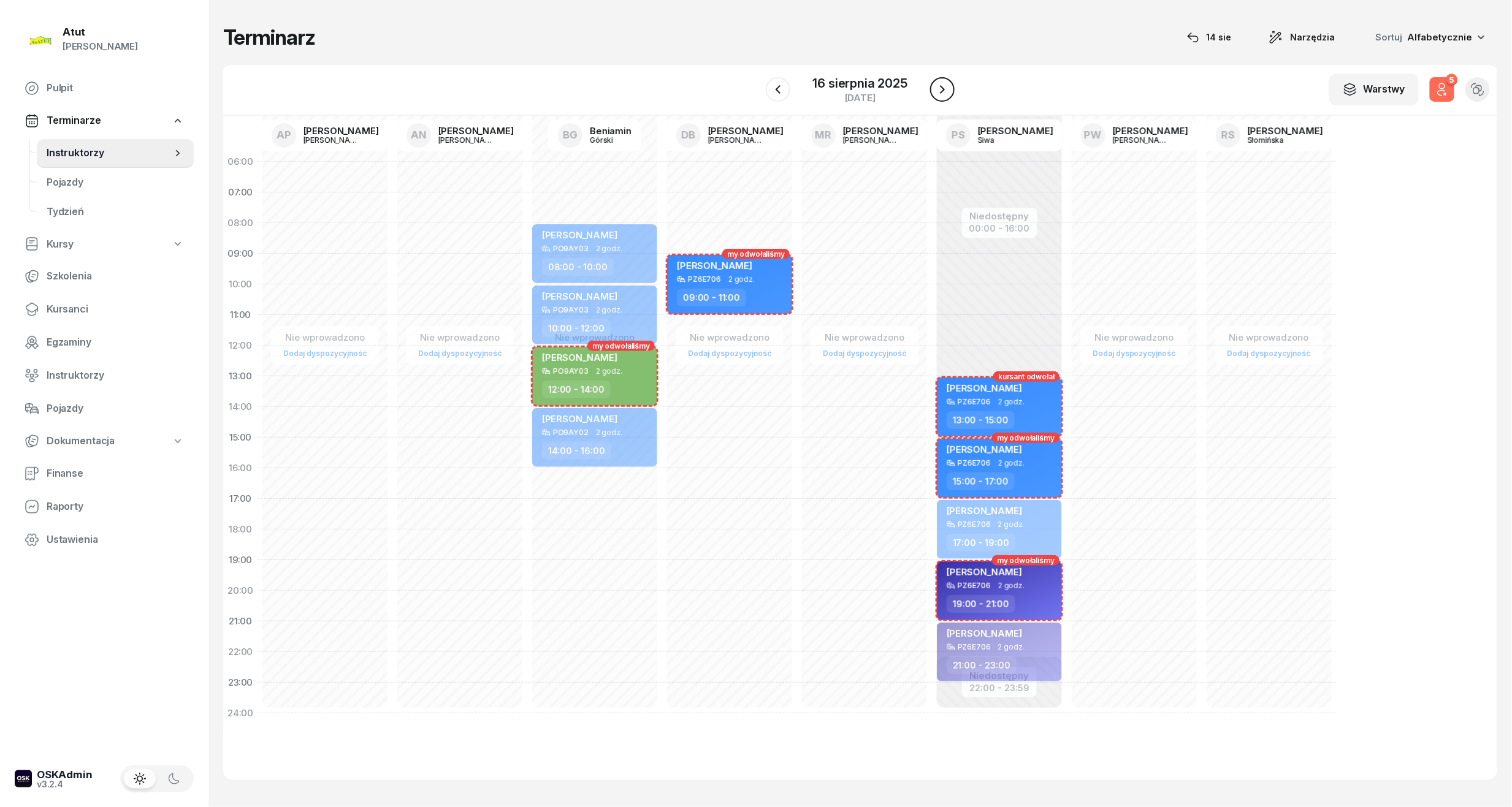
click at [934, 88] on button "button" at bounding box center [942, 89] width 25 height 25
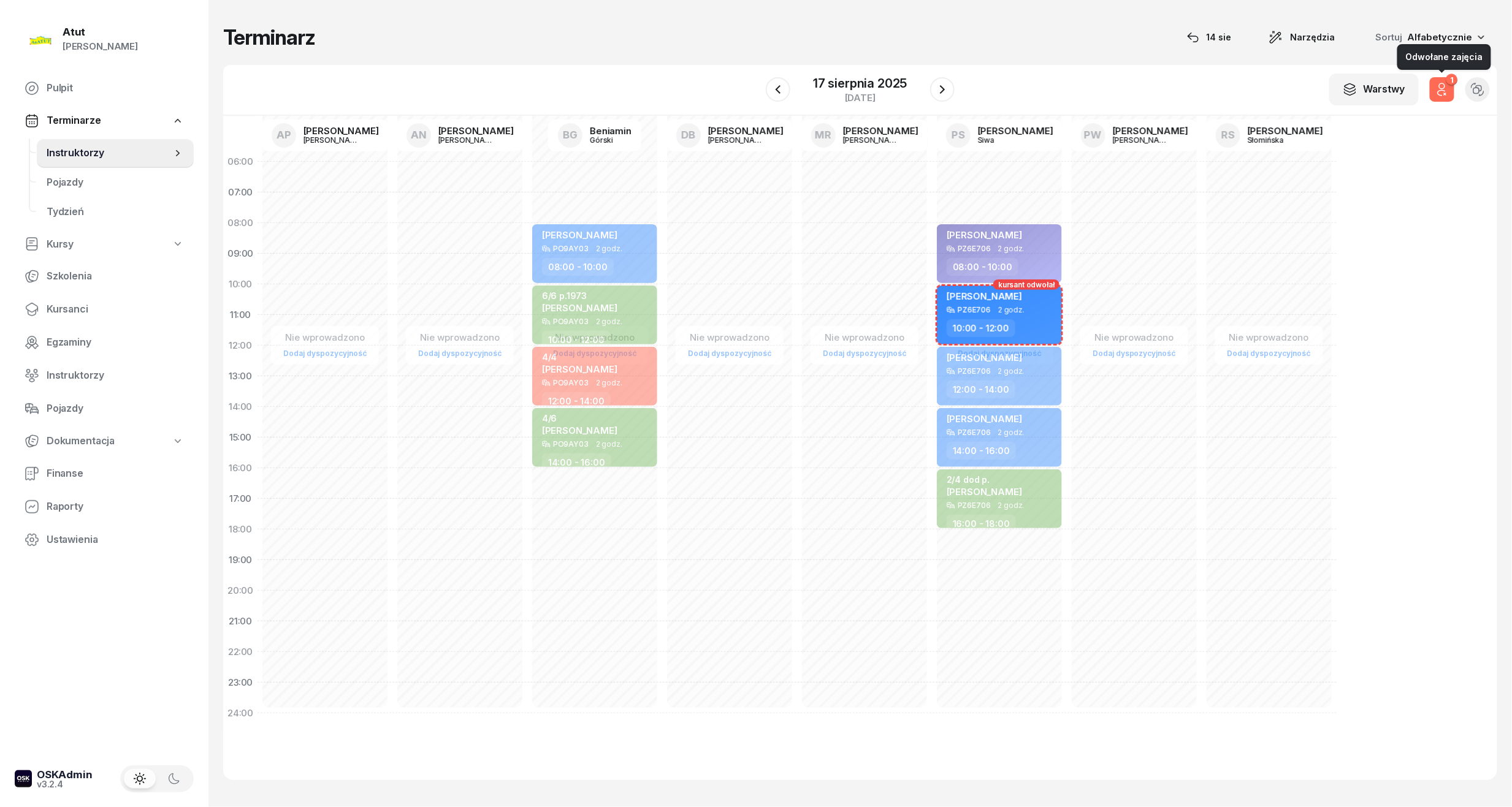
click at [1443, 91] on icon "button" at bounding box center [1442, 89] width 15 height 15
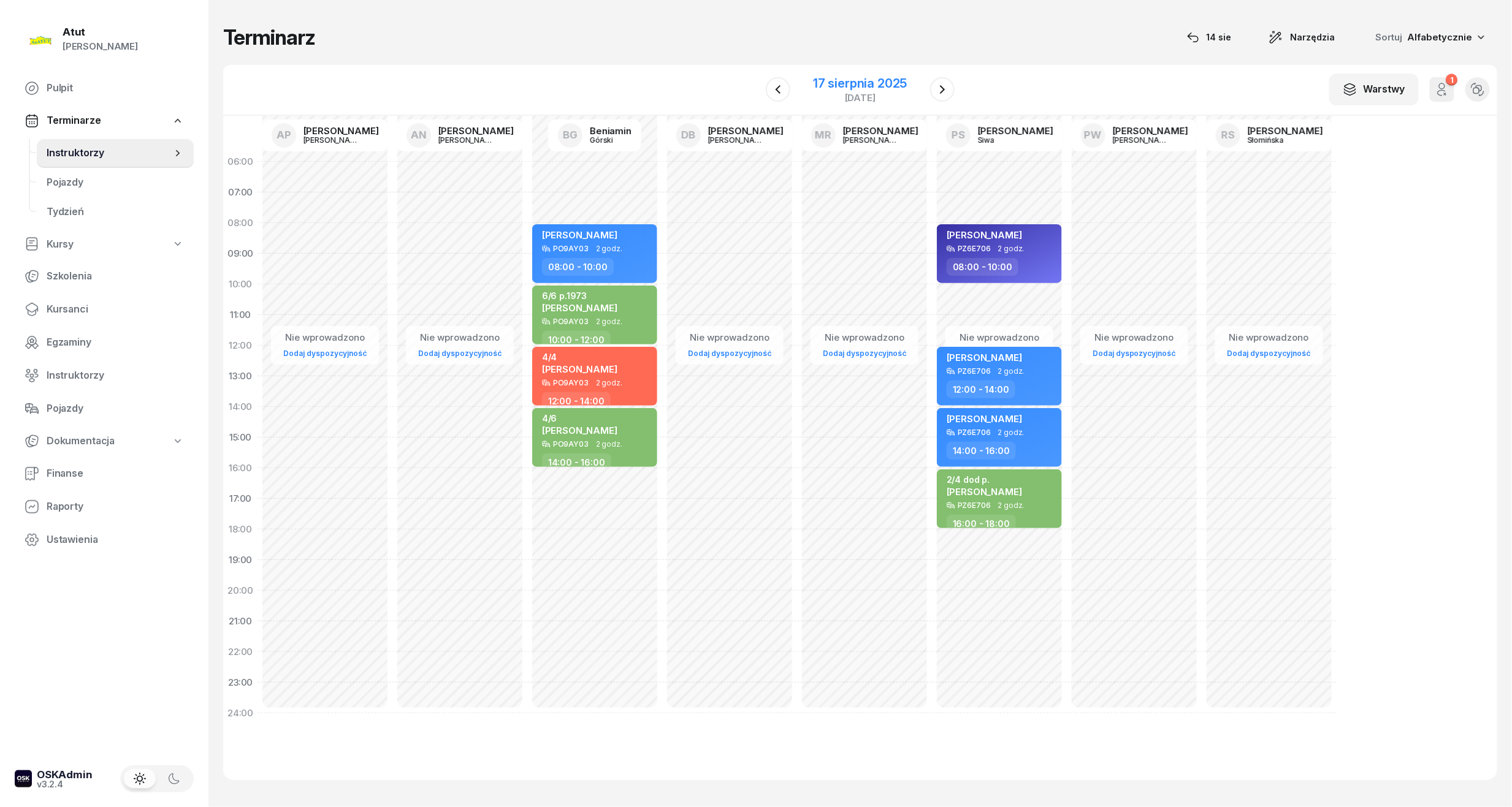
click at [862, 83] on div "17 sierpnia 2025" at bounding box center [860, 83] width 94 height 12
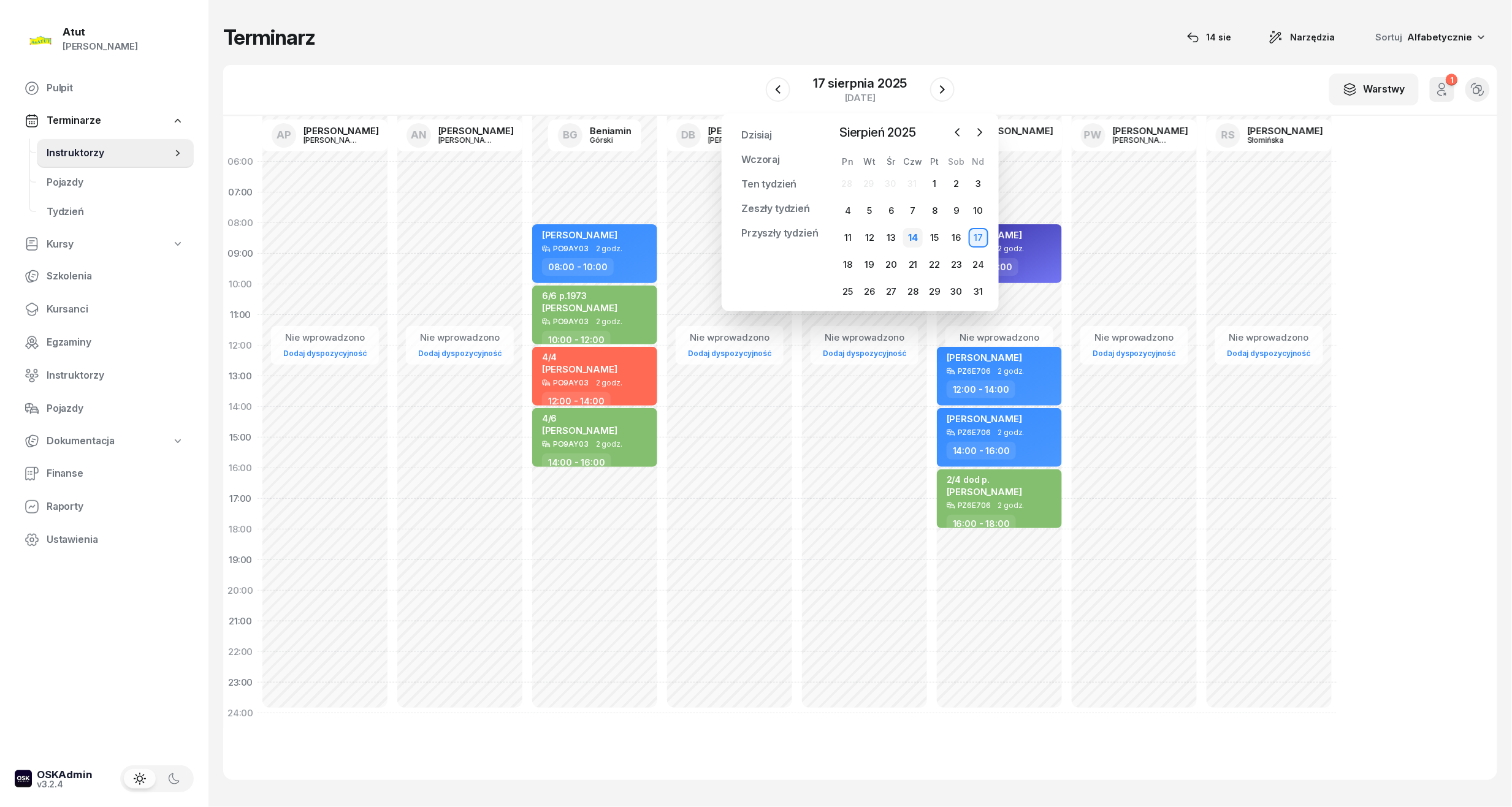
click at [910, 240] on div "14" at bounding box center [913, 238] width 19 height 19
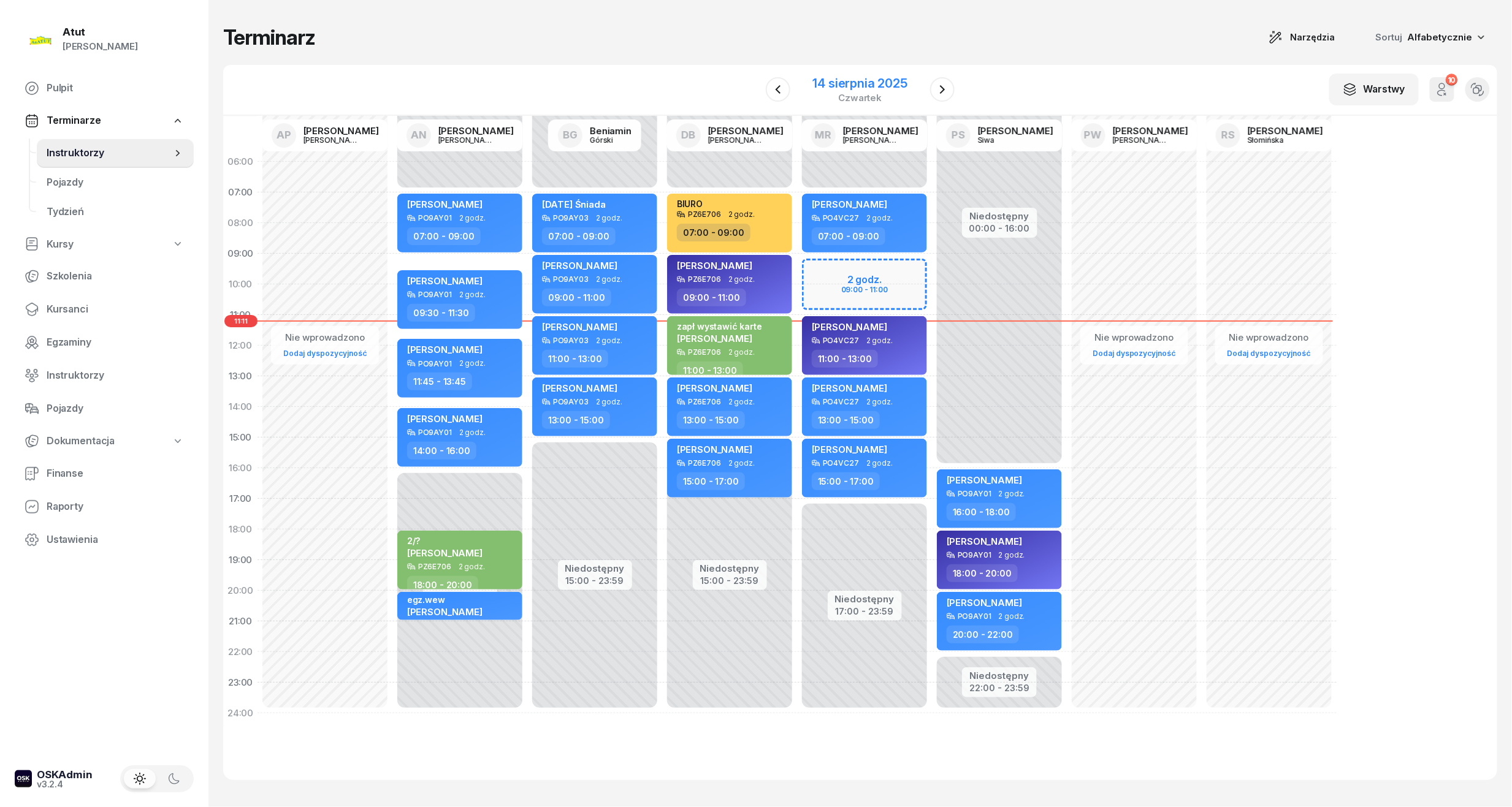
click at [862, 79] on div "14 sierpnia 2025" at bounding box center [860, 83] width 95 height 12
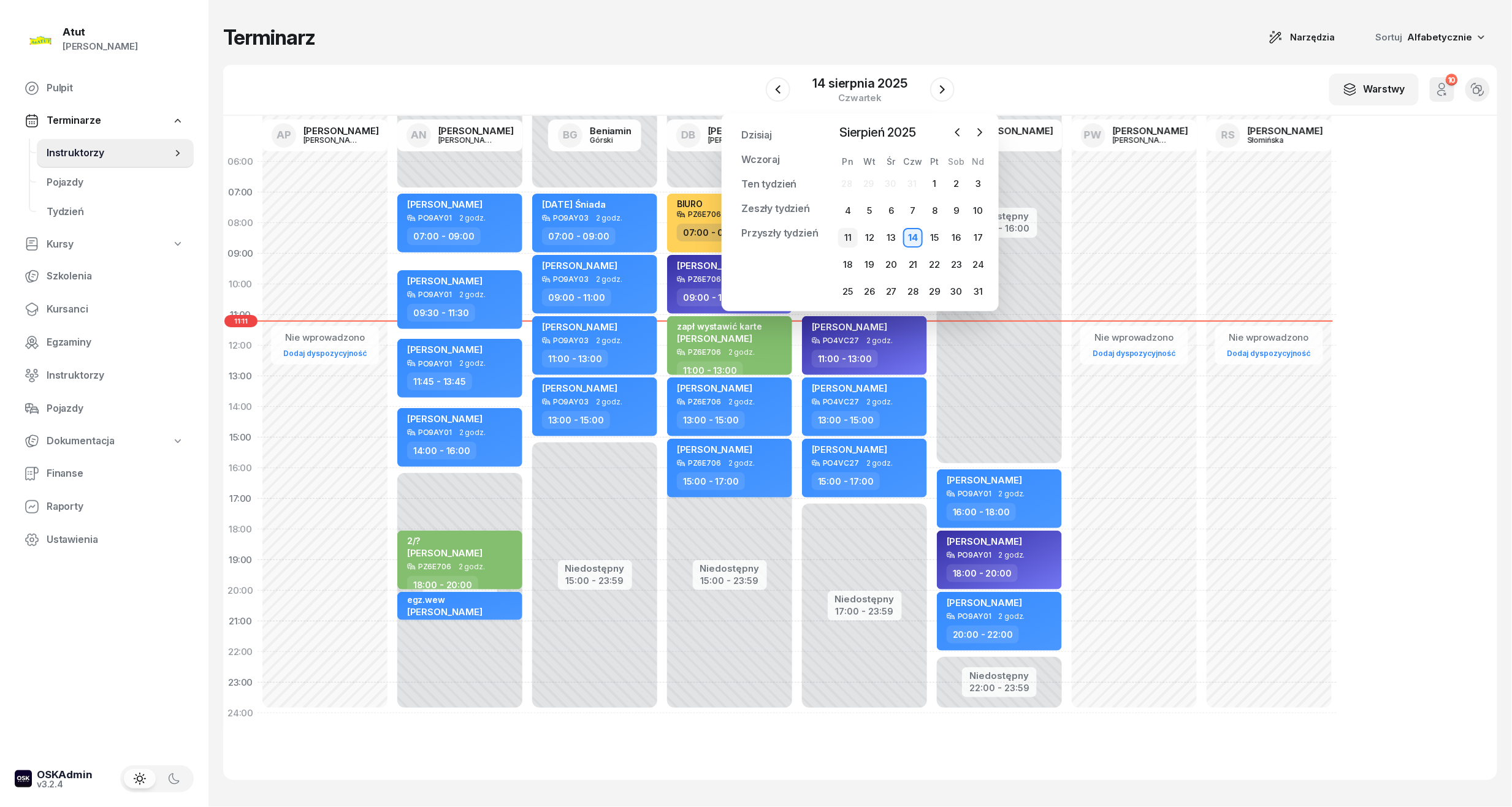
click at [852, 242] on div "11" at bounding box center [848, 238] width 19 height 19
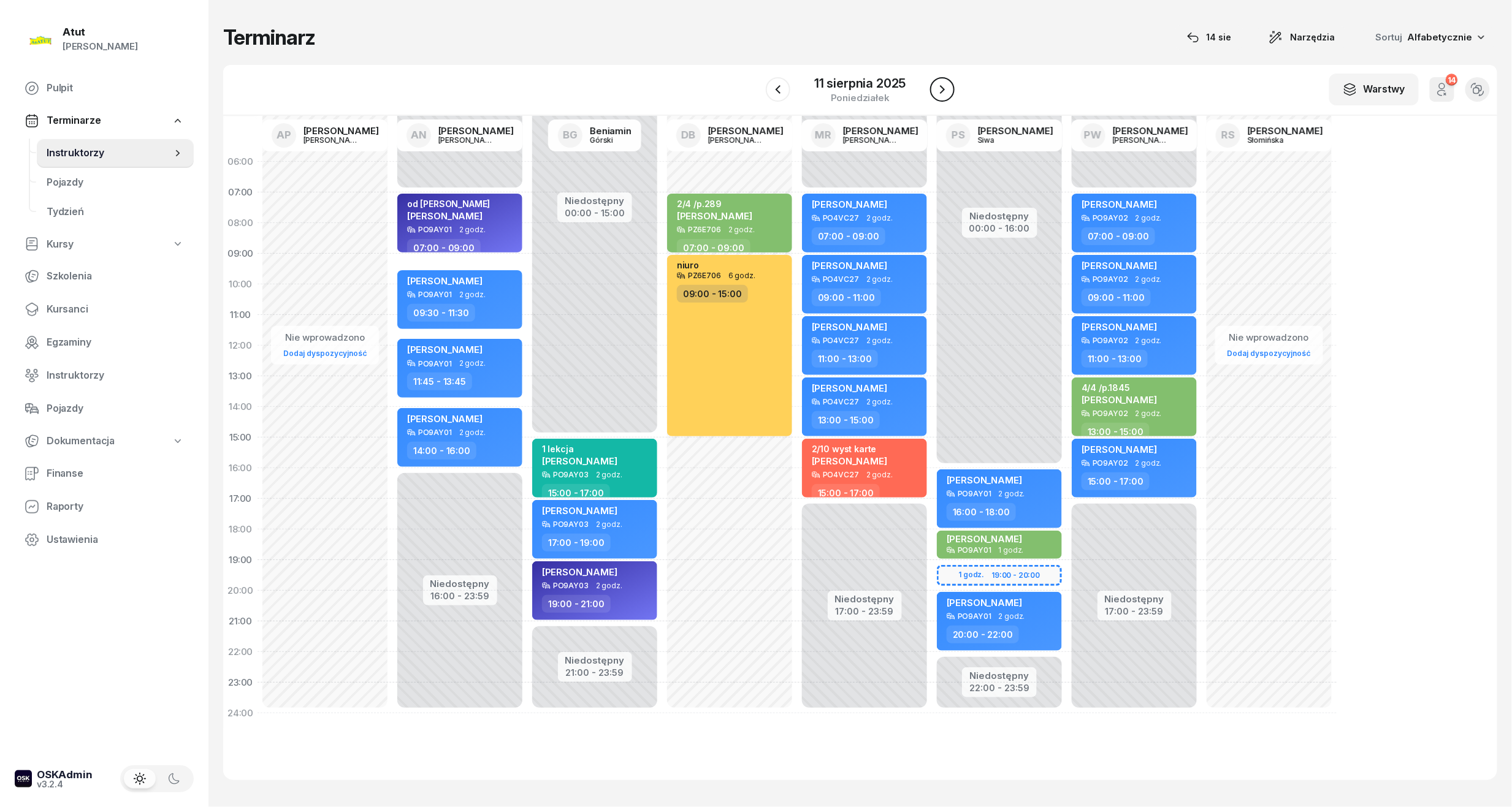
click at [947, 89] on icon "button" at bounding box center [942, 89] width 15 height 15
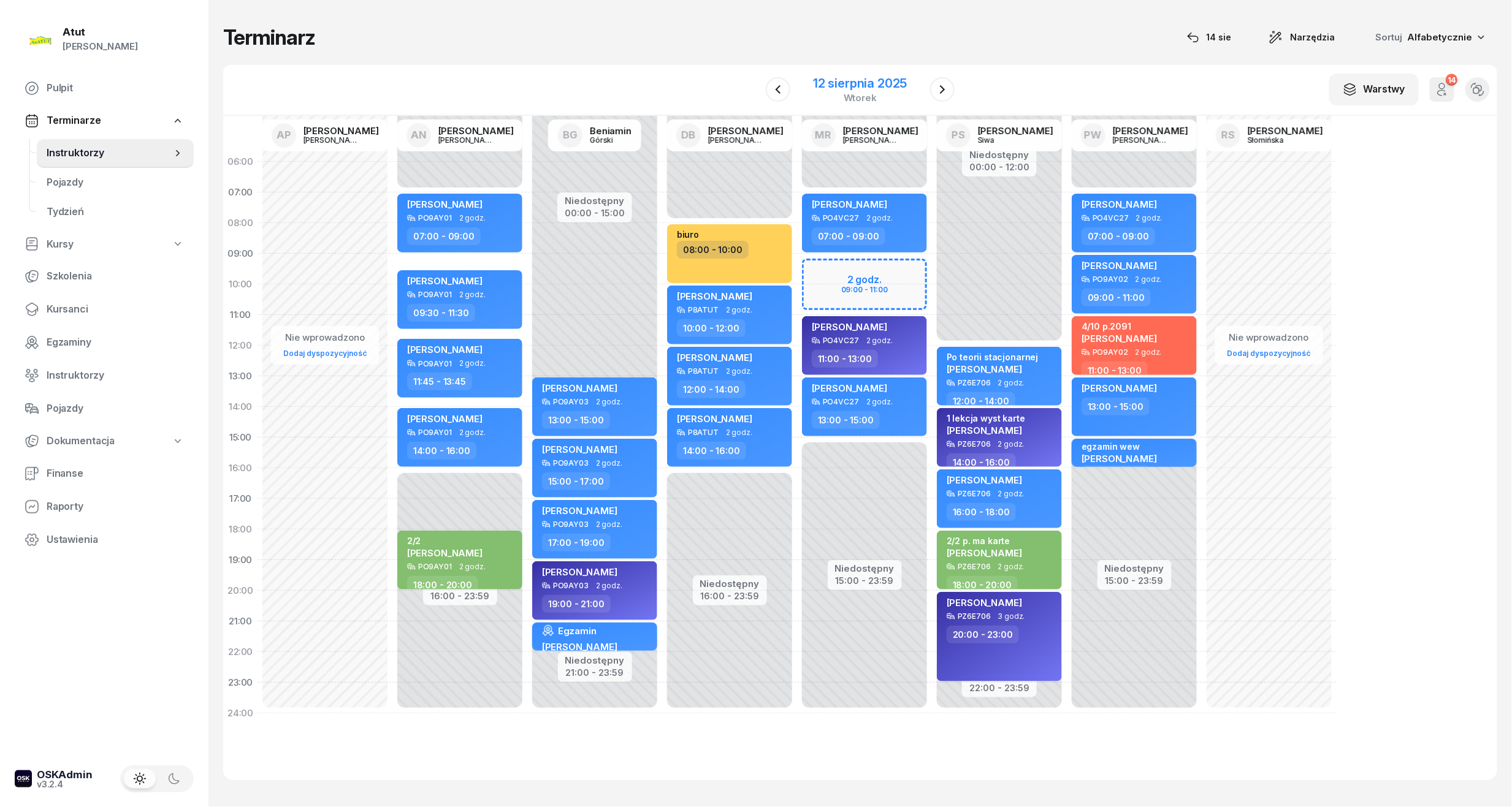
click at [858, 91] on div "[DATE]" at bounding box center [860, 89] width 94 height 25
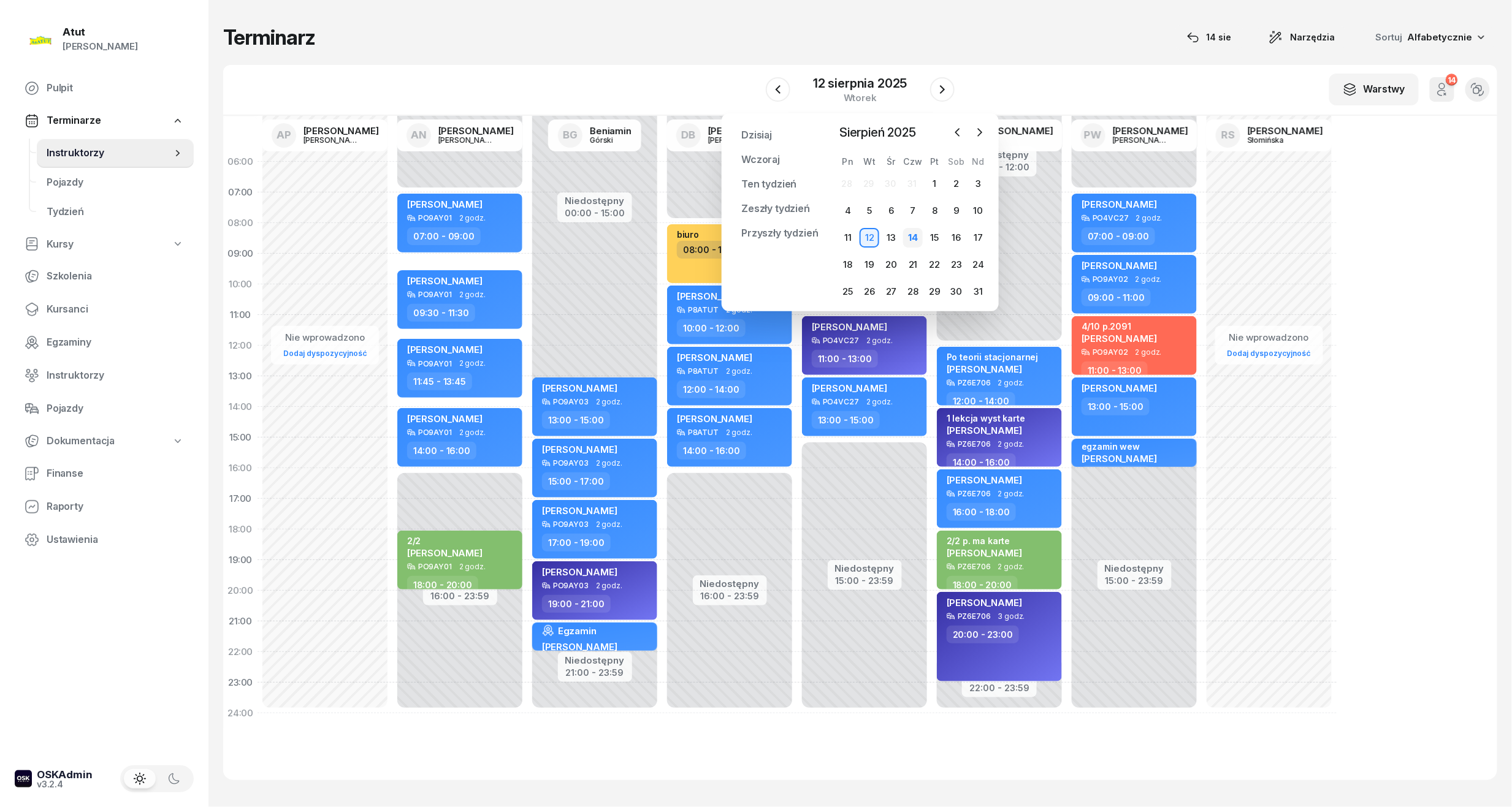
click at [915, 246] on div "14" at bounding box center [913, 238] width 19 height 19
